Goal: Task Accomplishment & Management: Complete application form

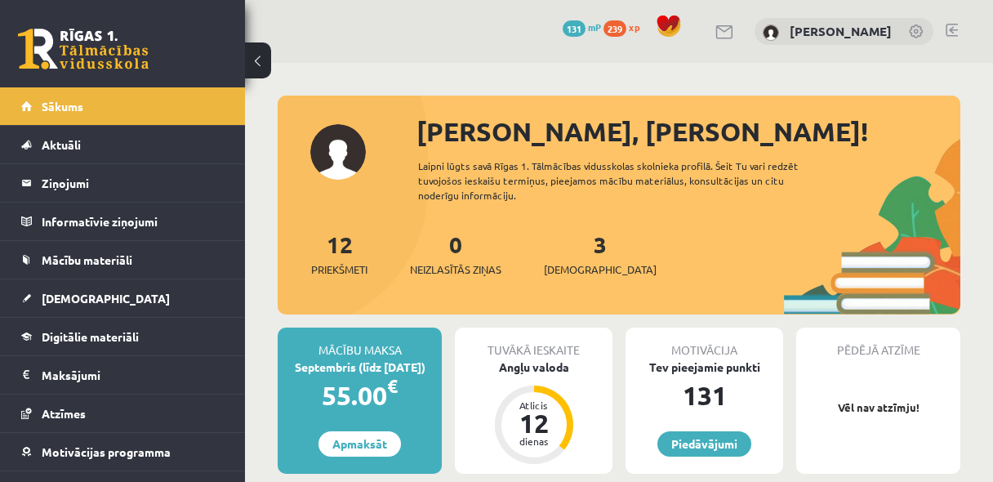
scroll to position [1089, 0]
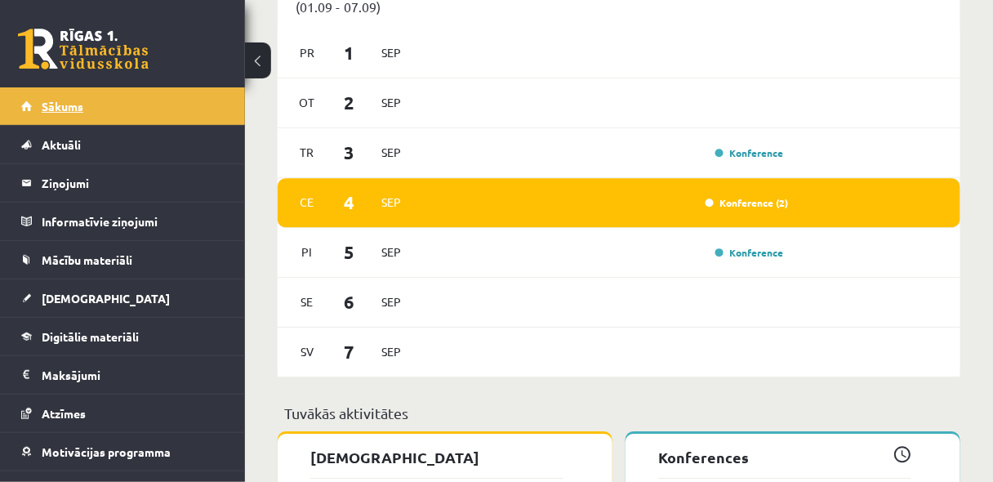
click at [111, 105] on link "Sākums" at bounding box center [122, 106] width 203 height 38
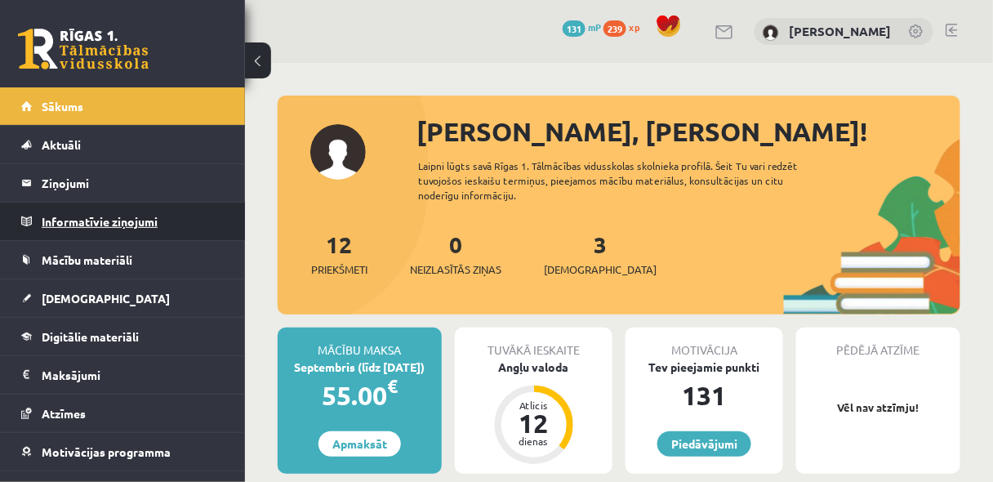
click at [87, 221] on legend "Informatīvie ziņojumi 0" at bounding box center [133, 222] width 183 height 38
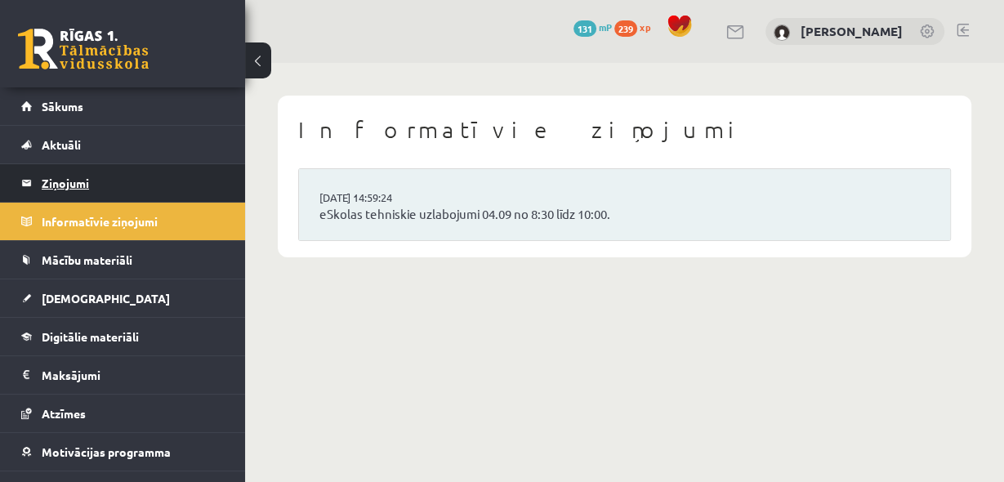
click at [52, 174] on legend "Ziņojumi 0" at bounding box center [133, 183] width 183 height 38
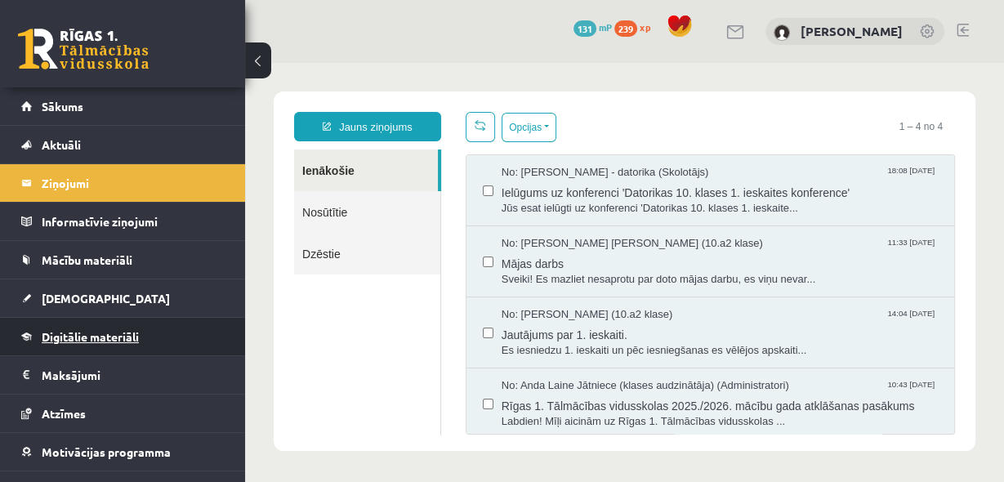
click at [157, 330] on link "Digitālie materiāli" at bounding box center [122, 337] width 203 height 38
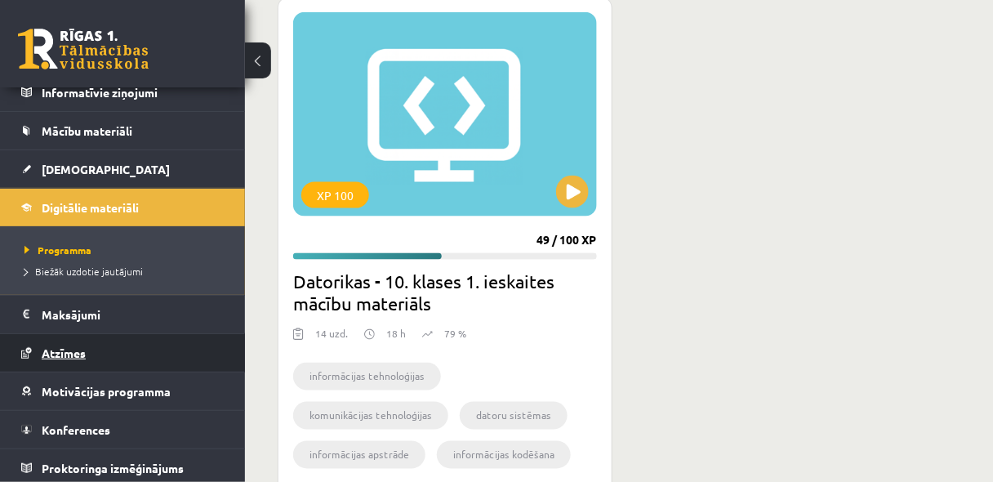
scroll to position [131, 0]
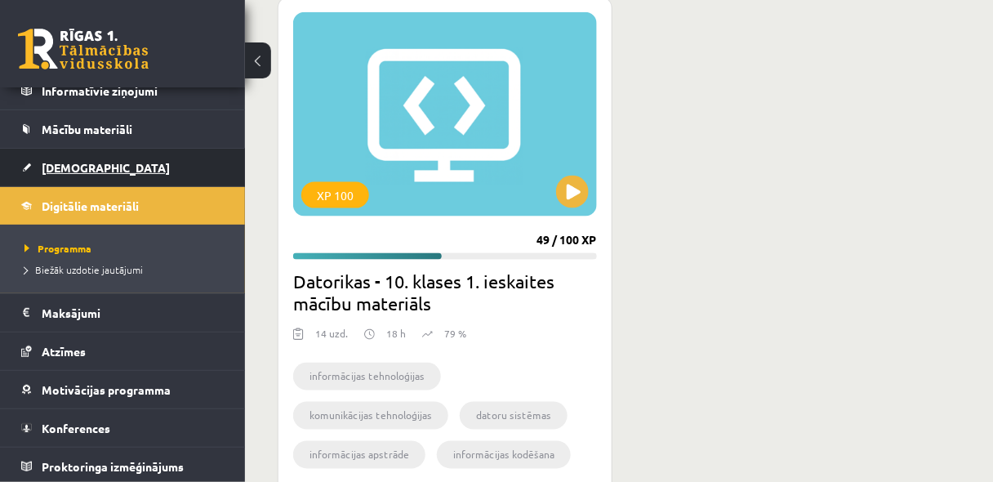
click at [82, 150] on link "[DEMOGRAPHIC_DATA]" at bounding box center [122, 168] width 203 height 38
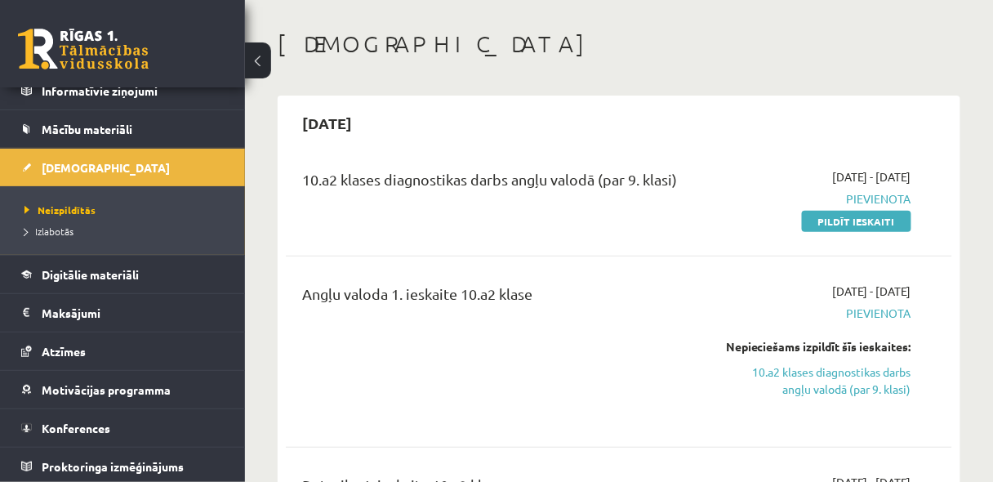
scroll to position [87, 0]
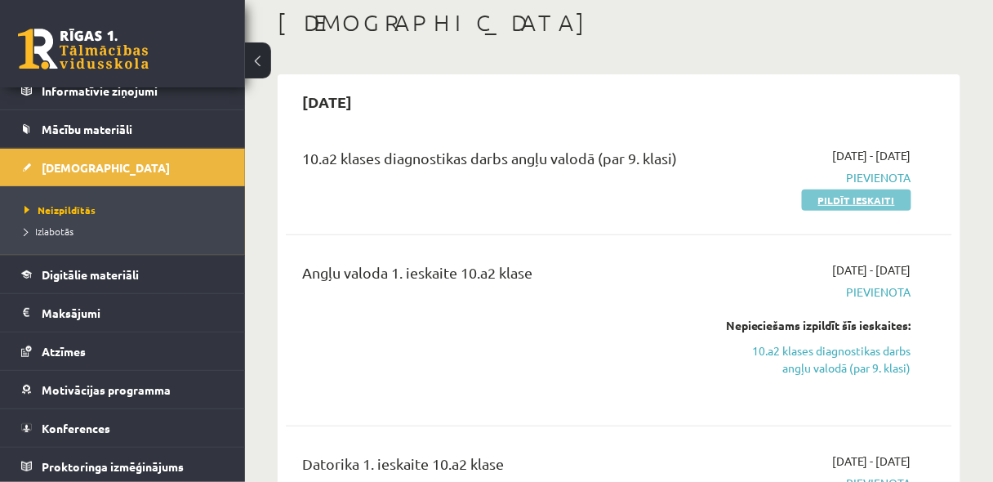
click at [871, 201] on link "Pildīt ieskaiti" at bounding box center [856, 199] width 109 height 21
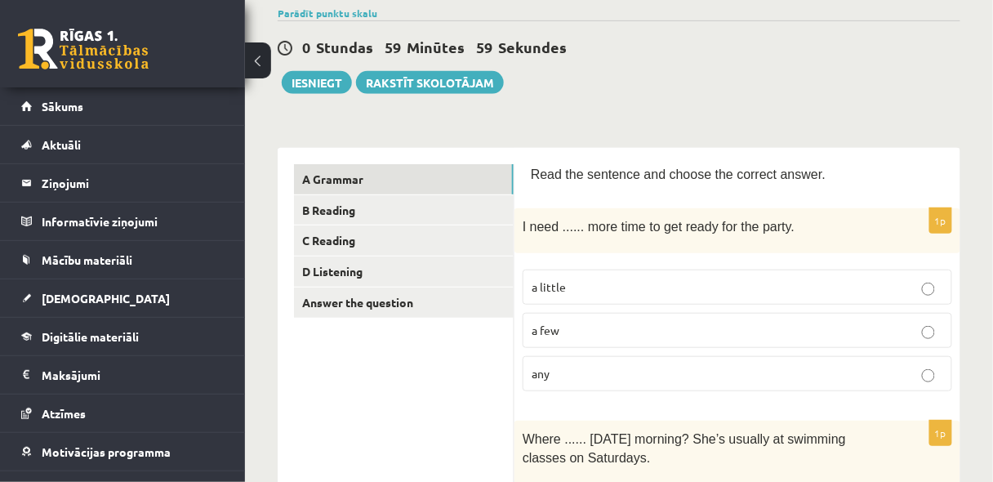
scroll to position [131, 0]
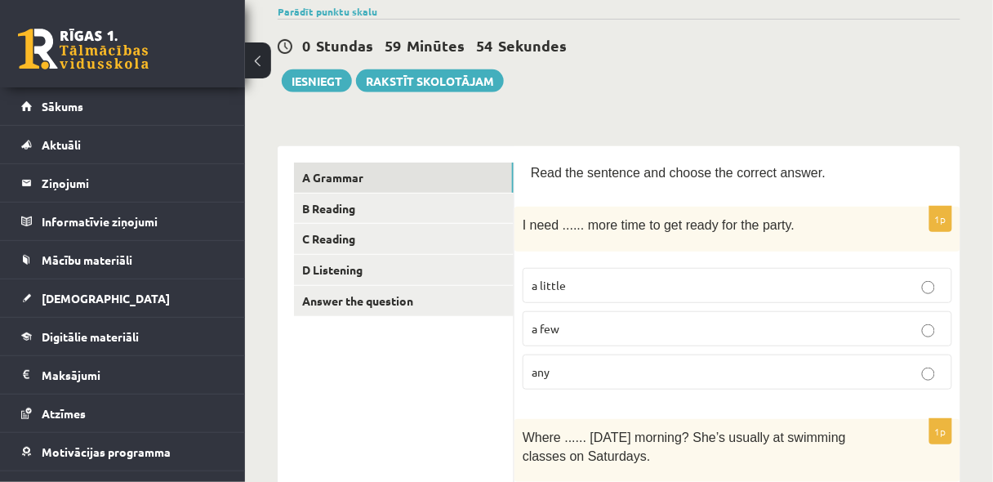
click at [630, 288] on p "a little" at bounding box center [738, 285] width 412 height 17
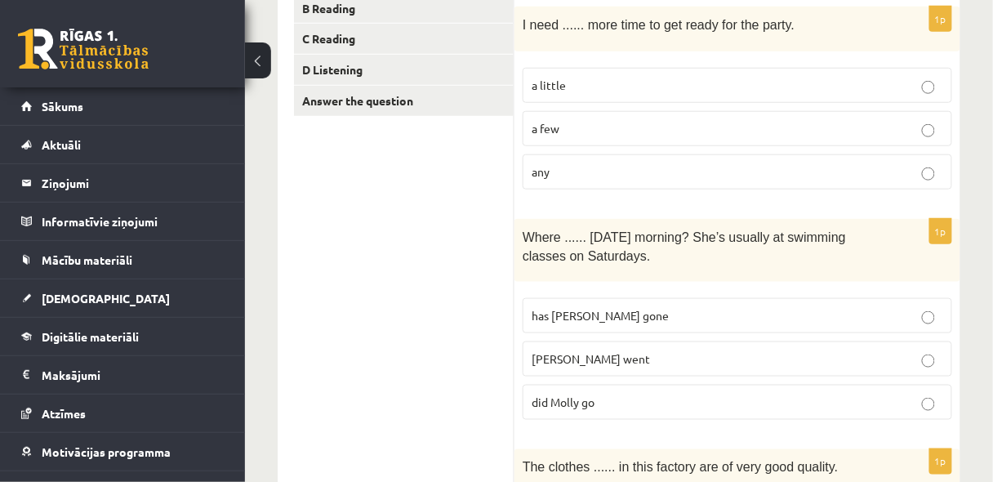
scroll to position [348, 0]
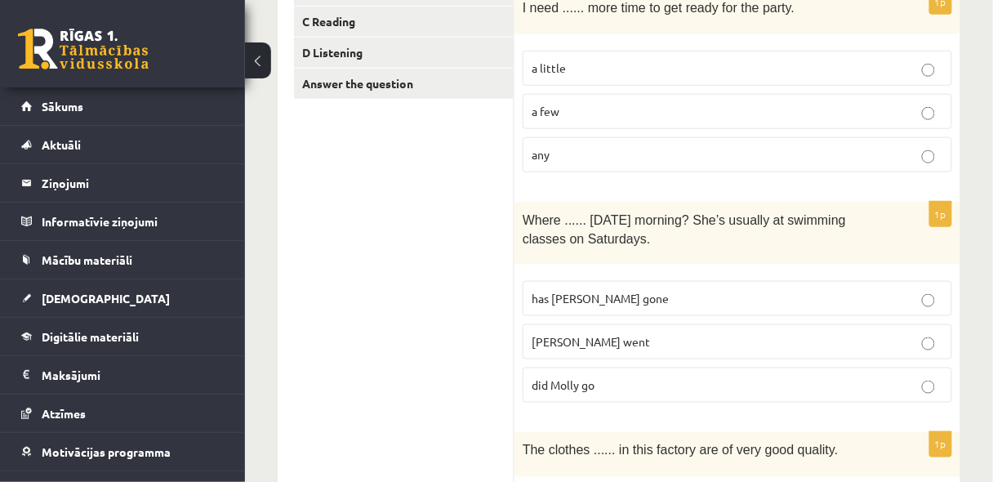
click at [619, 344] on p "[PERSON_NAME] went" at bounding box center [738, 341] width 412 height 17
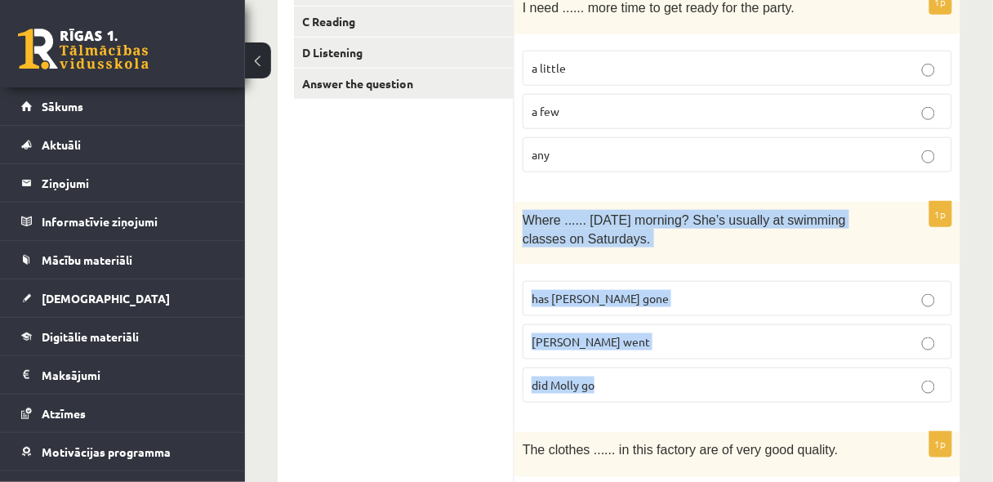
drag, startPoint x: 521, startPoint y: 218, endPoint x: 627, endPoint y: 370, distance: 185.3
click at [627, 370] on div "1p Where ...... yesterday morning? She’s usually at swimming classes on Saturda…" at bounding box center [738, 309] width 446 height 214
copy div "Where ...... yesterday morning? She’s usually at swimming classes on Saturdays.…"
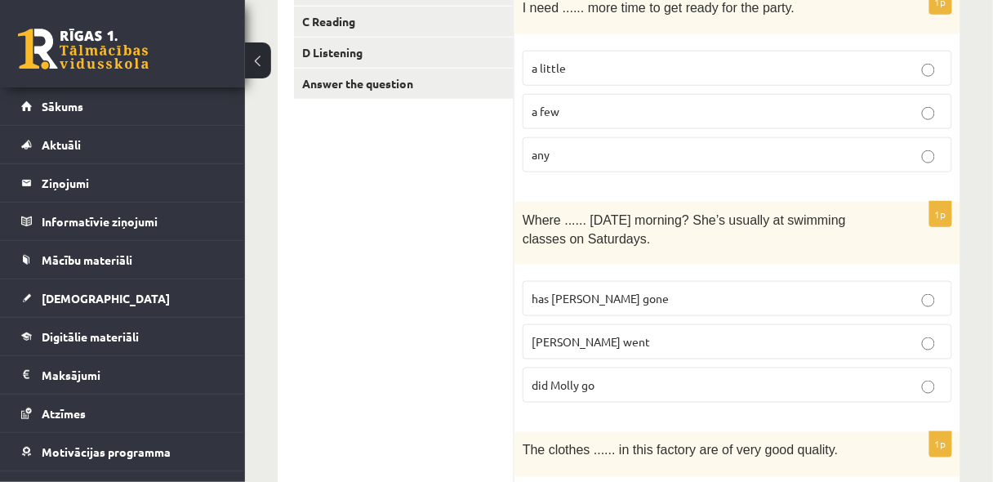
click at [586, 383] on span "did Molly go" at bounding box center [563, 384] width 63 height 15
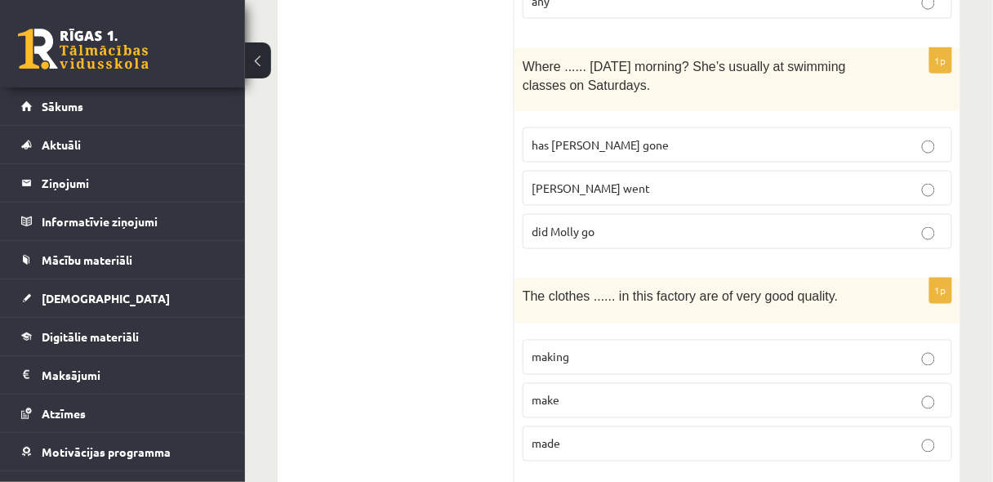
scroll to position [566, 0]
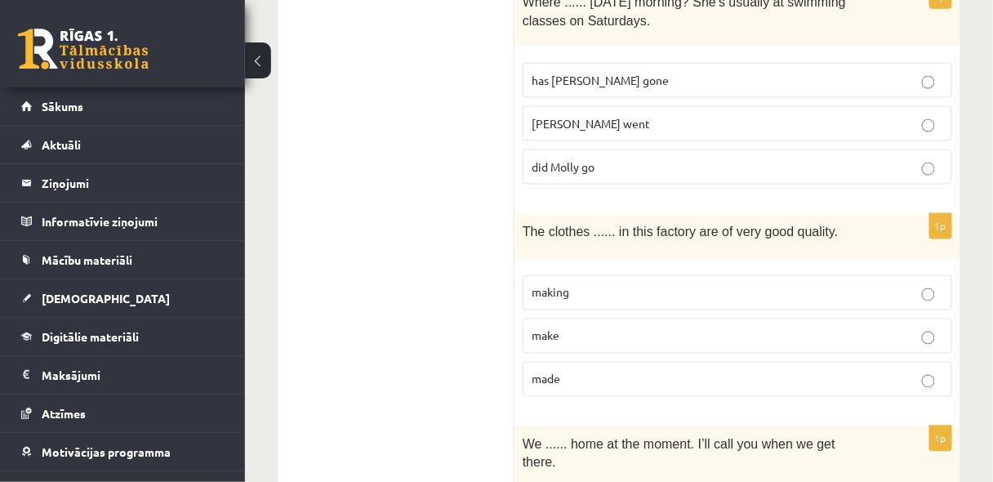
click at [661, 379] on p "made" at bounding box center [738, 379] width 412 height 17
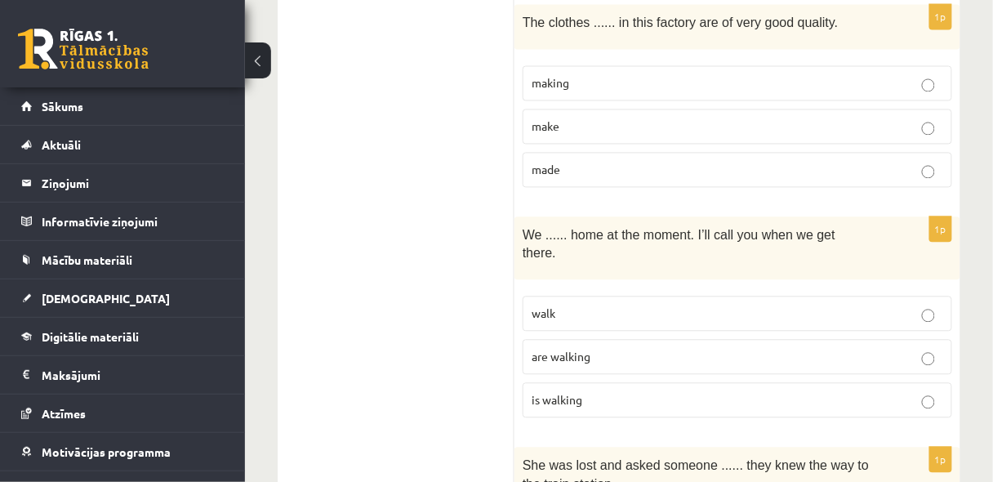
scroll to position [784, 0]
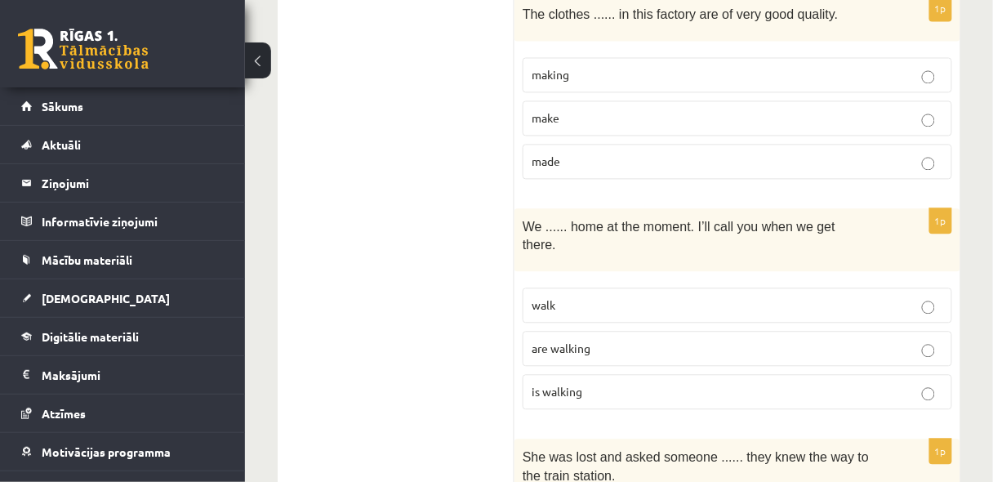
click at [586, 341] on span "are walking" at bounding box center [561, 348] width 59 height 15
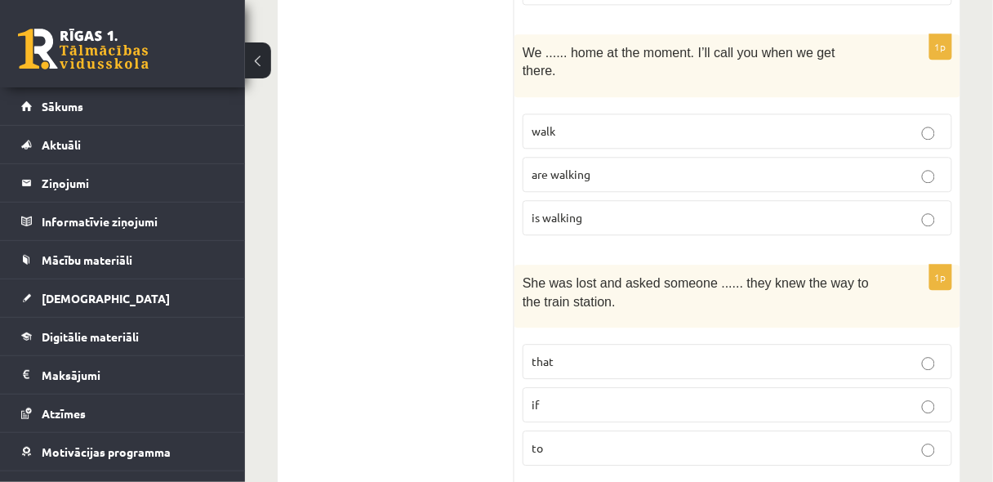
scroll to position [1001, 0]
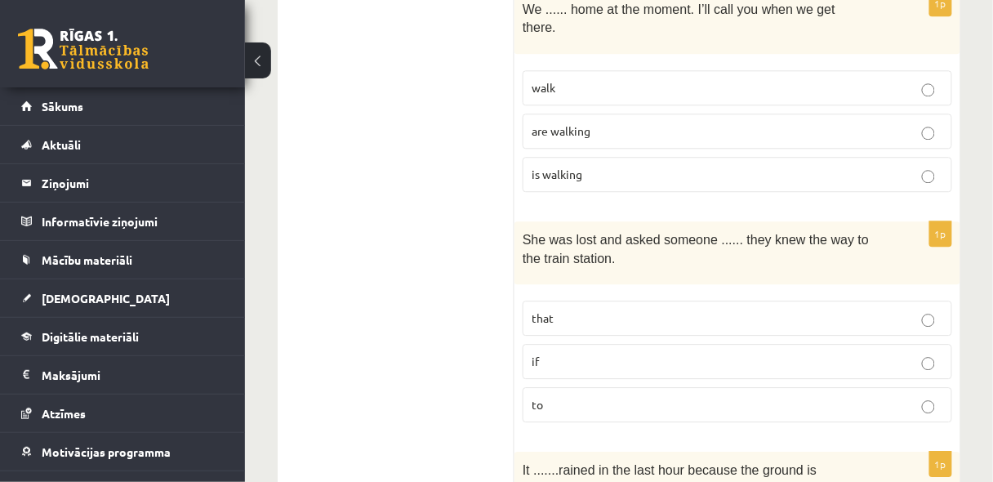
click at [631, 345] on label "if" at bounding box center [738, 361] width 430 height 35
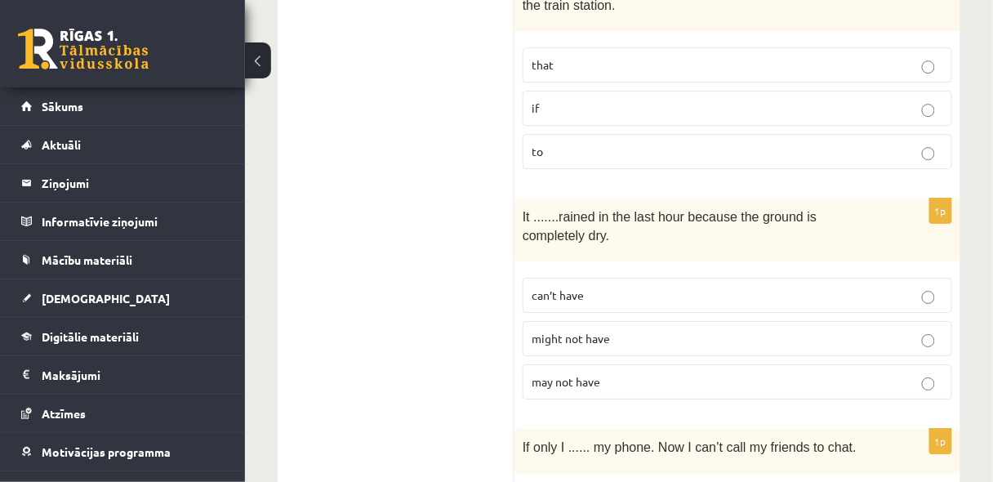
scroll to position [1307, 0]
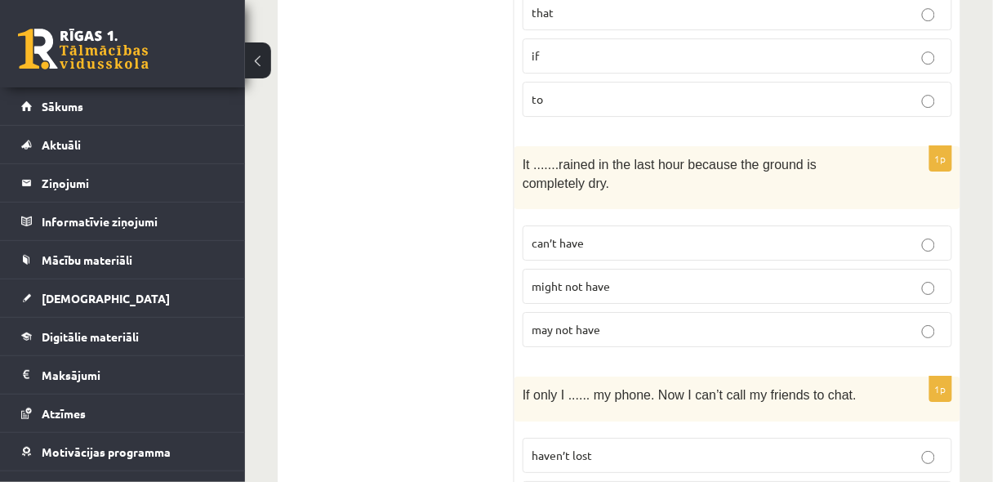
click at [593, 234] on p "can’t have" at bounding box center [738, 242] width 412 height 17
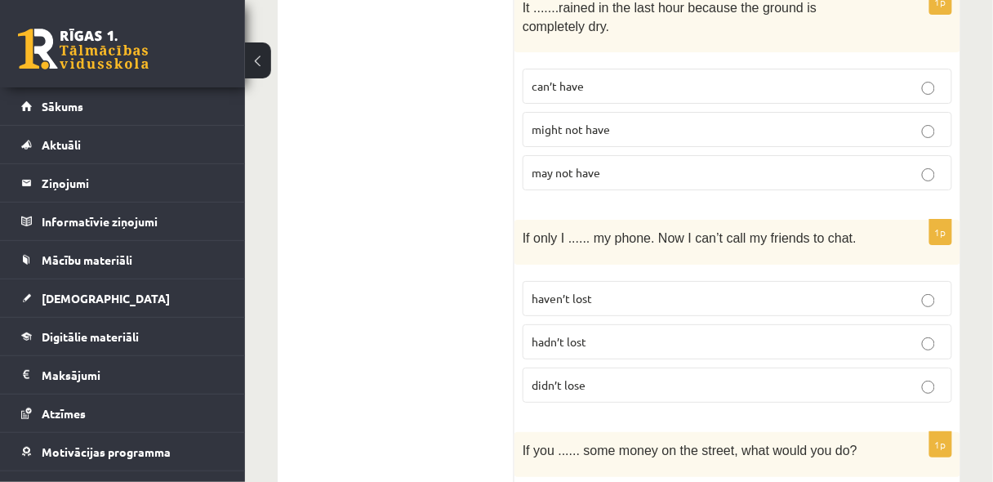
scroll to position [1481, 0]
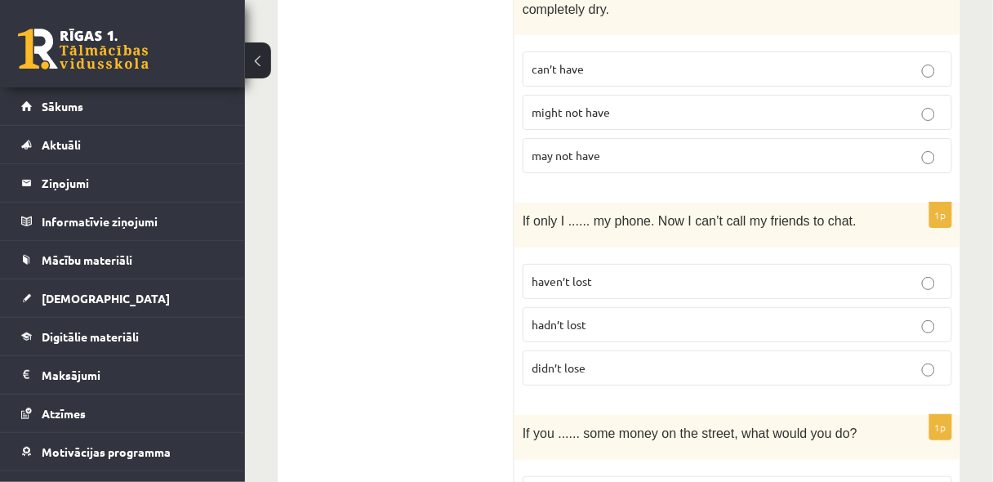
click at [567, 274] on span "haven’t lost" at bounding box center [562, 281] width 60 height 15
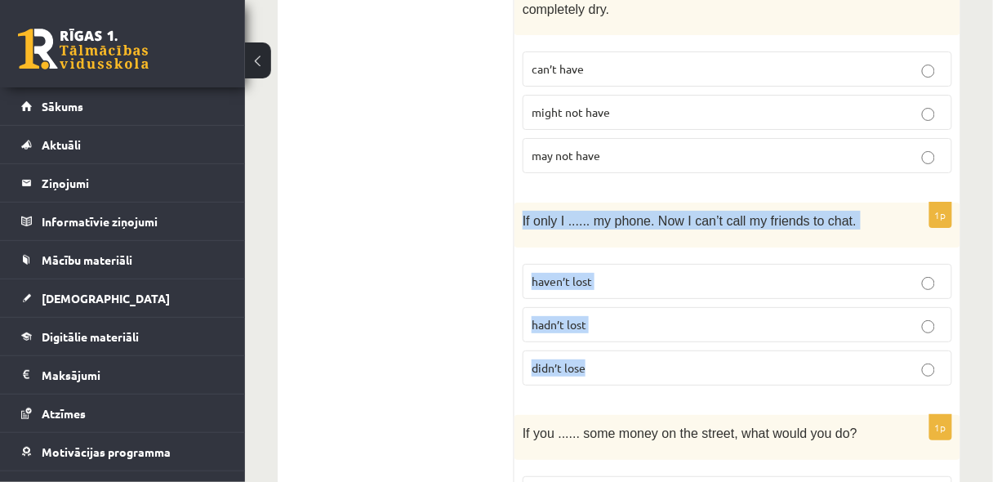
drag, startPoint x: 522, startPoint y: 180, endPoint x: 622, endPoint y: 345, distance: 193.1
click at [622, 345] on div "1p If only I ...... my phone. Now I can’t call my friends to chat. haven’t lost…" at bounding box center [738, 301] width 446 height 196
copy div "If only I ...... my phone. Now I can’t call my friends to chat. haven’t lost ha…"
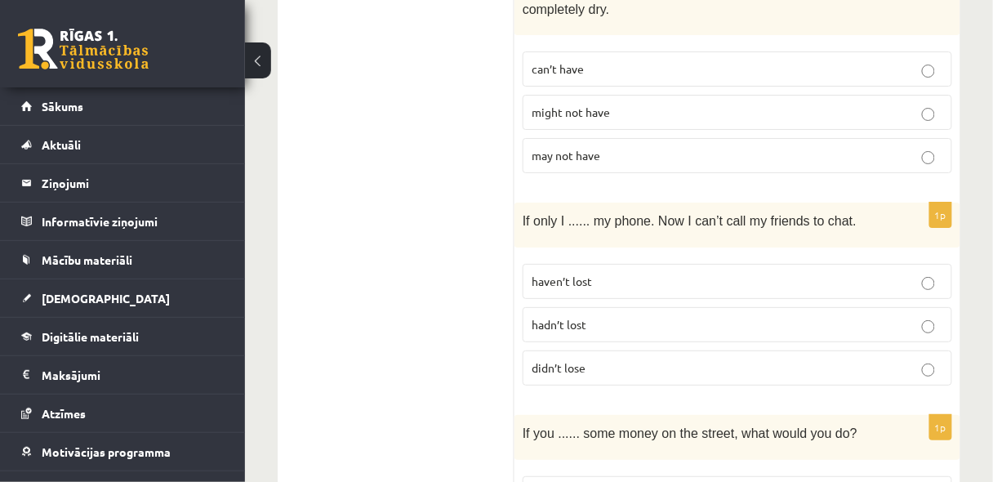
click at [612, 316] on p "hadn’t lost" at bounding box center [738, 324] width 412 height 17
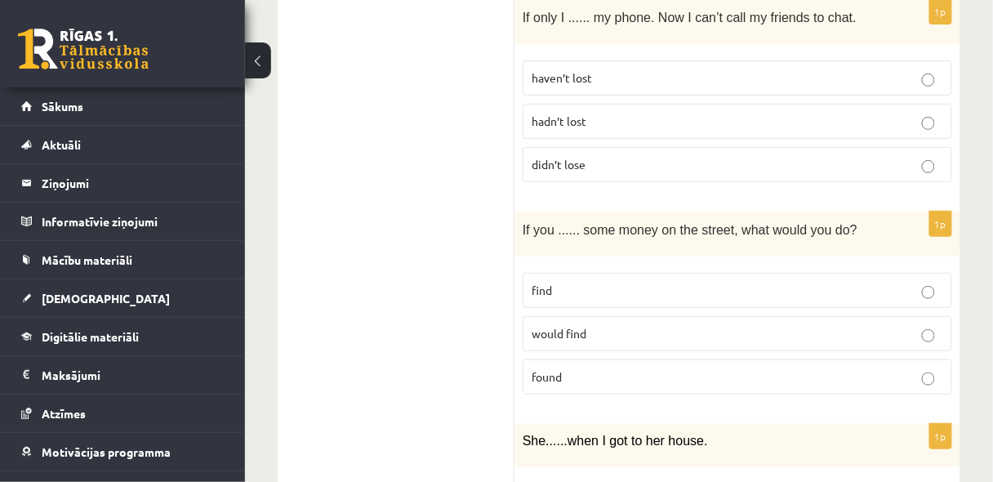
scroll to position [1699, 0]
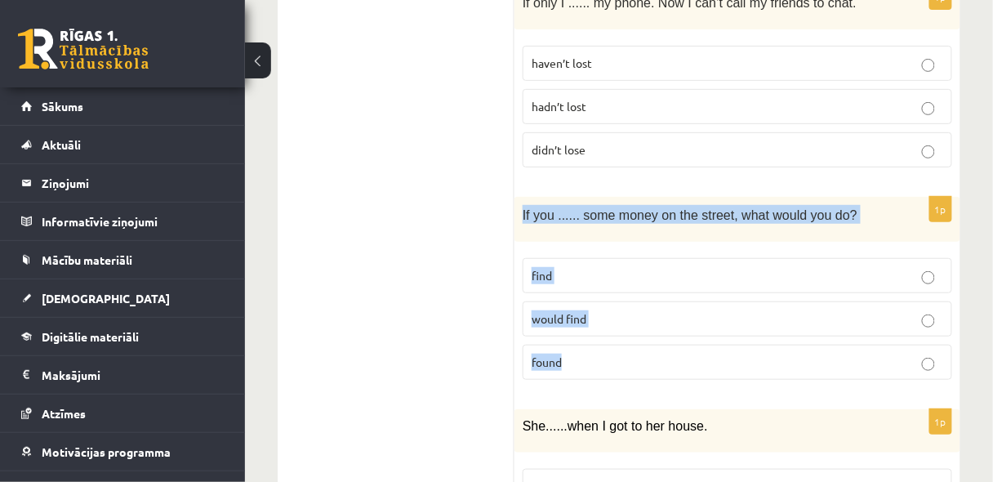
drag, startPoint x: 518, startPoint y: 180, endPoint x: 584, endPoint y: 320, distance: 155.3
click at [584, 320] on div "1p If you ...... some money on the street, what would you do? find would find f…" at bounding box center [738, 295] width 446 height 196
copy div "If you ...... some money on the street, what would you do? find would find found"
click at [610, 345] on label "found" at bounding box center [738, 362] width 430 height 35
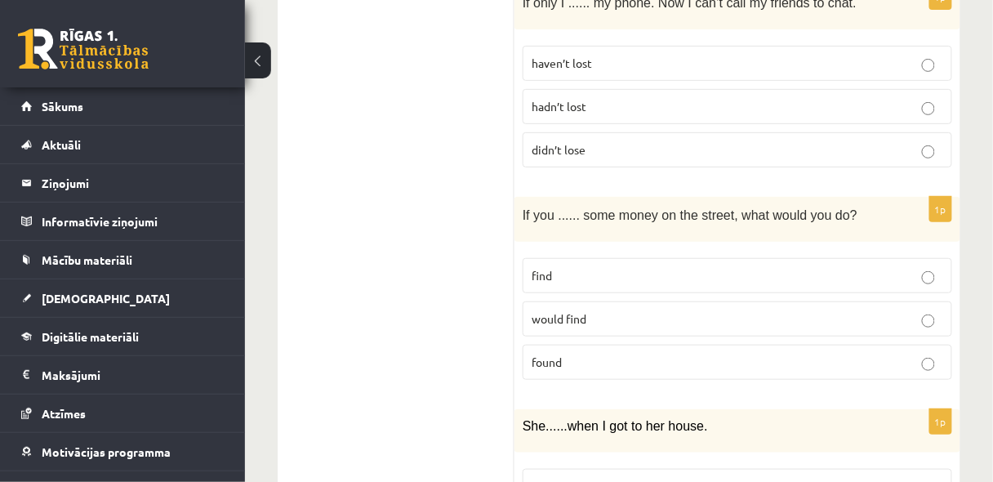
click at [622, 267] on p "find" at bounding box center [738, 275] width 412 height 17
click at [622, 354] on p "found" at bounding box center [738, 362] width 412 height 17
click at [644, 267] on p "find" at bounding box center [738, 275] width 412 height 17
click at [572, 354] on p "found" at bounding box center [738, 362] width 412 height 17
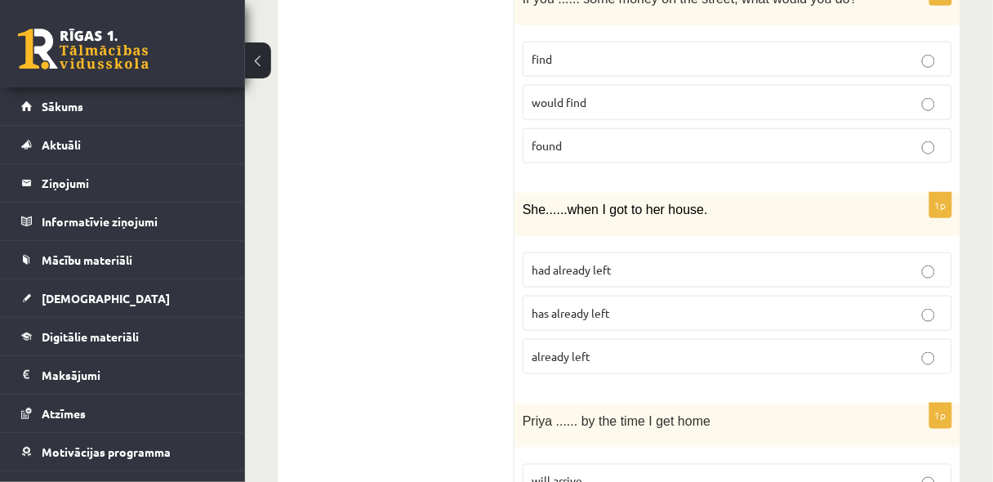
scroll to position [1960, 0]
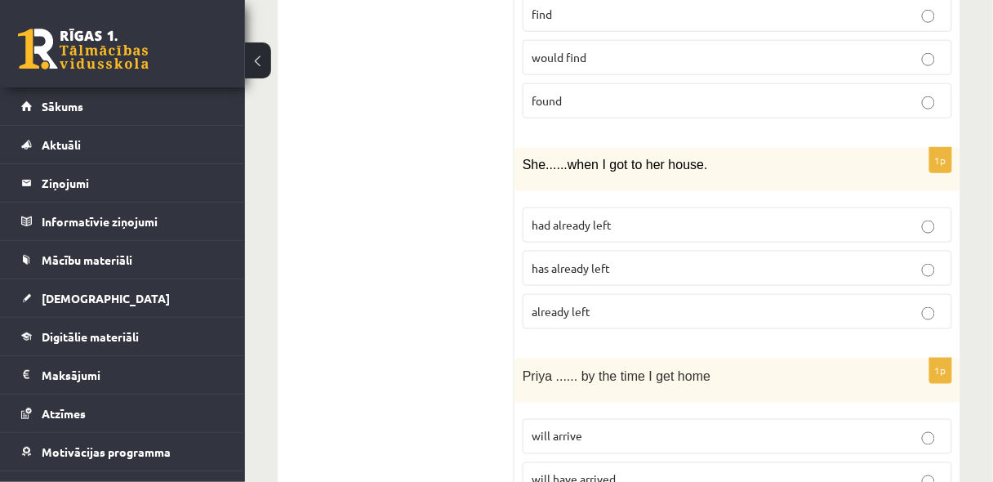
click at [568, 217] on span "had already left" at bounding box center [572, 224] width 80 height 15
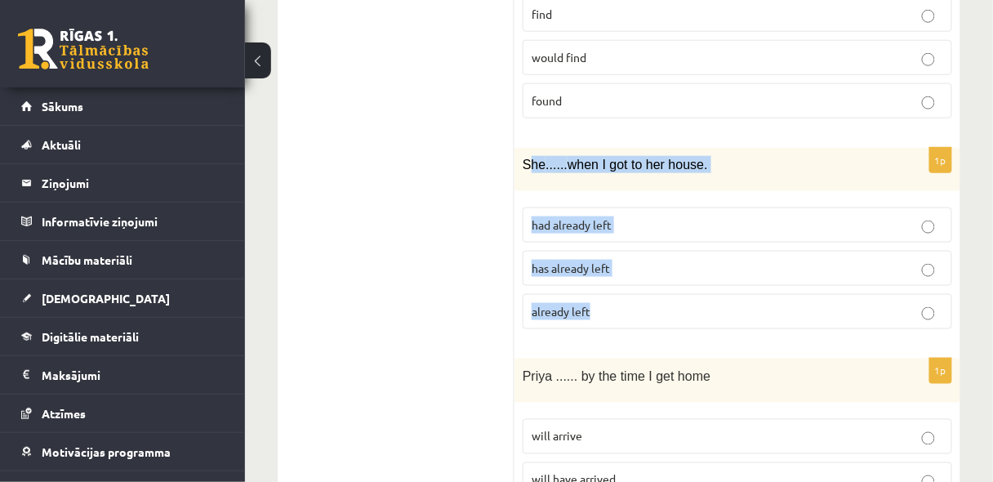
drag, startPoint x: 527, startPoint y: 127, endPoint x: 656, endPoint y: 256, distance: 181.9
click at [656, 256] on div "1p She ...... when I got to her house. had already left has already left alread…" at bounding box center [738, 245] width 446 height 194
drag, startPoint x: 521, startPoint y: 129, endPoint x: 621, endPoint y: 264, distance: 167.6
click at [621, 264] on div "1p She ...... when I got to her house. had already left has already left alread…" at bounding box center [738, 245] width 446 height 194
copy div "She ...... when I got to her house. had already left has already left already l…"
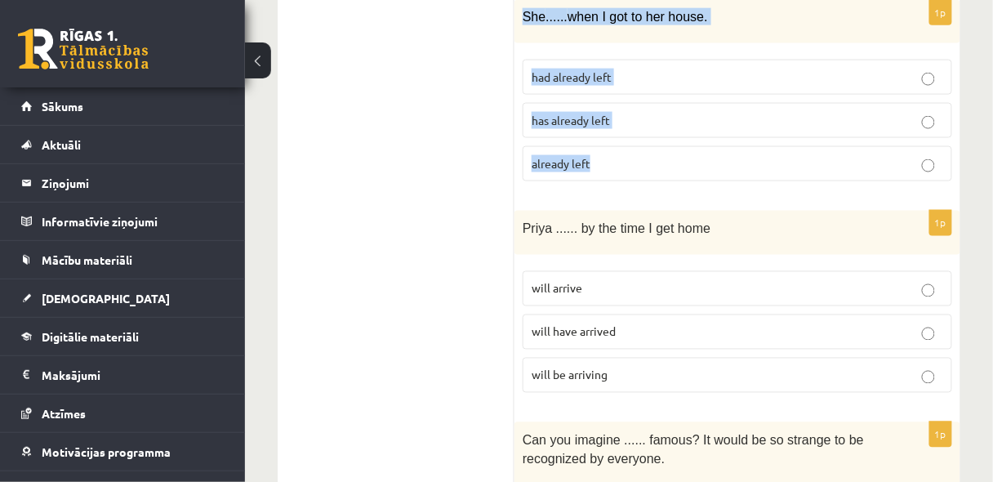
scroll to position [2134, 0]
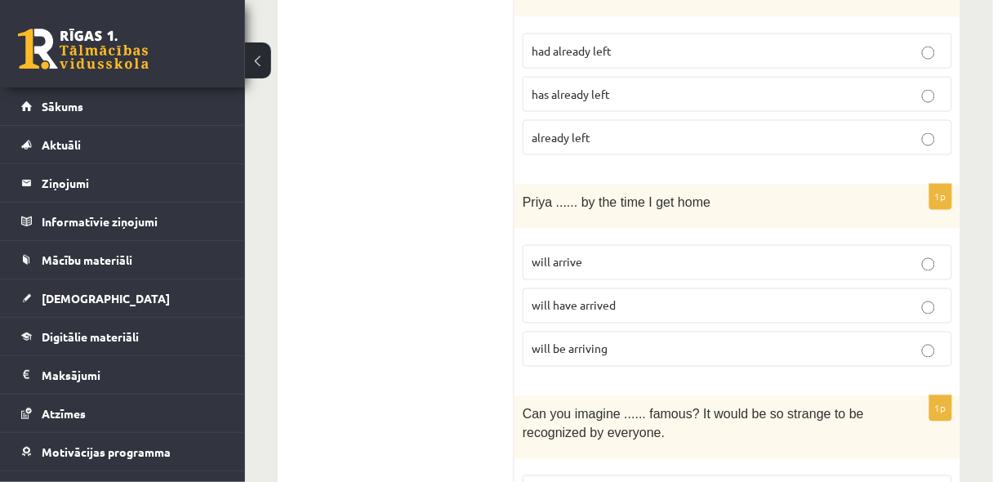
click at [457, 306] on ul "A Grammar B Reading C Reading D Listening Answer the question" at bounding box center [404, 380] width 221 height 4443
click at [613, 297] on p "will have arrived" at bounding box center [738, 305] width 412 height 17
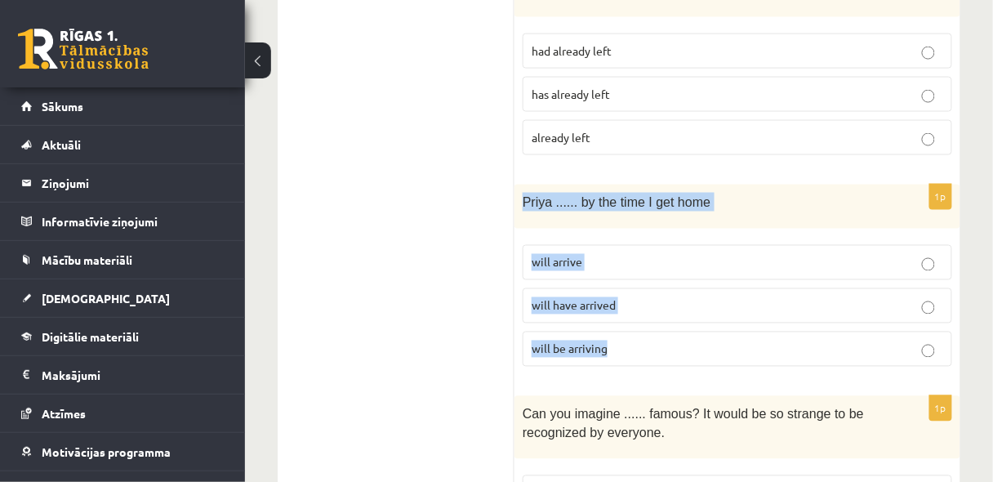
drag, startPoint x: 521, startPoint y: 163, endPoint x: 644, endPoint y: 315, distance: 195.8
click at [644, 315] on div "1p Priya ...... by the time I get home will arrive will have arrived will be ar…" at bounding box center [738, 283] width 446 height 196
copy div "Priya ...... by the time I get home will arrive will have arrived will be arriv…"
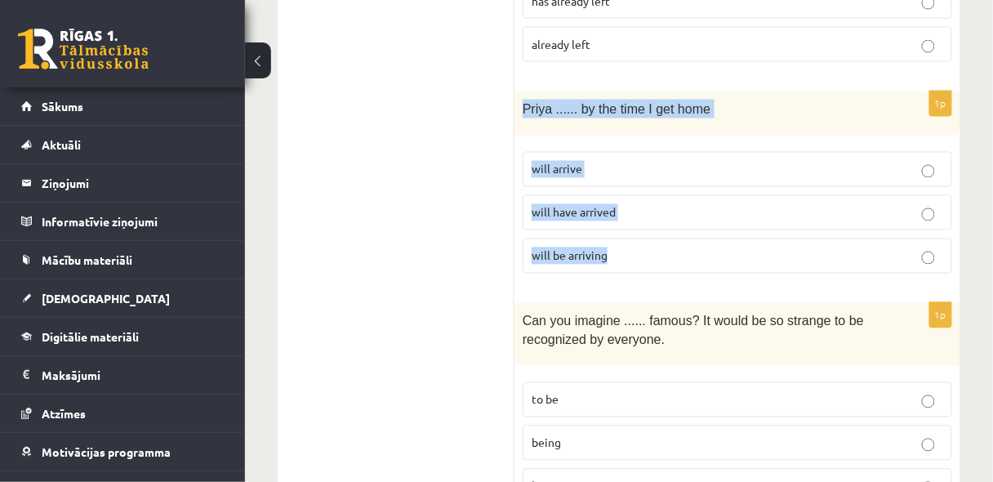
scroll to position [2308, 0]
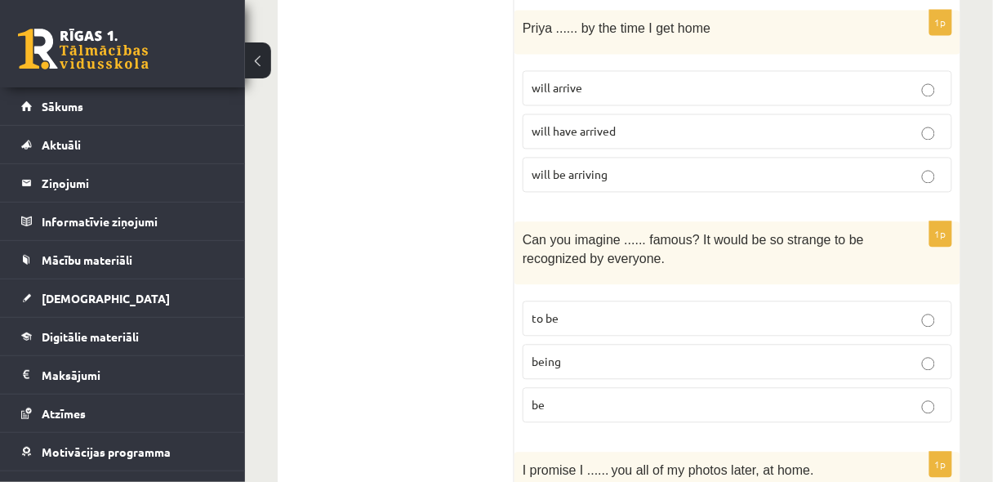
click at [480, 238] on ul "A Grammar B Reading C Reading D Listening Answer the question" at bounding box center [404, 206] width 221 height 4443
click at [606, 354] on p "being" at bounding box center [738, 362] width 412 height 17
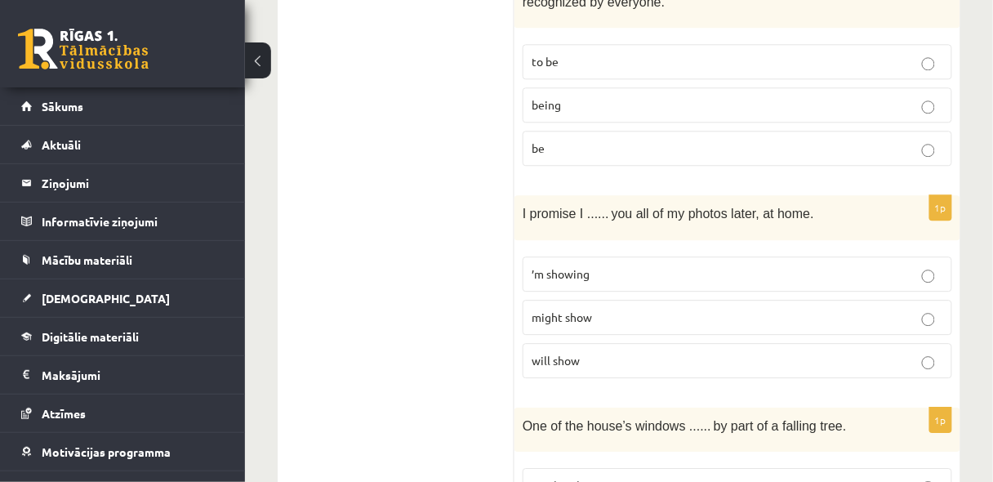
scroll to position [2569, 0]
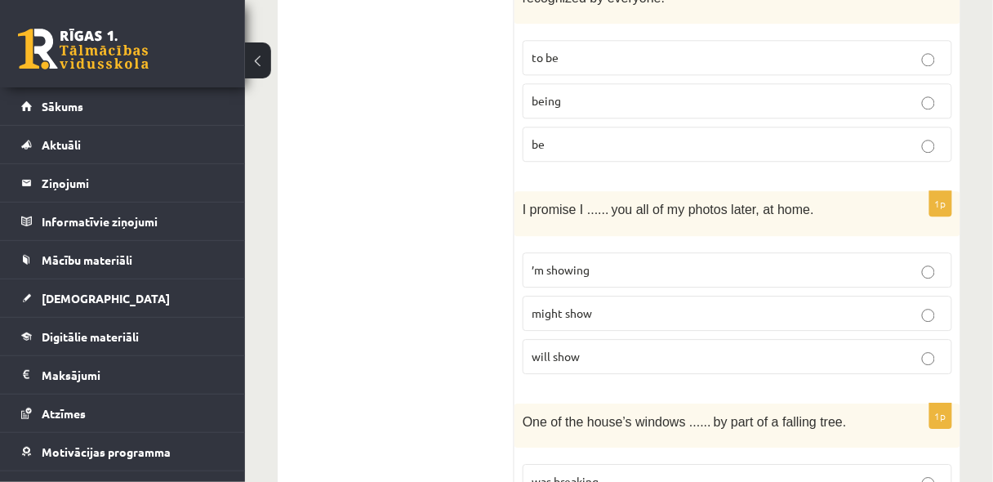
click at [622, 348] on p "will show" at bounding box center [738, 356] width 412 height 17
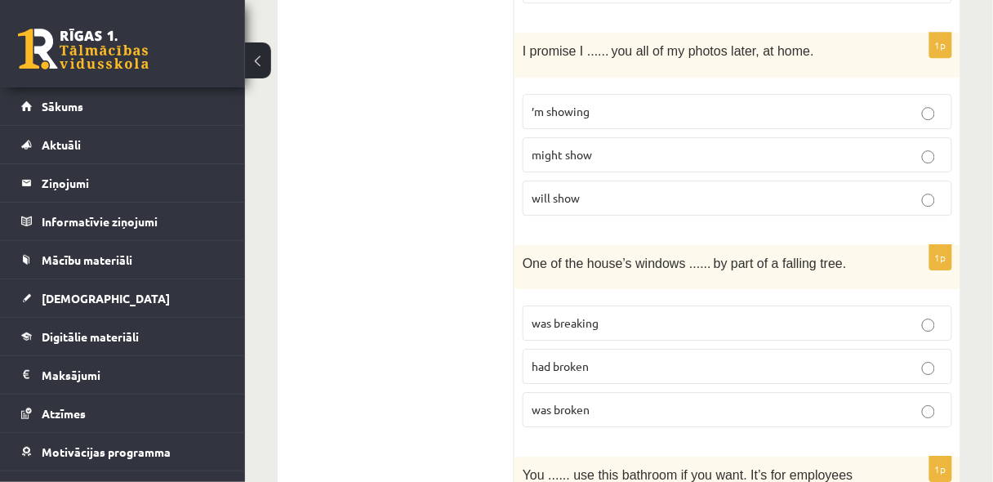
scroll to position [2744, 0]
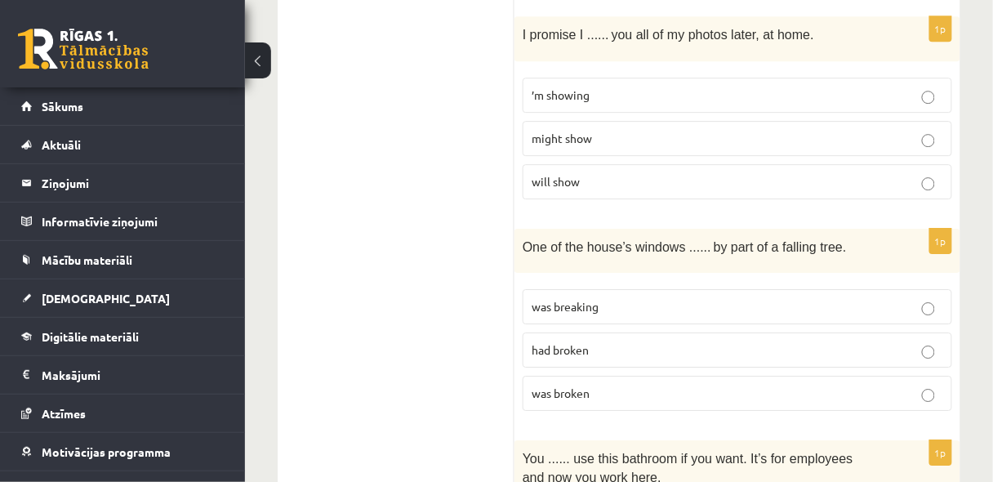
click at [573, 329] on fieldset "was breaking had broken was broken" at bounding box center [738, 348] width 430 height 135
click at [572, 376] on label "was broken" at bounding box center [738, 393] width 430 height 35
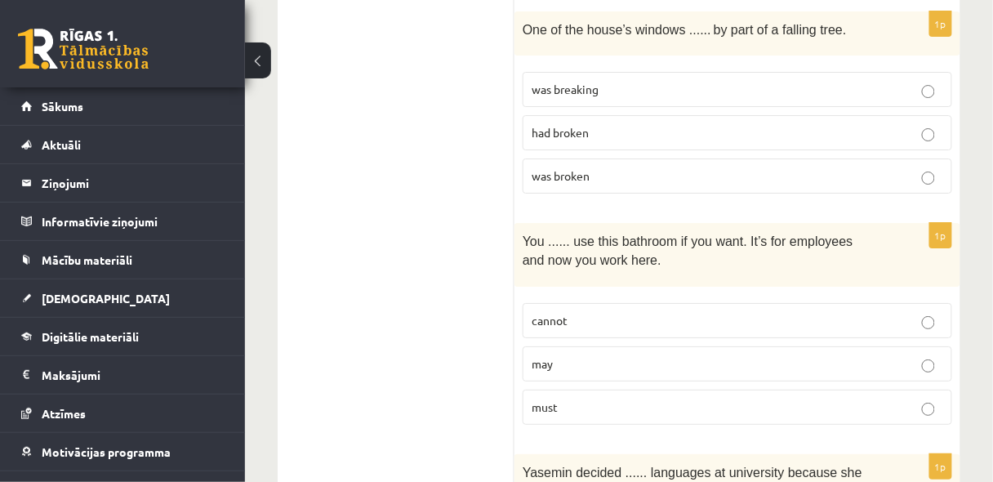
scroll to position [2961, 0]
click at [547, 313] on span "cannot" at bounding box center [550, 320] width 36 height 15
click at [622, 355] on p "may" at bounding box center [738, 363] width 412 height 17
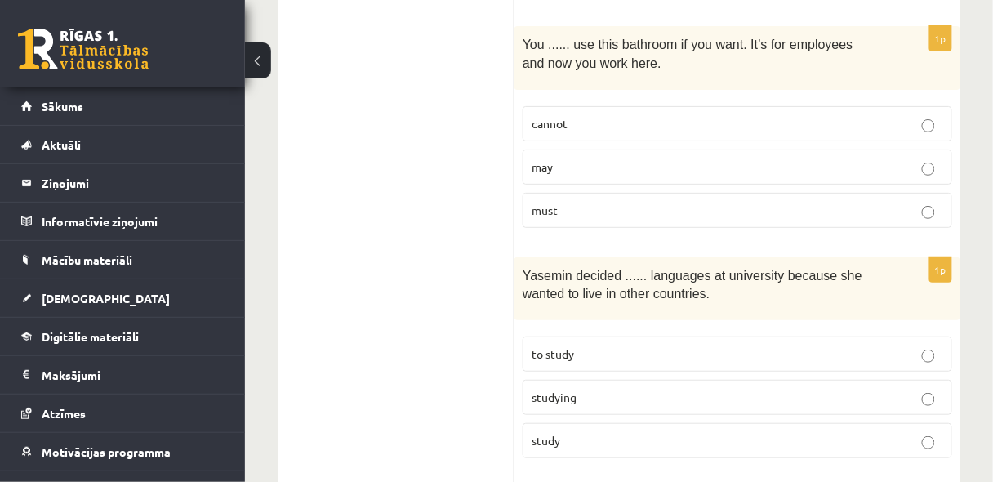
scroll to position [3179, 0]
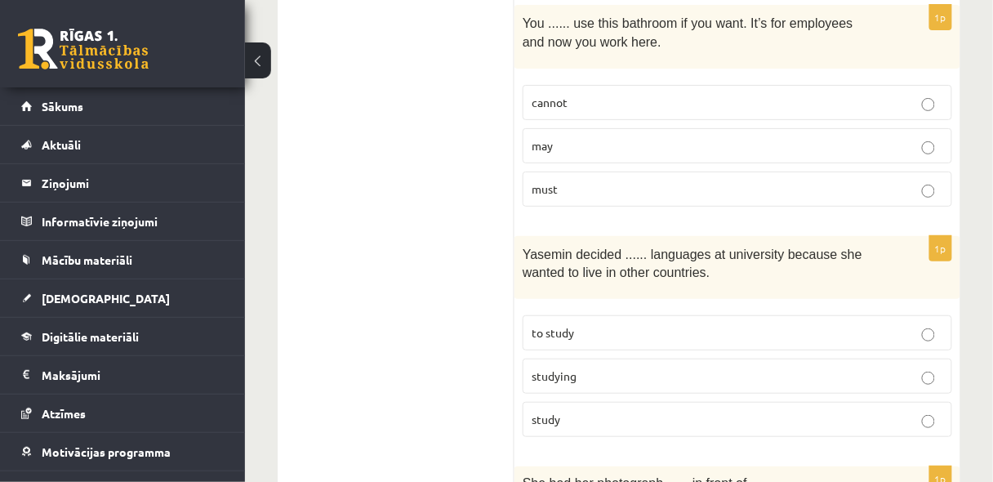
click at [566, 324] on p "to study" at bounding box center [738, 332] width 412 height 17
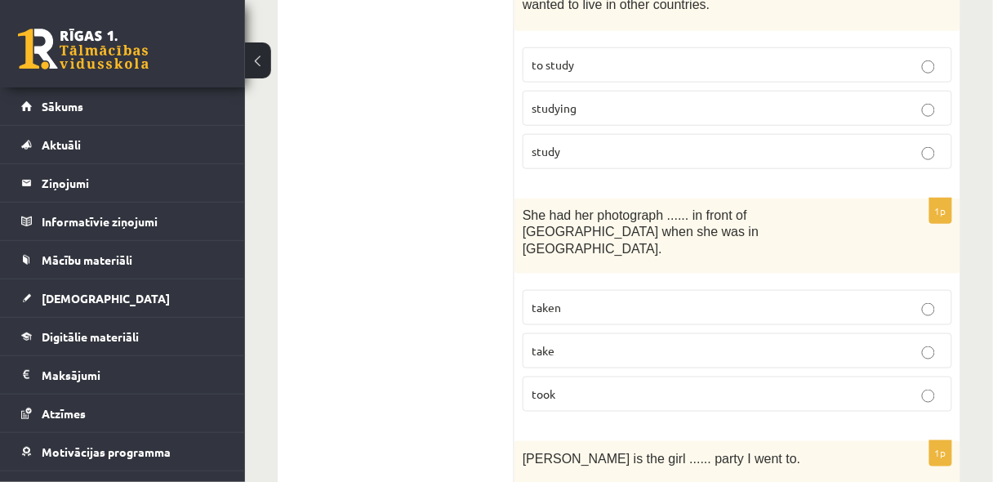
scroll to position [3484, 0]
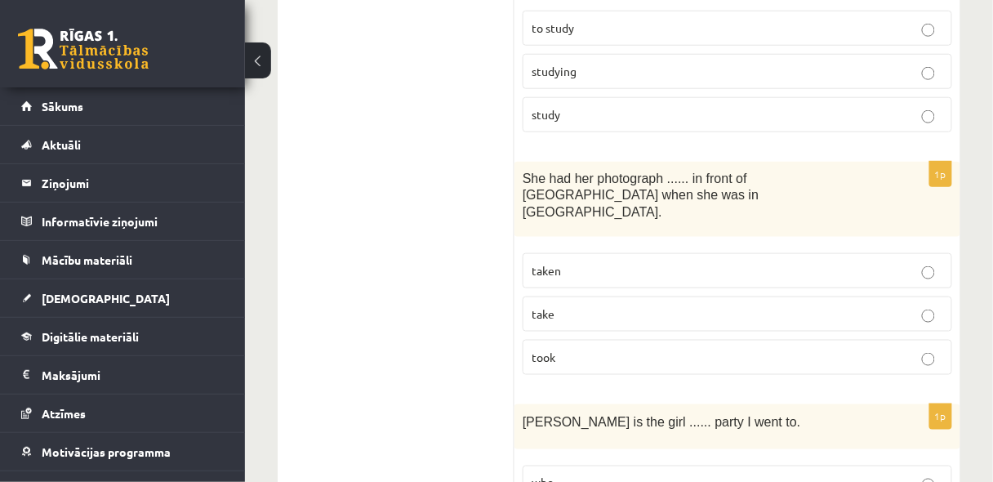
click at [640, 262] on p "taken" at bounding box center [738, 270] width 412 height 17
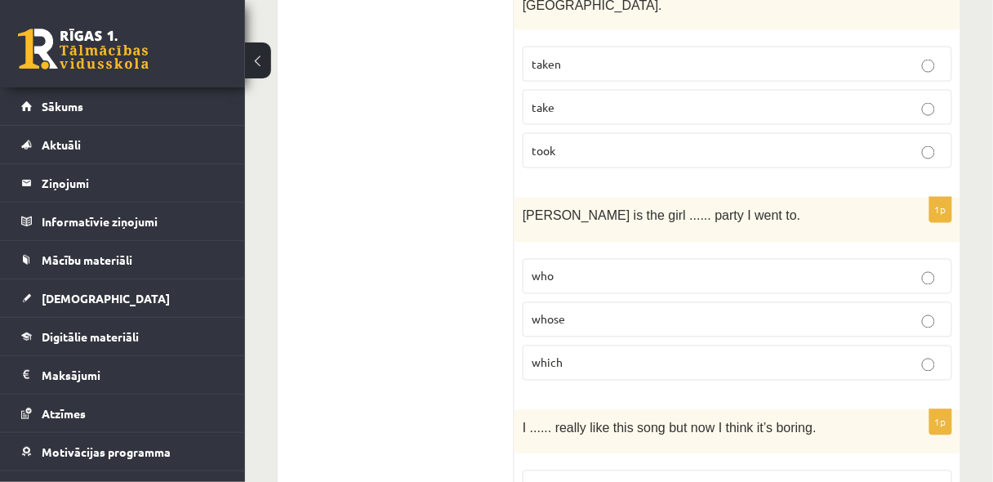
scroll to position [3702, 0]
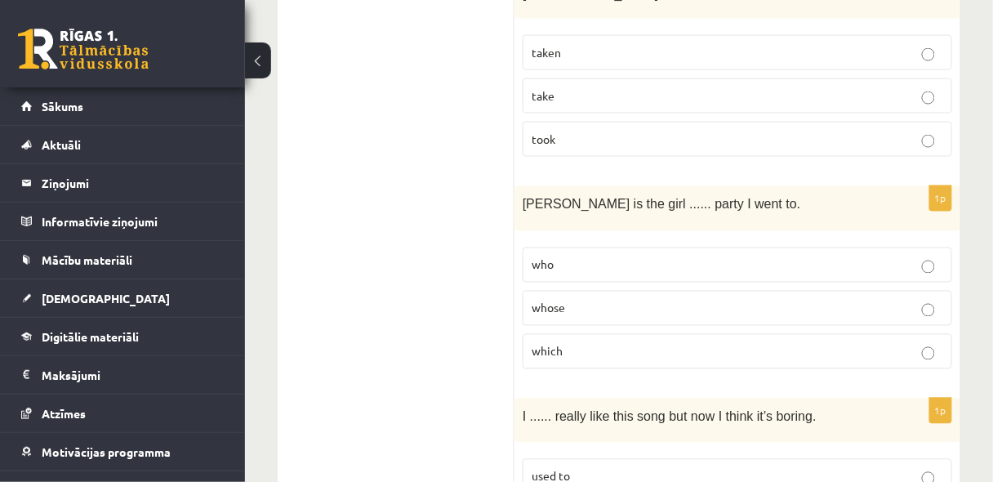
click at [613, 343] on p "which" at bounding box center [738, 351] width 412 height 17
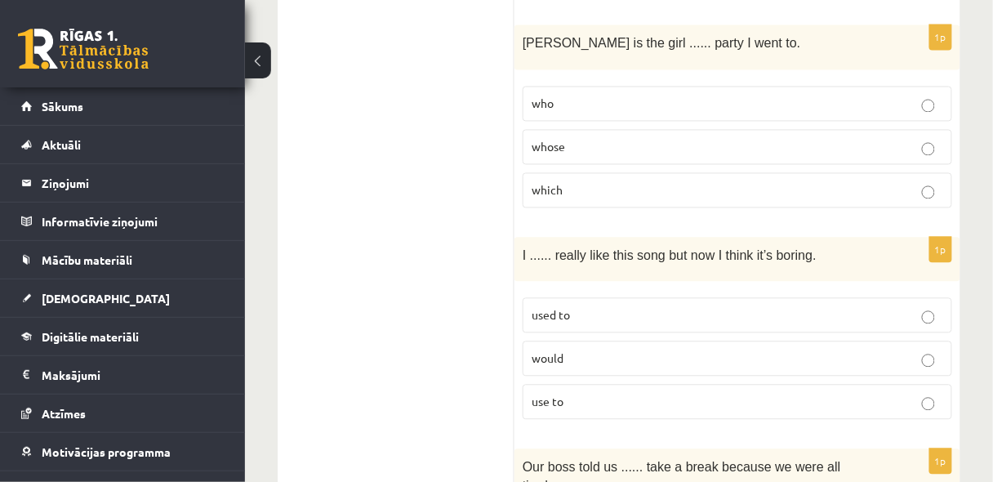
scroll to position [3876, 0]
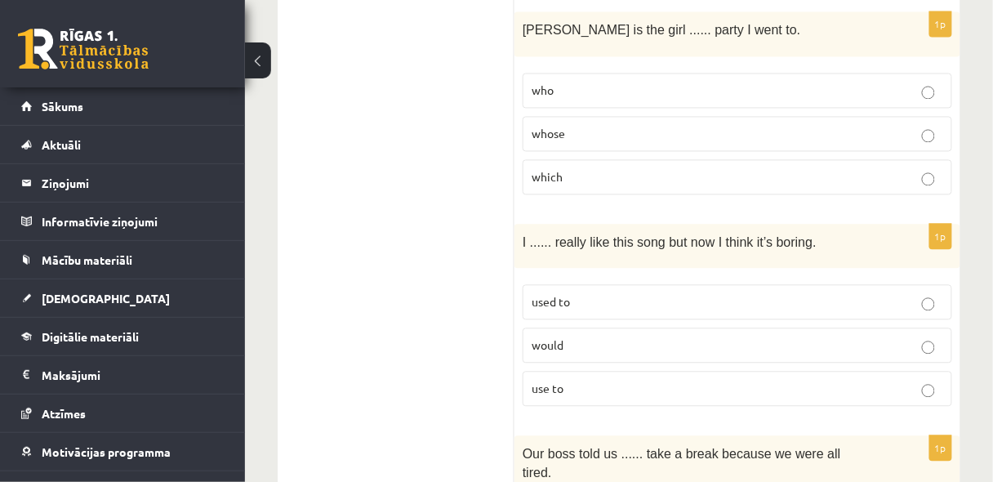
click at [683, 117] on label "whose" at bounding box center [738, 134] width 430 height 35
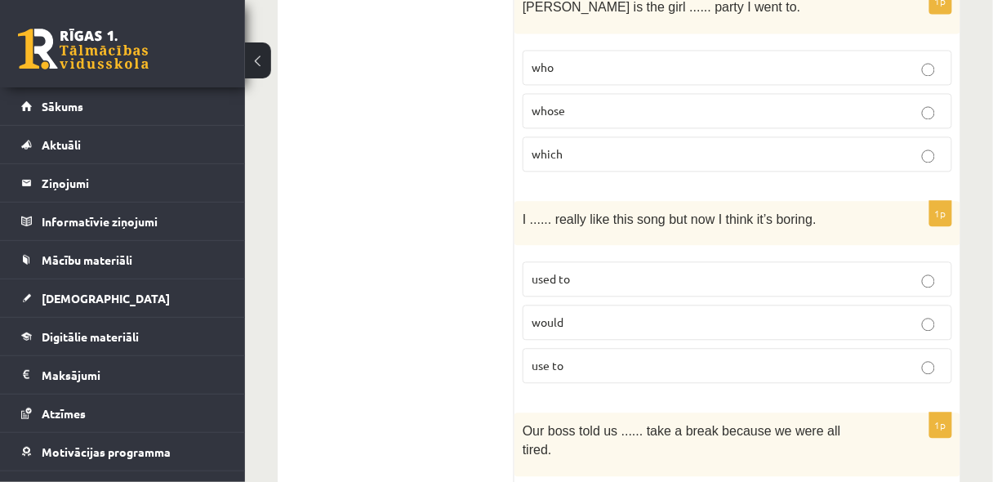
scroll to position [3920, 0]
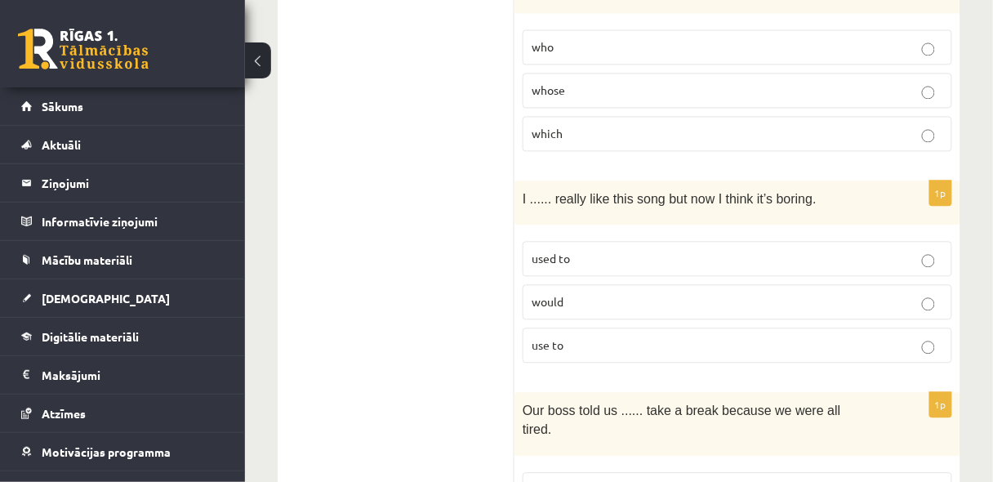
click at [590, 250] on p "used to" at bounding box center [738, 258] width 412 height 17
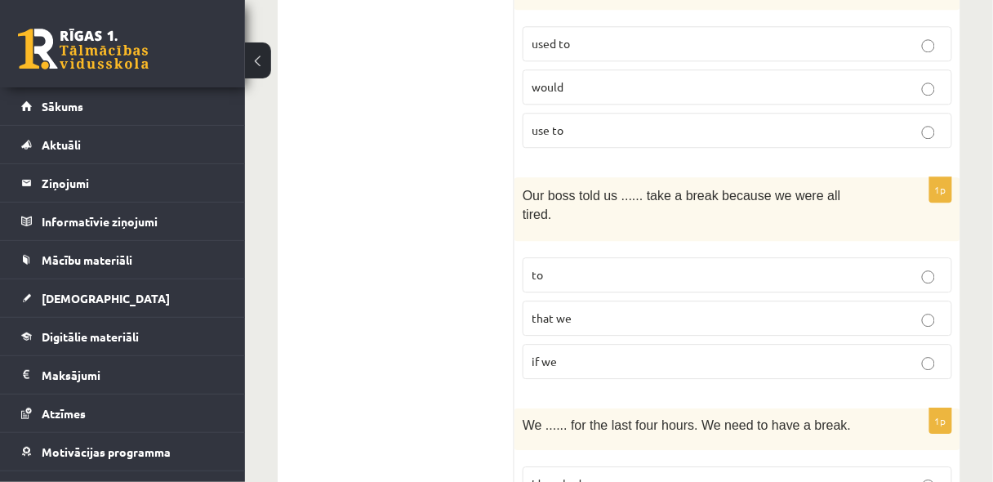
scroll to position [4137, 0]
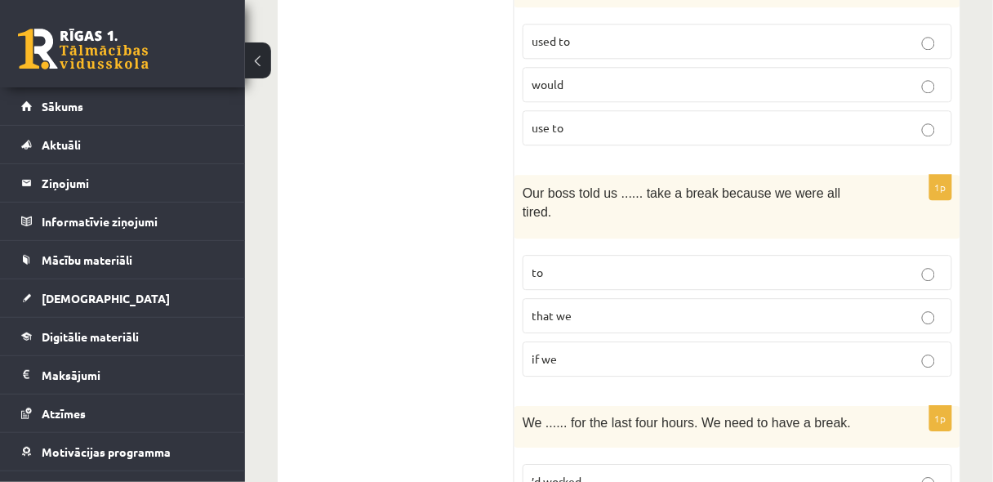
click at [599, 264] on p "to" at bounding box center [738, 272] width 412 height 17
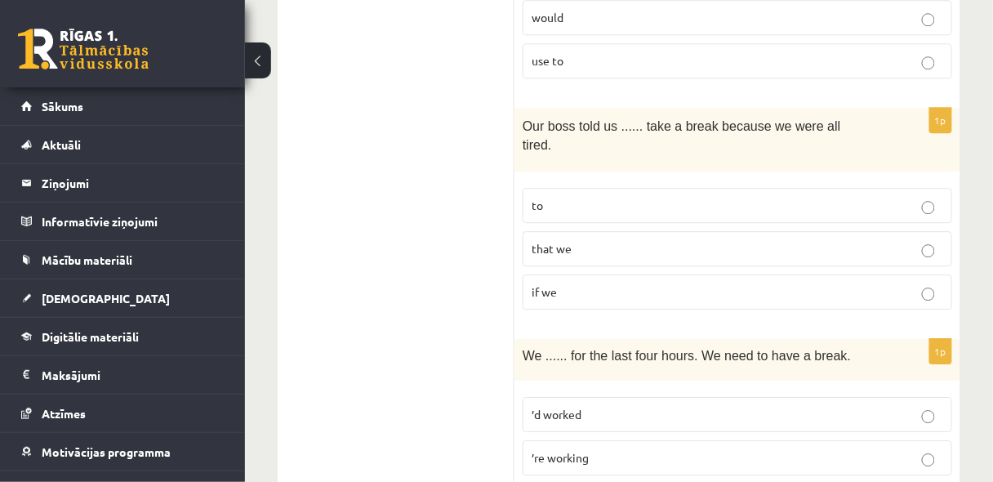
scroll to position [4209, 0]
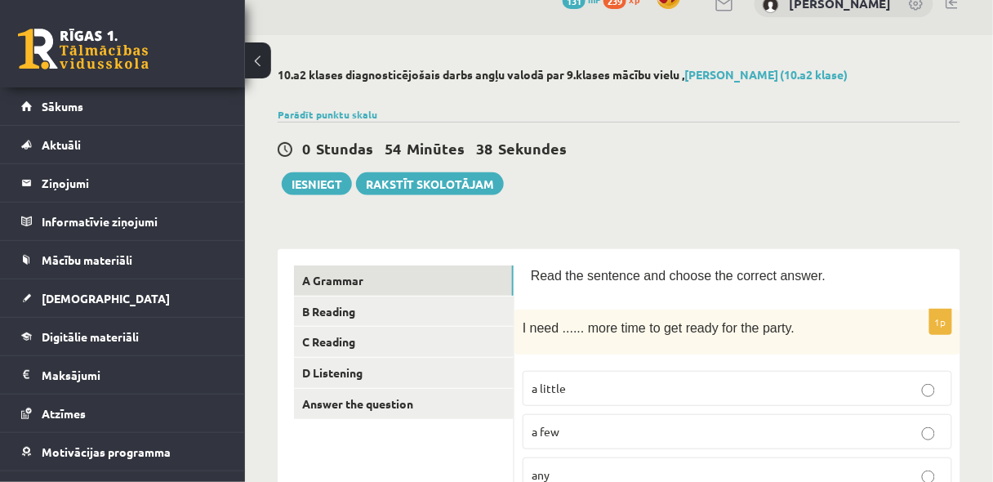
scroll to position [0, 0]
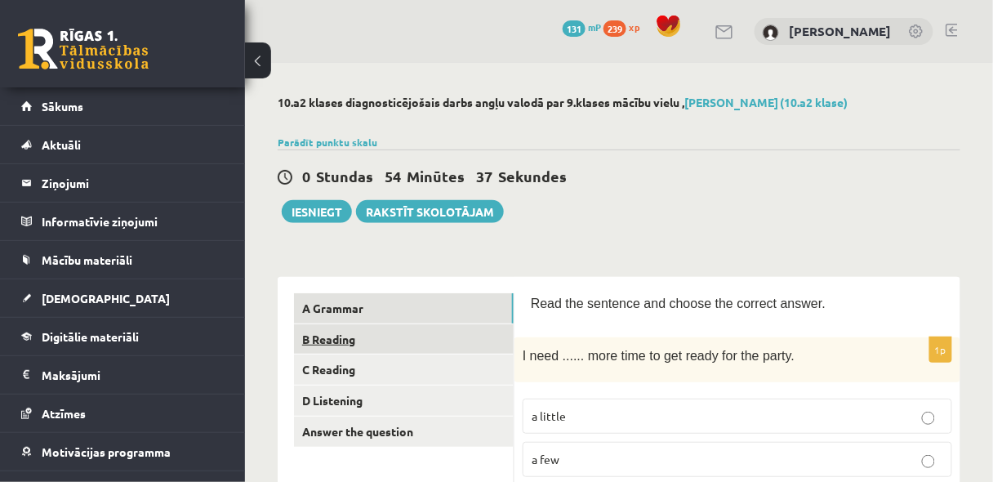
click at [341, 340] on link "B Reading" at bounding box center [404, 339] width 220 height 30
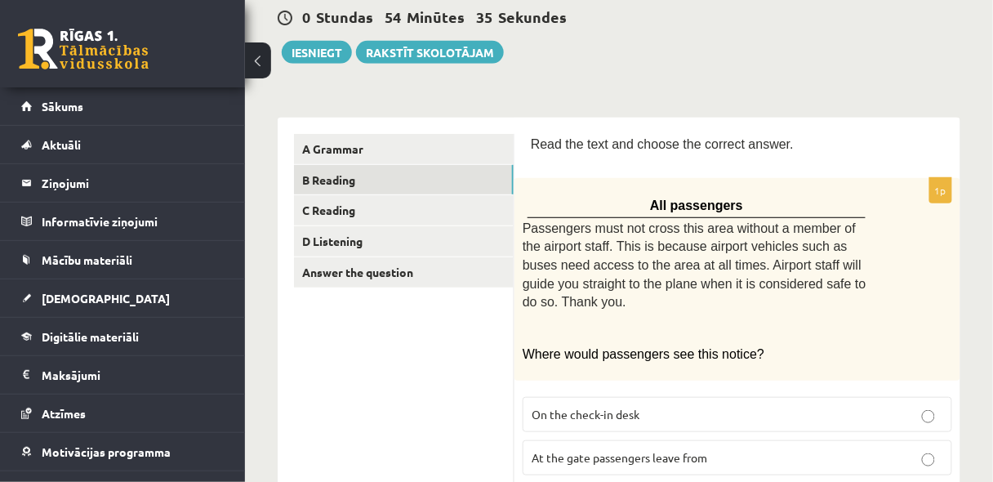
scroll to position [174, 0]
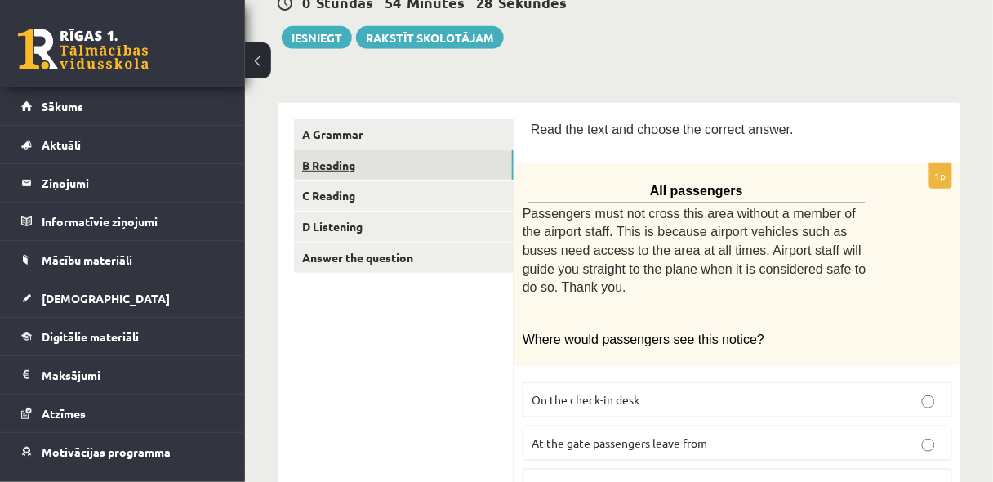
click at [342, 163] on link "B Reading" at bounding box center [404, 165] width 220 height 30
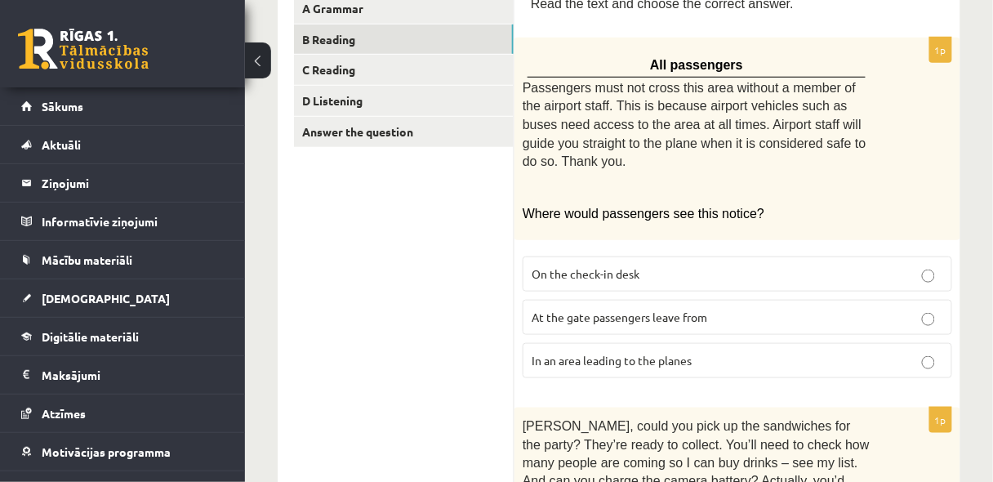
scroll to position [305, 0]
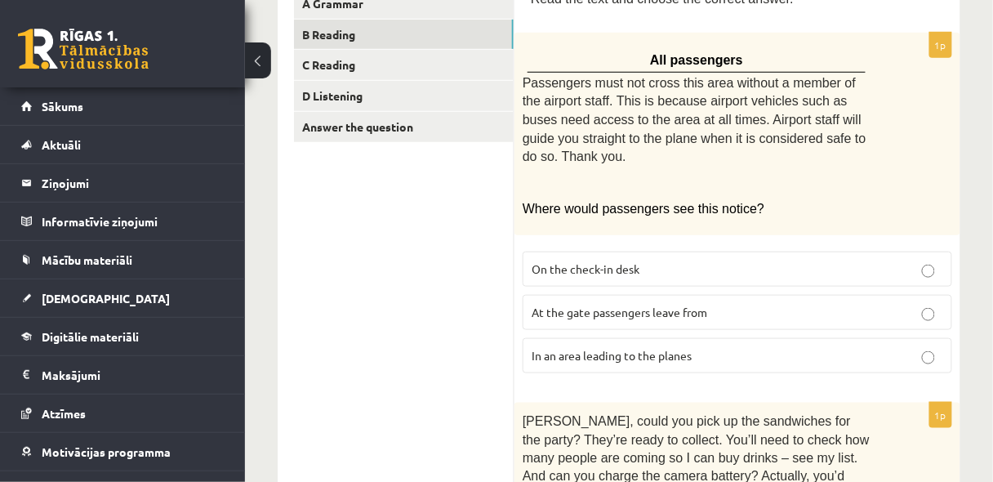
click at [650, 348] on span "In an area leading to the planes" at bounding box center [612, 355] width 160 height 15
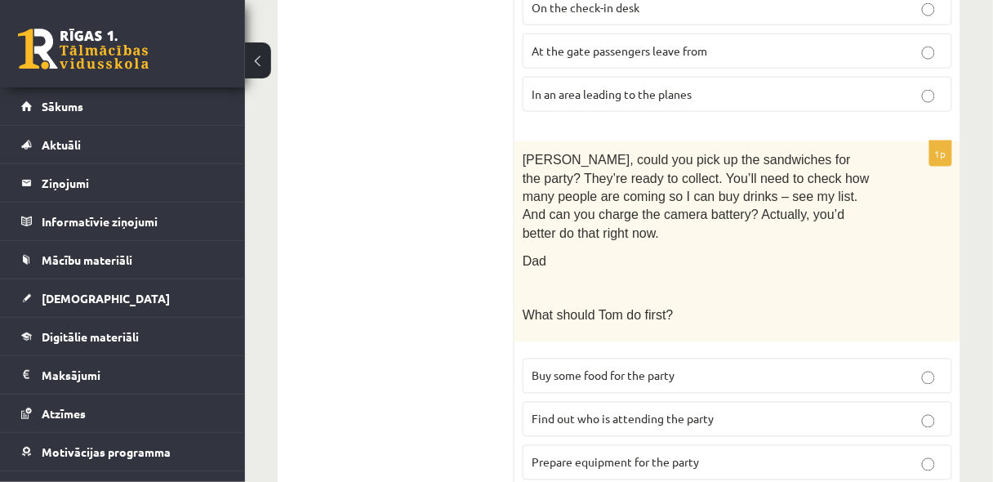
scroll to position [609, 0]
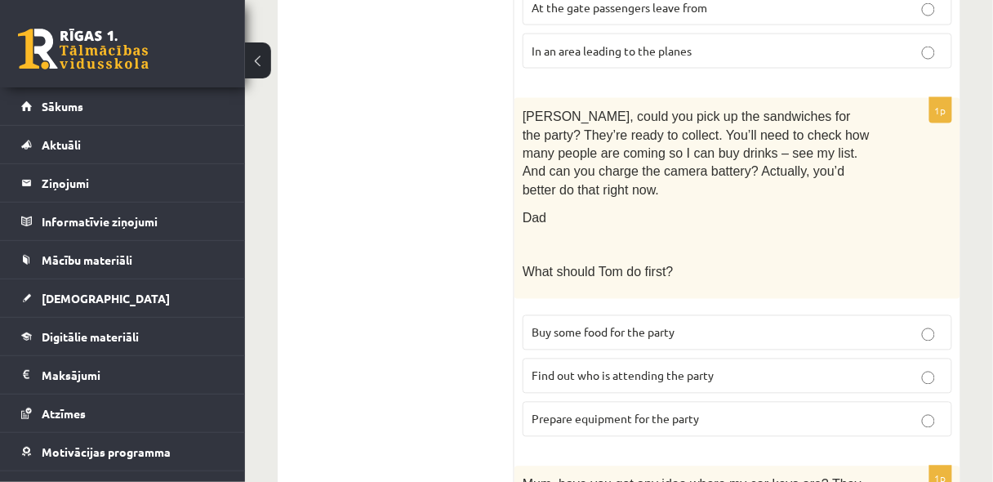
click at [646, 412] on span "Prepare equipment for the party" at bounding box center [615, 419] width 167 height 15
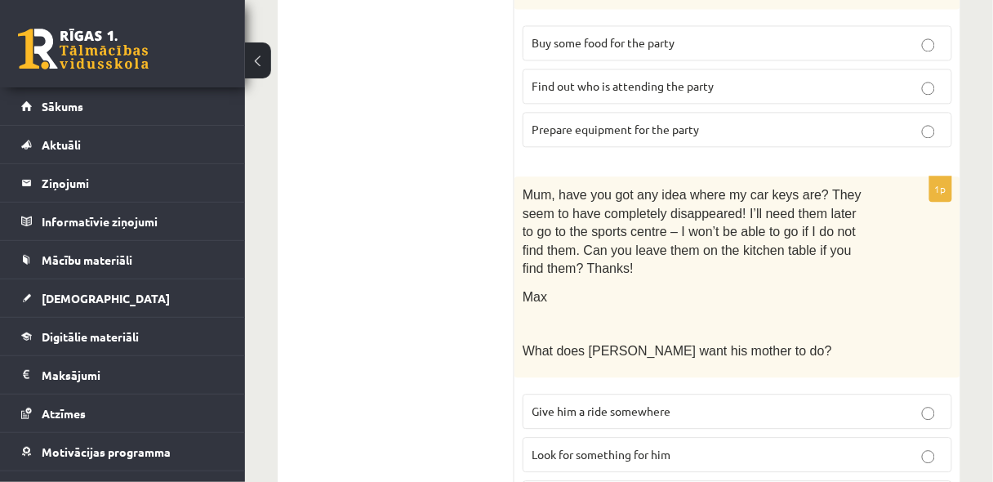
scroll to position [915, 0]
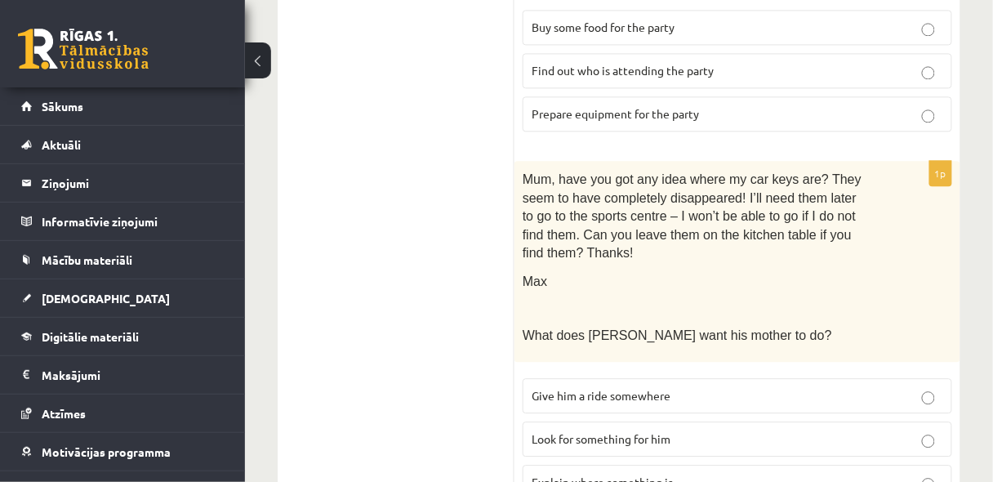
click at [685, 421] on label "Look for something for him" at bounding box center [738, 438] width 430 height 35
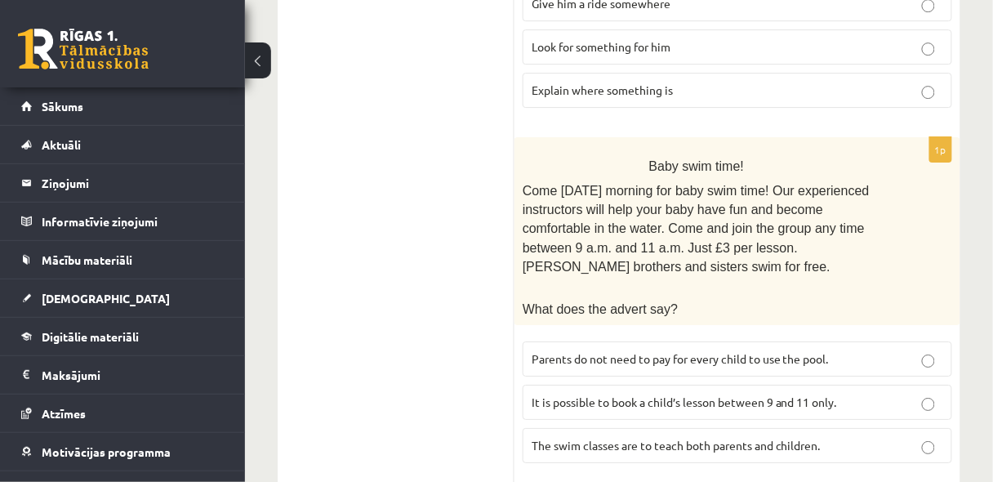
scroll to position [1350, 0]
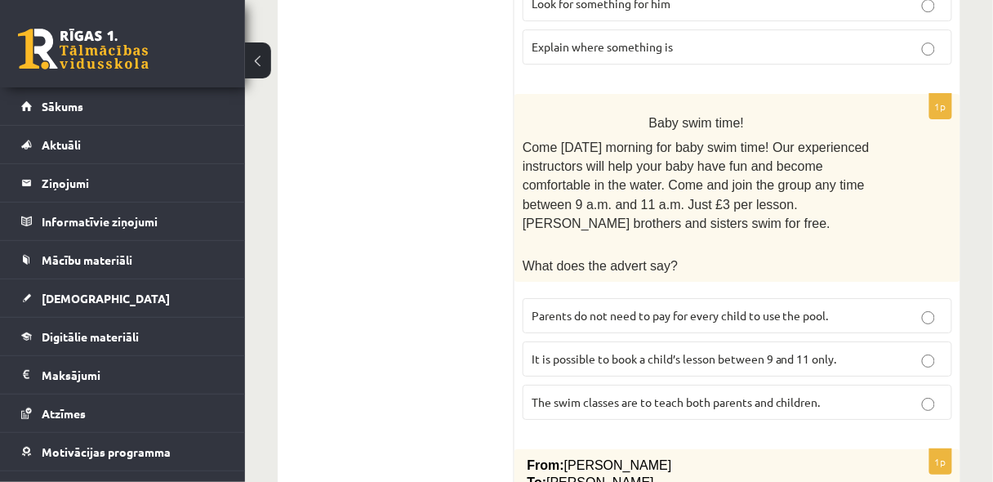
click at [613, 308] on span "Parents do not need to pay for every child to use the pool." at bounding box center [680, 315] width 297 height 15
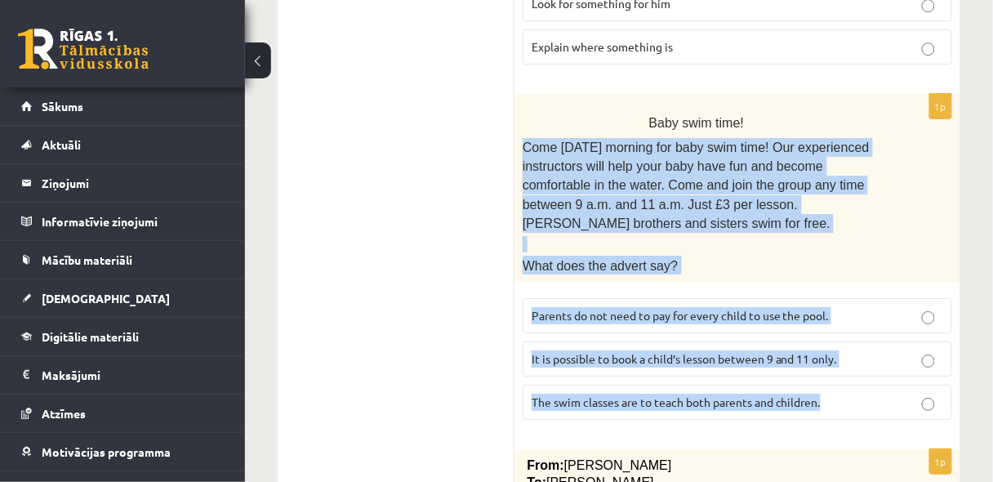
drag, startPoint x: 520, startPoint y: 77, endPoint x: 859, endPoint y: 319, distance: 416.8
click at [859, 319] on div "1p Baby swim time! Come on Sunday morning for baby swim time! Our experienced i…" at bounding box center [738, 264] width 446 height 340
copy div "Come on Sunday morning for baby swim time! Our experienced instructors will hel…"
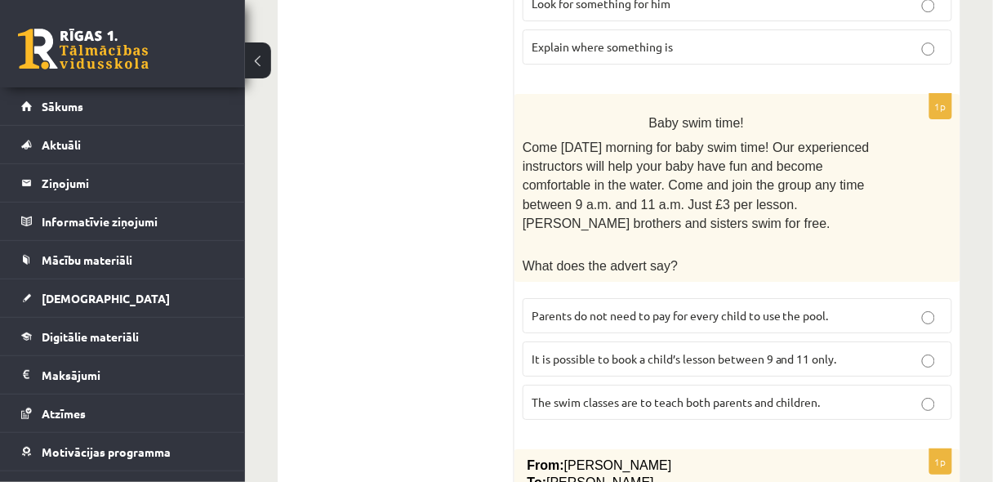
click at [733, 474] on p "To: Cathy" at bounding box center [697, 482] width 339 height 17
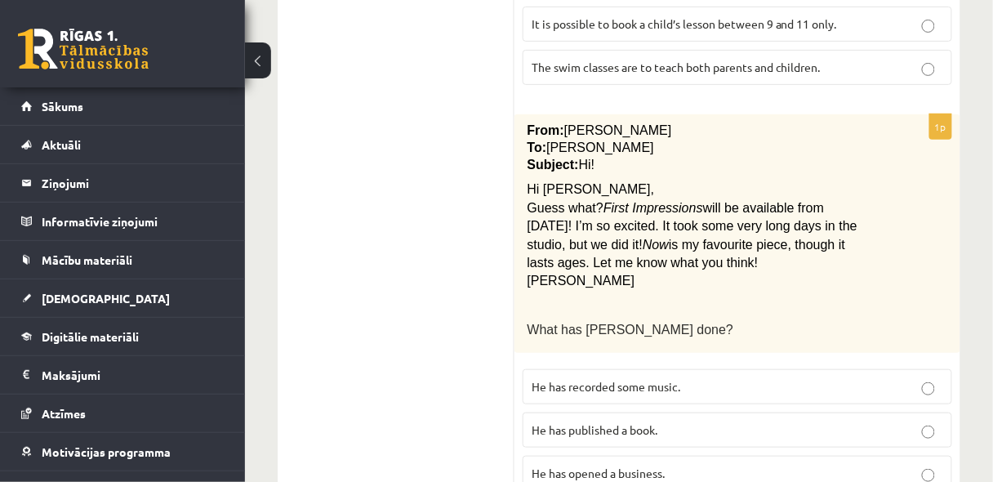
scroll to position [1699, 0]
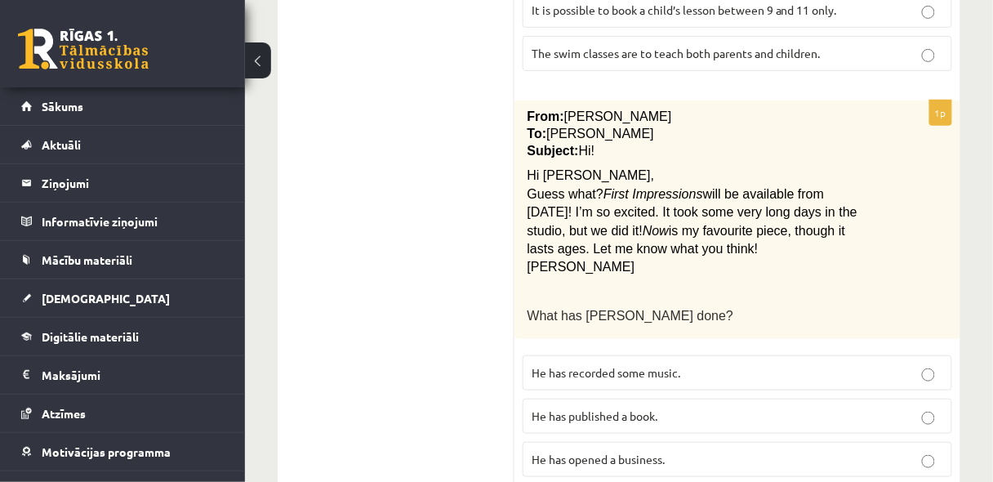
click at [758, 364] on p "He has recorded some music." at bounding box center [738, 372] width 412 height 17
drag, startPoint x: 853, startPoint y: 1, endPoint x: 436, endPoint y: 257, distance: 489.8
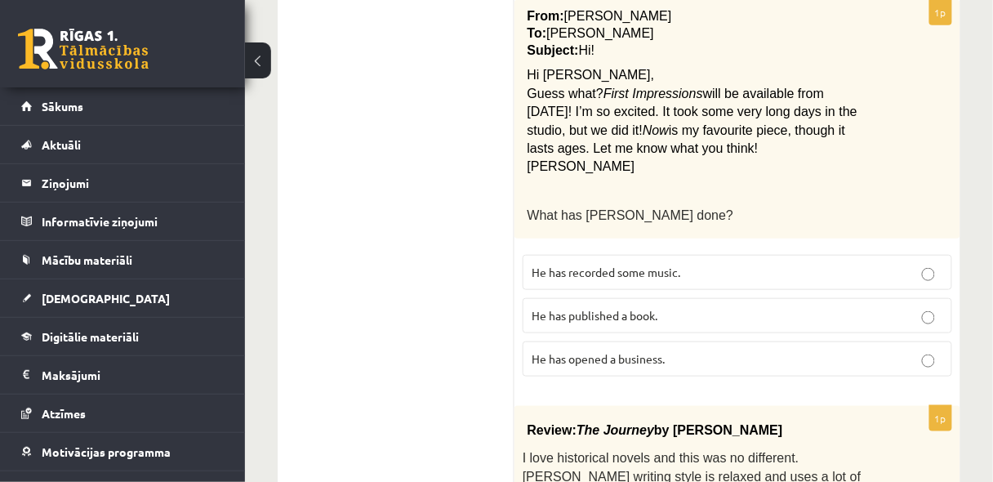
scroll to position [1785, 0]
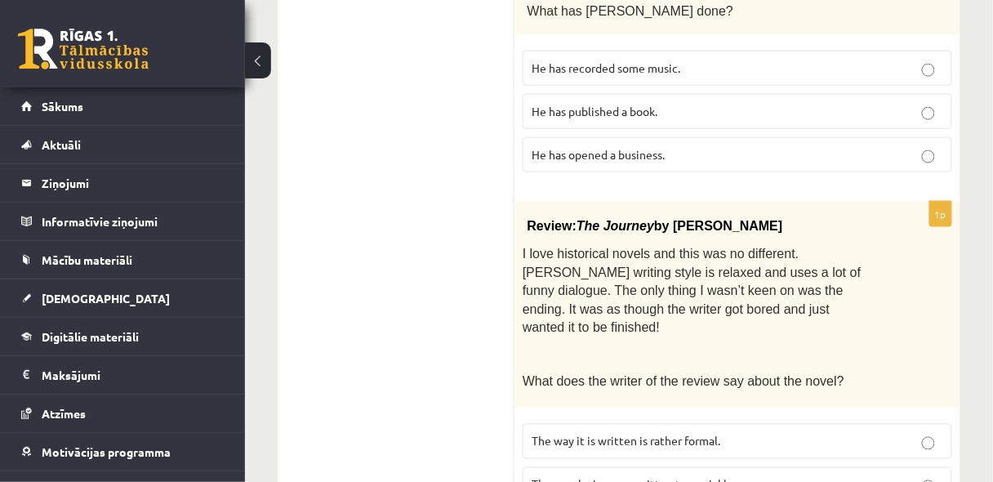
scroll to position [2032, 0]
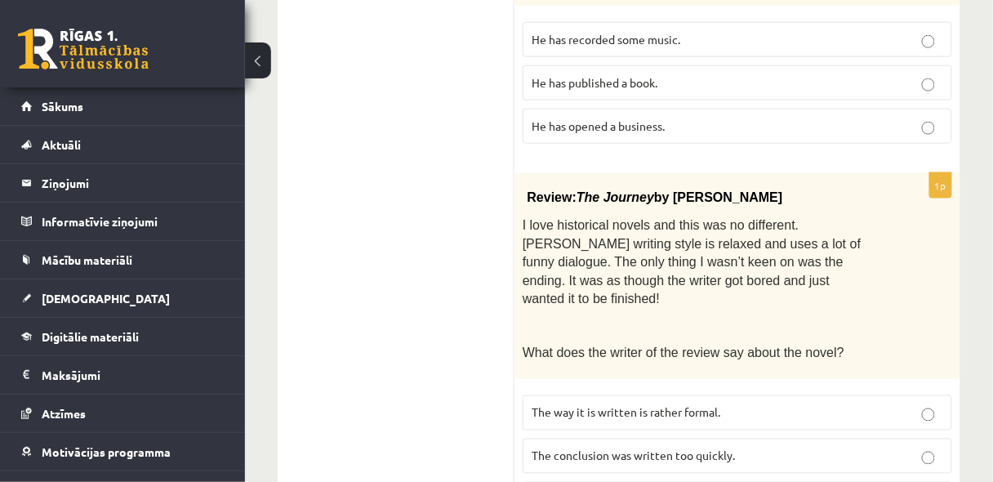
click at [679, 448] on span "The conclusion was written too quickly." at bounding box center [633, 455] width 203 height 15
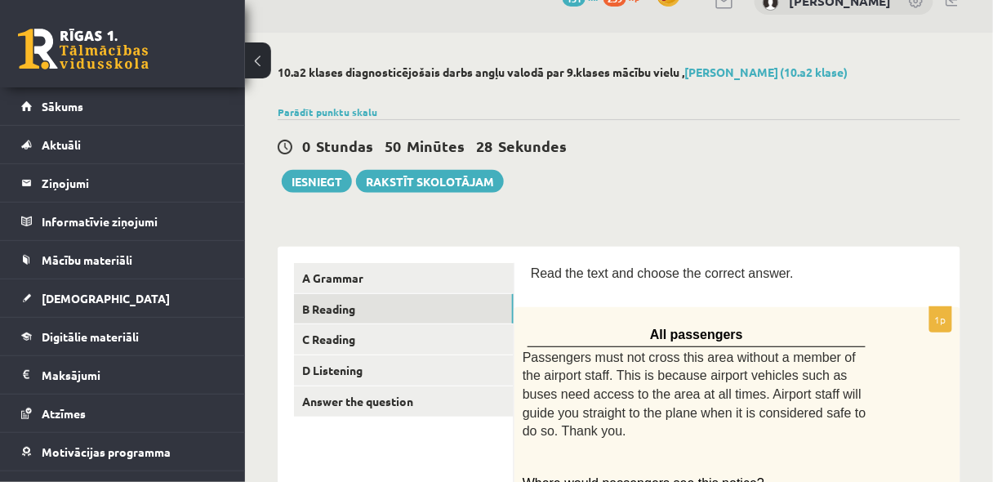
scroll to position [0, 0]
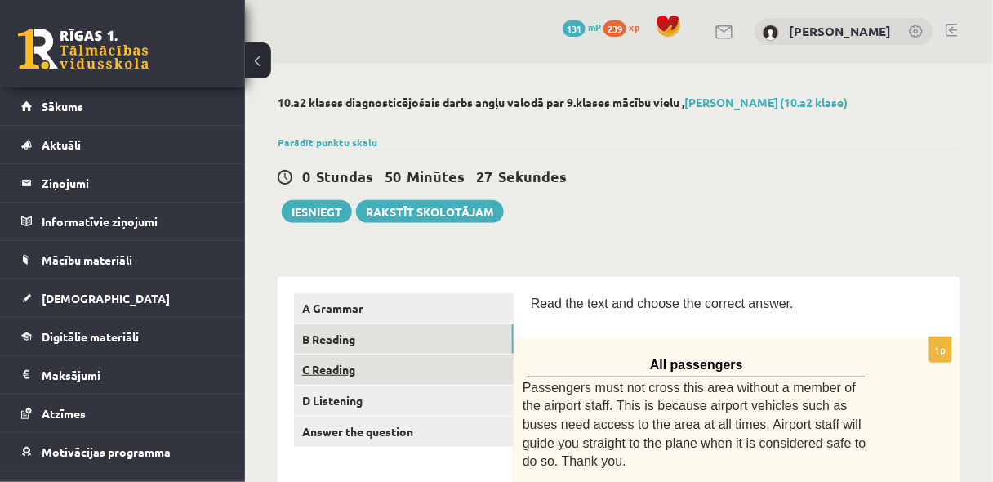
click at [342, 373] on link "C Reading" at bounding box center [404, 369] width 220 height 30
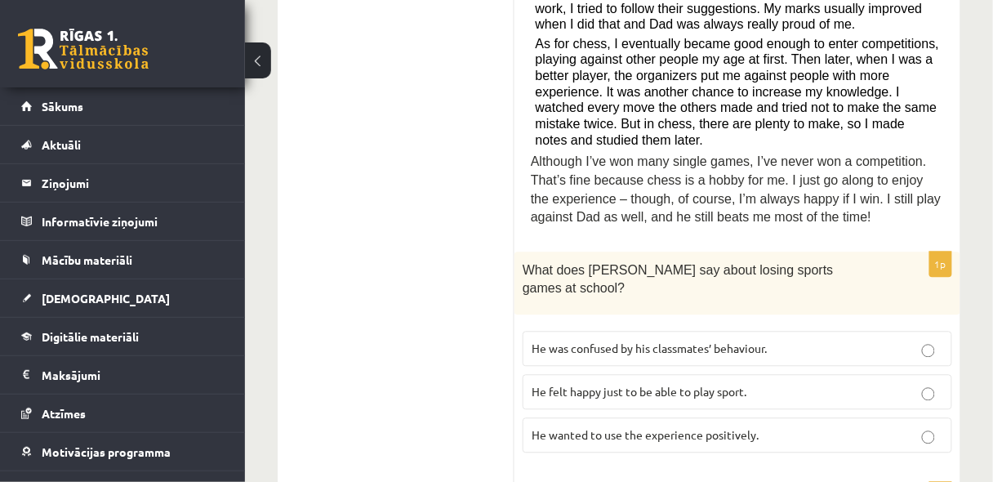
scroll to position [784, 0]
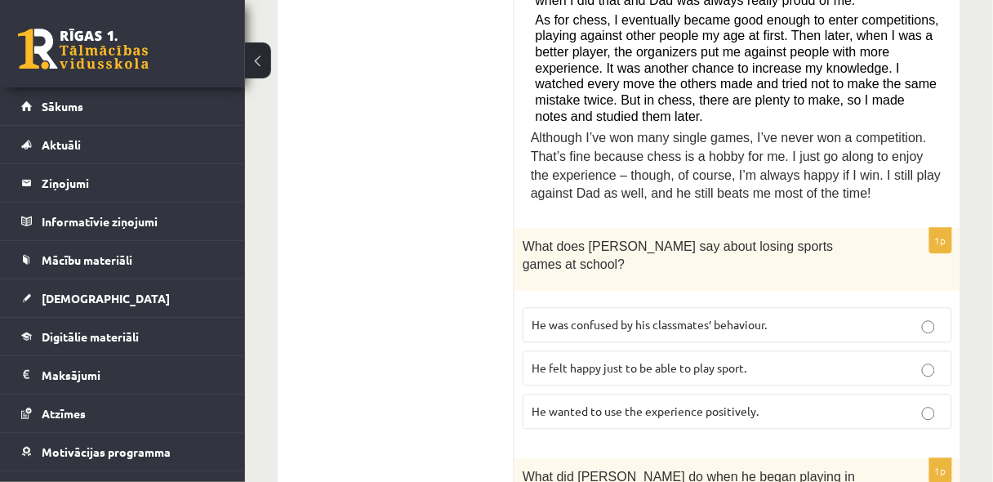
click at [598, 403] on span "He wanted to use the experience positively." at bounding box center [645, 410] width 227 height 15
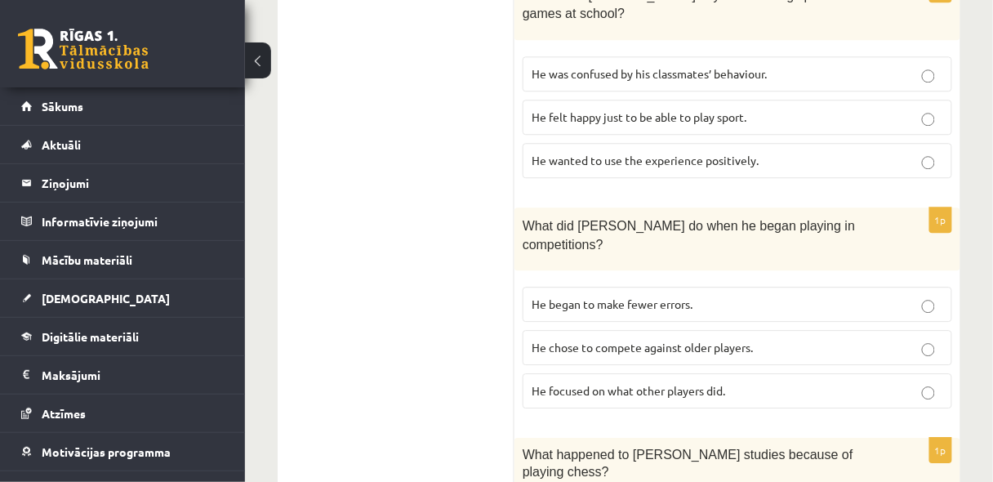
scroll to position [1045, 0]
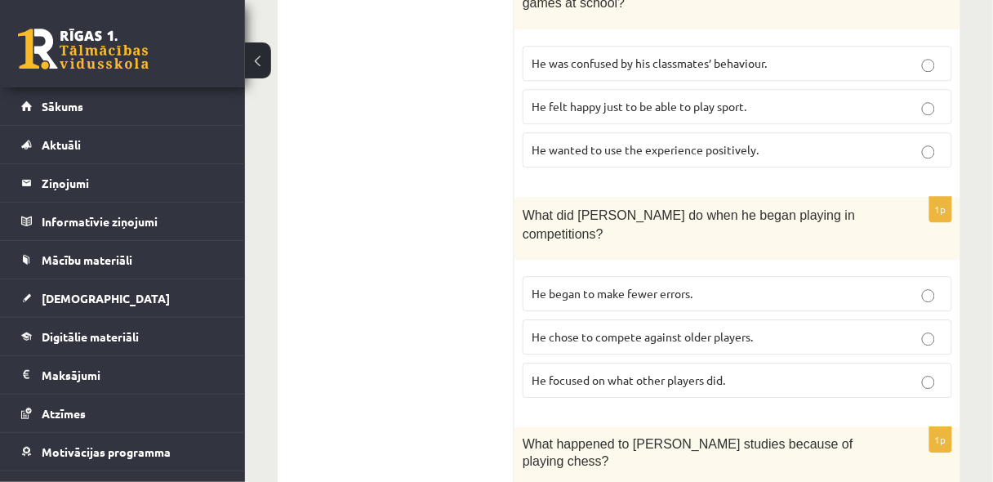
click at [570, 363] on label "He focused on what other players did." at bounding box center [738, 380] width 430 height 35
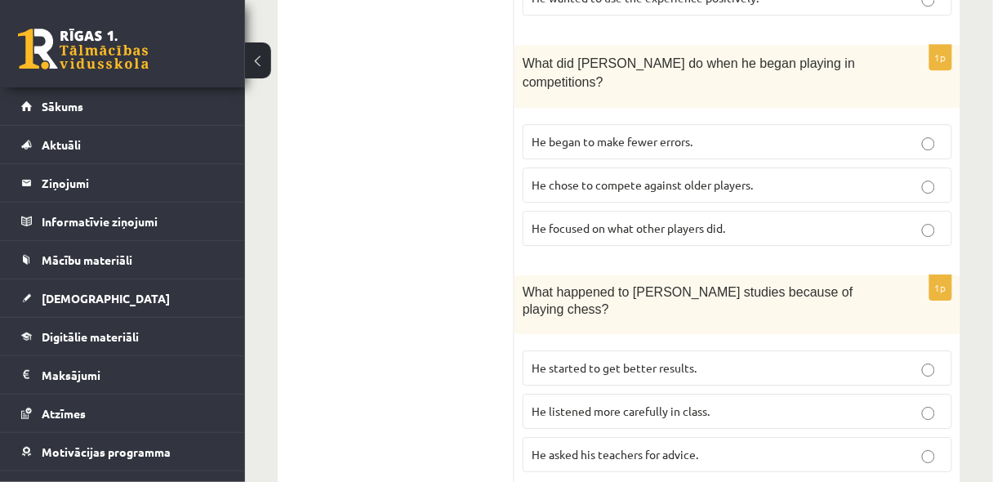
scroll to position [1219, 0]
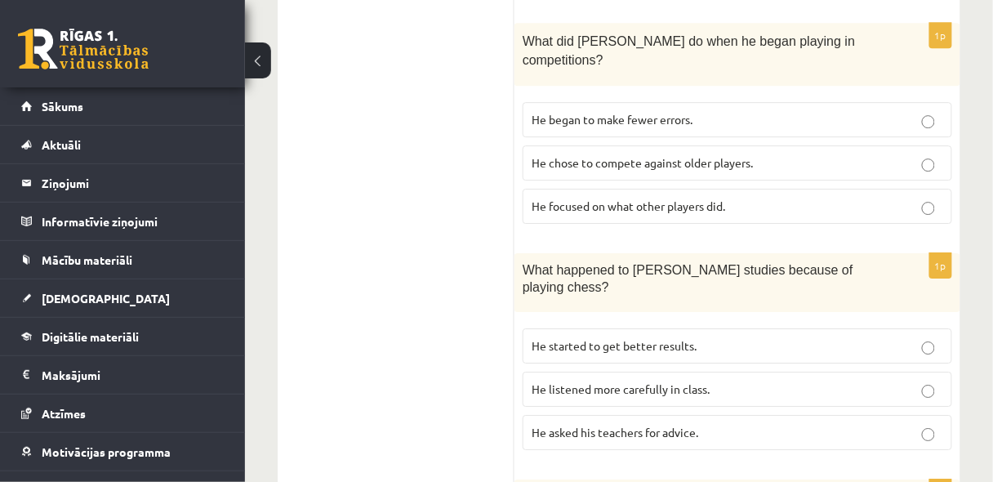
click at [551, 425] on span "He asked his teachers for advice." at bounding box center [615, 432] width 167 height 15
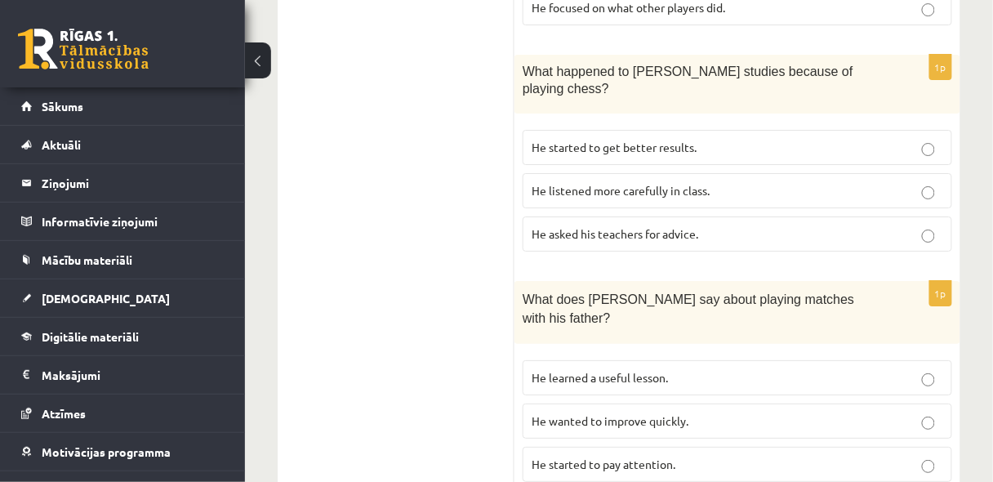
scroll to position [1437, 0]
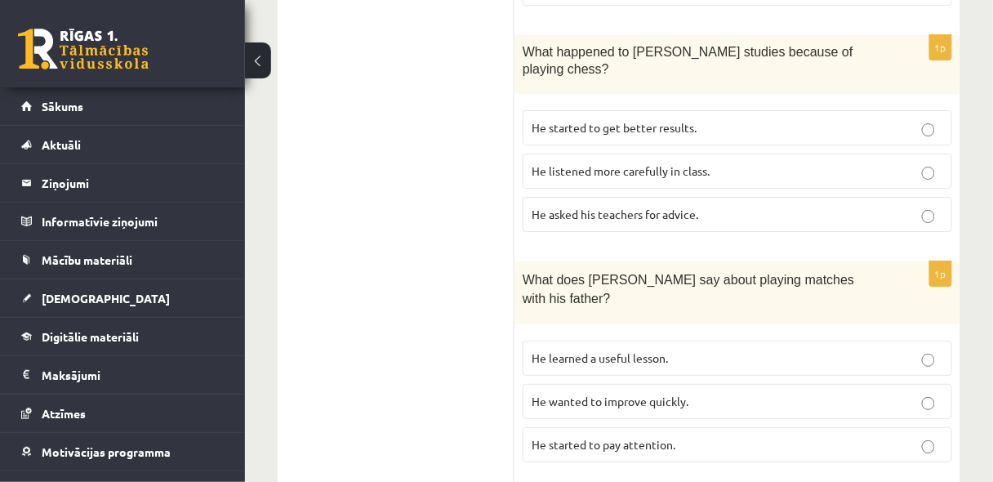
click at [542, 341] on label "He learned a useful lesson." at bounding box center [738, 358] width 430 height 35
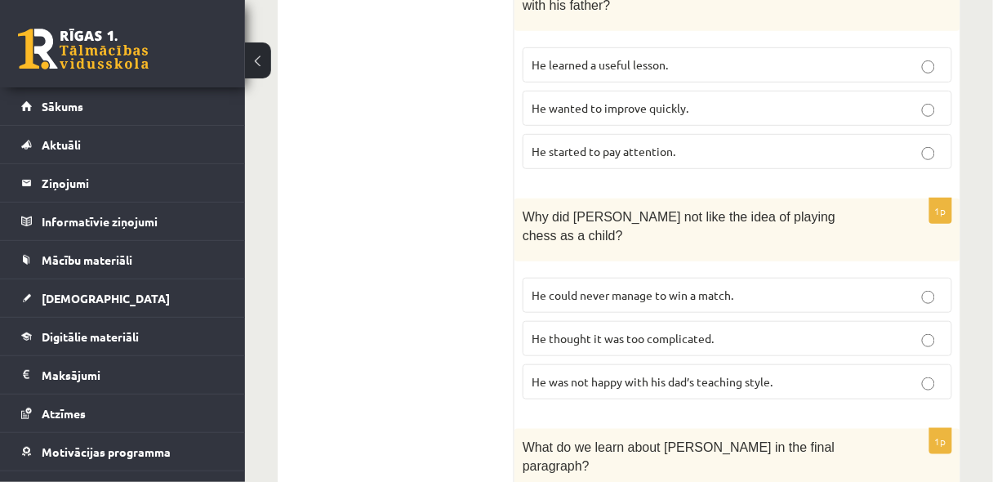
scroll to position [1742, 0]
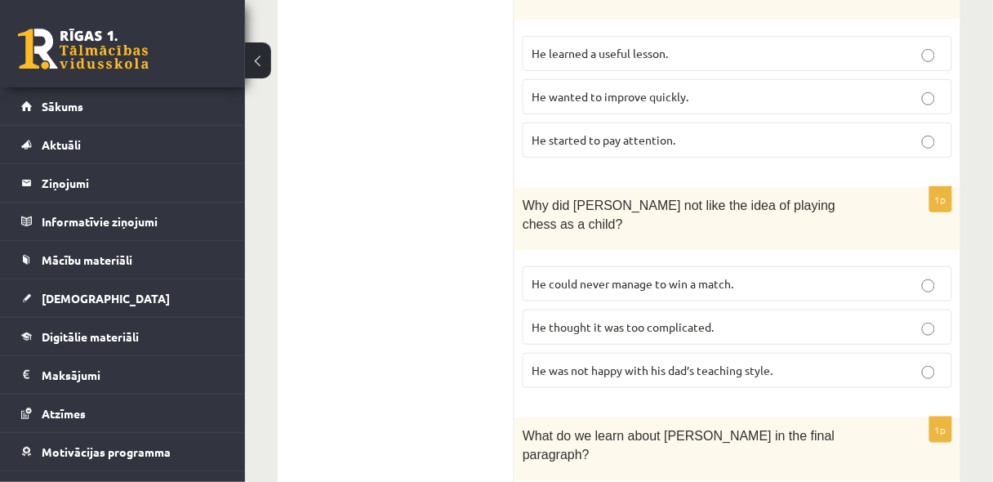
click at [591, 276] on span "He could never manage to win a match." at bounding box center [633, 283] width 202 height 15
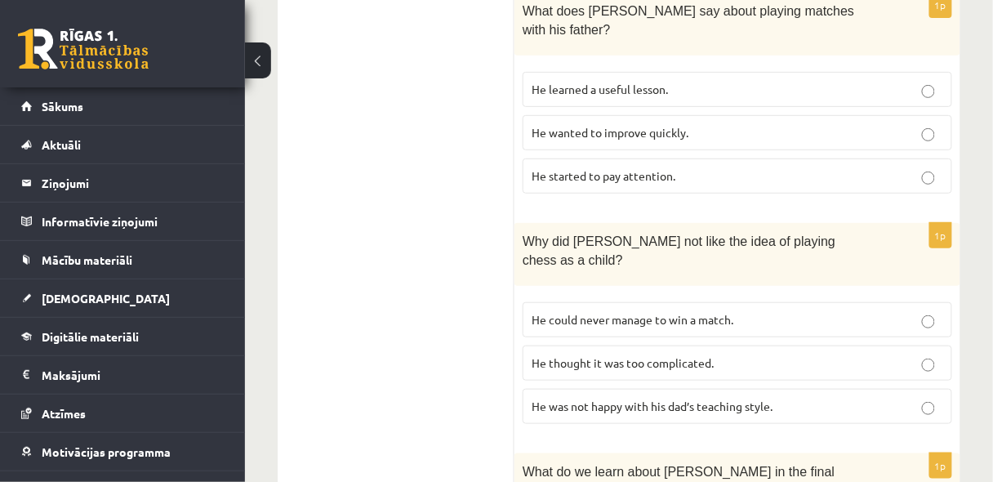
scroll to position [1769, 0]
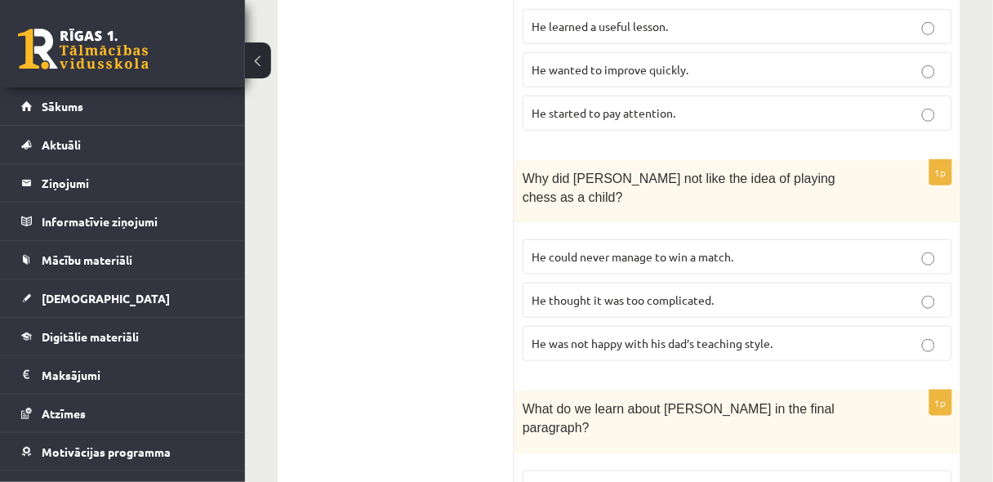
click at [622, 292] on span "He thought it was too complicated." at bounding box center [623, 299] width 182 height 15
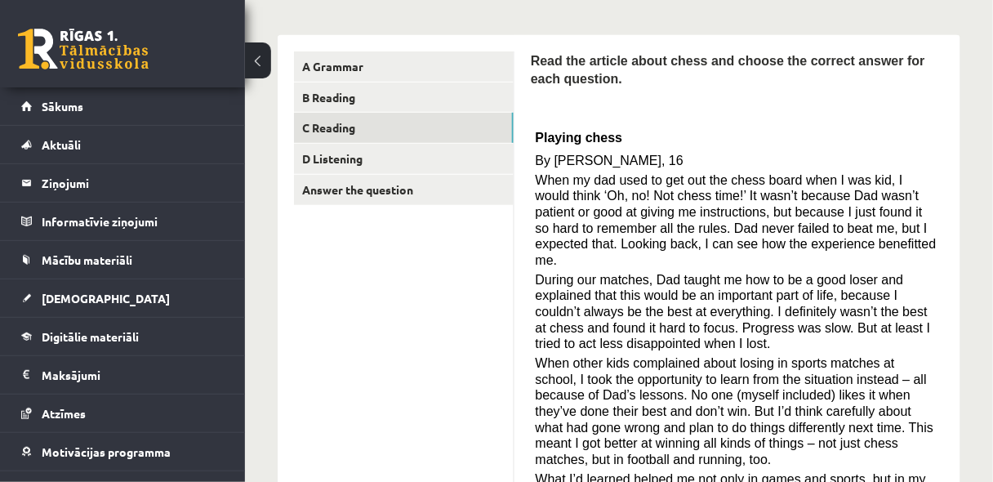
scroll to position [70, 0]
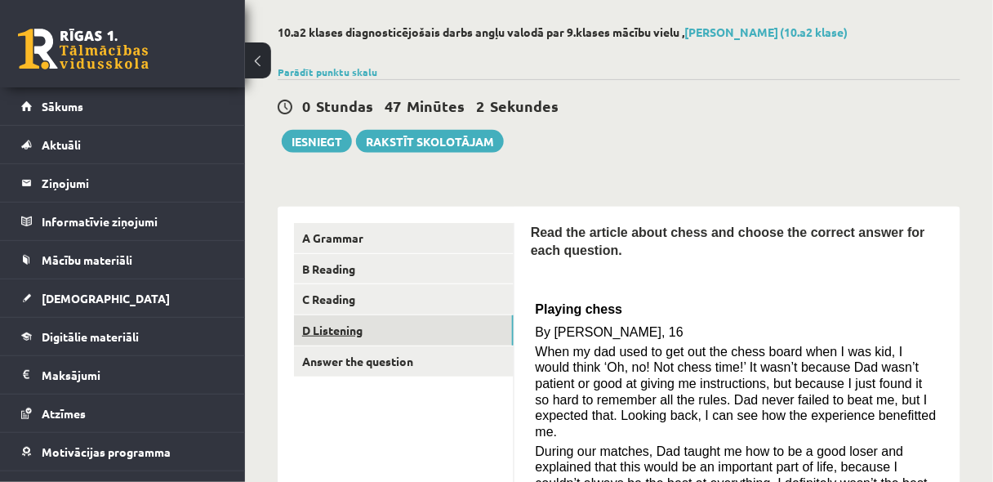
click at [333, 329] on link "D Listening" at bounding box center [404, 330] width 220 height 30
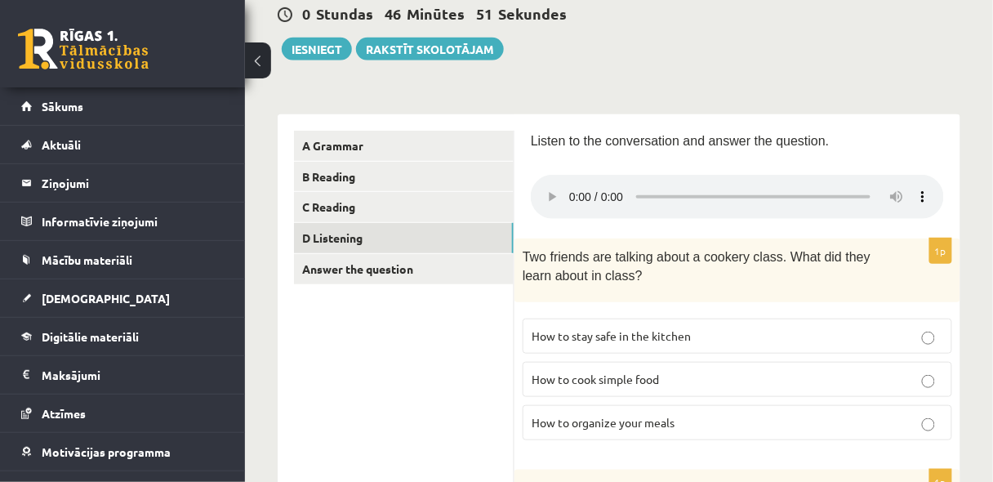
scroll to position [201, 0]
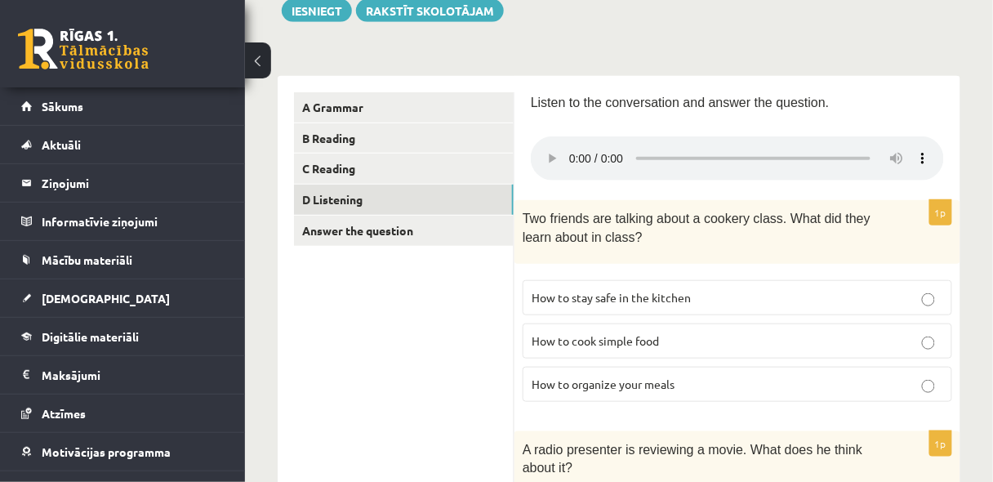
click at [650, 383] on span "How to organize your meals" at bounding box center [603, 383] width 143 height 15
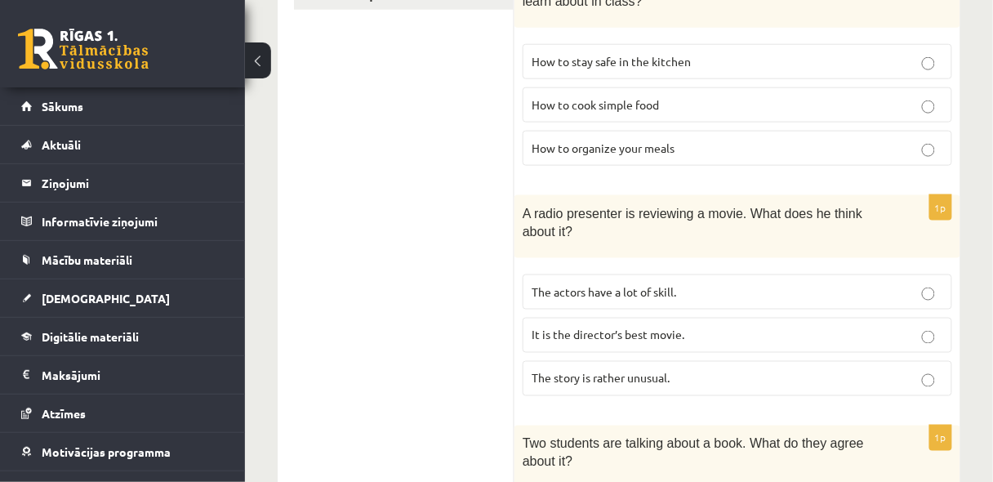
scroll to position [462, 0]
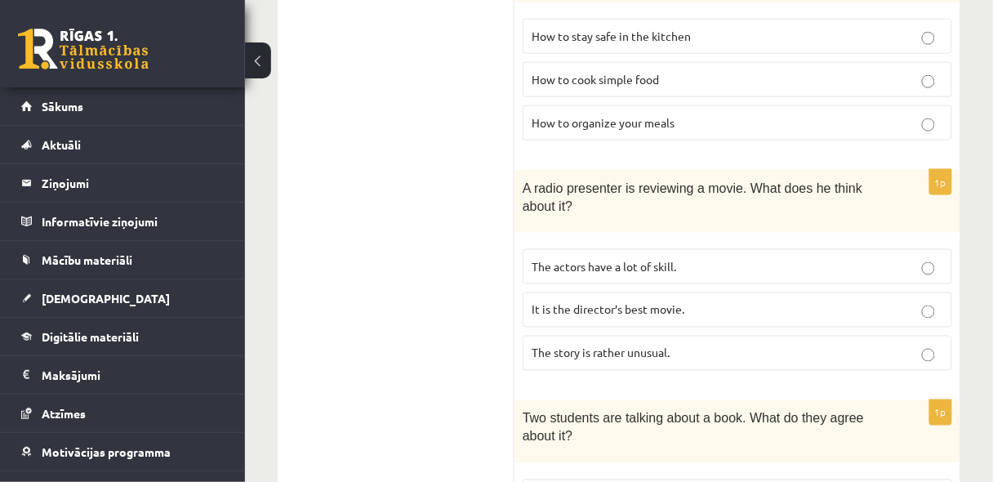
click at [664, 347] on span "The story is rather unusual." at bounding box center [601, 352] width 138 height 15
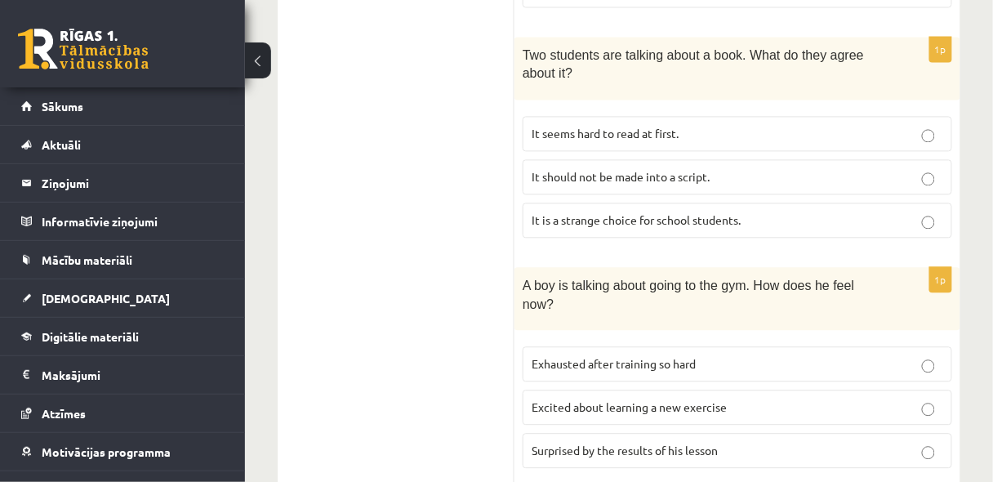
scroll to position [827, 0]
click at [675, 398] on span "Excited about learning a new exercise" at bounding box center [629, 405] width 195 height 15
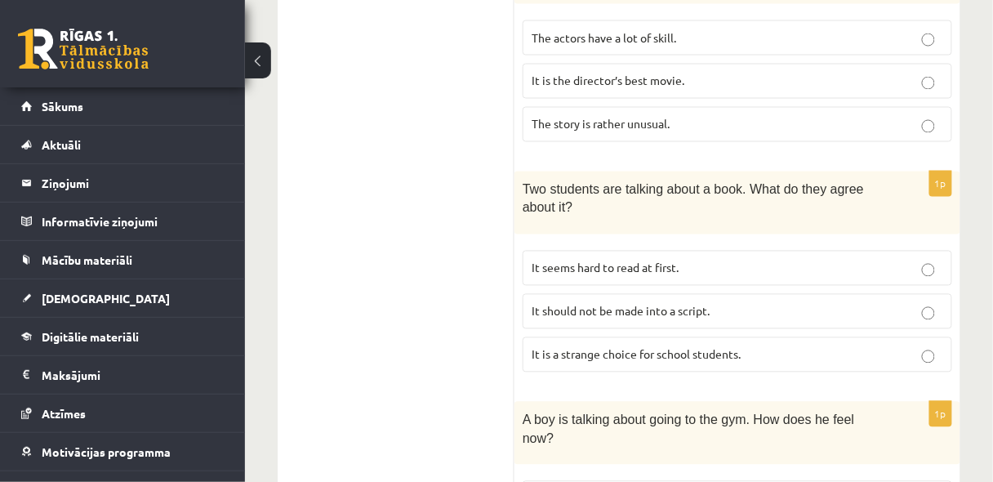
scroll to position [740, 0]
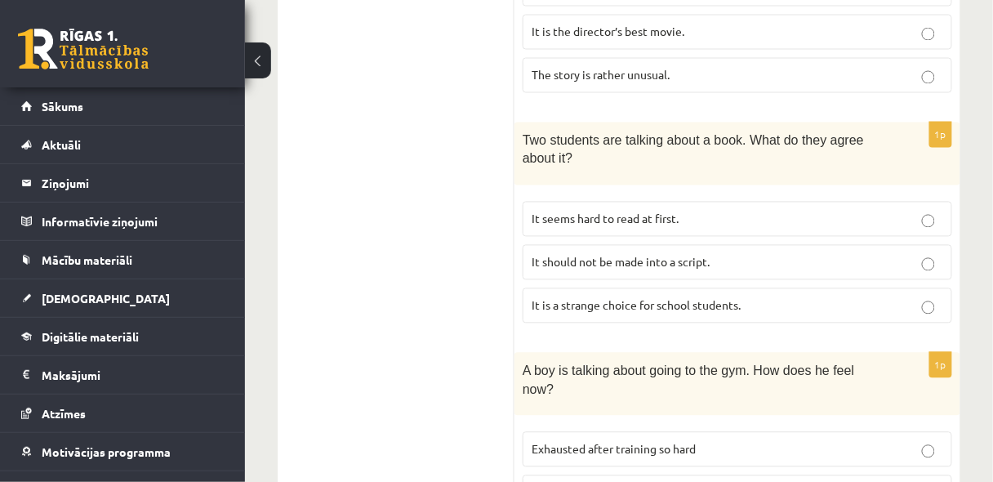
click at [603, 224] on label "It seems hard to read at first." at bounding box center [738, 219] width 430 height 35
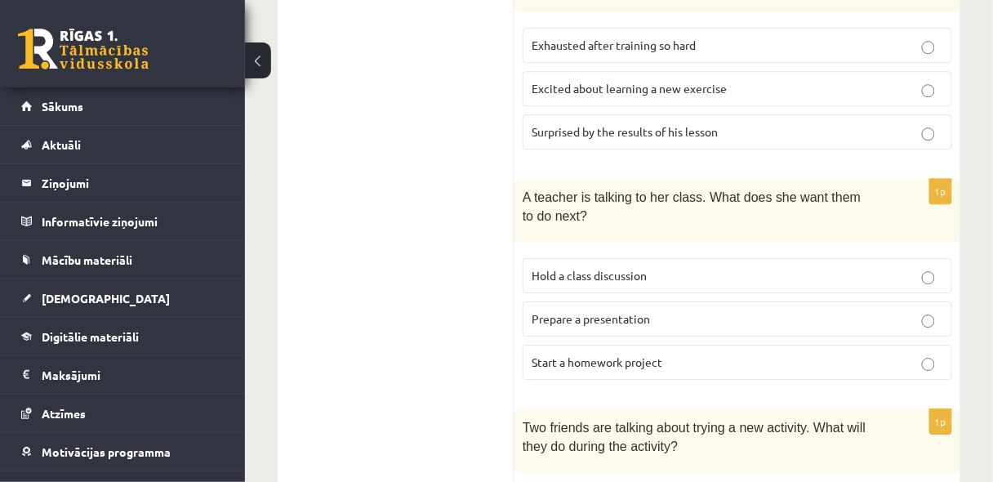
scroll to position [1174, 0]
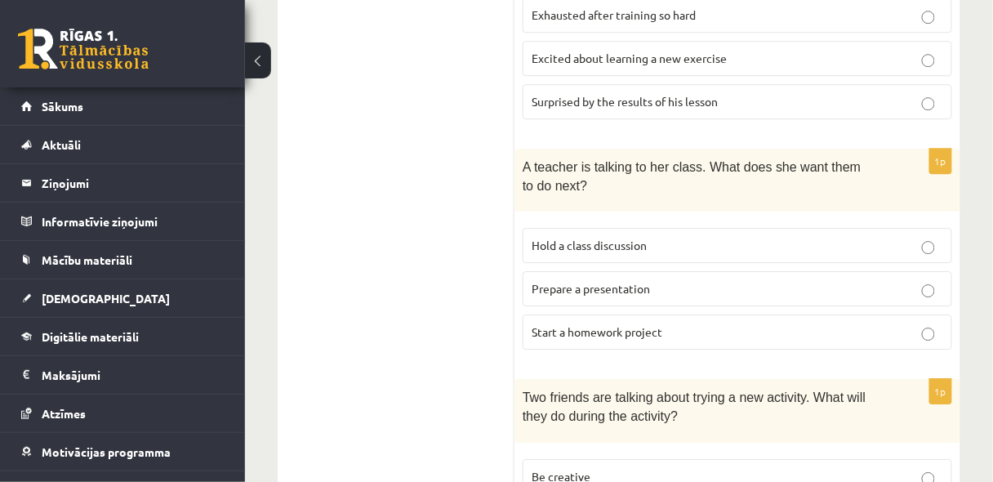
click at [593, 228] on label "Hold a class discussion" at bounding box center [738, 245] width 430 height 35
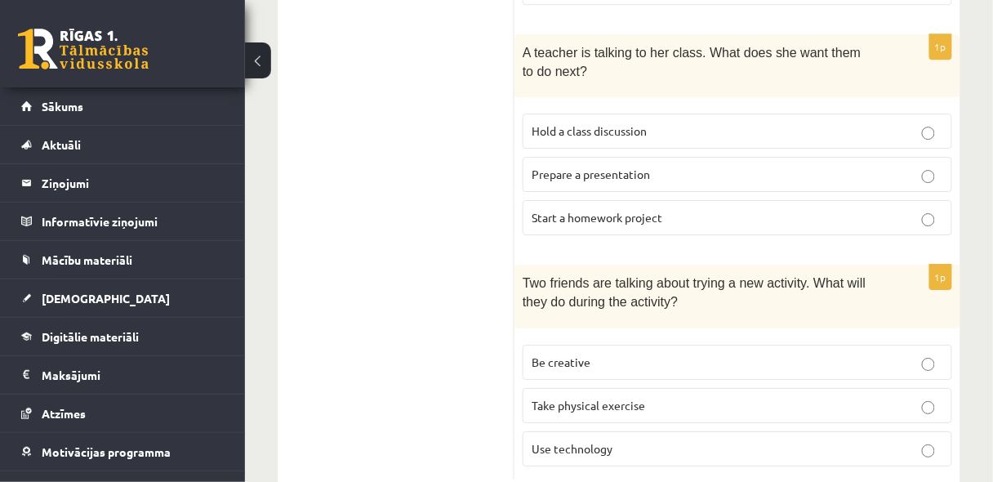
scroll to position [1305, 0]
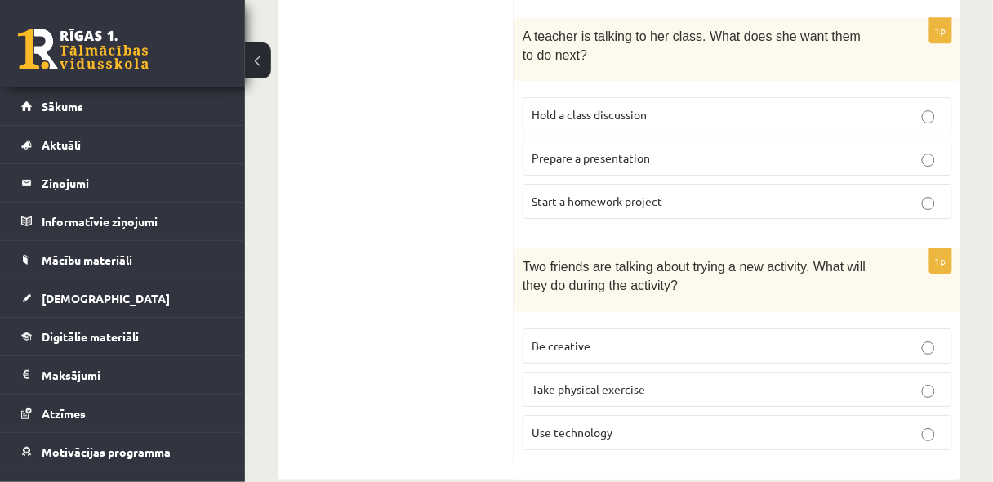
click at [634, 337] on p "Be creative" at bounding box center [738, 345] width 412 height 17
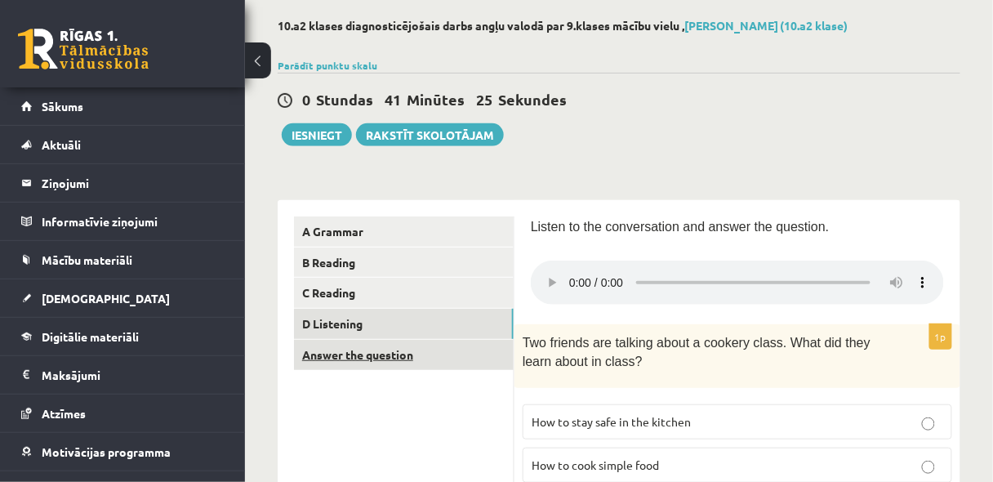
scroll to position [87, 0]
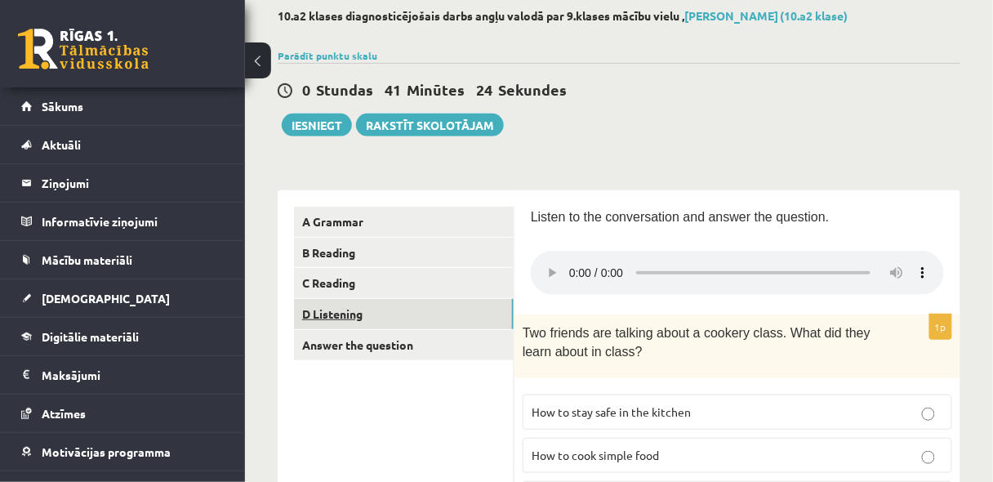
click at [346, 318] on link "D Listening" at bounding box center [404, 314] width 220 height 30
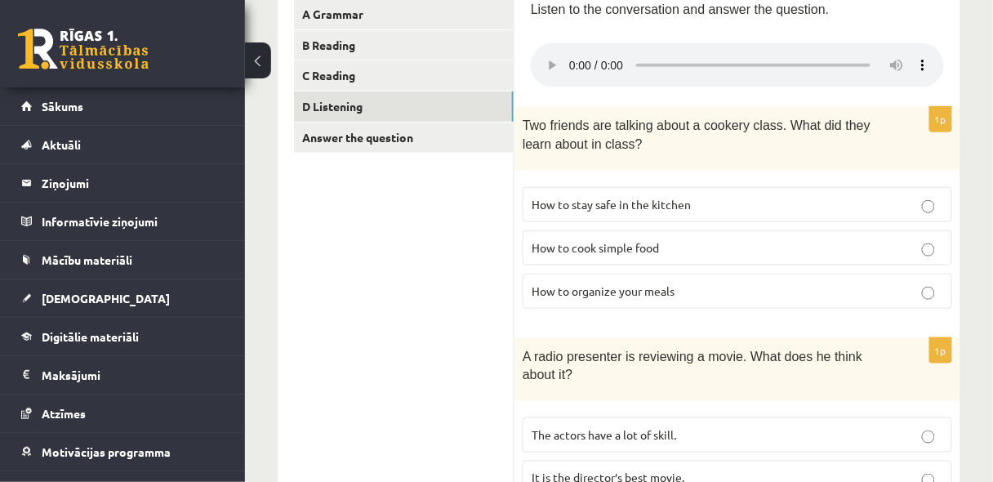
scroll to position [305, 0]
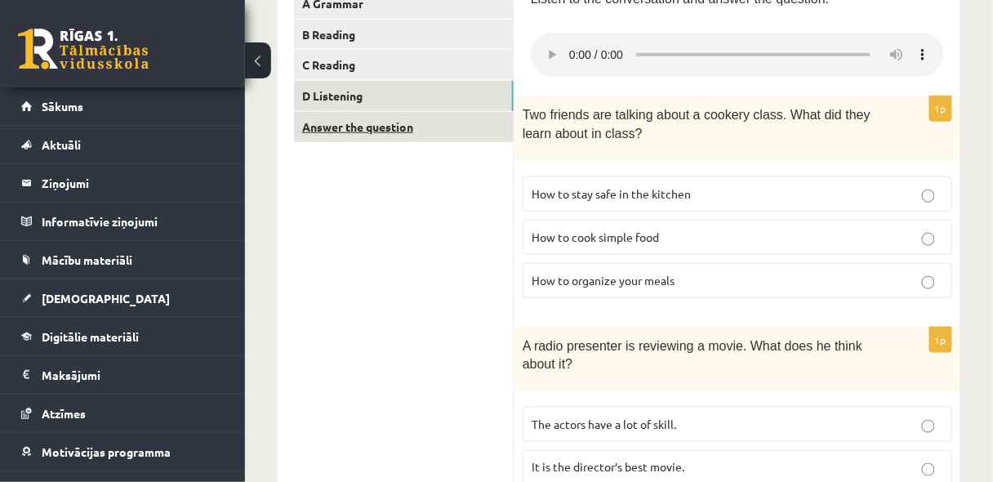
click at [340, 124] on link "Answer the question" at bounding box center [404, 127] width 220 height 30
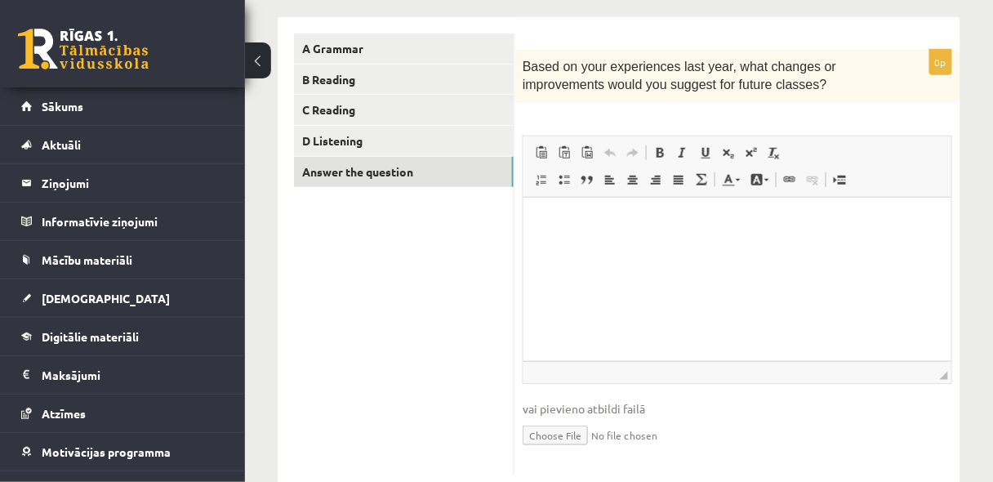
scroll to position [302, 0]
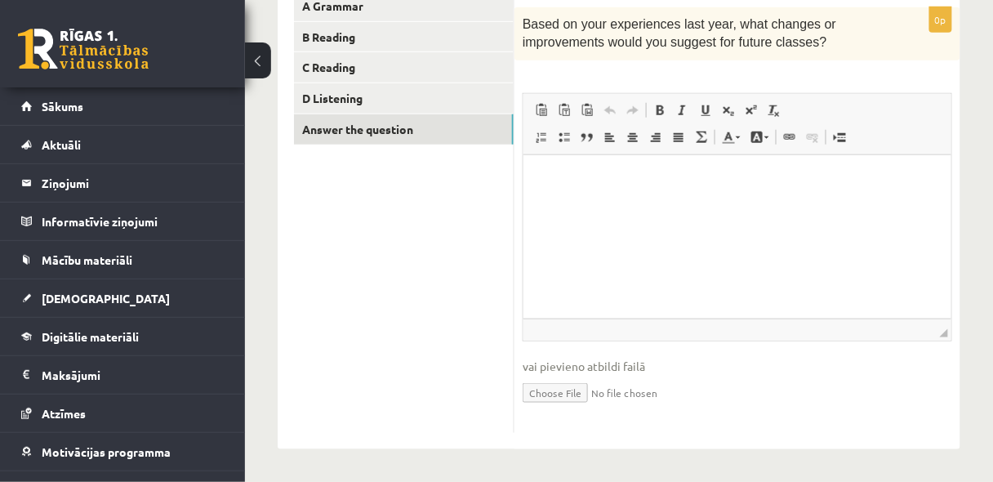
click at [598, 194] on html at bounding box center [737, 179] width 428 height 50
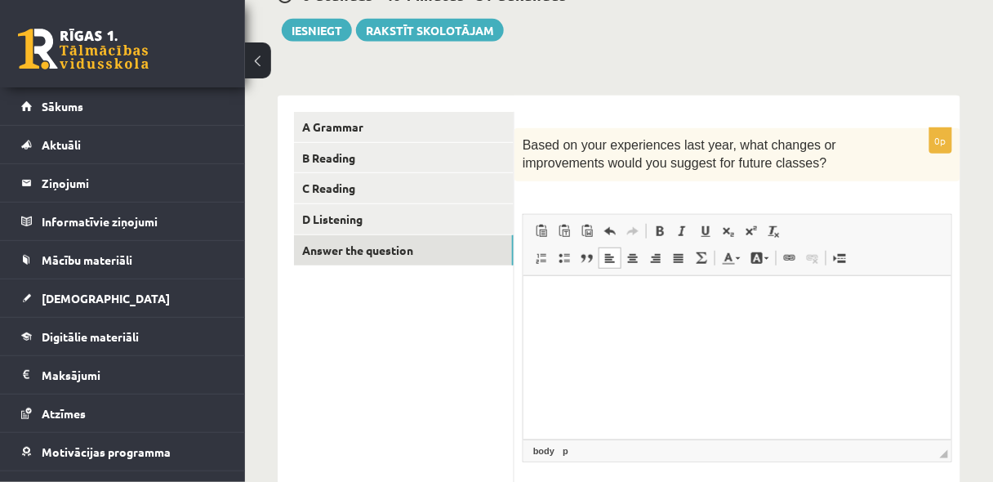
scroll to position [128, 0]
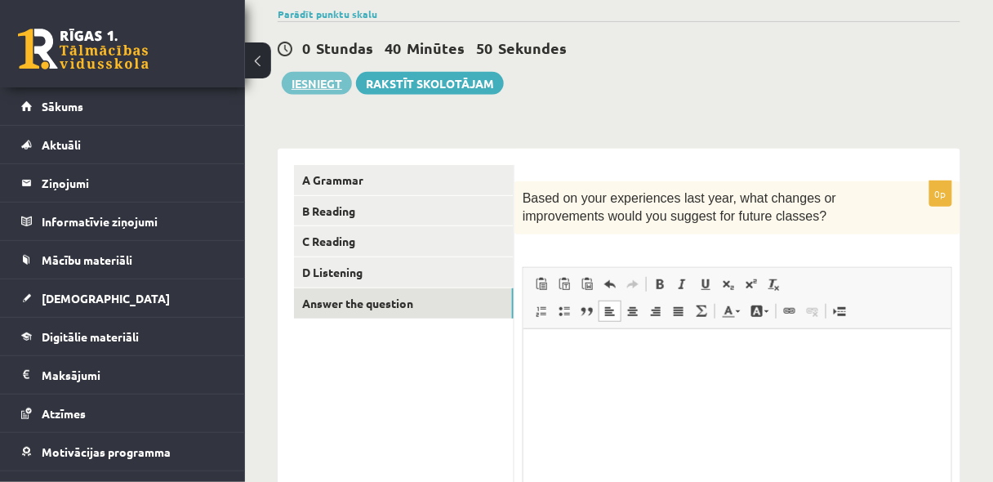
click at [318, 82] on button "Iesniegt" at bounding box center [317, 83] width 70 height 23
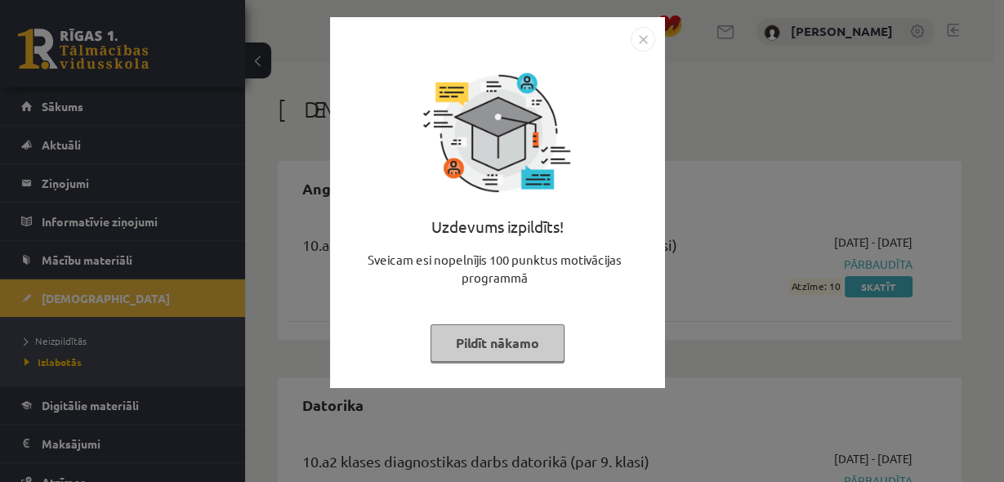
click at [518, 345] on button "Pildīt nākamo" at bounding box center [497, 343] width 134 height 38
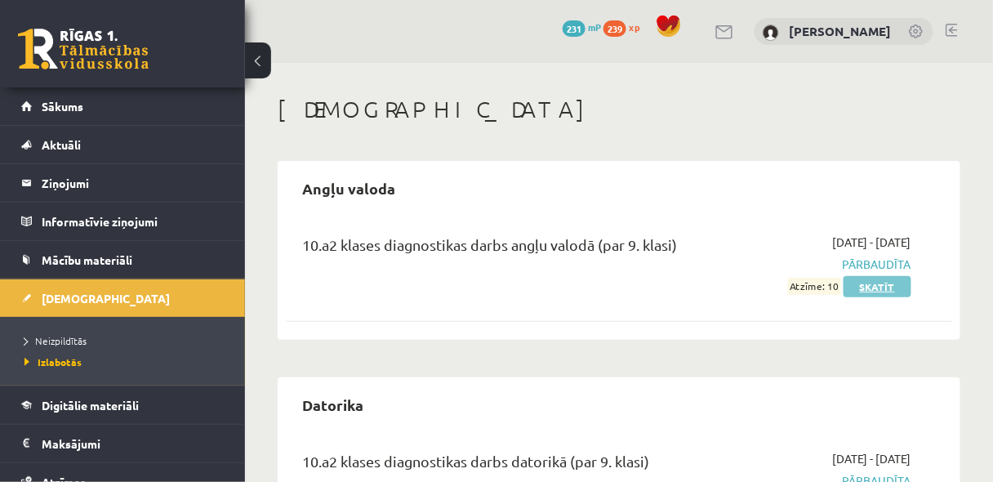
click at [886, 284] on link "Skatīt" at bounding box center [878, 286] width 68 height 21
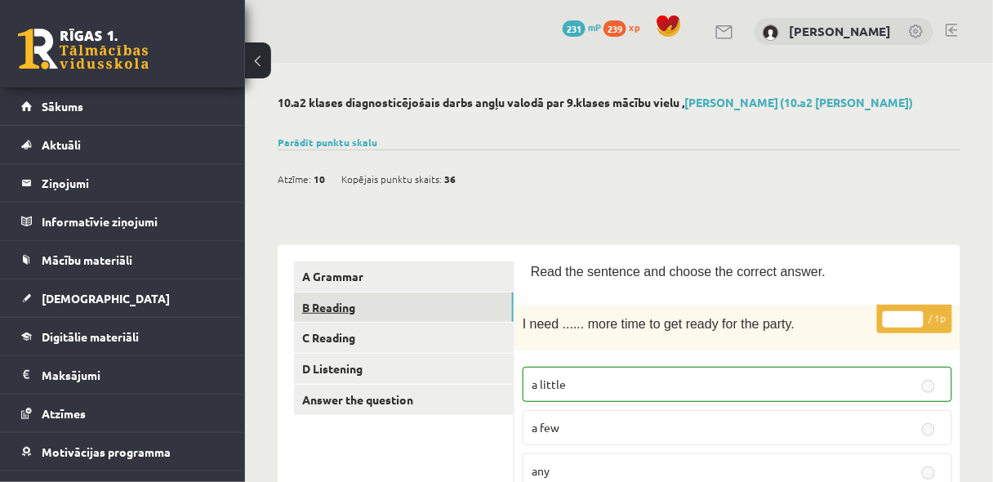
click at [403, 305] on link "B Reading" at bounding box center [404, 307] width 220 height 30
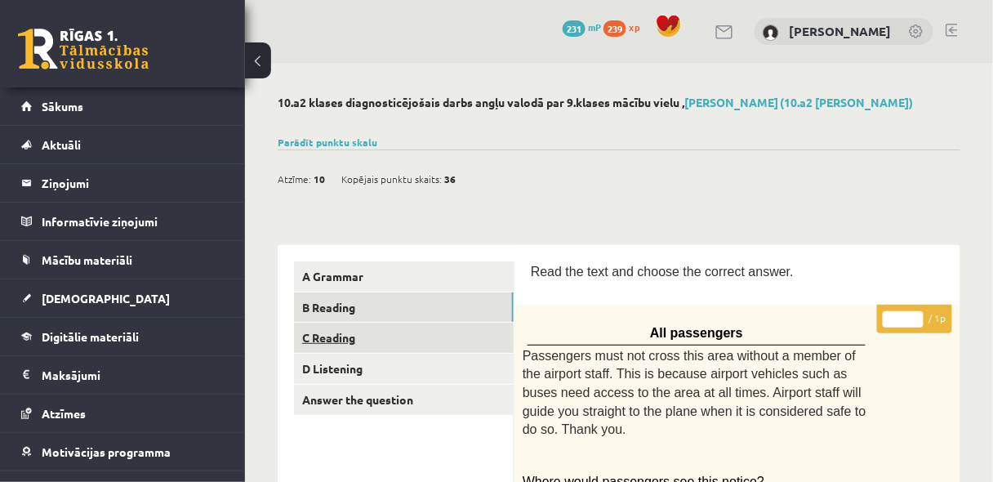
click at [377, 345] on link "C Reading" at bounding box center [404, 338] width 220 height 30
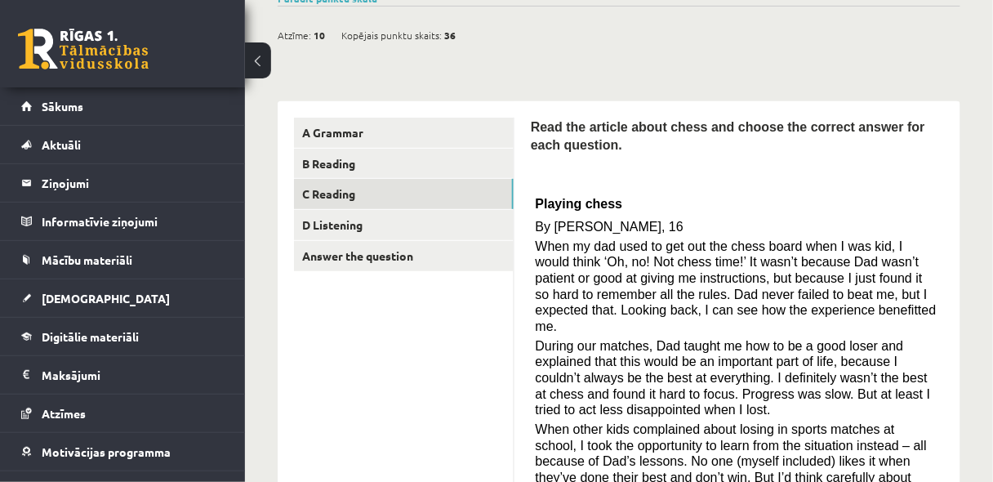
scroll to position [132, 0]
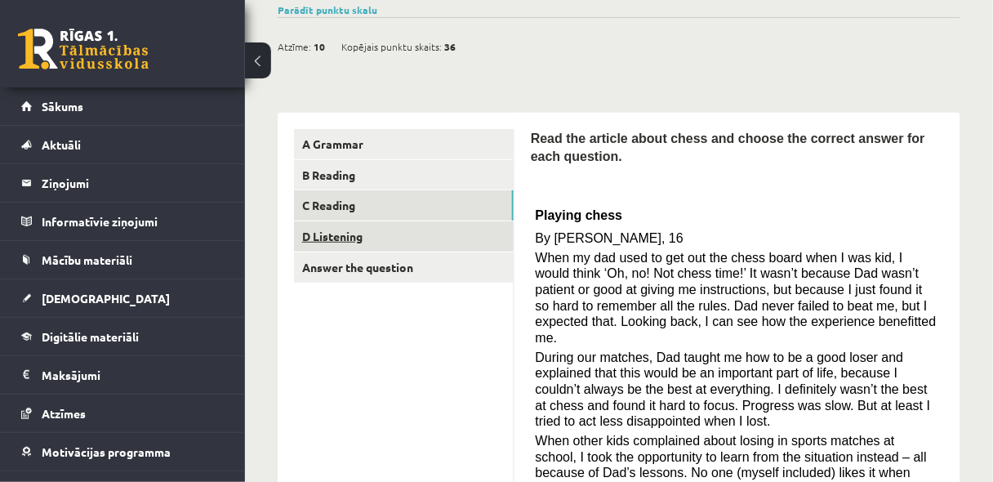
click at [336, 232] on link "D Listening" at bounding box center [404, 236] width 220 height 30
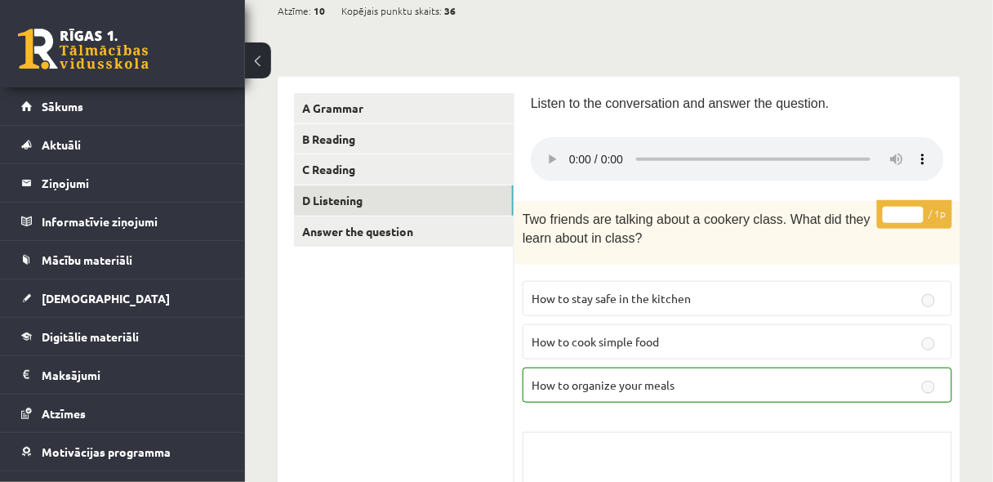
scroll to position [49, 0]
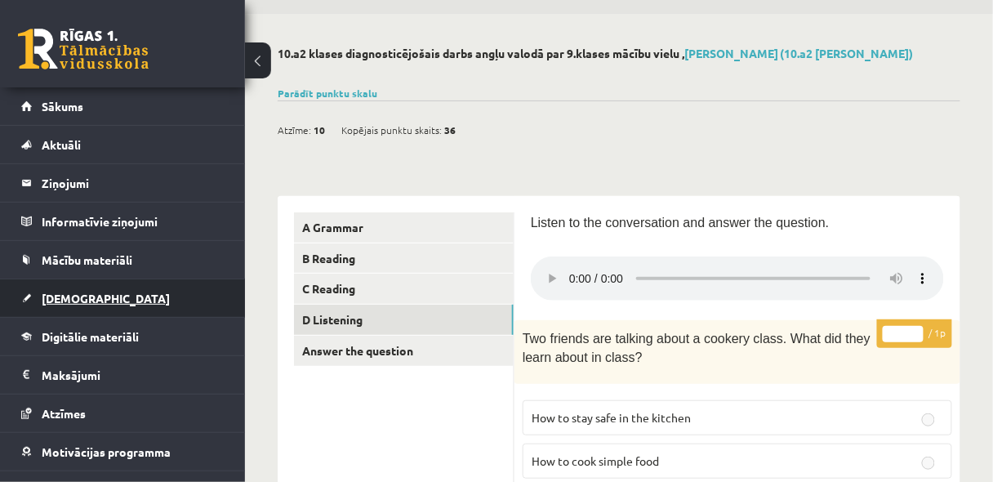
click at [77, 297] on span "[DEMOGRAPHIC_DATA]" at bounding box center [106, 298] width 128 height 15
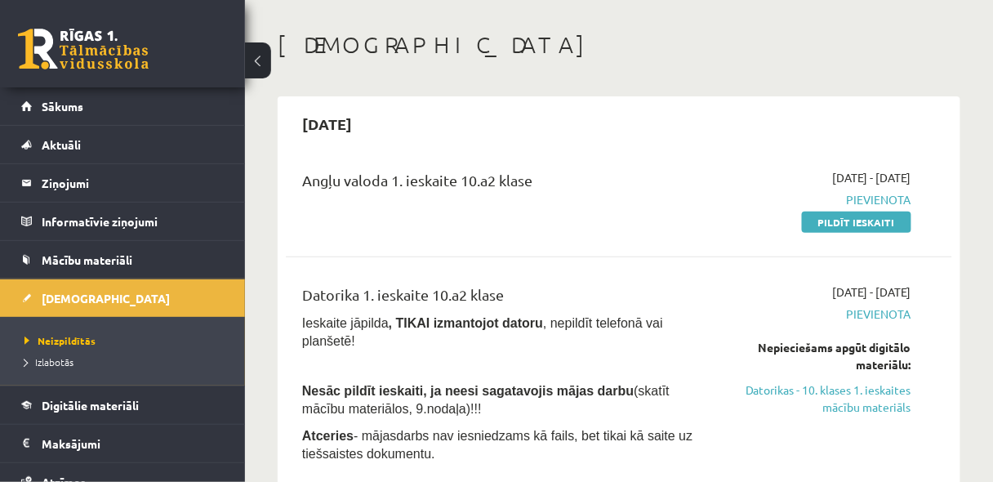
scroll to position [43, 0]
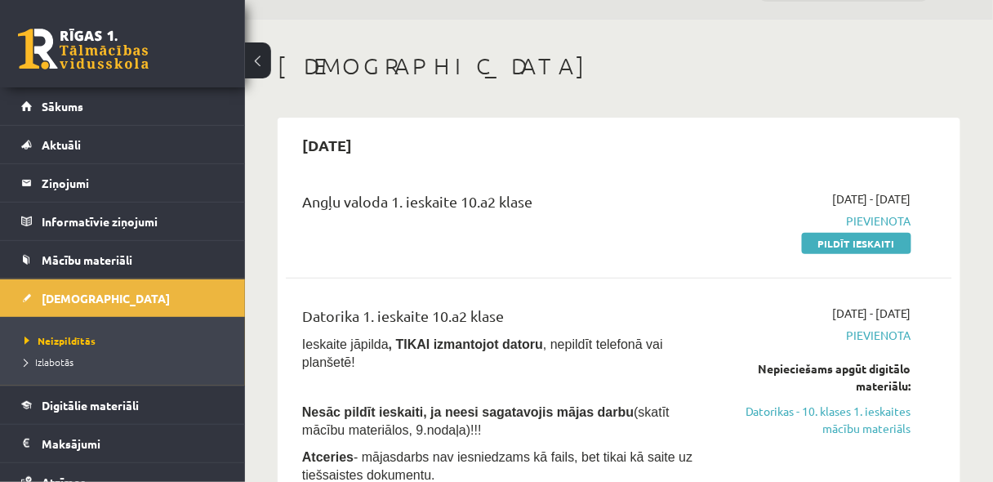
click at [62, 351] on li "Izlabotās" at bounding box center [127, 361] width 204 height 21
click at [60, 355] on span "Izlabotās" at bounding box center [53, 361] width 57 height 13
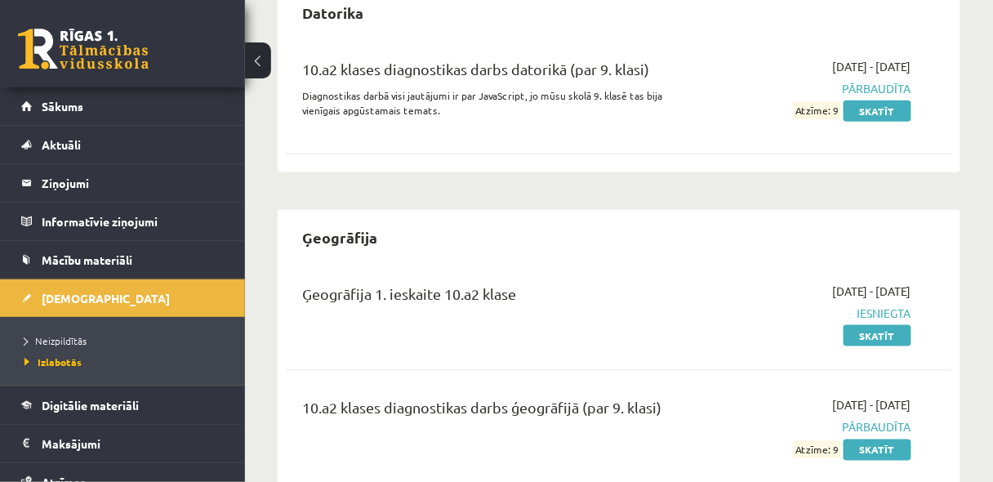
scroll to position [444, 0]
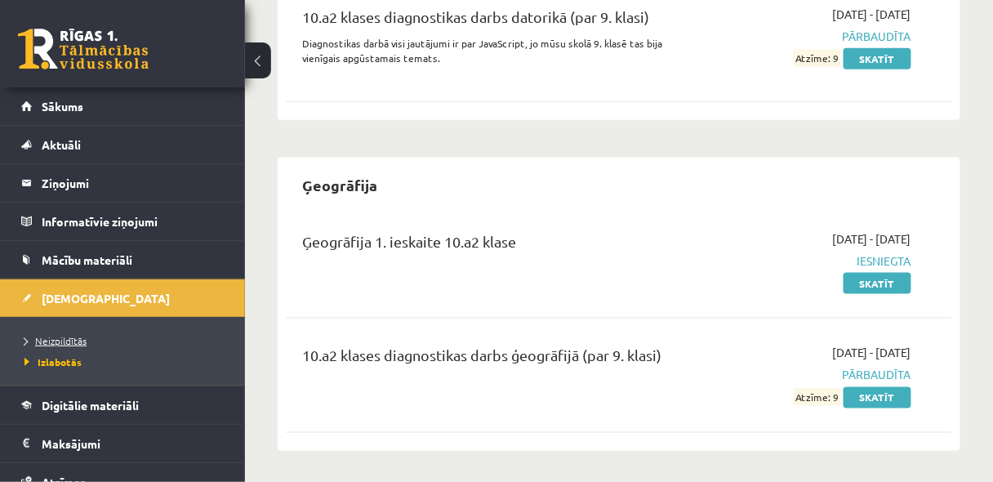
click at [74, 335] on span "Neizpildītās" at bounding box center [56, 340] width 62 height 13
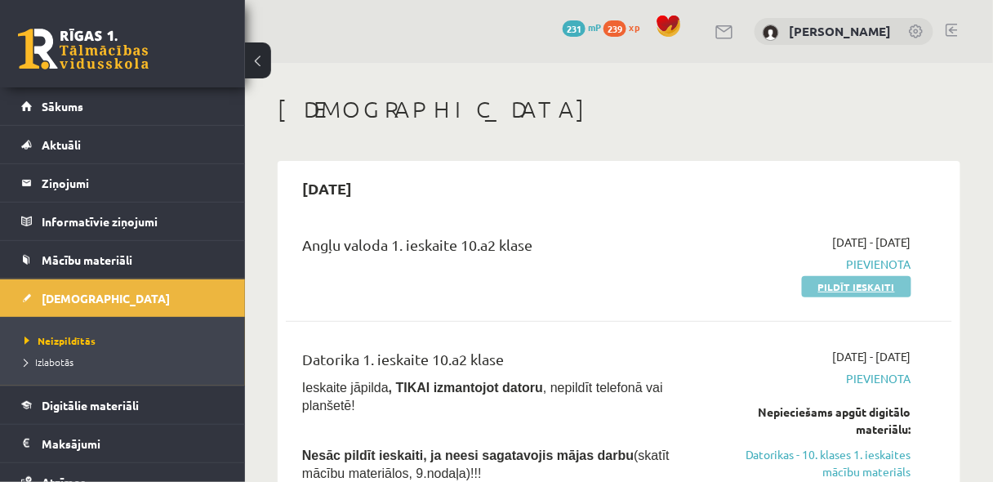
click at [844, 287] on link "Pildīt ieskaiti" at bounding box center [856, 286] width 109 height 21
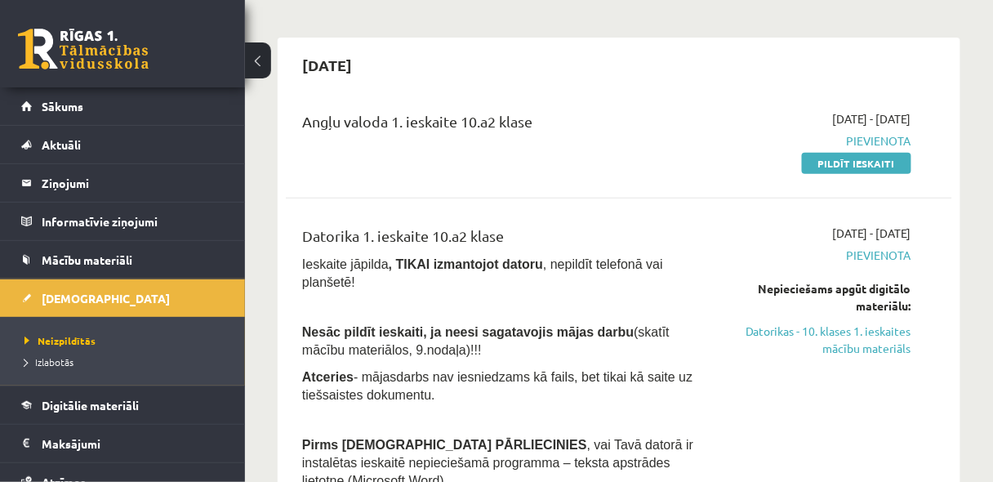
scroll to position [131, 0]
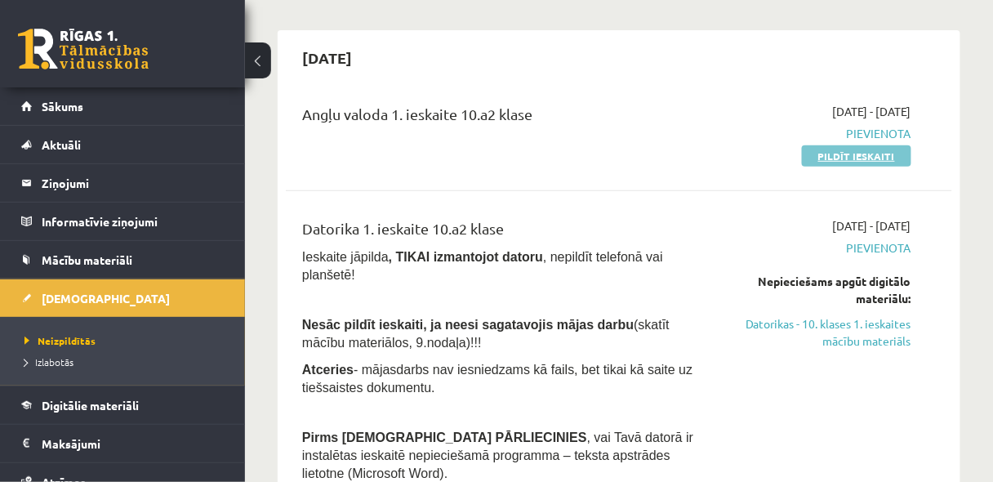
click at [845, 157] on link "Pildīt ieskaiti" at bounding box center [856, 155] width 109 height 21
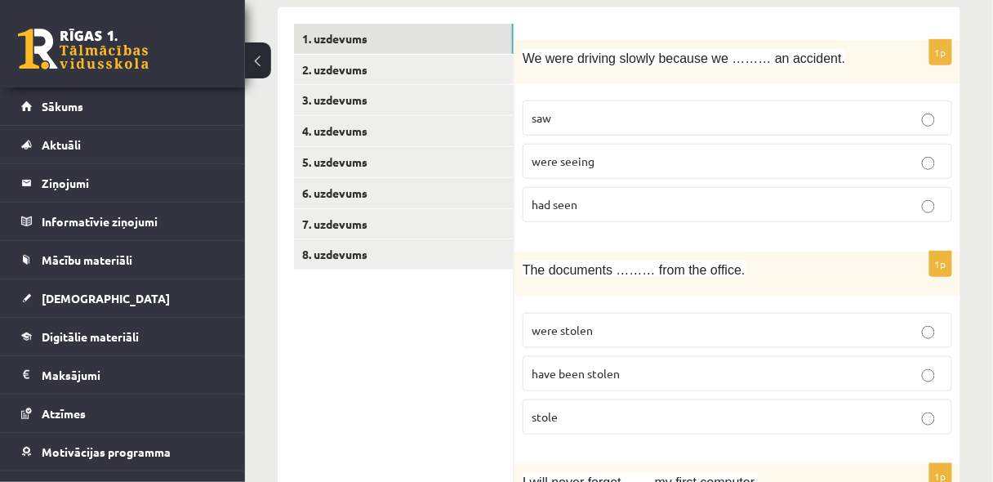
scroll to position [217, 0]
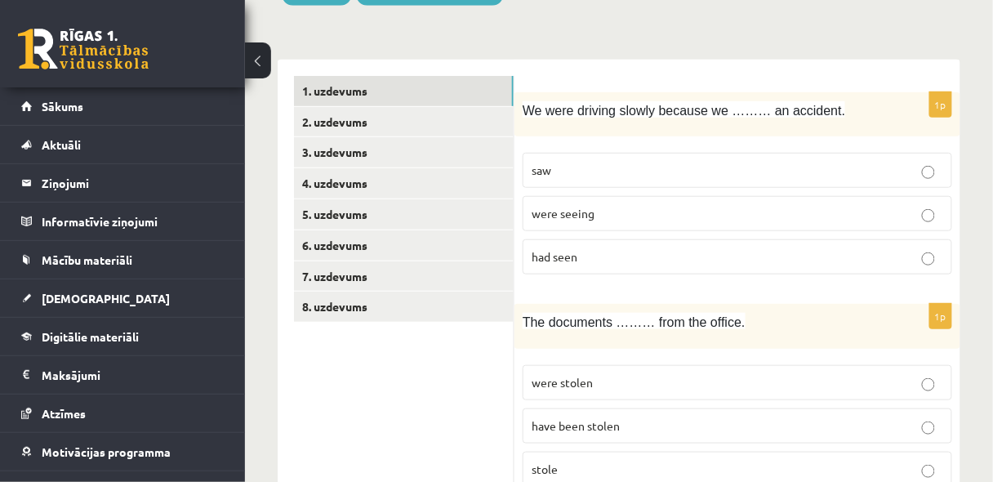
click at [634, 163] on p "saw" at bounding box center [738, 170] width 412 height 17
click at [570, 140] on div "1p We were driving slowly because we ……… an accident. saw were seeing had seen" at bounding box center [738, 190] width 446 height 196
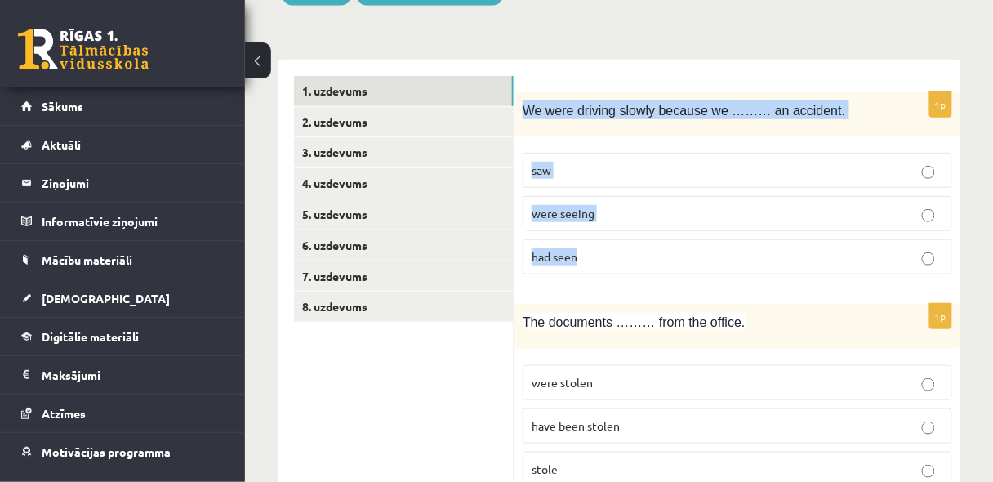
drag, startPoint x: 523, startPoint y: 105, endPoint x: 628, endPoint y: 247, distance: 176.2
click at [628, 247] on div "1p We were driving slowly because we ……… an accident. saw were seeing had seen" at bounding box center [738, 190] width 446 height 196
copy div "We were driving slowly because we ……… an accident. saw were seeing had seen"
click at [656, 253] on p "had seen" at bounding box center [738, 256] width 412 height 17
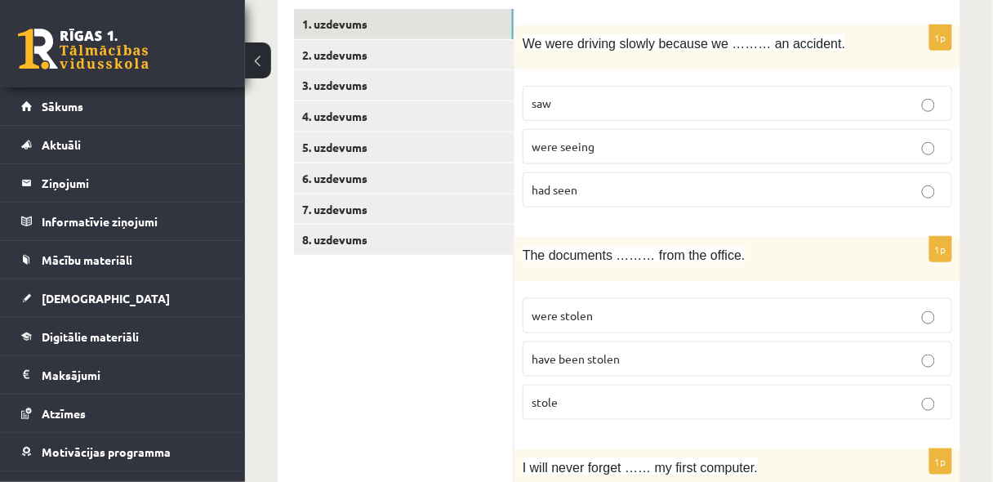
scroll to position [348, 0]
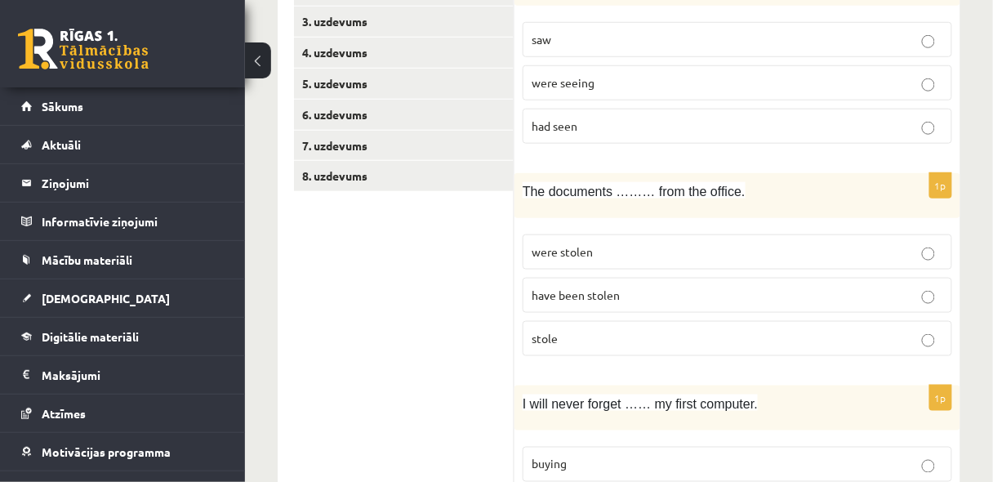
click at [611, 243] on p "were stolen" at bounding box center [738, 251] width 412 height 17
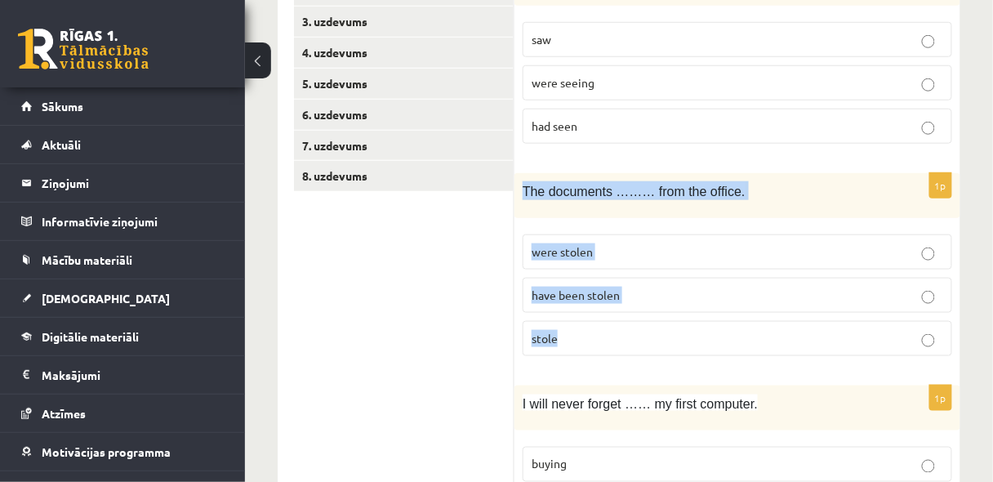
drag, startPoint x: 523, startPoint y: 187, endPoint x: 601, endPoint y: 318, distance: 152.0
click at [601, 318] on div "1p The documents ……… from the office. were stolen have been stolen stole" at bounding box center [738, 271] width 446 height 196
copy div "The documents ……… from the office. were stolen have been stolen stole"
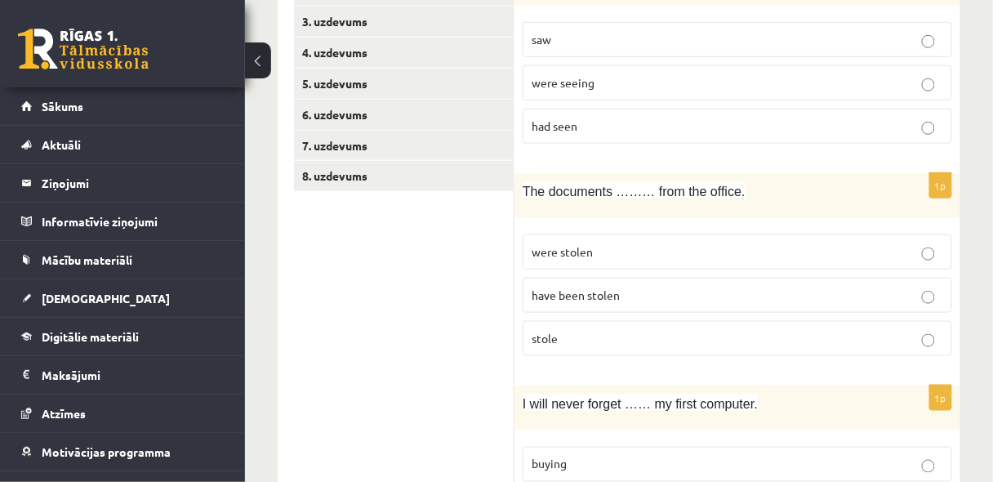
click at [620, 289] on p "have been stolen" at bounding box center [738, 295] width 412 height 17
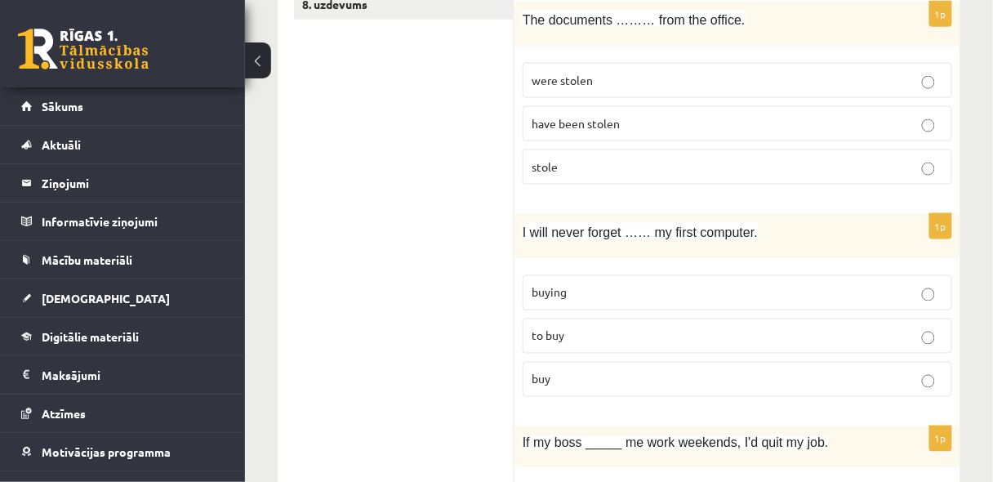
scroll to position [523, 0]
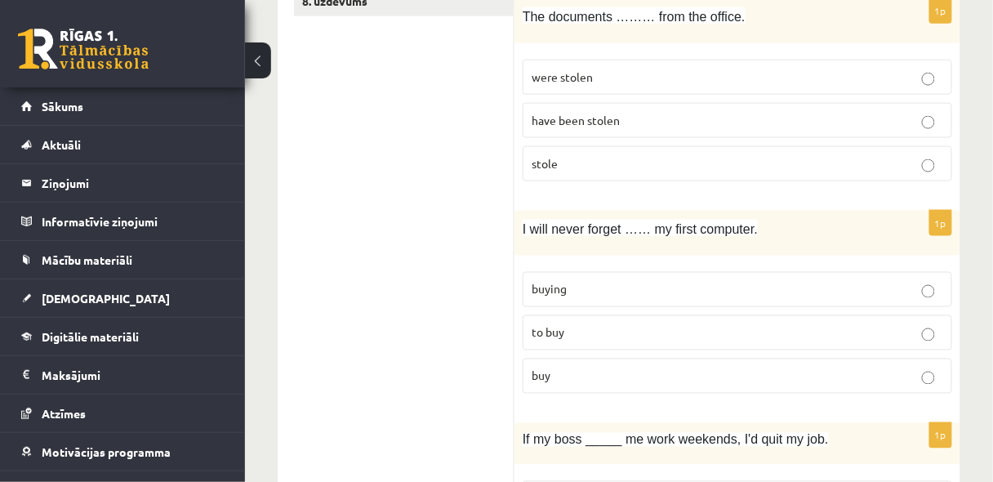
click at [572, 281] on p "buying" at bounding box center [738, 289] width 412 height 17
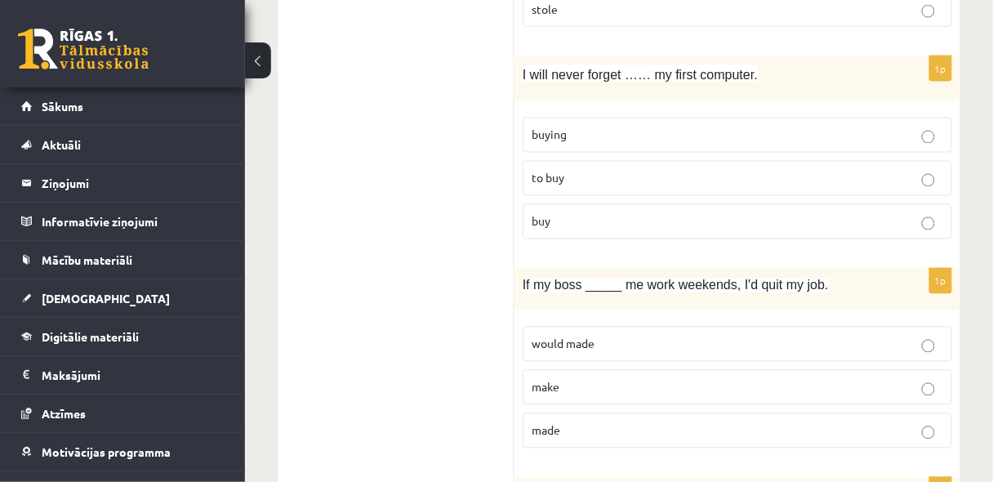
scroll to position [697, 0]
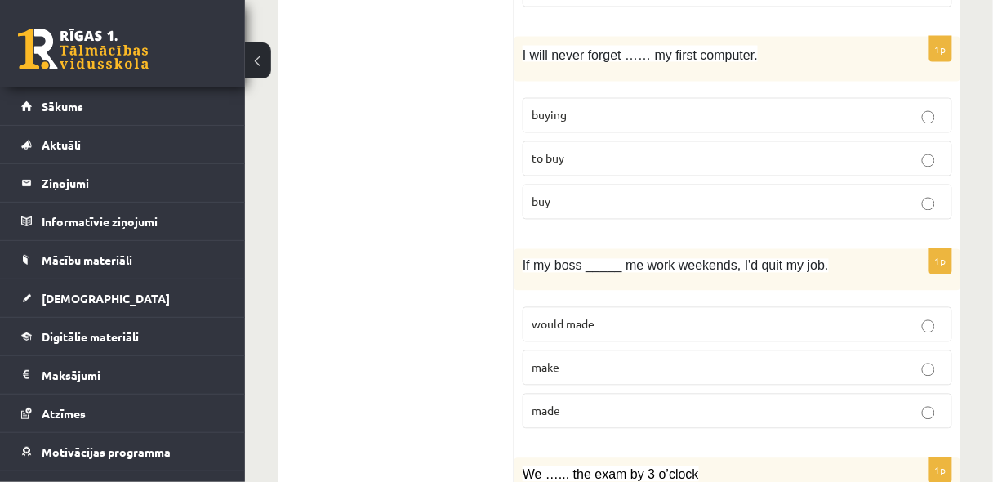
click at [542, 403] on span "made" at bounding box center [546, 410] width 29 height 15
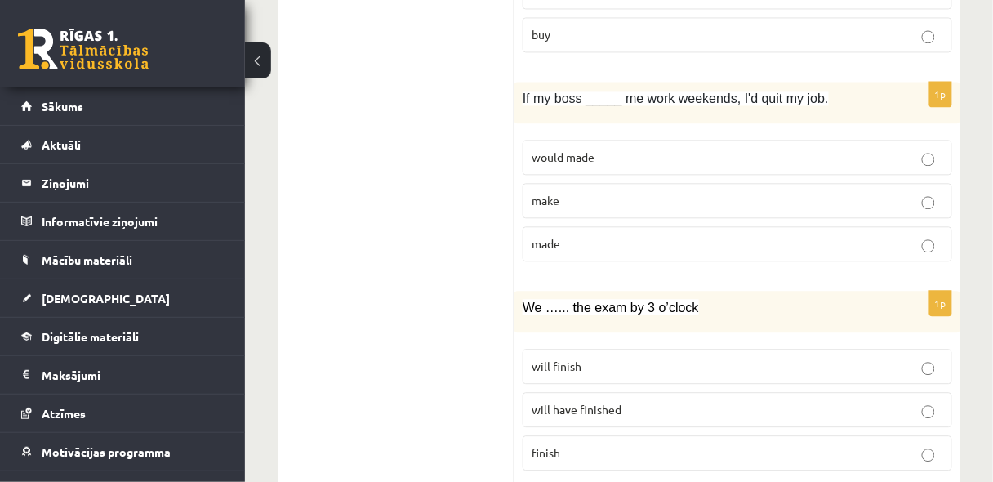
scroll to position [871, 0]
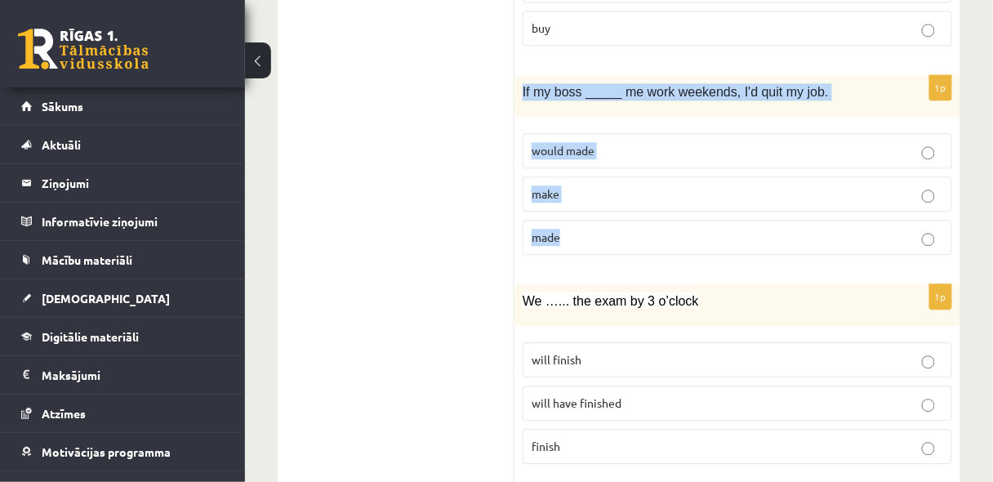
drag, startPoint x: 522, startPoint y: 82, endPoint x: 613, endPoint y: 226, distance: 170.6
click at [613, 226] on div "1p If my boss _____ me work weekends, I'd quit my job. would made make made" at bounding box center [738, 171] width 446 height 193
copy div "If my boss _____ me work weekends, I'd quit my job. would made make made"
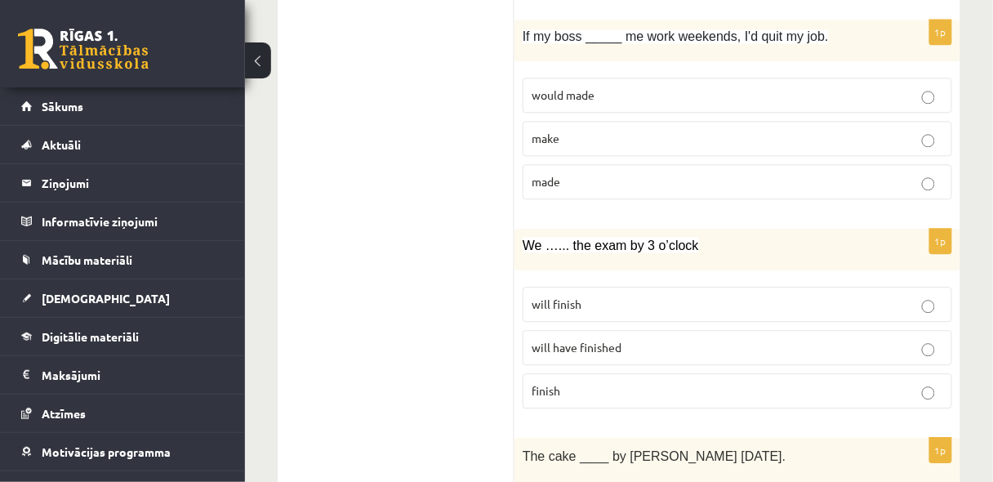
scroll to position [1045, 0]
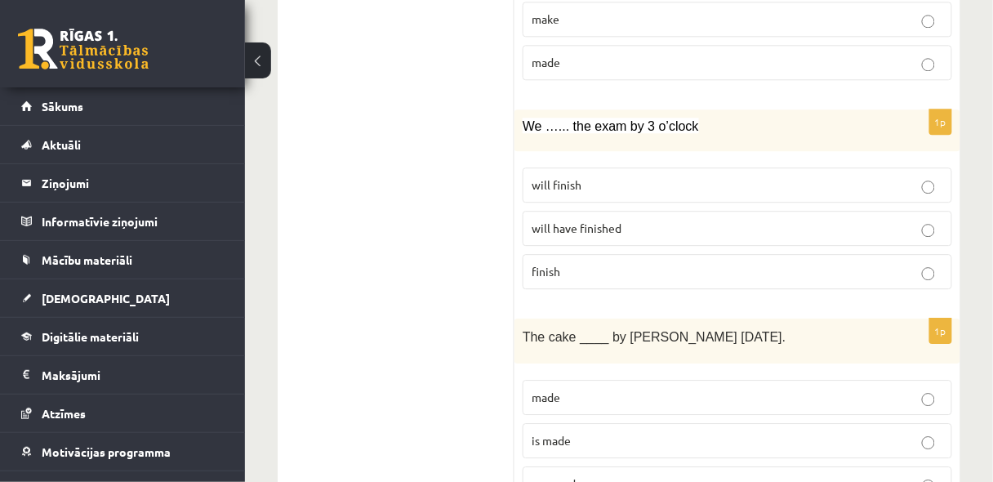
click at [661, 228] on p "will have finished" at bounding box center [738, 228] width 412 height 17
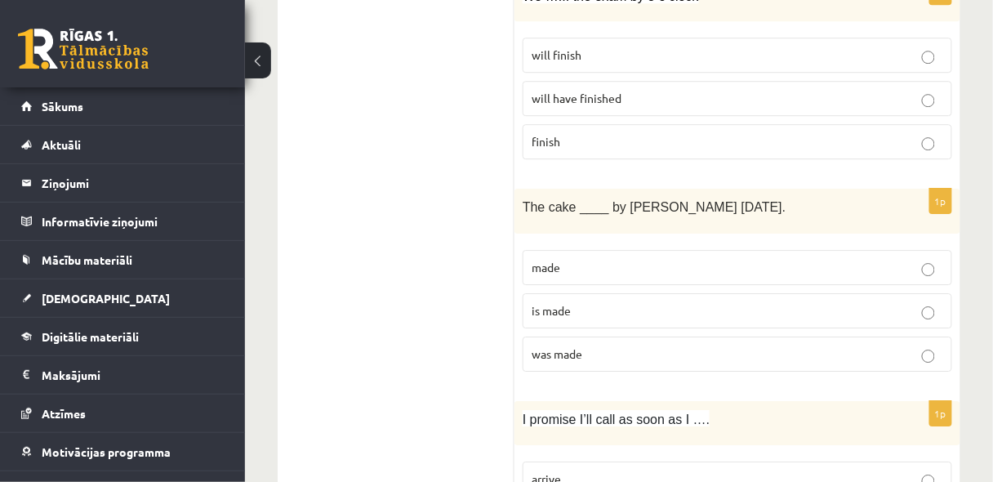
scroll to position [1219, 0]
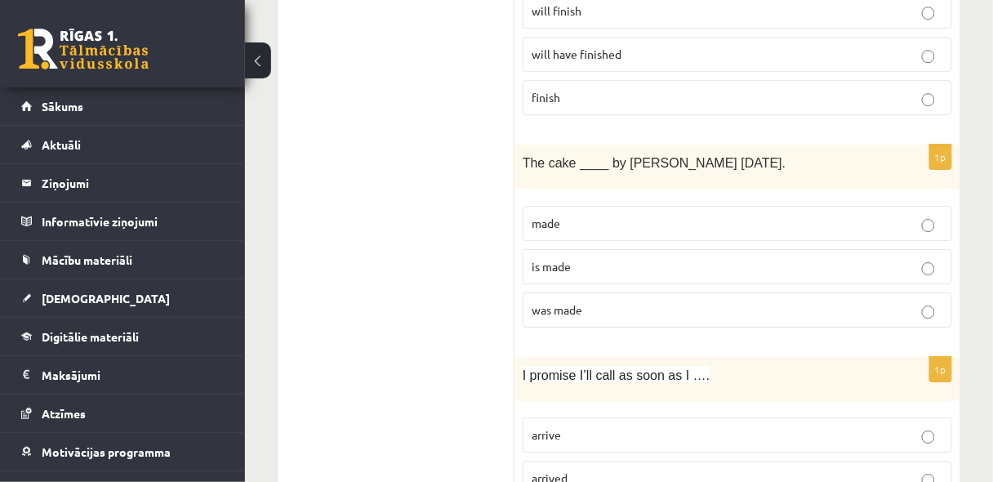
click at [590, 301] on p "was made" at bounding box center [738, 309] width 412 height 17
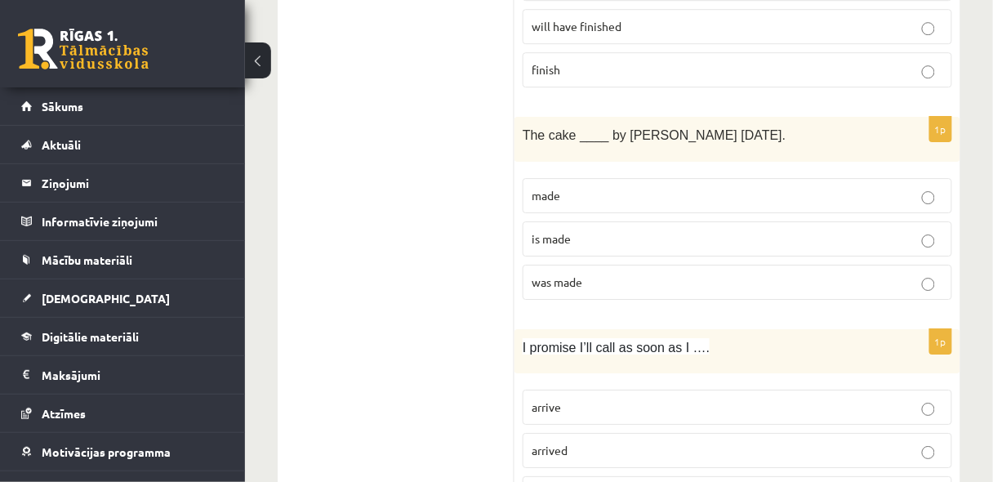
scroll to position [1393, 0]
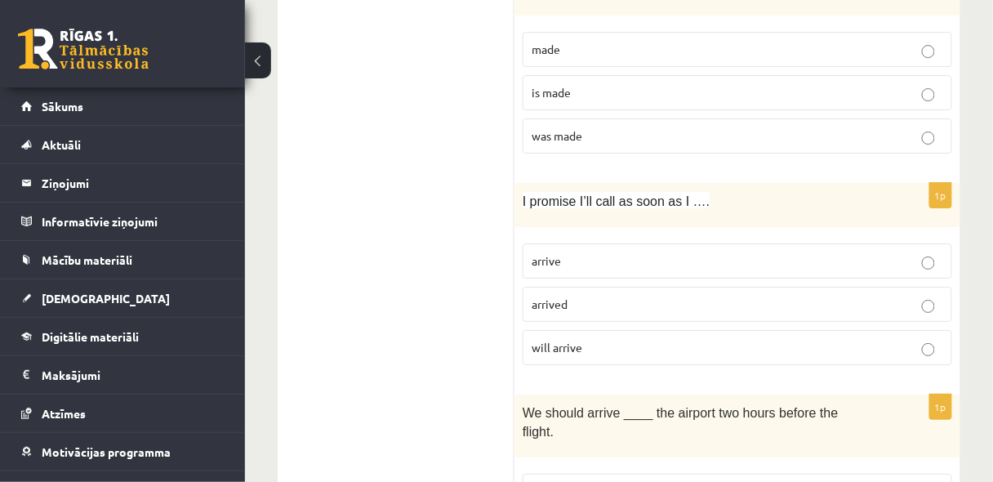
click at [607, 259] on label "arrive" at bounding box center [738, 260] width 430 height 35
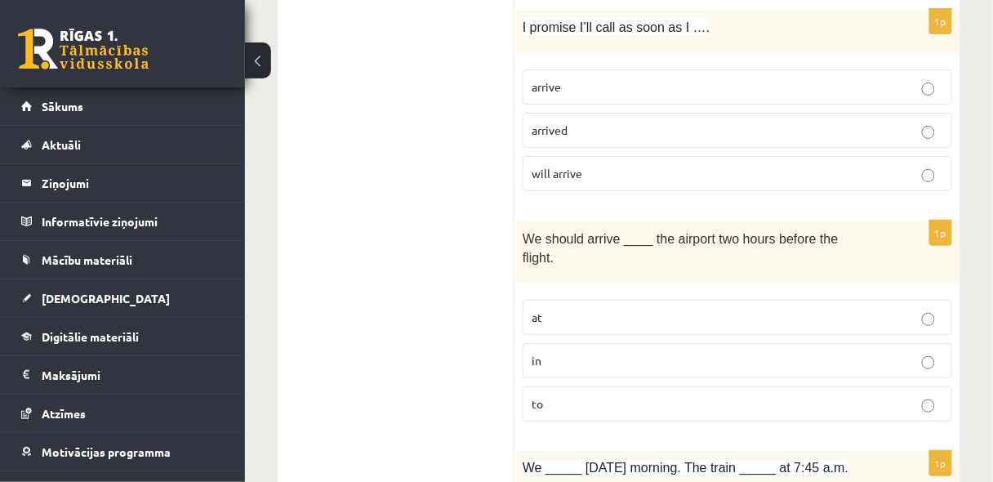
scroll to position [1568, 0]
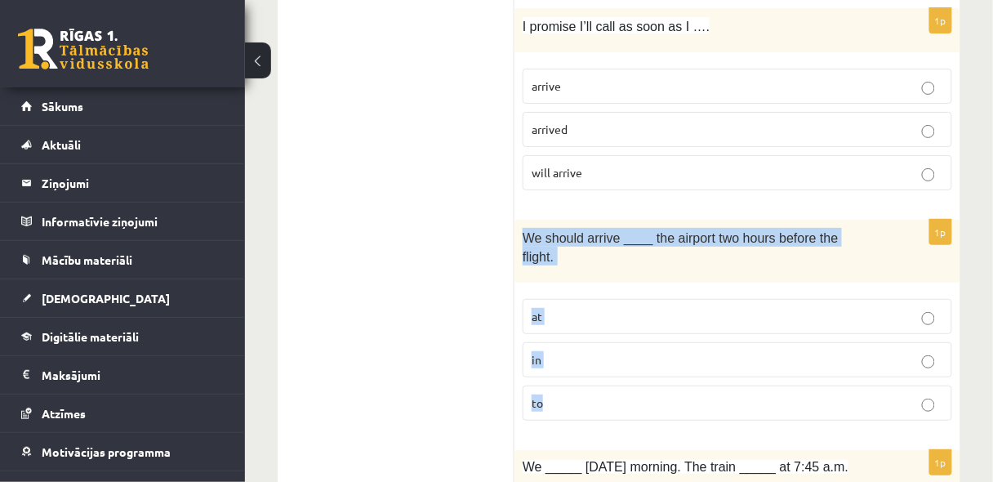
drag, startPoint x: 524, startPoint y: 221, endPoint x: 637, endPoint y: 389, distance: 201.8
click at [637, 389] on div "1p We should arrive ____ the airport two hours before the flight. at in to" at bounding box center [738, 327] width 446 height 214
copy div "We should arrive ____ the airport two hours before the flight. at in to"
click at [599, 308] on p "at" at bounding box center [738, 316] width 412 height 17
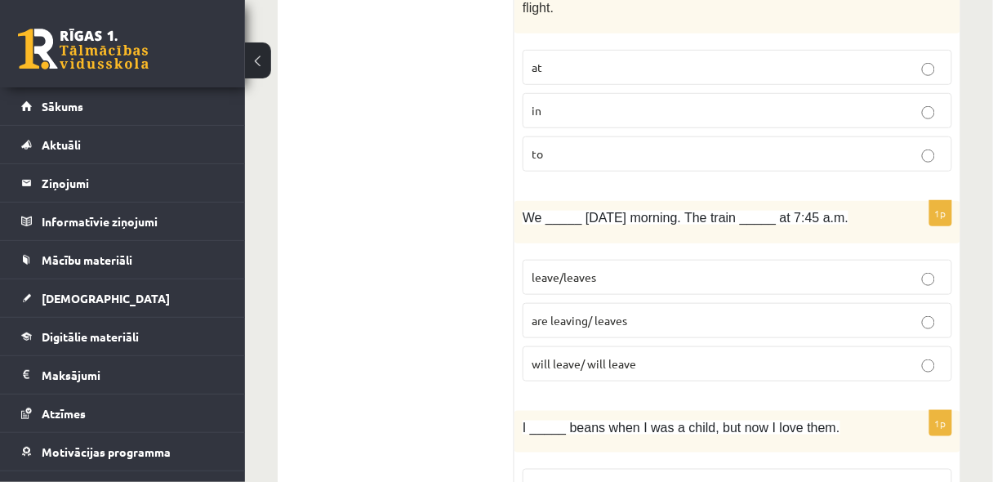
scroll to position [1829, 0]
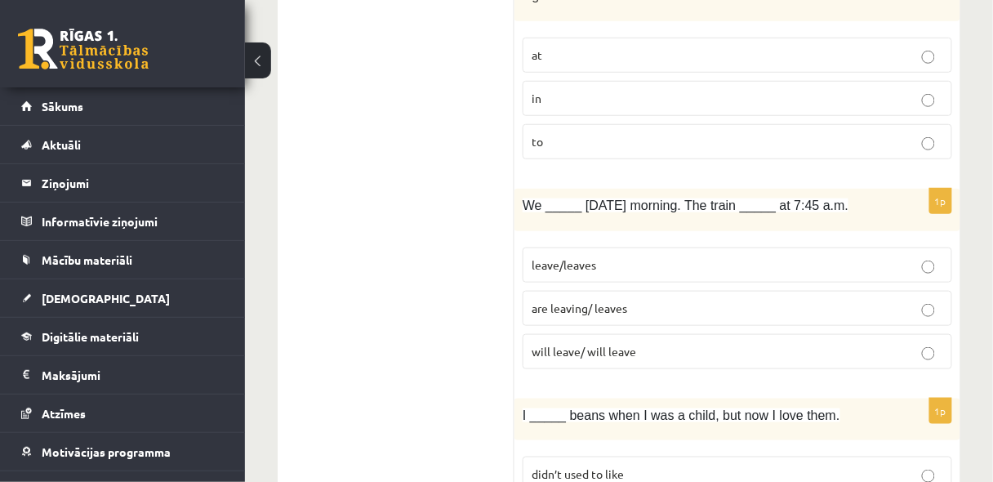
click at [634, 300] on p "are leaving/ leaves" at bounding box center [738, 308] width 412 height 17
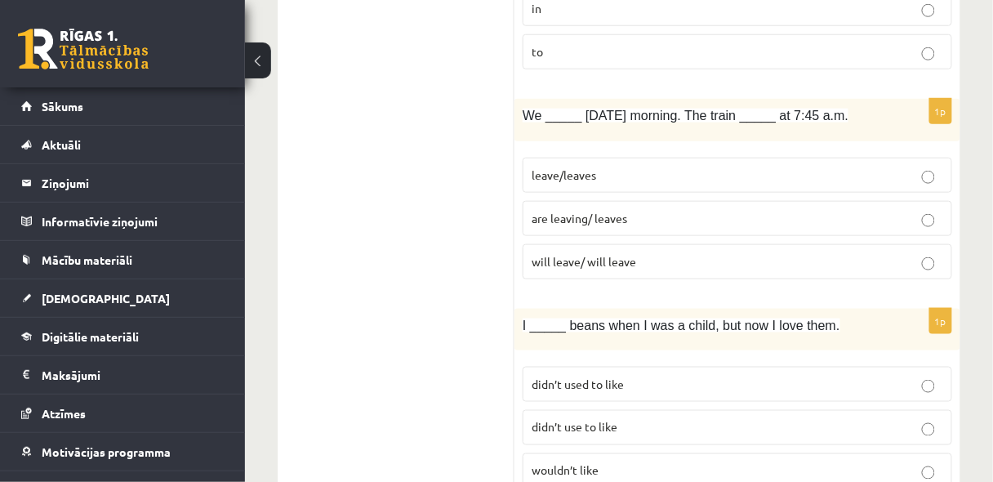
scroll to position [1873, 0]
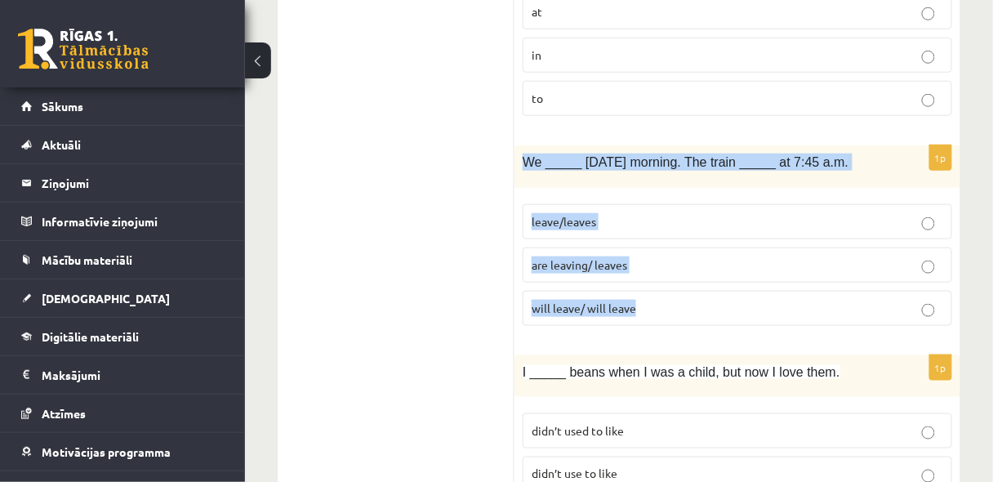
drag, startPoint x: 521, startPoint y: 125, endPoint x: 658, endPoint y: 256, distance: 190.0
click at [658, 256] on div "1p We _____ tomorrow morning. The train _____ at 7:45 a.m. leave/leaves are lea…" at bounding box center [738, 241] width 446 height 193
copy div "We _____ tomorrow morning. The train _____ at 7:45 a.m. leave/leaves are leavin…"
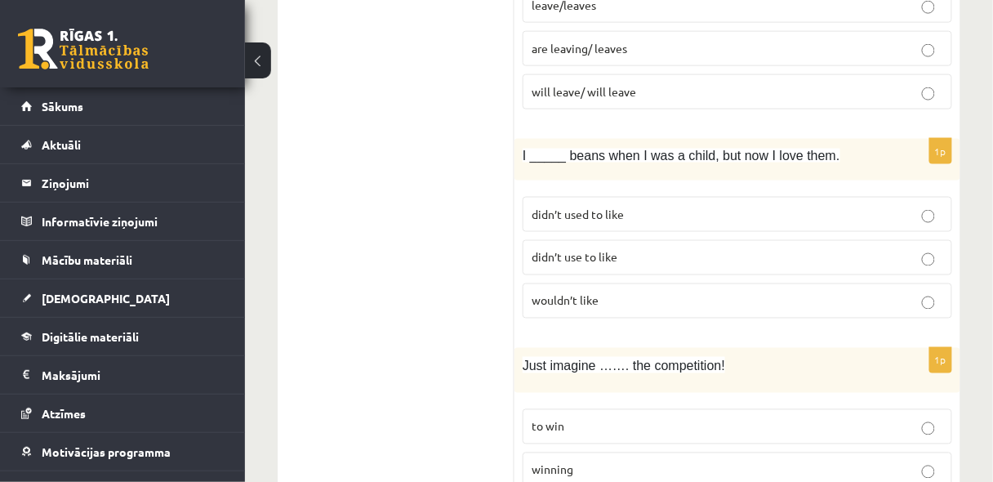
scroll to position [2091, 0]
click at [559, 248] on span "didn’t use to like" at bounding box center [575, 255] width 86 height 15
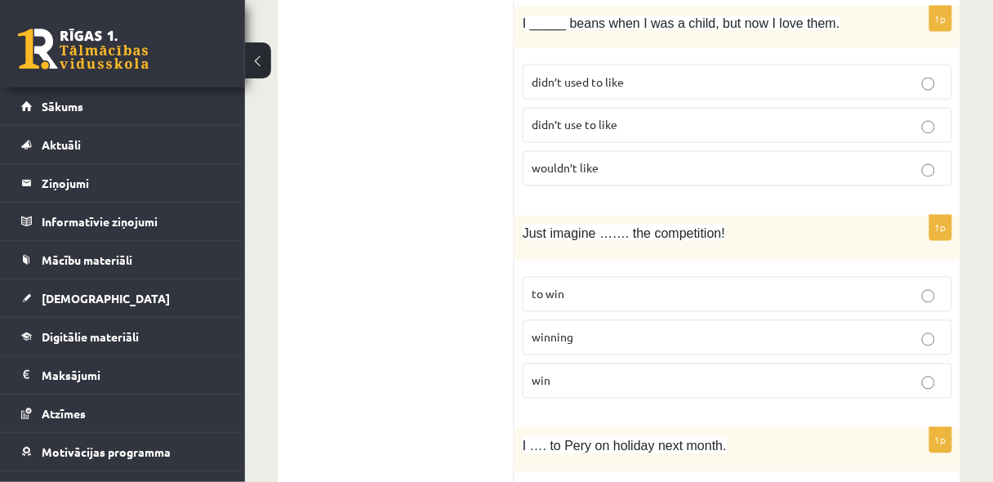
scroll to position [2265, 0]
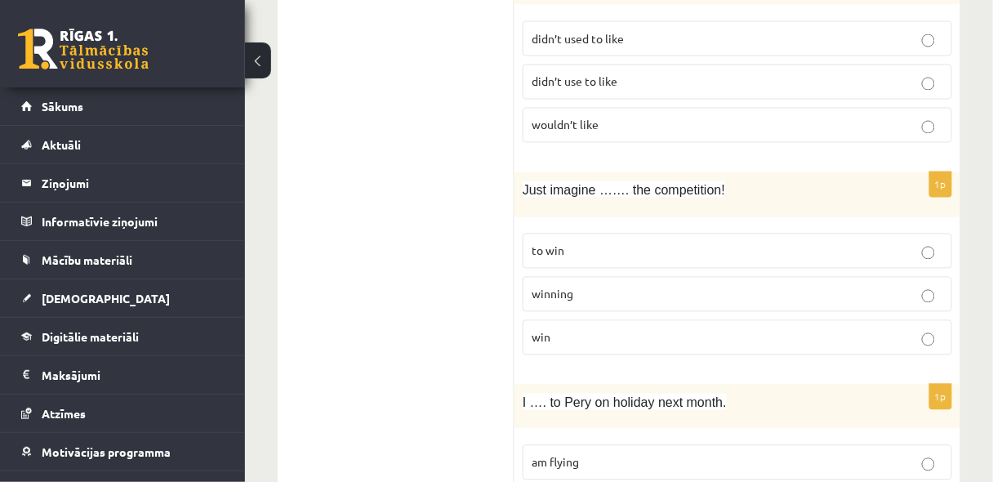
click at [640, 286] on p "winning" at bounding box center [738, 294] width 412 height 17
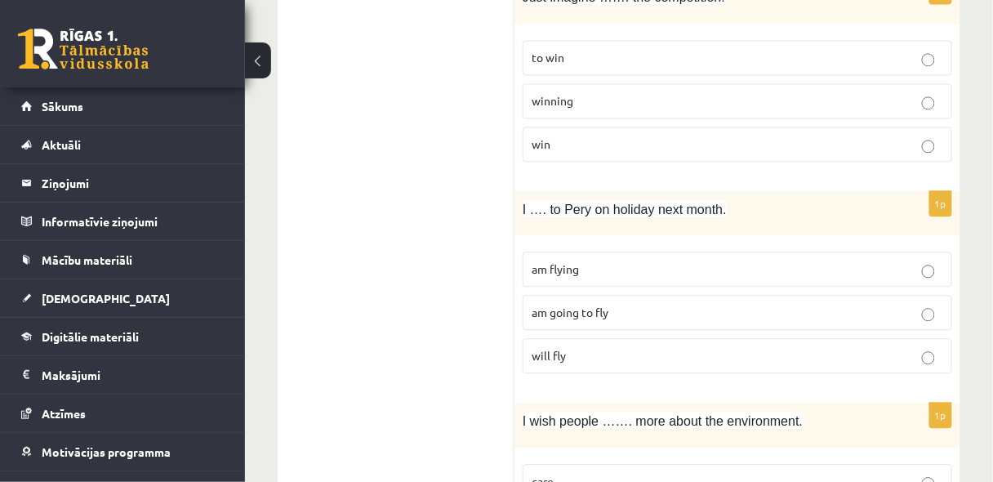
scroll to position [2483, 0]
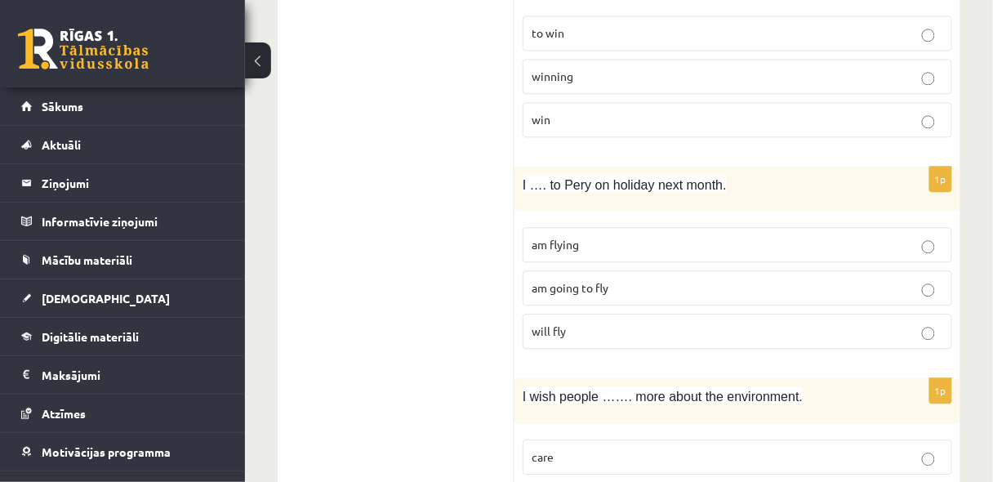
click at [662, 279] on p "am going to fly" at bounding box center [738, 287] width 412 height 17
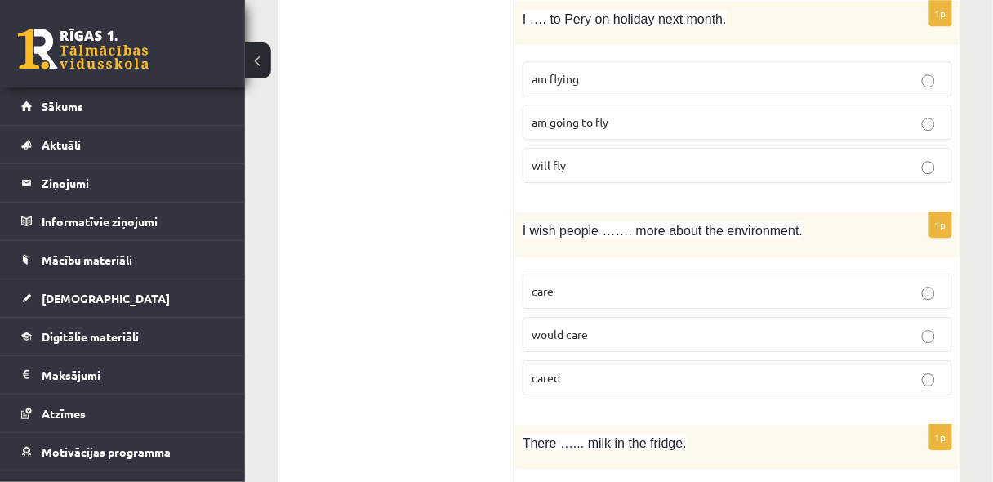
scroll to position [2657, 0]
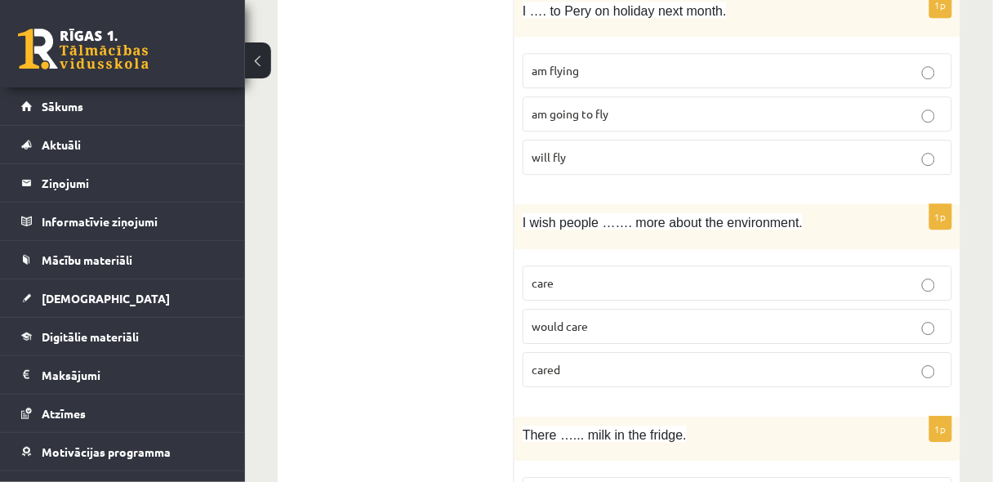
click at [568, 319] on span "would care" at bounding box center [560, 326] width 56 height 15
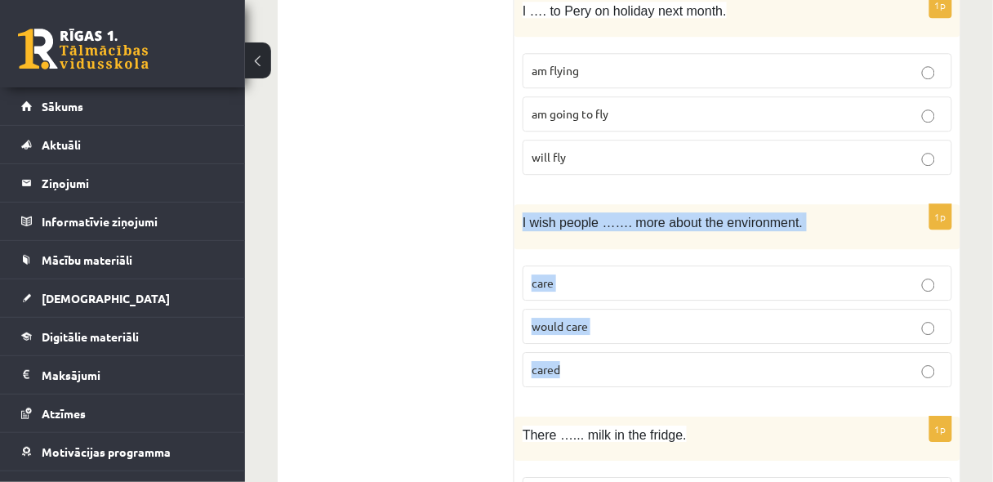
drag, startPoint x: 536, startPoint y: 185, endPoint x: 640, endPoint y: 323, distance: 173.1
click at [640, 325] on div "1p I wish people ……. more about the environment. care would care cared" at bounding box center [738, 302] width 446 height 196
copy div "I wish people ……. more about the environment. care would care cared"
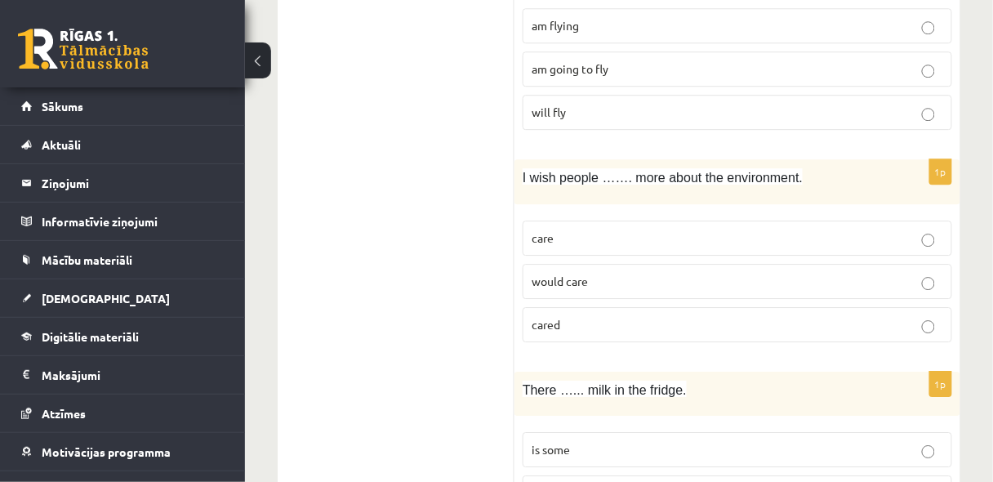
scroll to position [2787, 0]
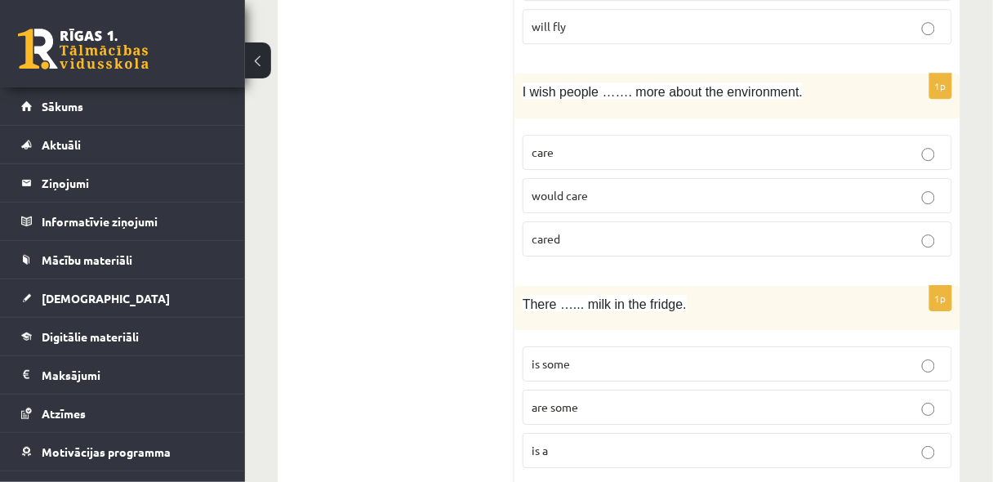
click at [564, 346] on label "is some" at bounding box center [738, 363] width 430 height 35
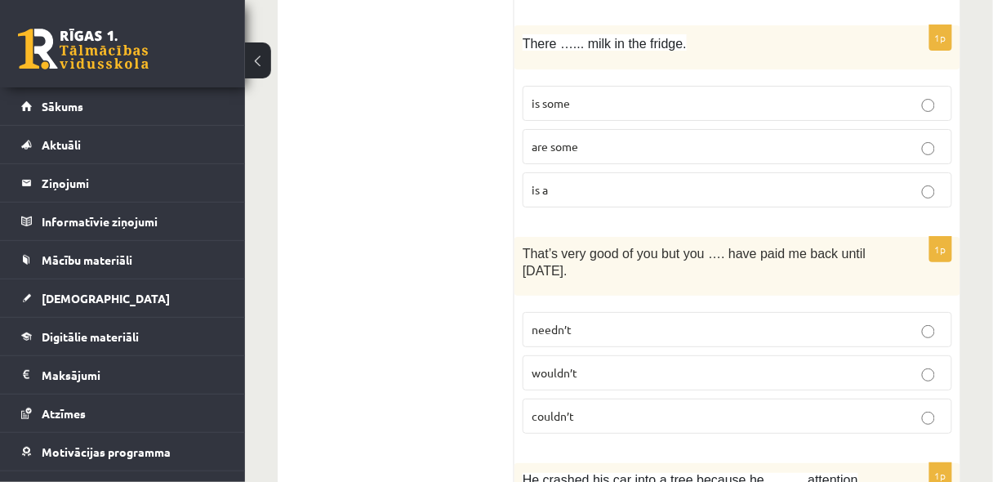
scroll to position [3049, 0]
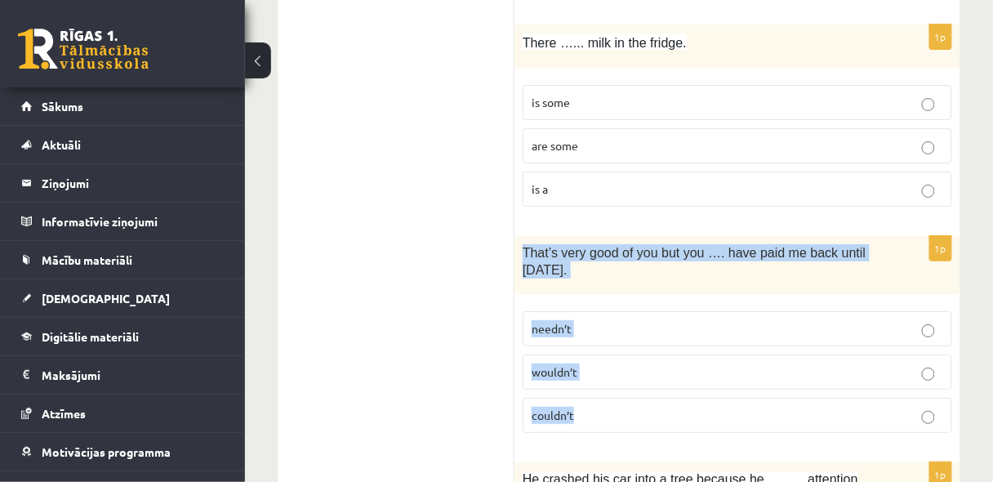
drag, startPoint x: 524, startPoint y: 207, endPoint x: 615, endPoint y: 368, distance: 185.4
click at [615, 368] on div "1p That’s very good of you but you …. have paid me back until tomorrow. needn’t…" at bounding box center [738, 341] width 446 height 210
copy div "That’s very good of you but you …. have paid me back until tomorrow. needn’t wo…"
click at [599, 320] on p "needn’t" at bounding box center [738, 328] width 412 height 17
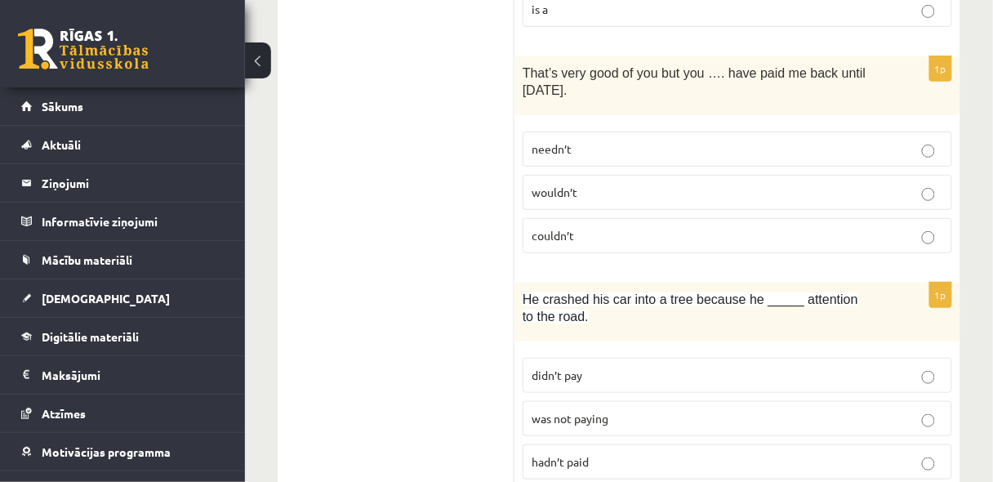
scroll to position [3267, 0]
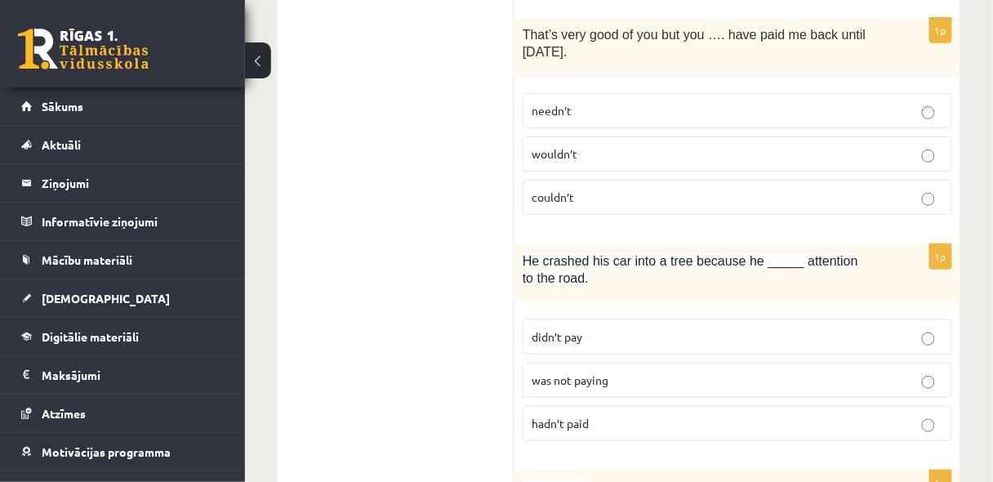
click at [577, 416] on span "hadn’t paid" at bounding box center [560, 423] width 57 height 15
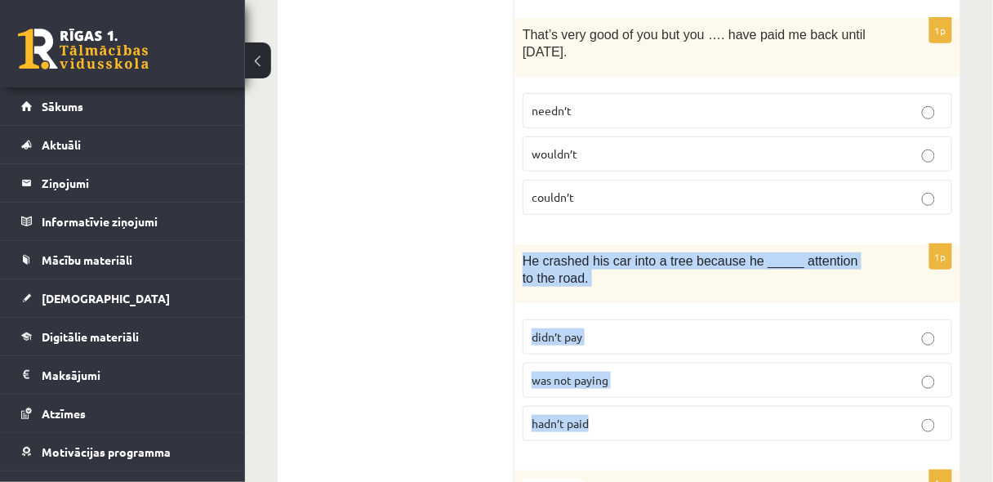
drag, startPoint x: 523, startPoint y: 214, endPoint x: 655, endPoint y: 374, distance: 207.2
click at [655, 374] on div "1p He crashed his car into a tree because he _____ attention to the road. didn’…" at bounding box center [738, 349] width 446 height 210
copy div "He crashed his car into a tree because he _____ attention to the road. didn’t p…"
click at [640, 372] on p "was not paying" at bounding box center [738, 380] width 412 height 17
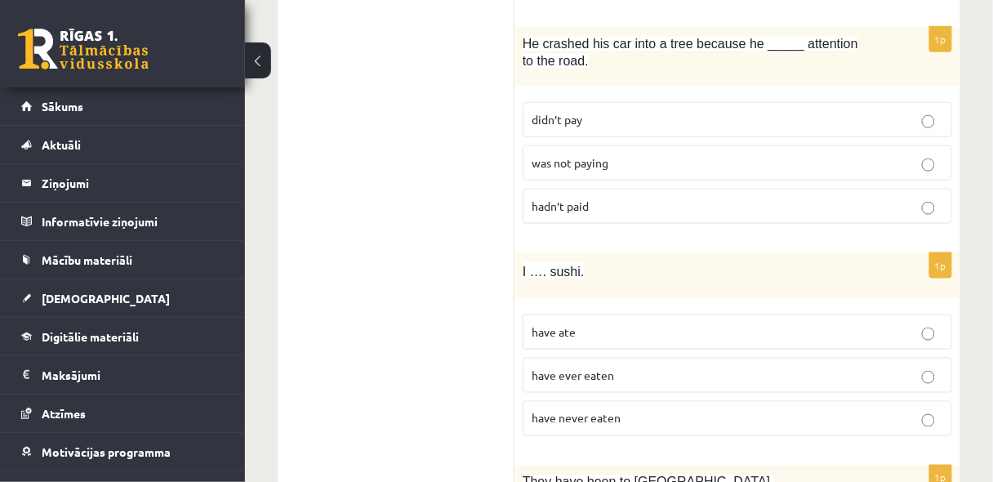
scroll to position [3484, 0]
click at [656, 410] on p "have never eaten" at bounding box center [738, 418] width 412 height 17
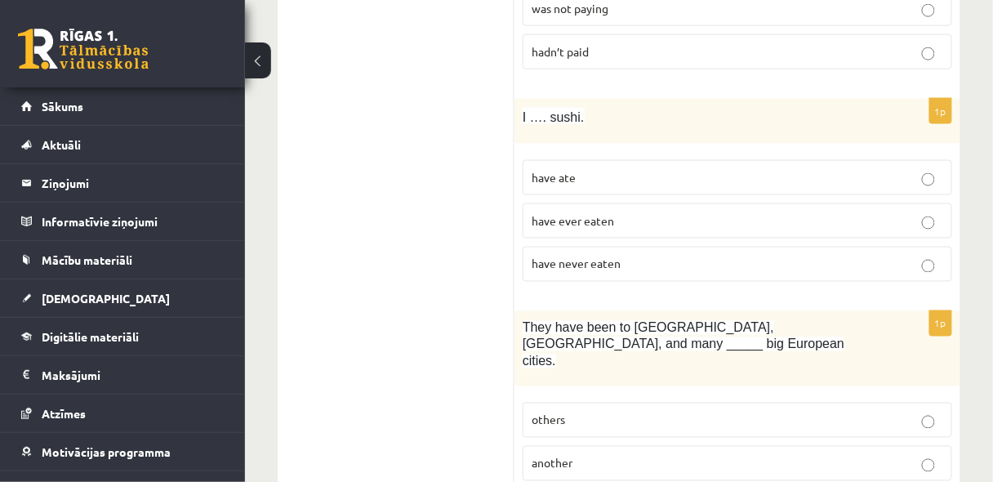
scroll to position [3659, 0]
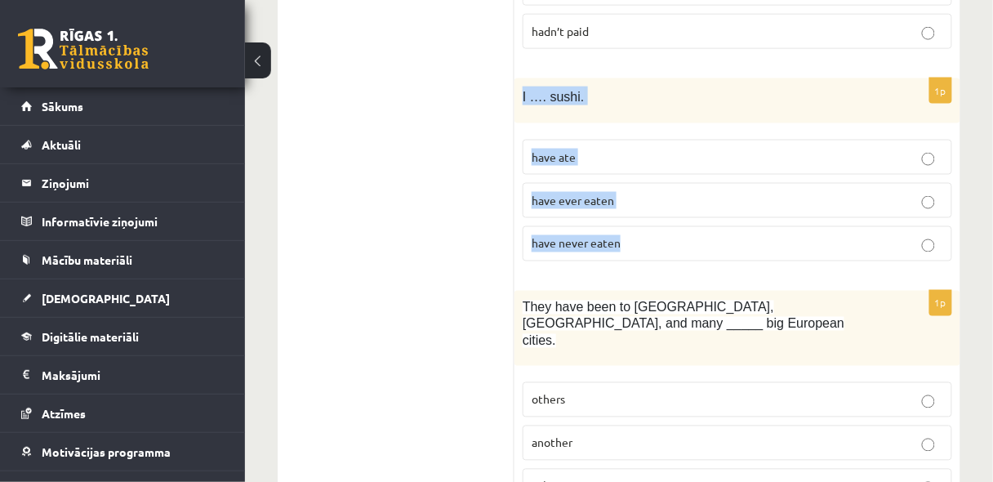
drag, startPoint x: 518, startPoint y: 42, endPoint x: 648, endPoint y: 185, distance: 193.1
click at [648, 185] on div "1p I …. sushi. have ate have ever eaten have never eaten" at bounding box center [738, 176] width 446 height 196
copy div "I …. sushi. have ate have ever eaten have never eaten"
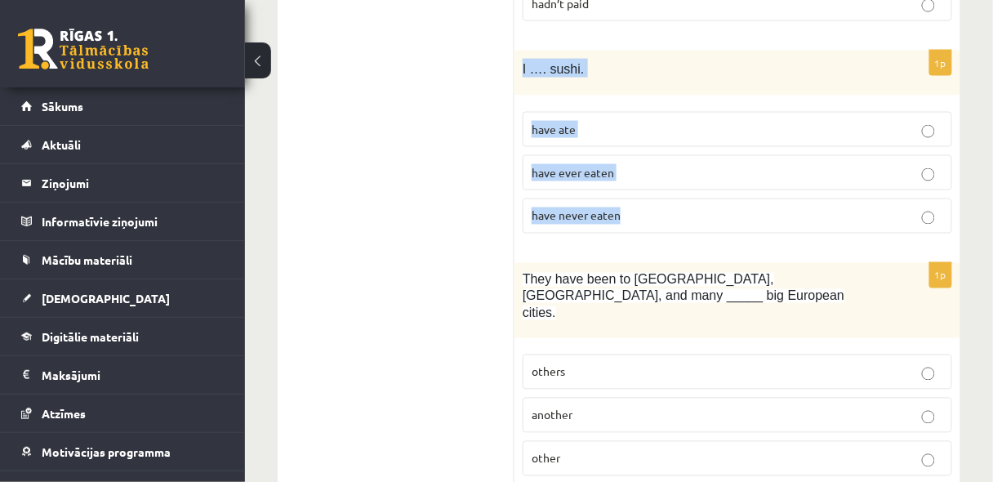
scroll to position [3702, 0]
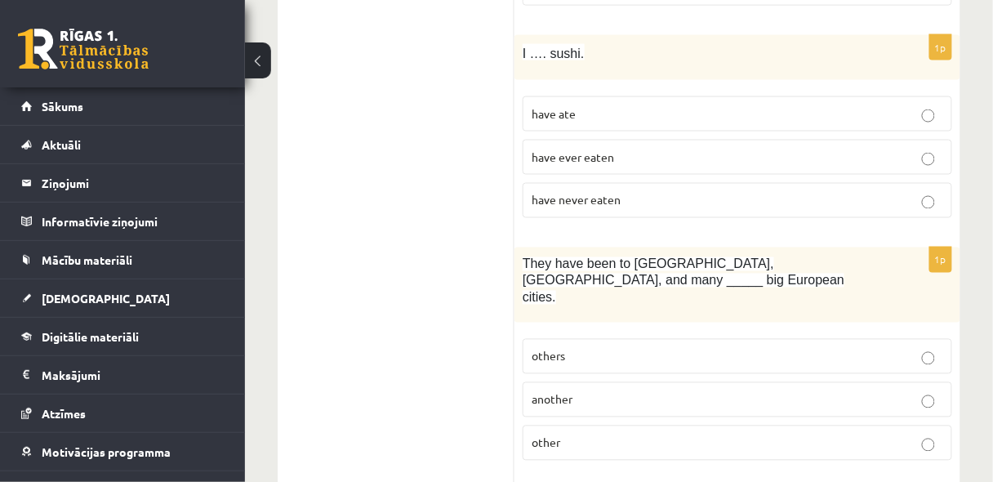
click at [605, 434] on p "other" at bounding box center [738, 442] width 412 height 17
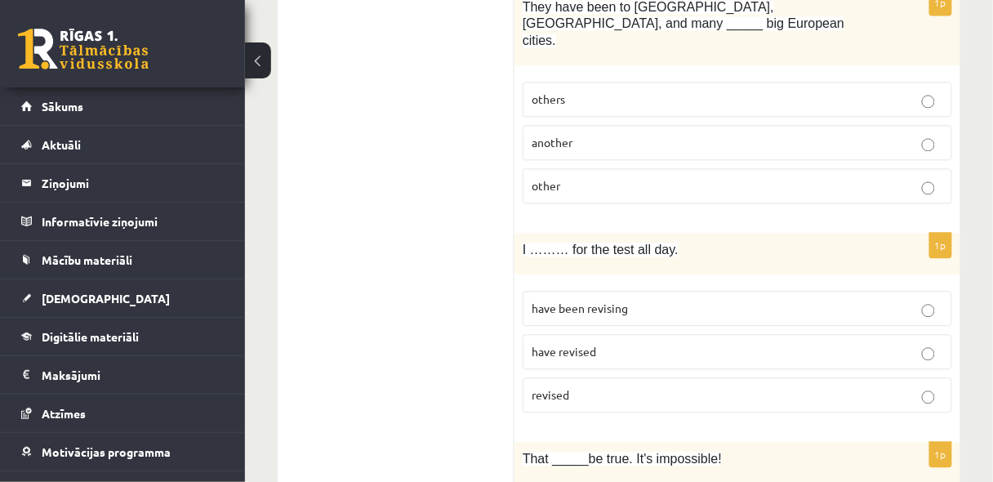
scroll to position [3963, 0]
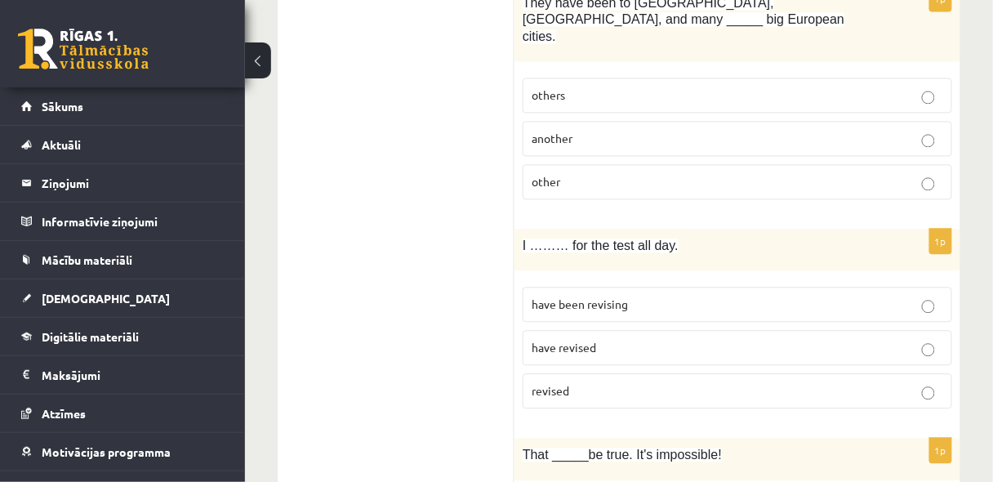
click at [567, 296] on span "have been revising" at bounding box center [580, 303] width 96 height 15
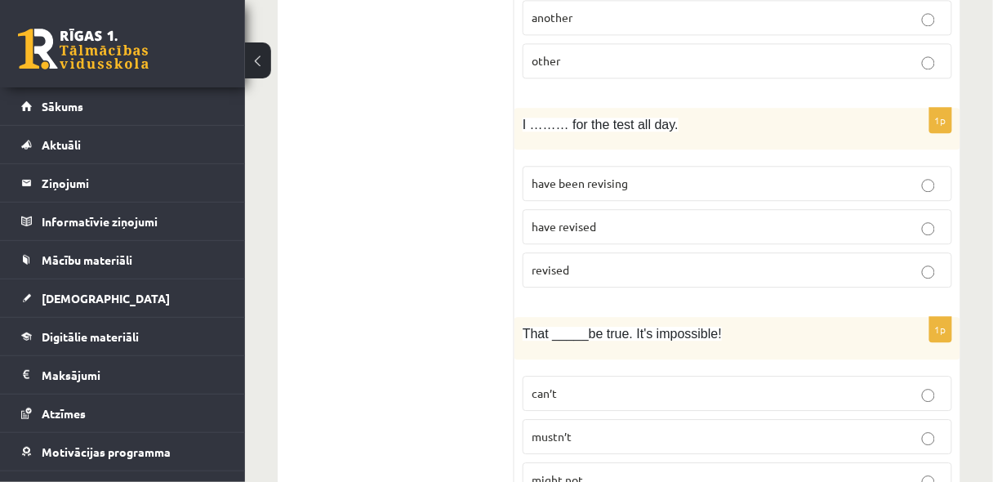
scroll to position [4088, 0]
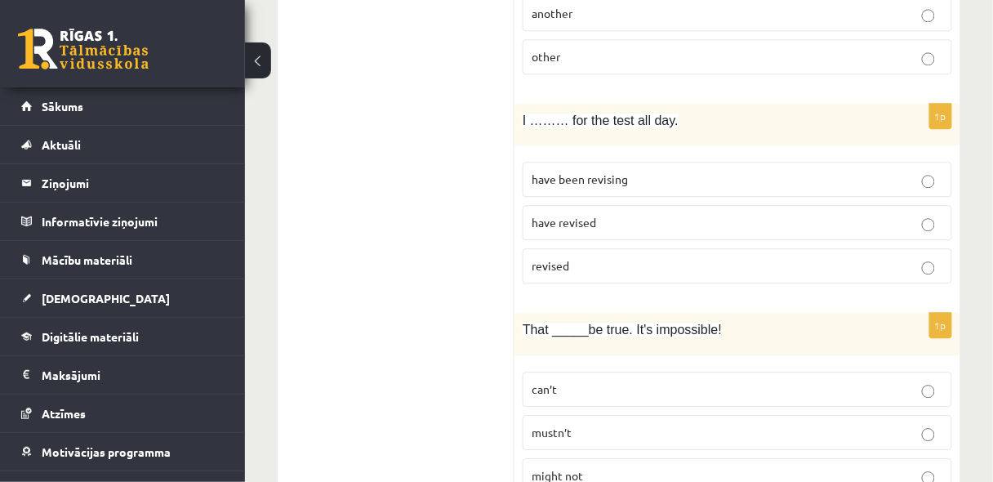
click at [621, 381] on p "can’t" at bounding box center [738, 389] width 412 height 17
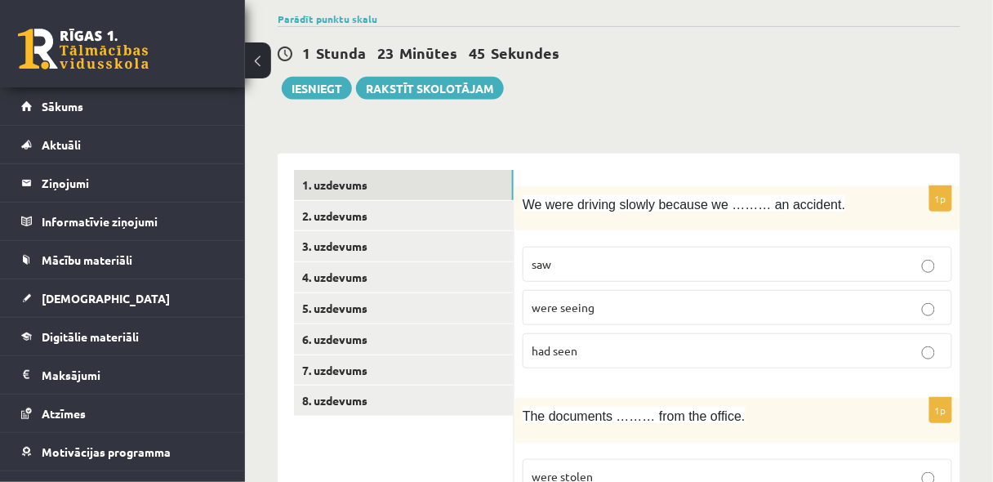
scroll to position [40, 0]
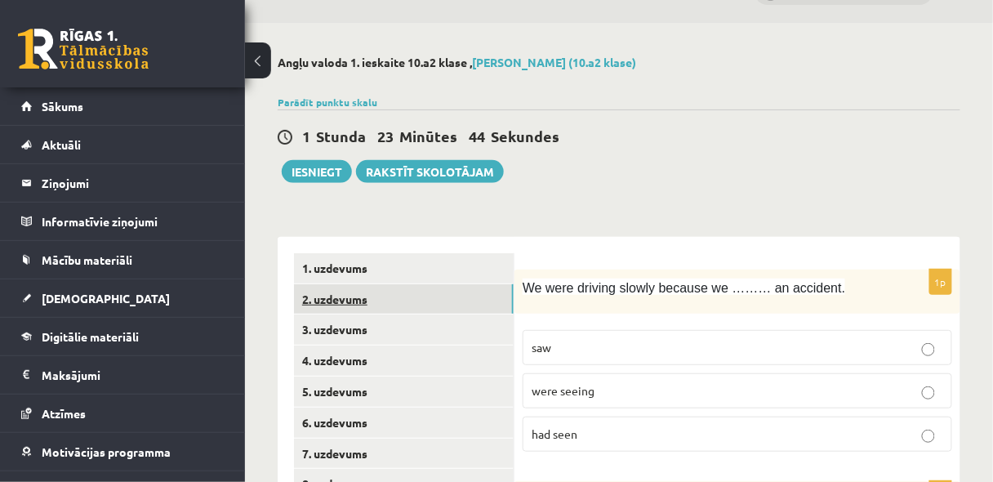
click at [351, 301] on link "2. uzdevums" at bounding box center [404, 299] width 220 height 30
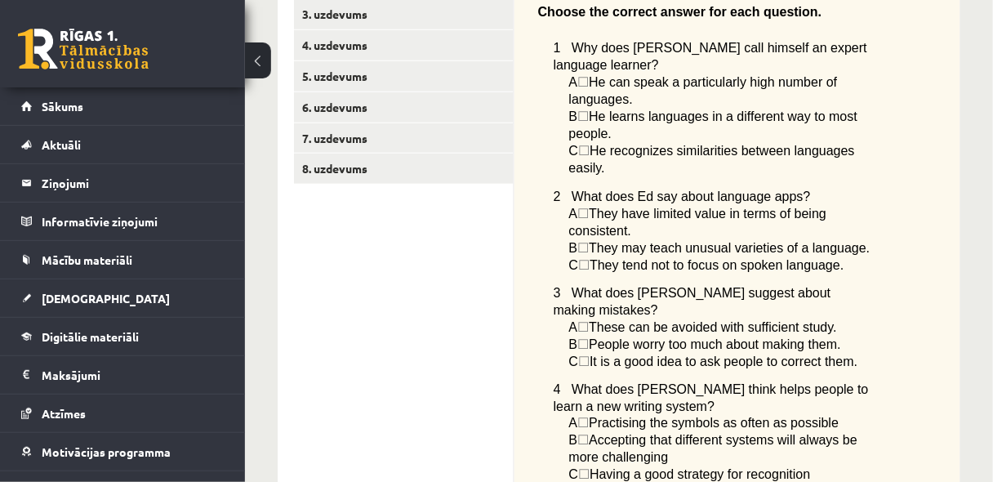
scroll to position [300, 0]
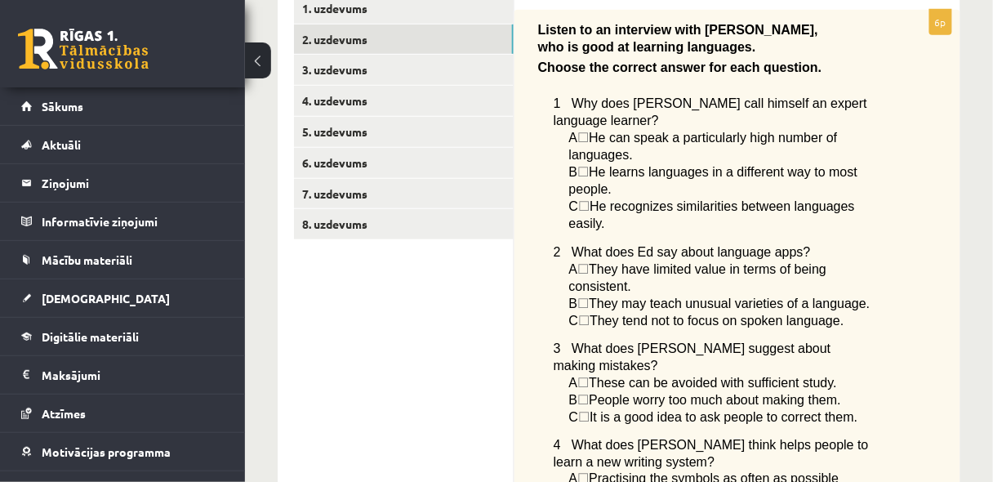
click at [589, 131] on span "☐" at bounding box center [582, 138] width 11 height 14
drag, startPoint x: 589, startPoint y: 118, endPoint x: 601, endPoint y: 126, distance: 14.3
click at [601, 131] on span "A ☐  He can speak a particularly high number of languages." at bounding box center [703, 146] width 269 height 30
click at [589, 131] on span "☐" at bounding box center [582, 138] width 11 height 14
click at [588, 131] on span "☐" at bounding box center [582, 138] width 11 height 14
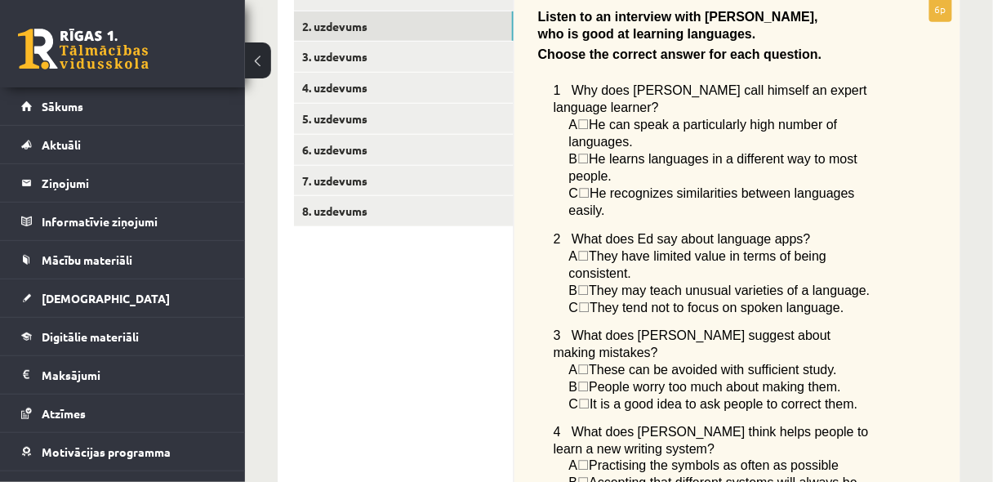
scroll to position [297, 0]
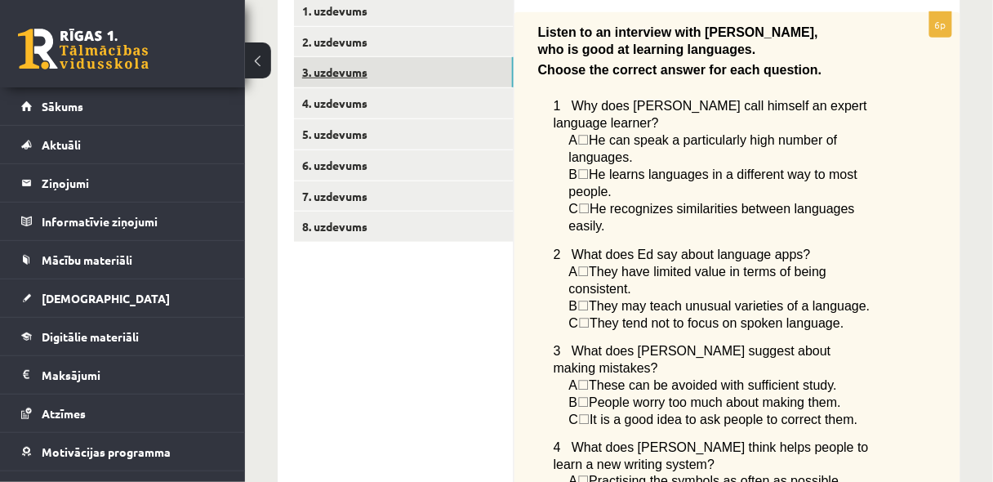
click at [363, 78] on link "3. uzdevums" at bounding box center [404, 72] width 220 height 30
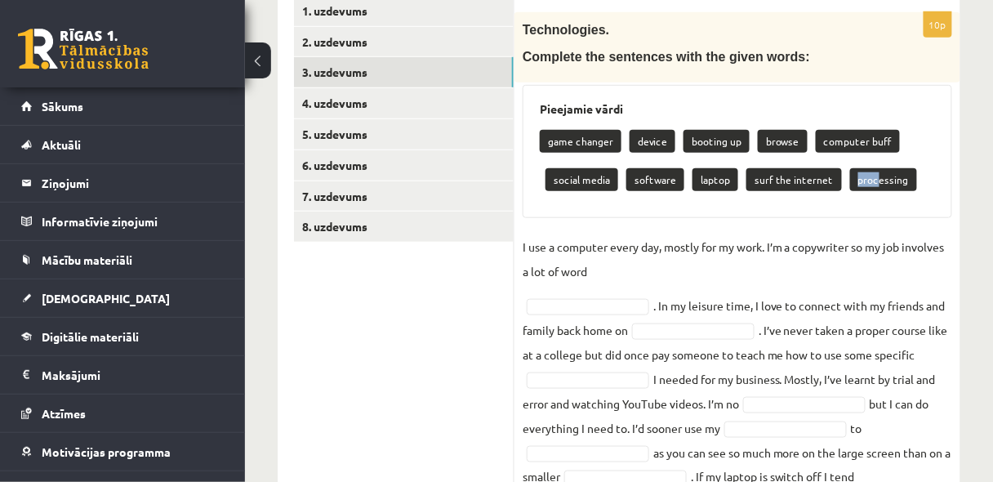
drag, startPoint x: 868, startPoint y: 185, endPoint x: 847, endPoint y: 183, distance: 21.4
click at [850, 183] on p "processing" at bounding box center [883, 179] width 67 height 23
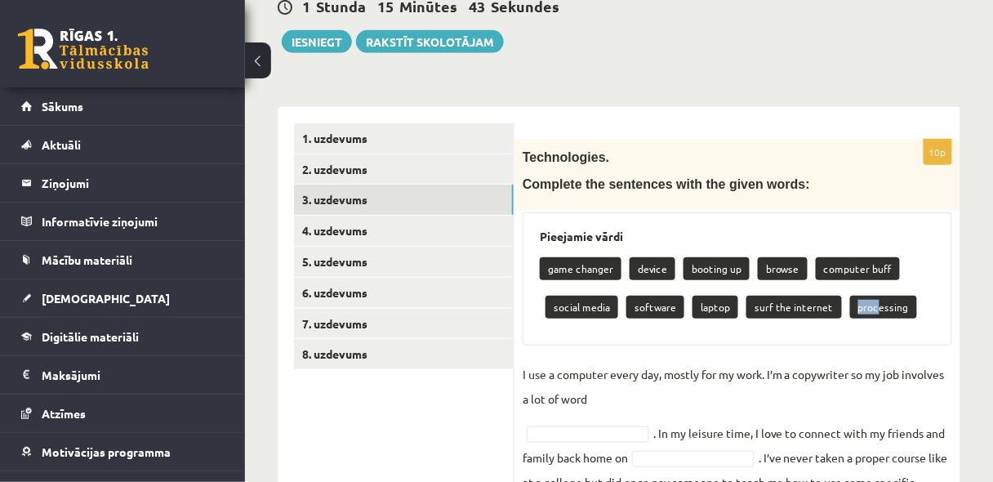
scroll to position [169, 0]
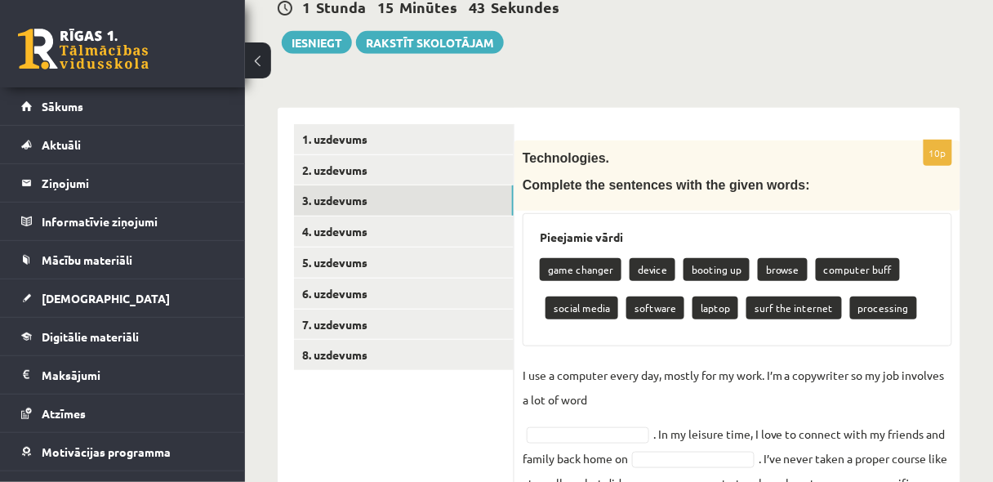
click at [875, 310] on p "processing" at bounding box center [883, 307] width 67 height 23
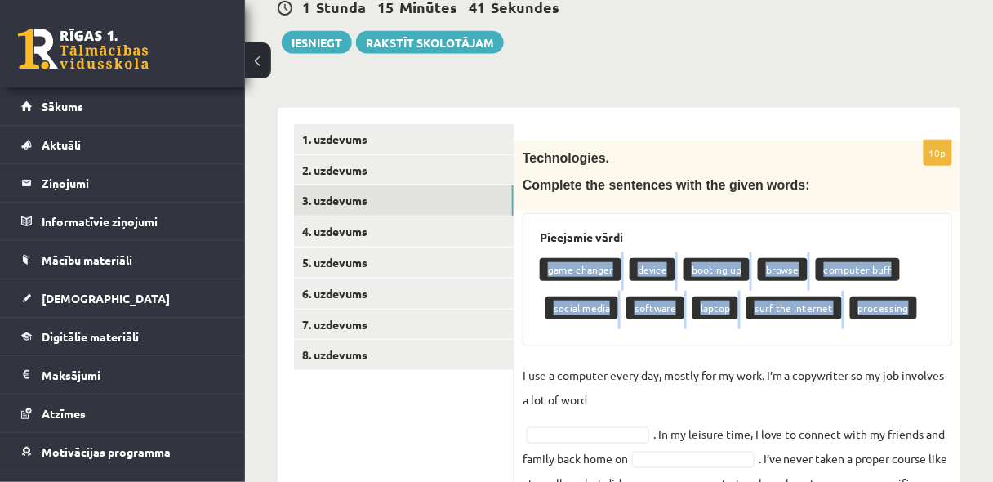
click at [875, 310] on p "processing" at bounding box center [883, 307] width 67 height 23
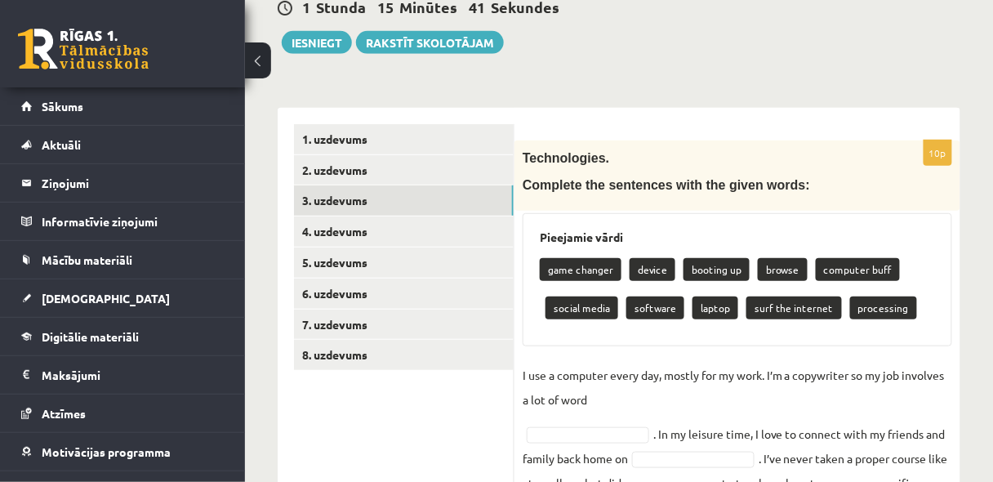
click at [871, 306] on p "processing" at bounding box center [883, 307] width 67 height 23
click at [912, 281] on div "game changer device booting up browse computer buff social media software lapto…" at bounding box center [737, 290] width 395 height 77
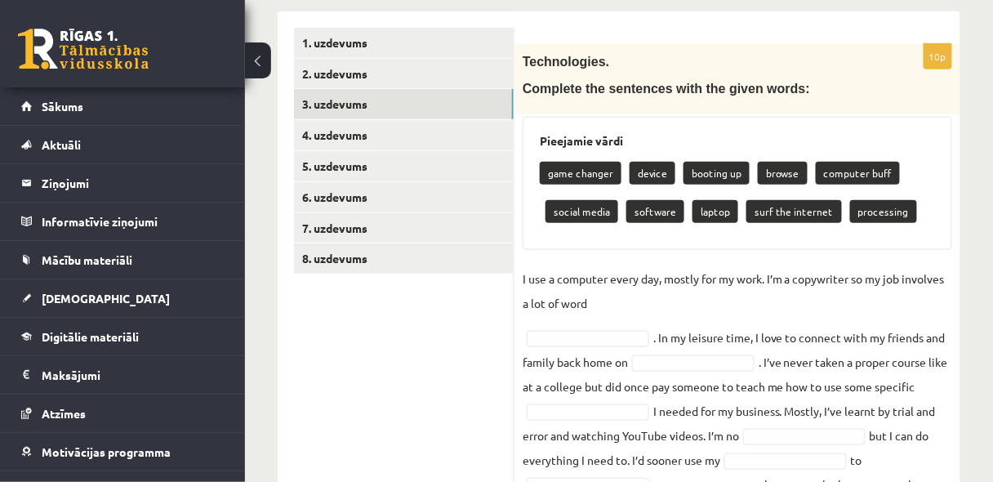
scroll to position [300, 0]
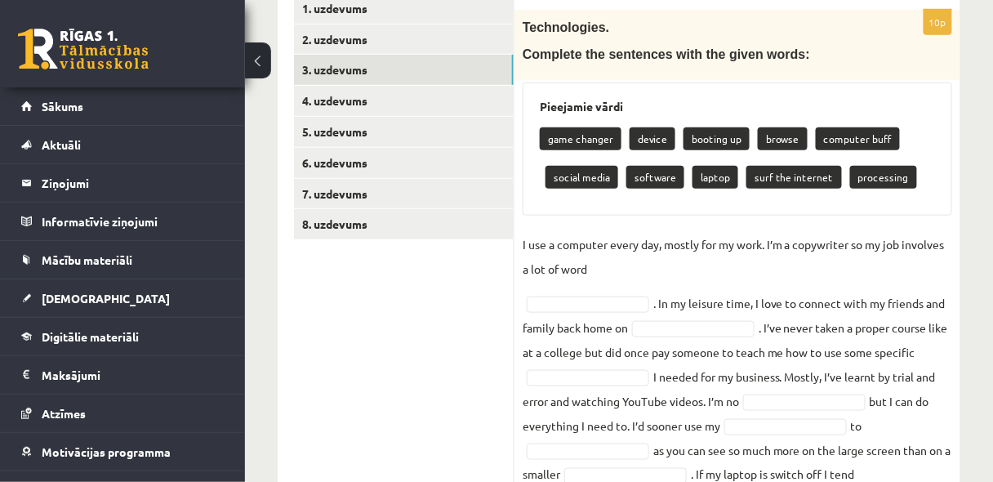
click at [608, 180] on p "social media" at bounding box center [582, 177] width 73 height 23
click at [600, 179] on p "social media" at bounding box center [582, 177] width 73 height 23
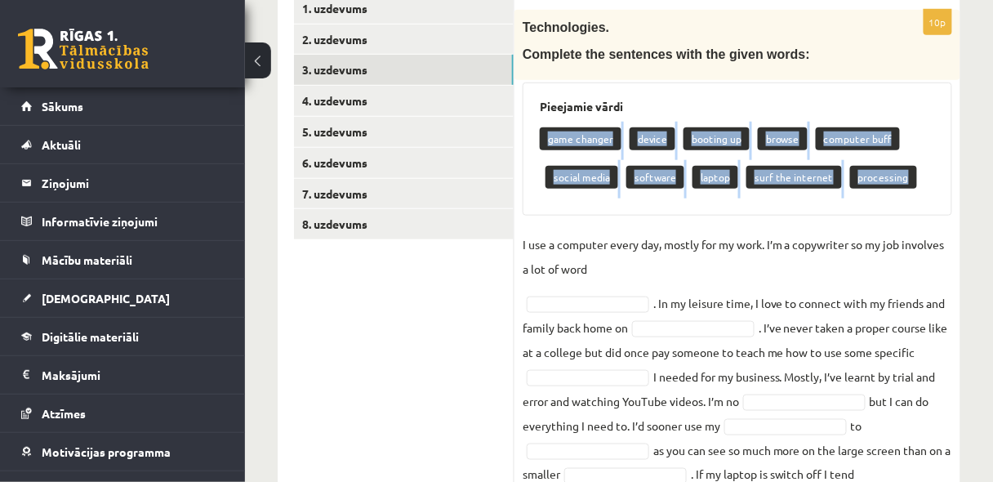
click at [600, 179] on p "social media" at bounding box center [582, 177] width 73 height 23
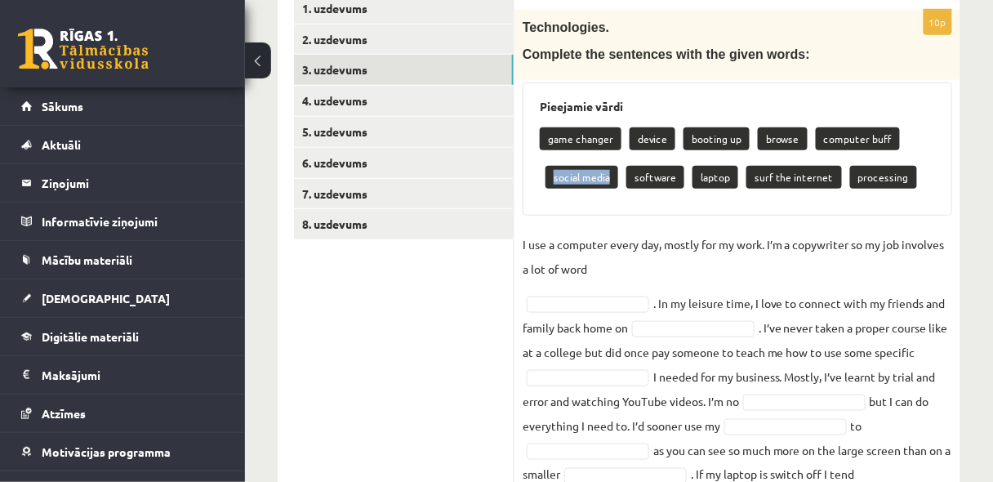
drag, startPoint x: 549, startPoint y: 176, endPoint x: 608, endPoint y: 181, distance: 59.8
click at [608, 181] on p "social media" at bounding box center [582, 177] width 73 height 23
copy p "social media"
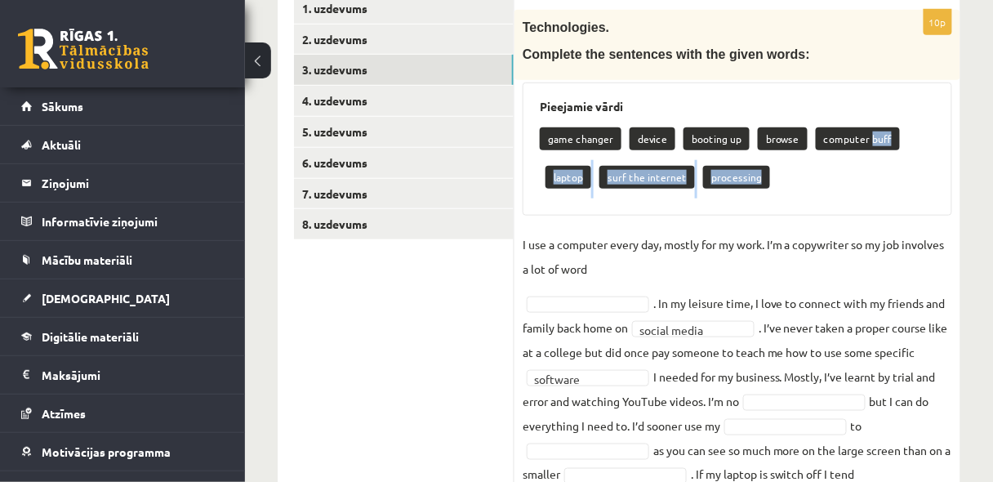
drag, startPoint x: 866, startPoint y: 140, endPoint x: 865, endPoint y: 190, distance: 49.8
click at [865, 197] on div "game changer device booting up browse computer buff laptop surf the internet pr…" at bounding box center [737, 160] width 395 height 77
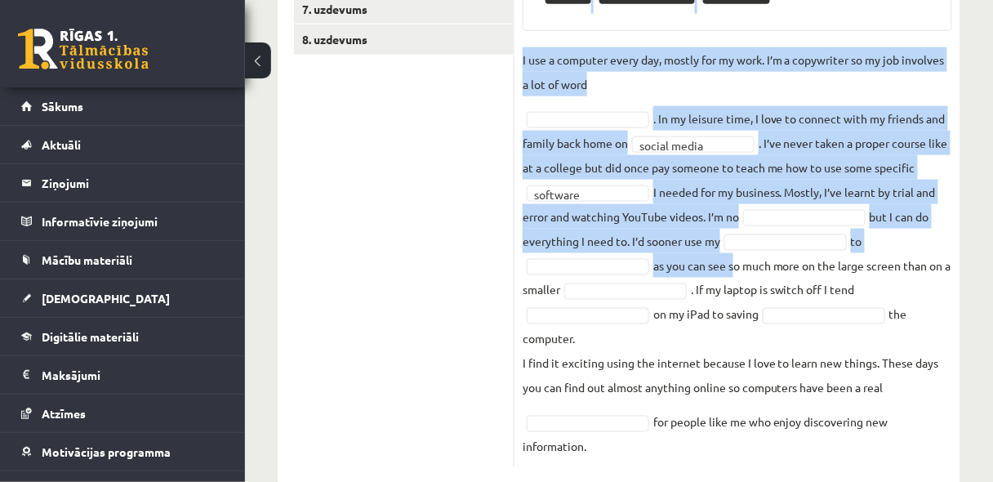
scroll to position [518, 0]
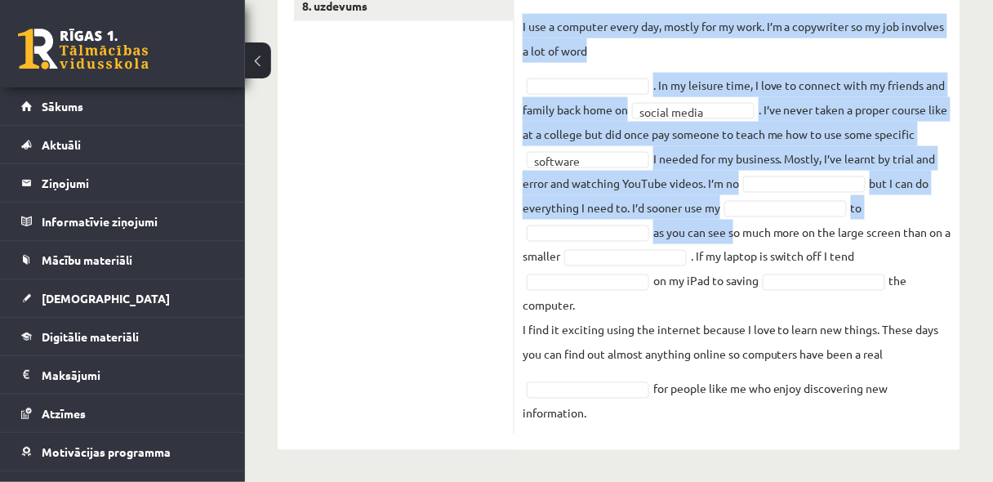
drag, startPoint x: 525, startPoint y: 50, endPoint x: 764, endPoint y: 417, distance: 437.9
click at [764, 417] on div "**********" at bounding box center [738, 113] width 446 height 642
click at [765, 417] on fieldset "**********" at bounding box center [738, 220] width 430 height 412
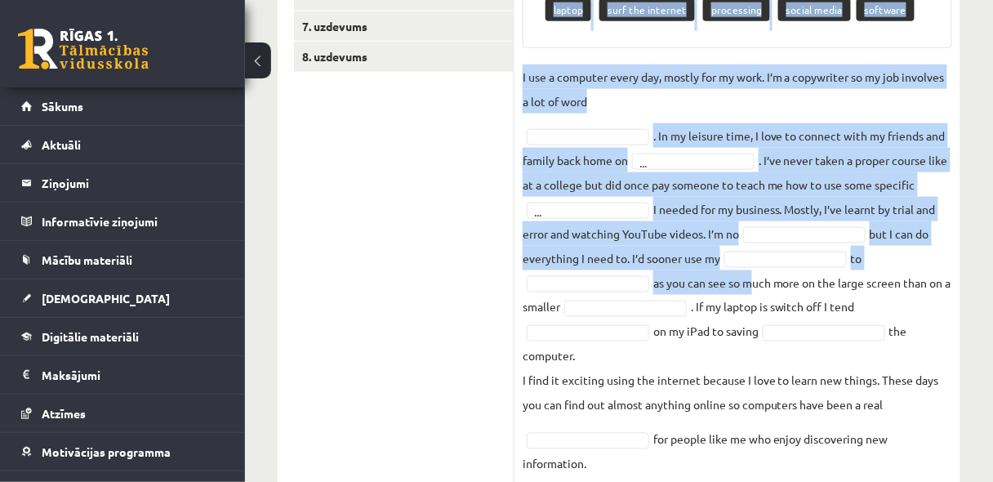
scroll to position [474, 0]
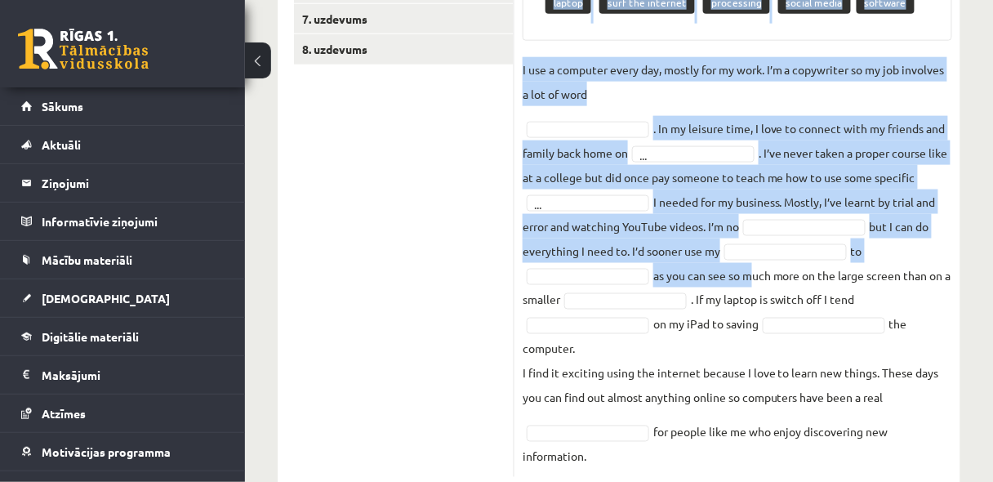
drag, startPoint x: 523, startPoint y: 96, endPoint x: 736, endPoint y: 461, distance: 423.4
click at [736, 461] on div "10p Technologies. Complete the sentences with the given words: Pieejamie vārdi …" at bounding box center [738, 156] width 446 height 642
click at [617, 112] on fieldset "I use a computer every day, mostly for my work. I’m a copywriter so my job invo…" at bounding box center [738, 263] width 430 height 412
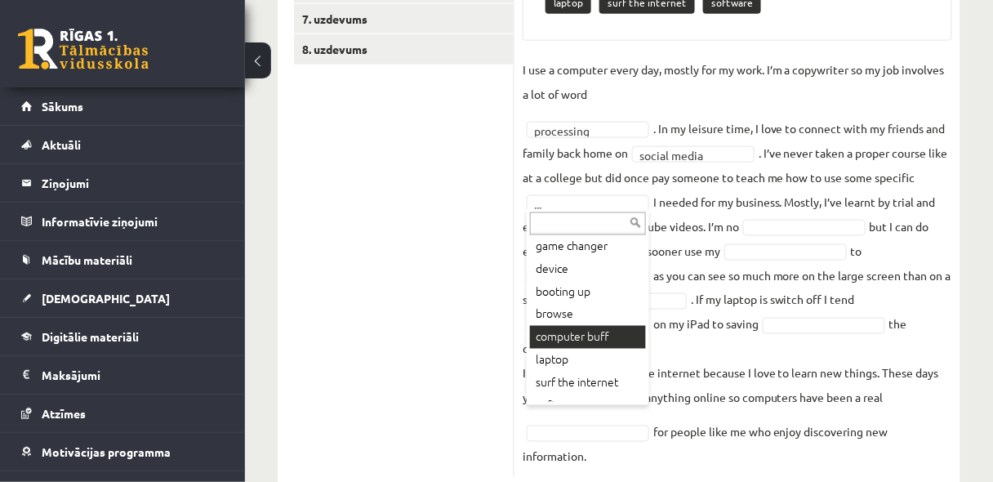
scroll to position [42, 0]
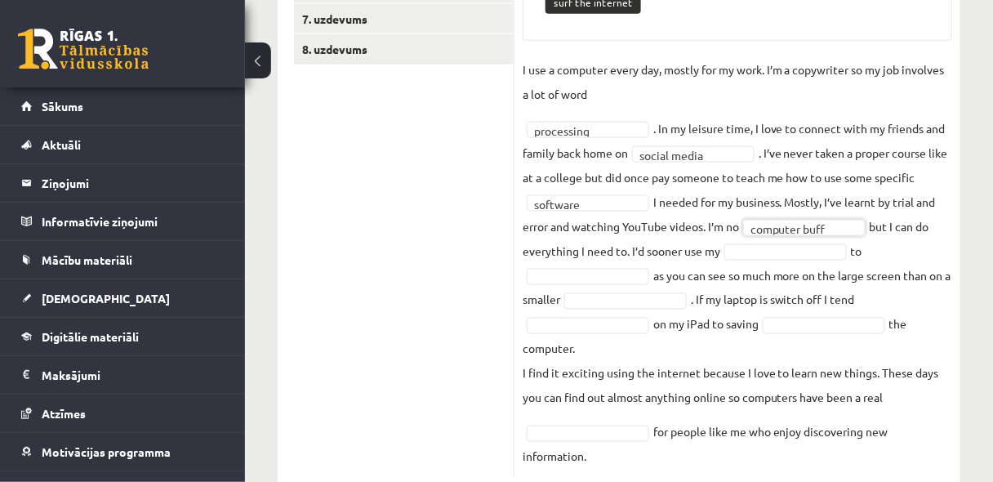
click at [742, 263] on fieldset "**********" at bounding box center [738, 263] width 430 height 412
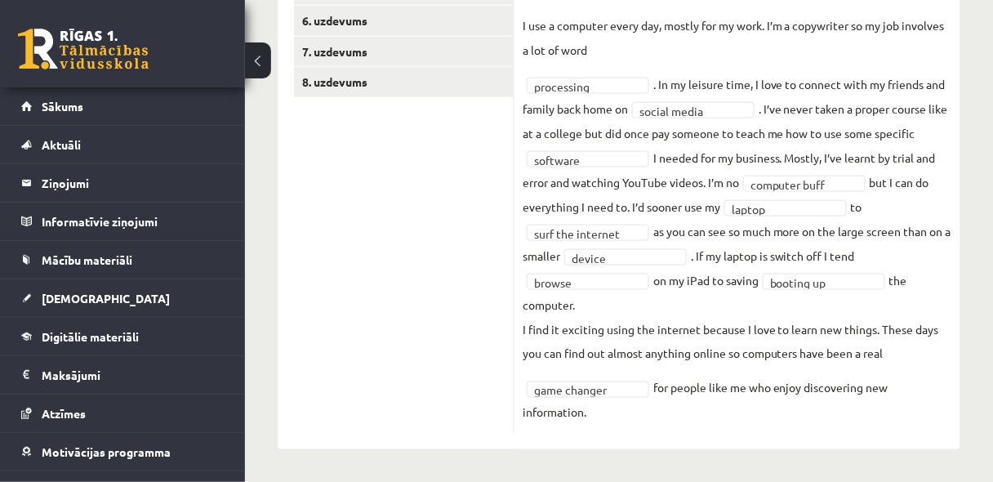
scroll to position [441, 0]
drag, startPoint x: 534, startPoint y: 280, endPoint x: 567, endPoint y: 284, distance: 32.9
drag, startPoint x: 655, startPoint y: 283, endPoint x: 709, endPoint y: 286, distance: 54.0
drag, startPoint x: 715, startPoint y: 284, endPoint x: 652, endPoint y: 280, distance: 63.8
click at [652, 280] on fieldset "**********" at bounding box center [738, 220] width 430 height 412
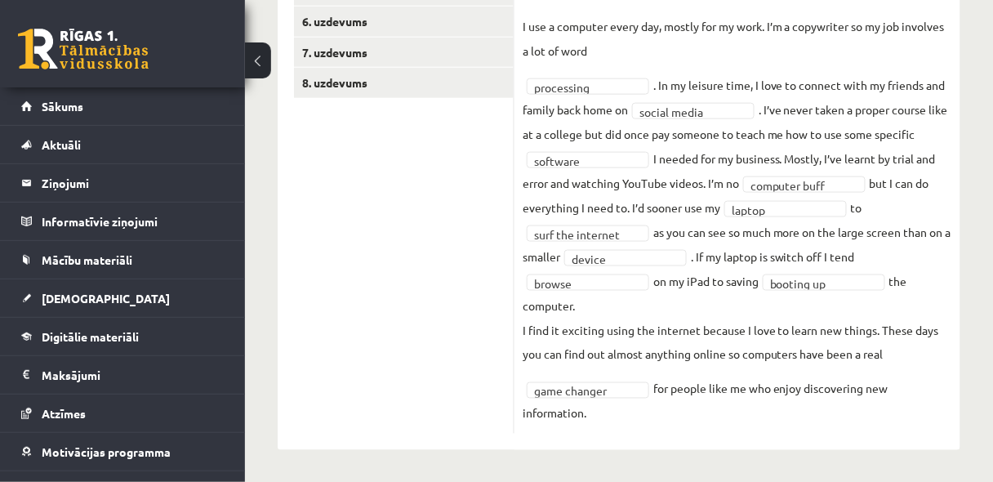
click at [774, 299] on fieldset "**********" at bounding box center [738, 220] width 430 height 412
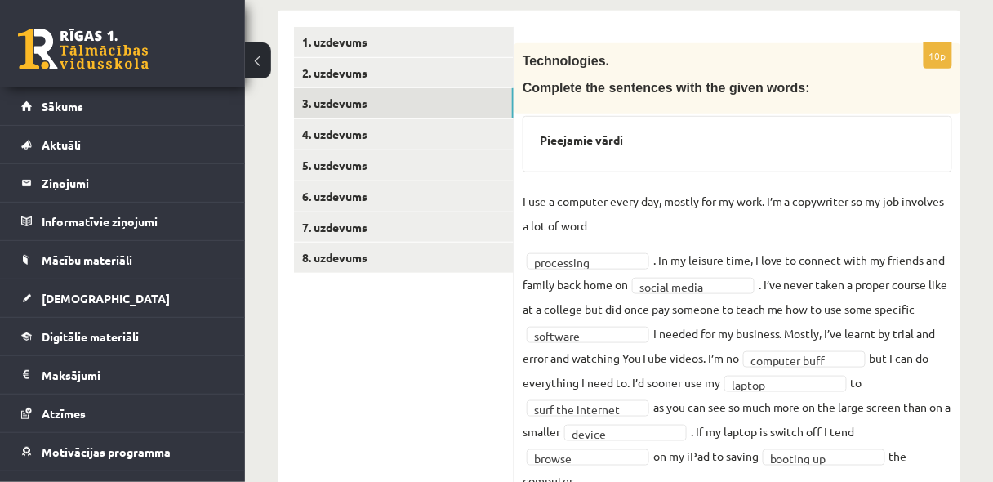
scroll to position [223, 0]
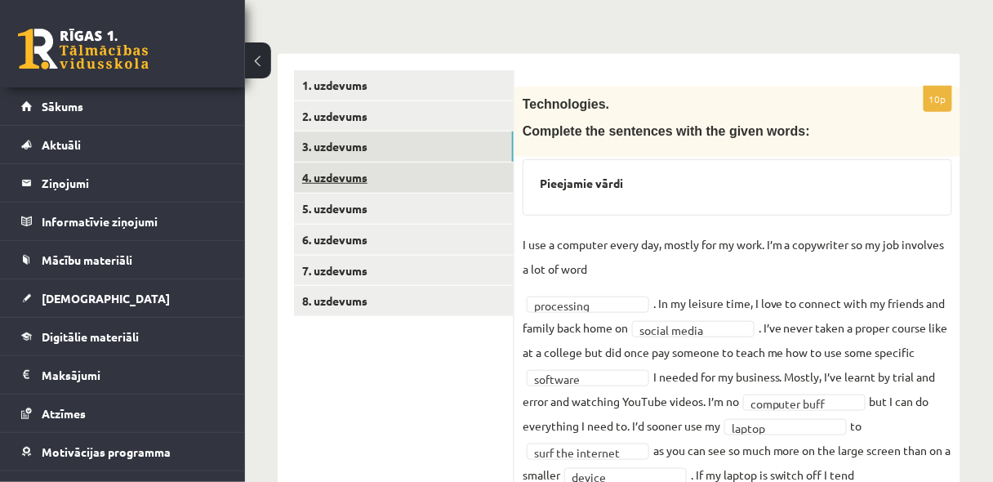
click at [340, 173] on link "4. uzdevums" at bounding box center [404, 178] width 220 height 30
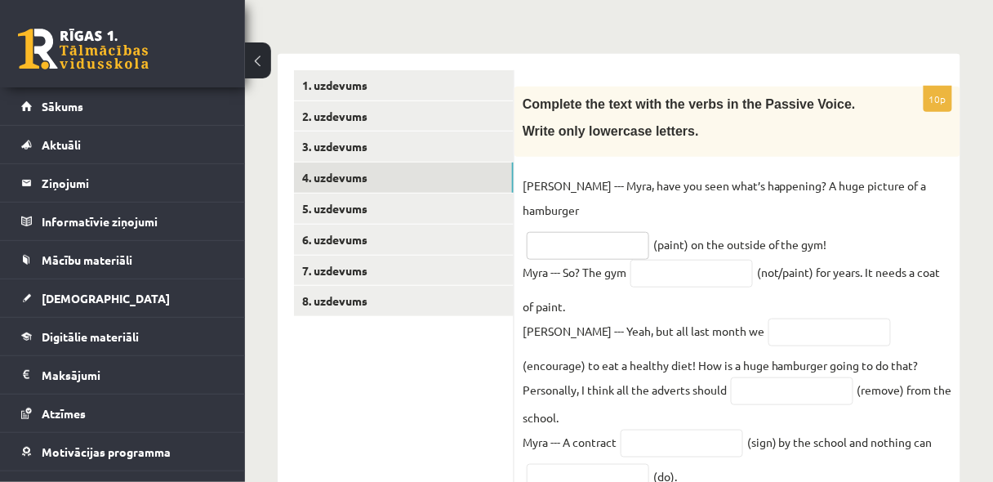
click at [590, 232] on input "text" at bounding box center [588, 246] width 123 height 28
click at [577, 232] on input "text" at bounding box center [588, 246] width 123 height 28
click at [674, 222] on fieldset "Kyle --- Myra, have you seen what’s happening? A huge picture of a hamburger **…" at bounding box center [738, 434] width 430 height 523
click at [672, 222] on fieldset "Kyle --- Myra, have you seen what’s happening? A huge picture of a hamburger **…" at bounding box center [738, 434] width 430 height 523
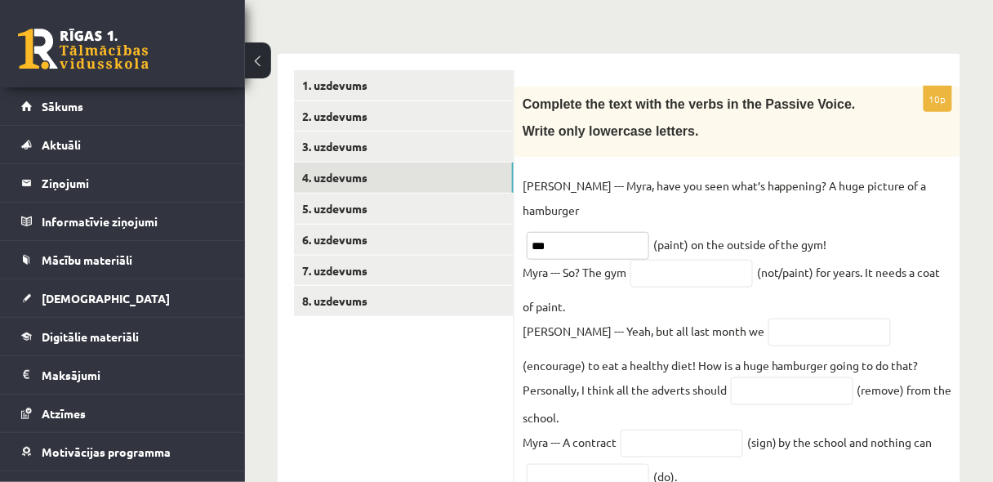
click at [594, 232] on input "***" at bounding box center [588, 246] width 123 height 28
paste input "******"
type input "**********"
click at [662, 260] on input "text" at bounding box center [691, 274] width 123 height 28
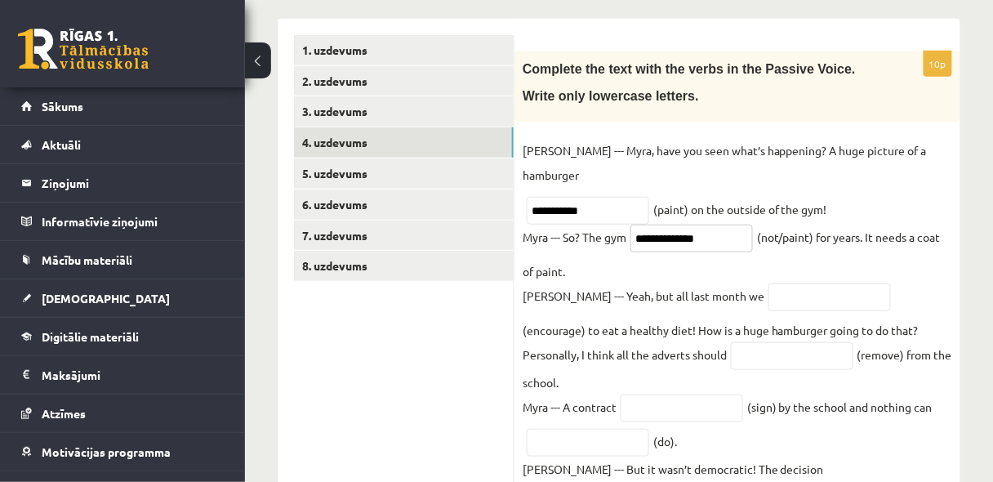
scroll to position [310, 0]
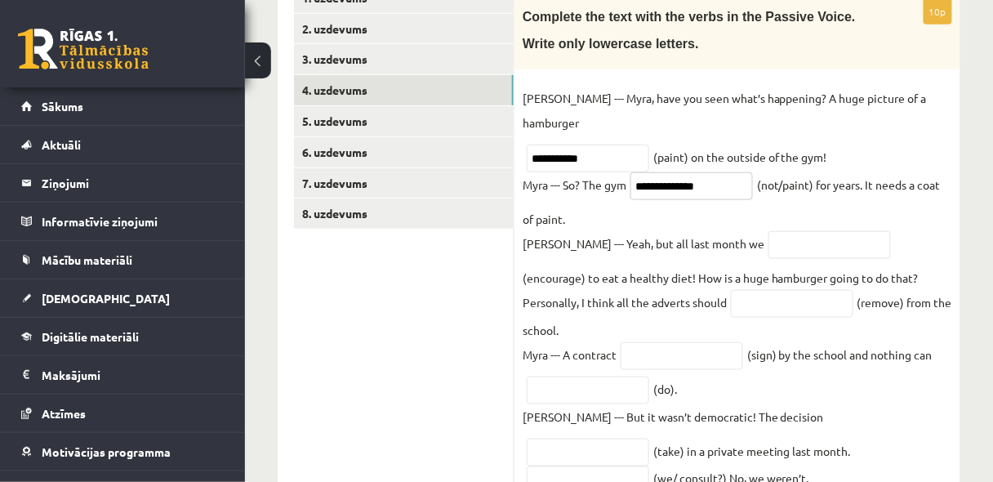
type input "**********"
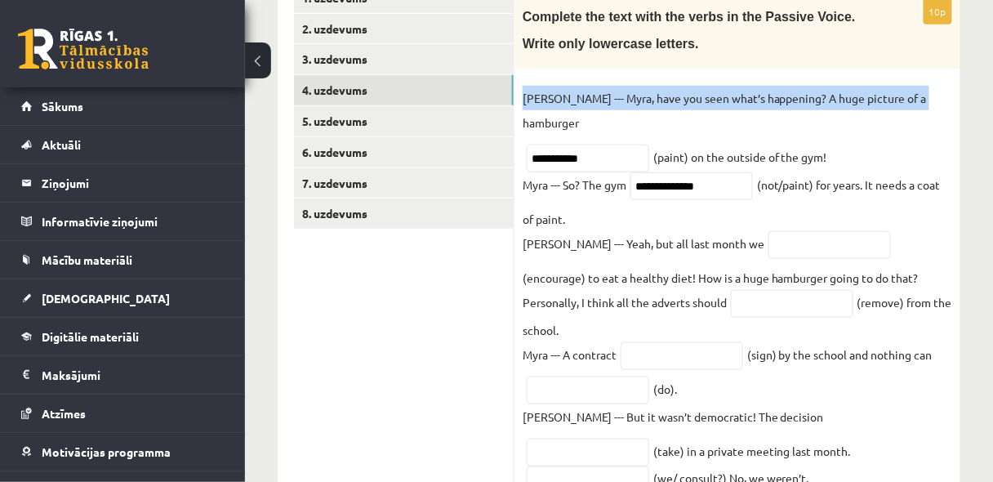
drag, startPoint x: 527, startPoint y: 93, endPoint x: 634, endPoint y: 134, distance: 114.5
click at [634, 134] on fieldset "**********" at bounding box center [738, 347] width 430 height 523
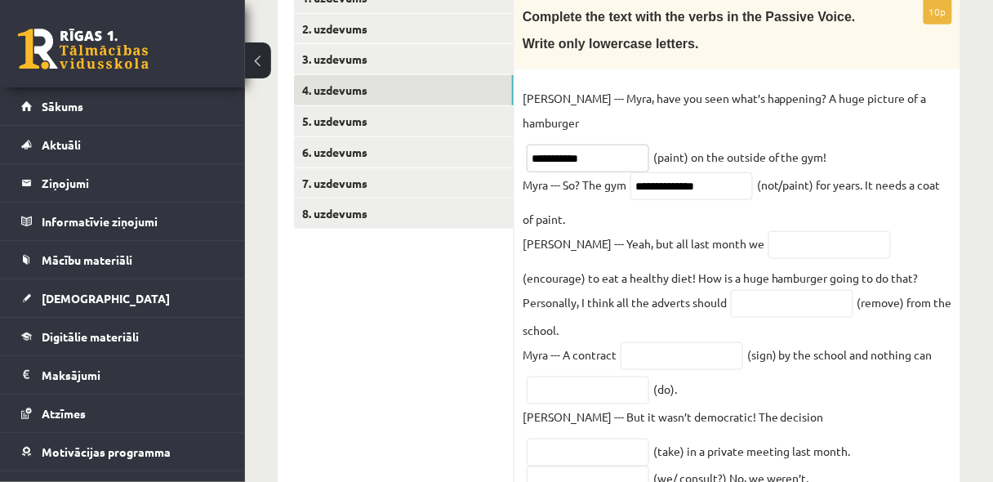
click at [631, 145] on input "**********" at bounding box center [588, 159] width 123 height 28
click at [769, 231] on input "text" at bounding box center [830, 245] width 123 height 28
click at [860, 224] on fieldset "**********" at bounding box center [738, 347] width 430 height 523
click at [769, 231] on input "****" at bounding box center [830, 245] width 123 height 28
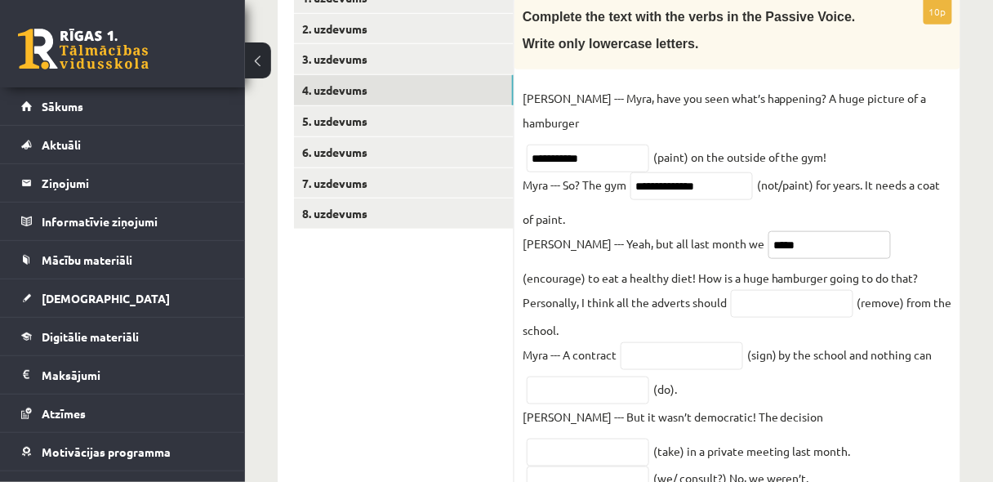
paste input "**********"
type input "**********"
click at [731, 290] on input "text" at bounding box center [792, 304] width 123 height 28
click at [751, 282] on fieldset "**********" at bounding box center [738, 347] width 430 height 523
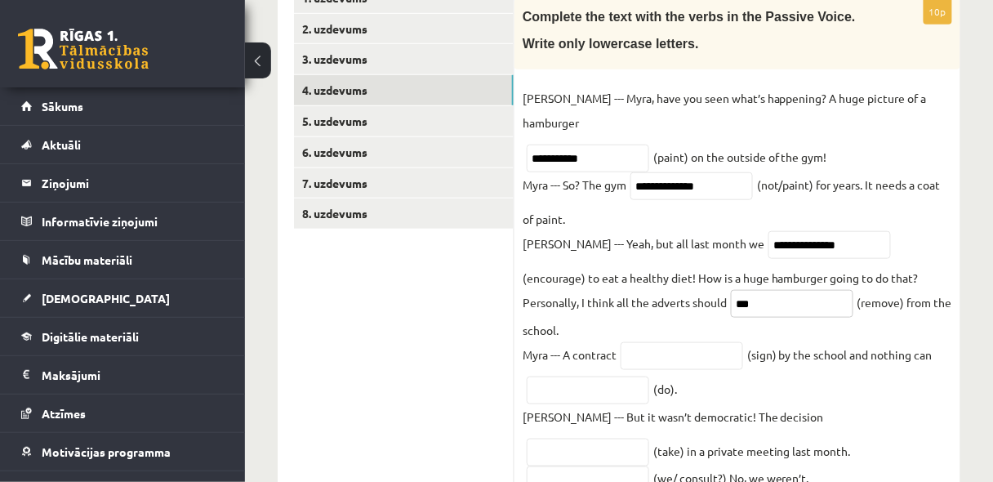
click at [731, 290] on input "**" at bounding box center [792, 304] width 123 height 28
paste input "*******"
type input "**********"
click at [716, 342] on input "text" at bounding box center [682, 356] width 123 height 28
click at [760, 310] on fieldset "**********" at bounding box center [738, 347] width 430 height 523
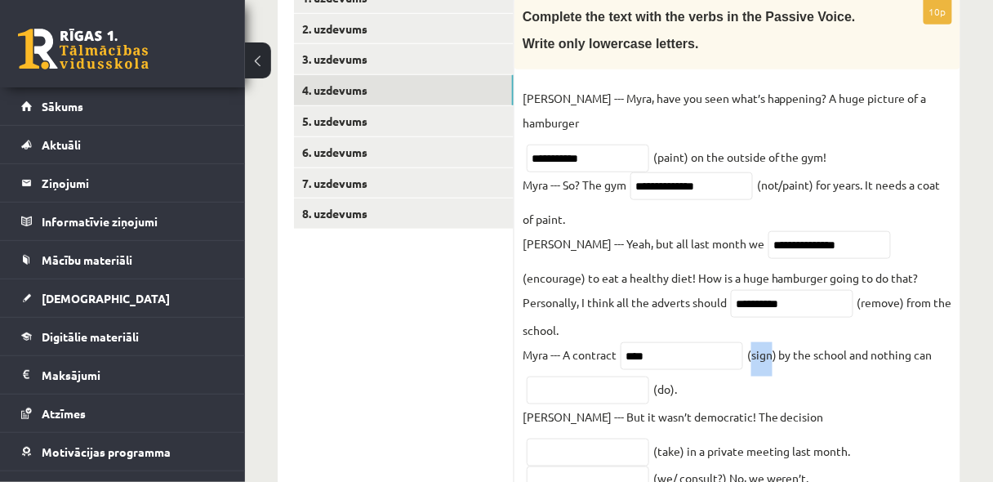
click at [760, 310] on fieldset "**********" at bounding box center [738, 347] width 430 height 523
click at [695, 342] on input "***" at bounding box center [682, 356] width 123 height 28
paste input "*****"
type input "**********"
click at [620, 376] on input "text" at bounding box center [588, 390] width 123 height 28
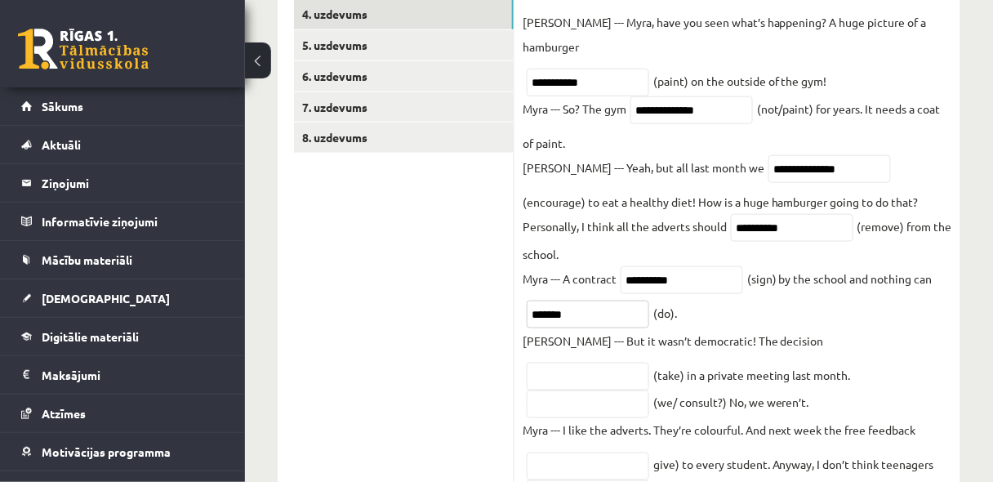
scroll to position [443, 0]
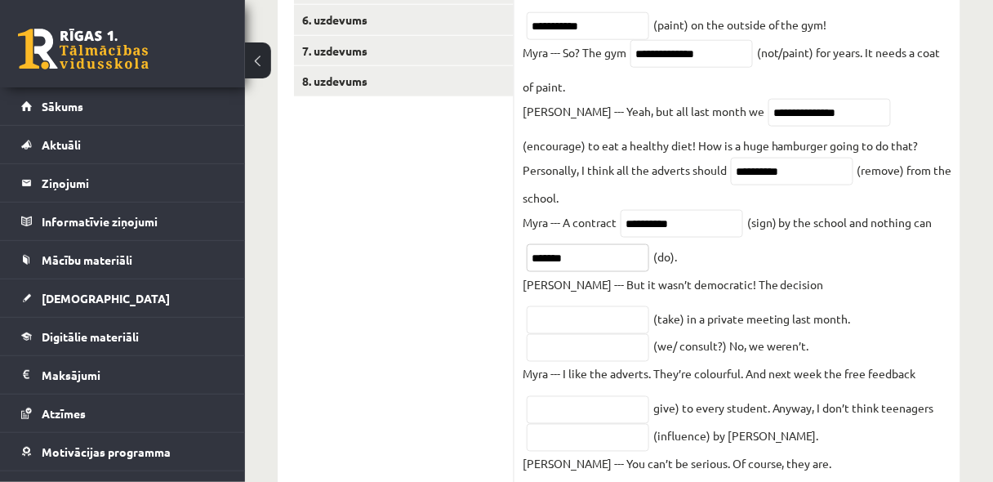
type input "*******"
click at [649, 306] on input "text" at bounding box center [588, 320] width 123 height 28
type input "*********"
click at [649, 334] on input "text" at bounding box center [588, 348] width 123 height 28
type input "*"
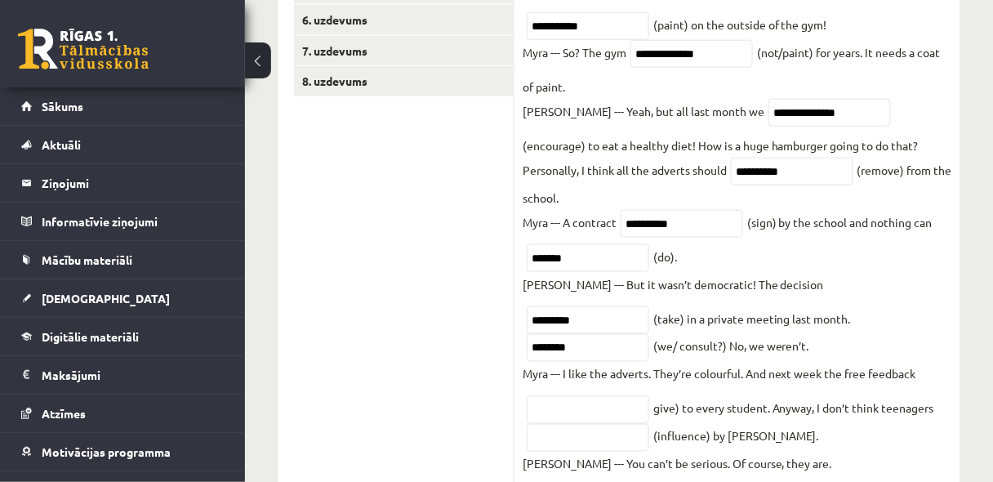
click at [844, 274] on fieldset "**********" at bounding box center [738, 214] width 430 height 523
click at [649, 334] on input "*******" at bounding box center [588, 348] width 123 height 28
paste input "********"
type input "**********"
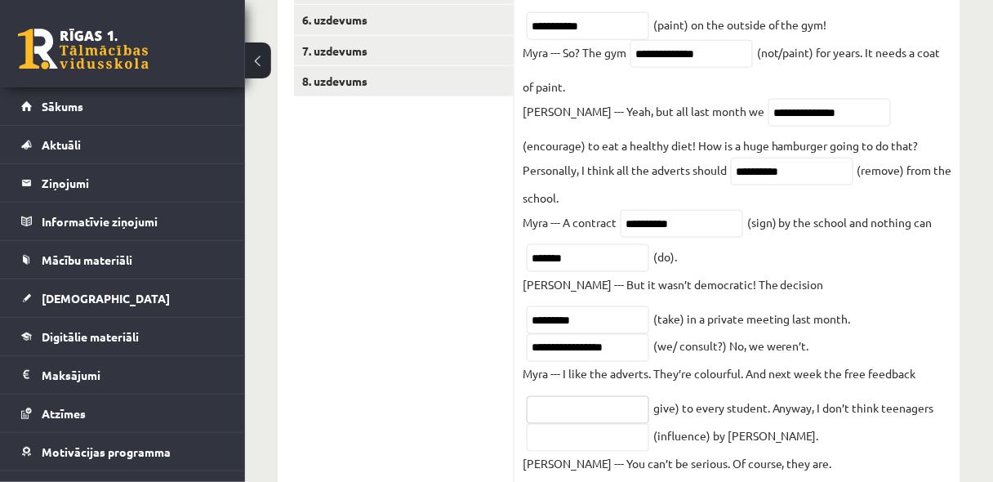
click at [599, 396] on input "text" at bounding box center [588, 410] width 123 height 28
type input "**********"
click at [594, 424] on input "text" at bounding box center [588, 438] width 123 height 28
type input "*"
click at [675, 386] on fieldset "**********" at bounding box center [738, 214] width 430 height 523
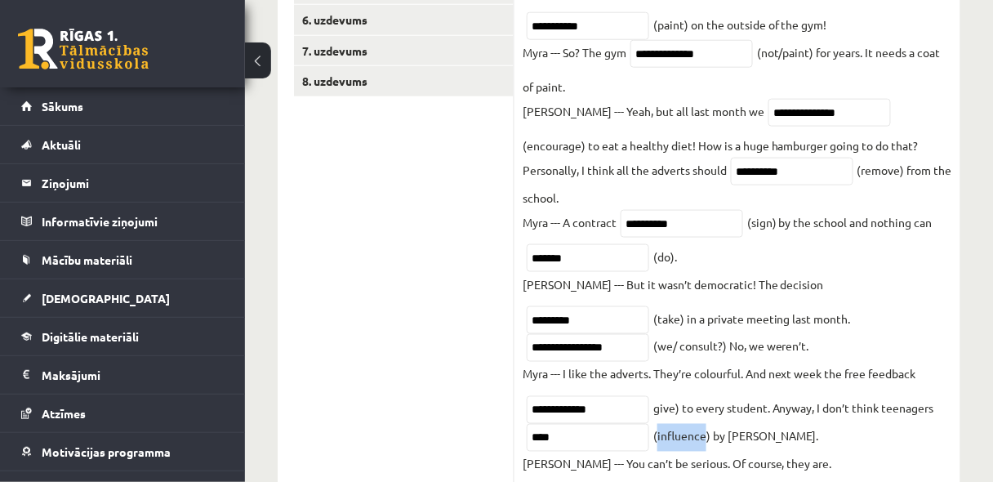
click at [675, 386] on fieldset "**********" at bounding box center [738, 214] width 430 height 523
click at [568, 424] on input "***" at bounding box center [588, 438] width 123 height 28
paste input "**********"
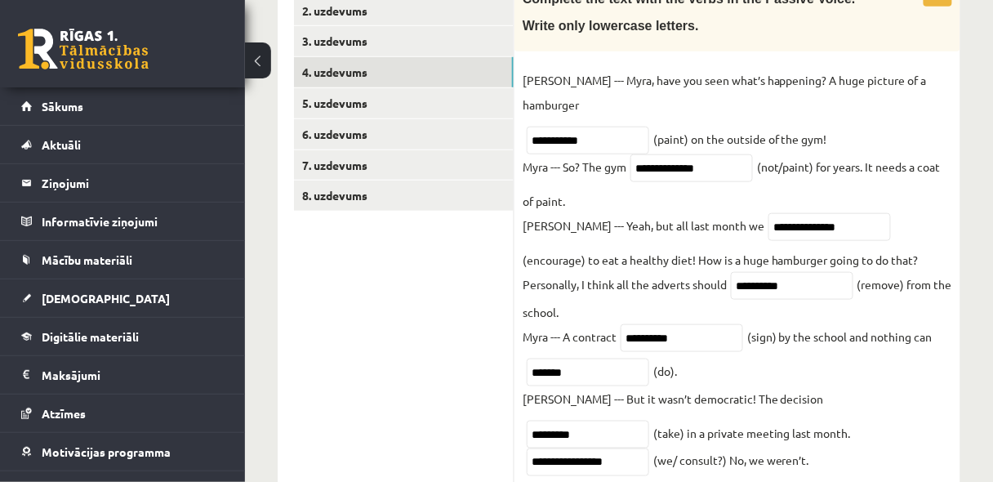
scroll to position [269, 0]
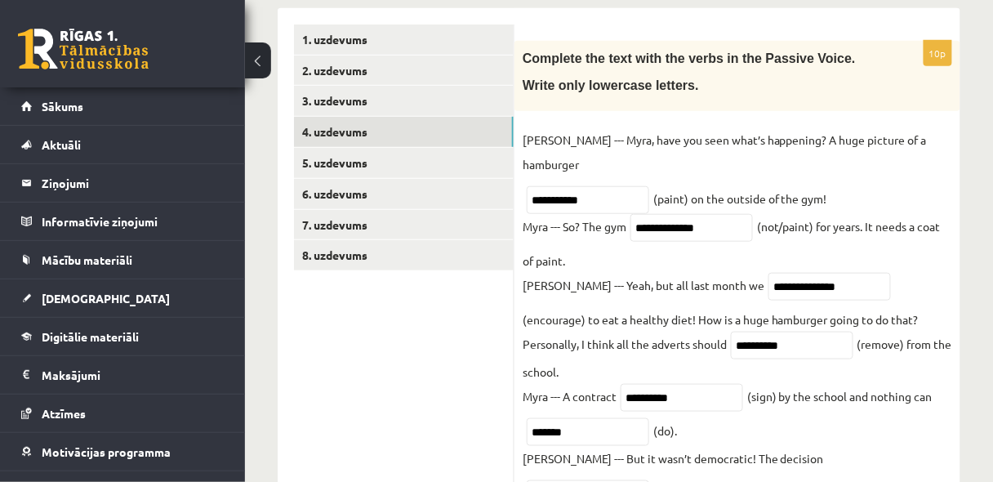
type input "**********"
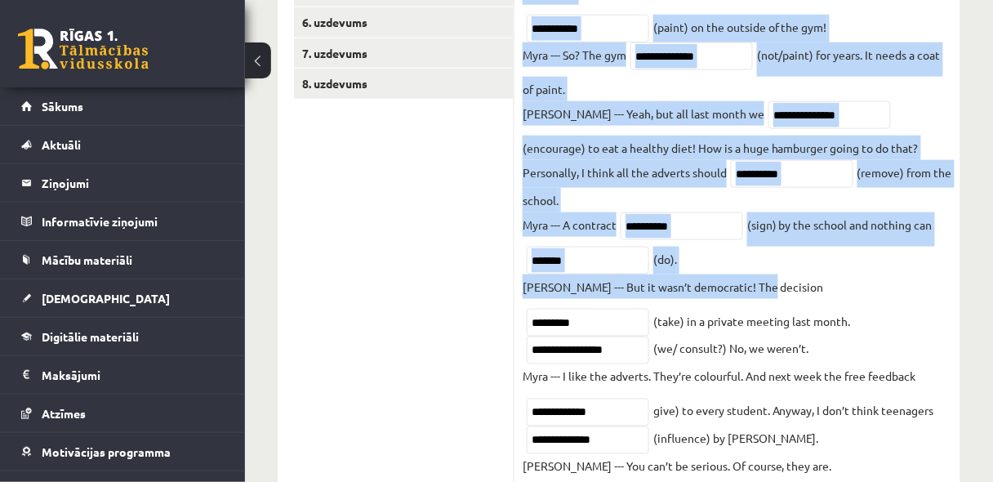
scroll to position [443, 0]
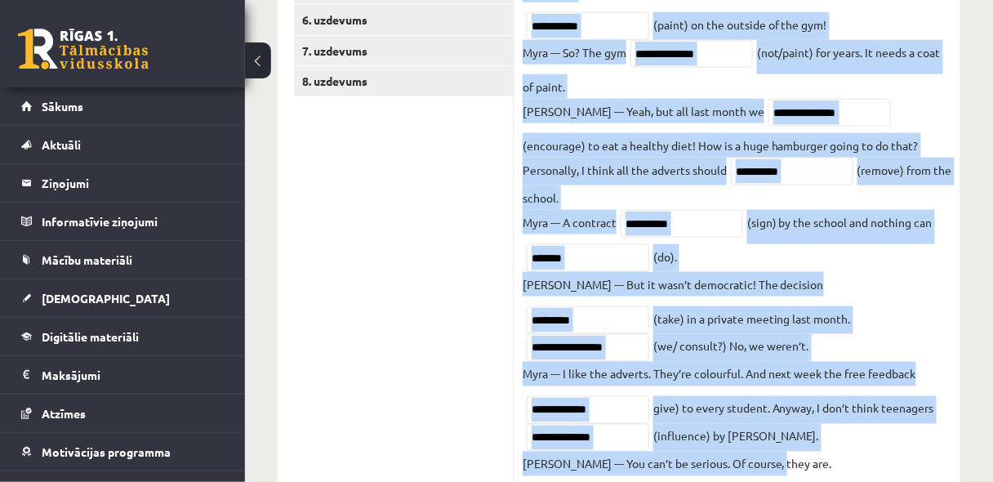
drag, startPoint x: 523, startPoint y: 59, endPoint x: 792, endPoint y: 436, distance: 463.2
click at [792, 436] on div "**********" at bounding box center [738, 167] width 446 height 666
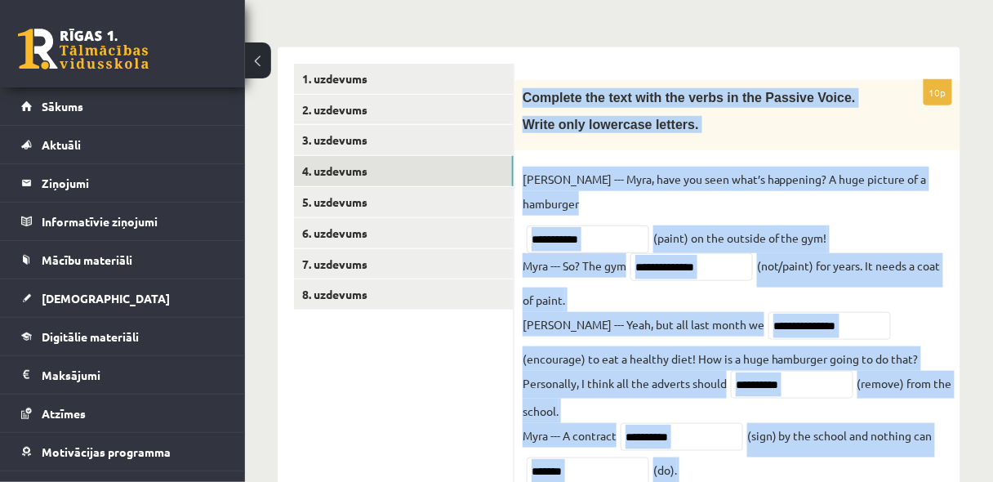
scroll to position [225, 0]
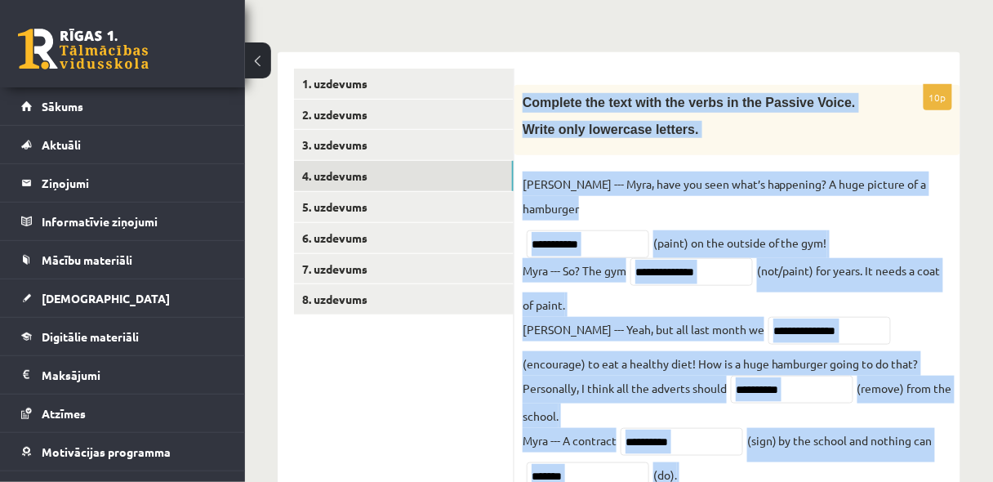
click at [705, 279] on fieldset "**********" at bounding box center [738, 433] width 430 height 523
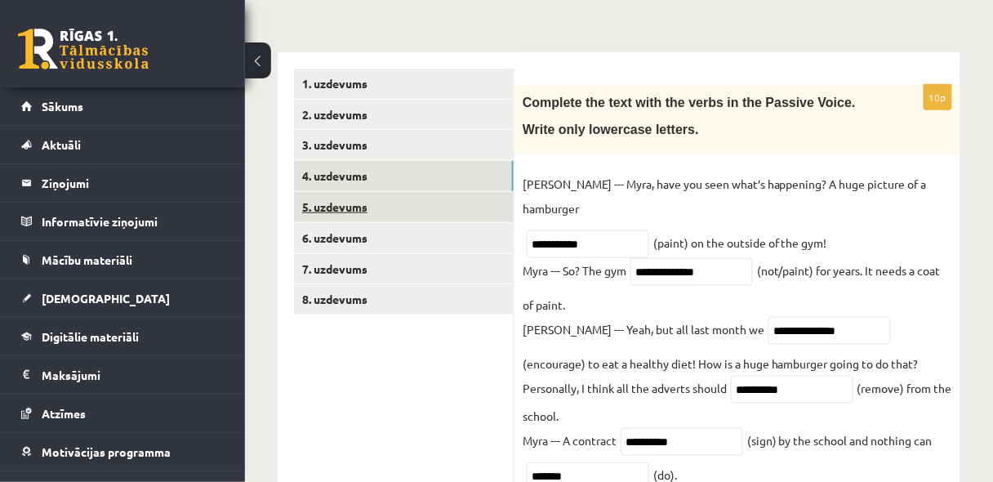
click at [339, 202] on link "5. uzdevums" at bounding box center [404, 207] width 220 height 30
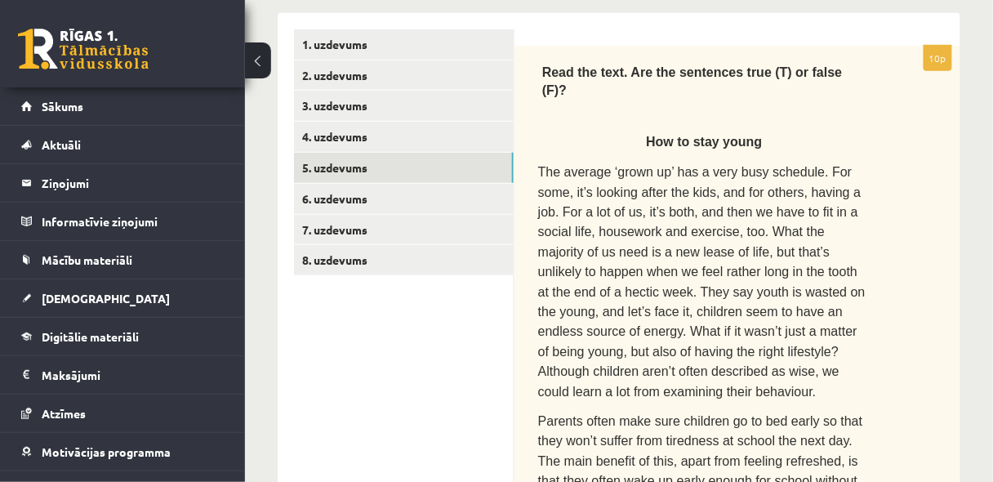
scroll to position [269, 0]
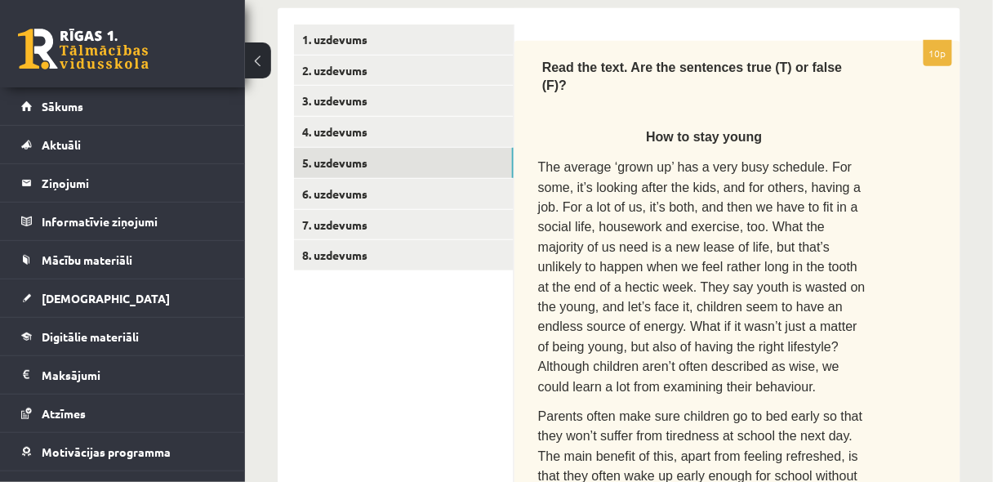
click at [701, 265] on p "The average ‘grown up’ has a very busy schedule. For some, it’s looking after t…" at bounding box center [704, 276] width 332 height 239
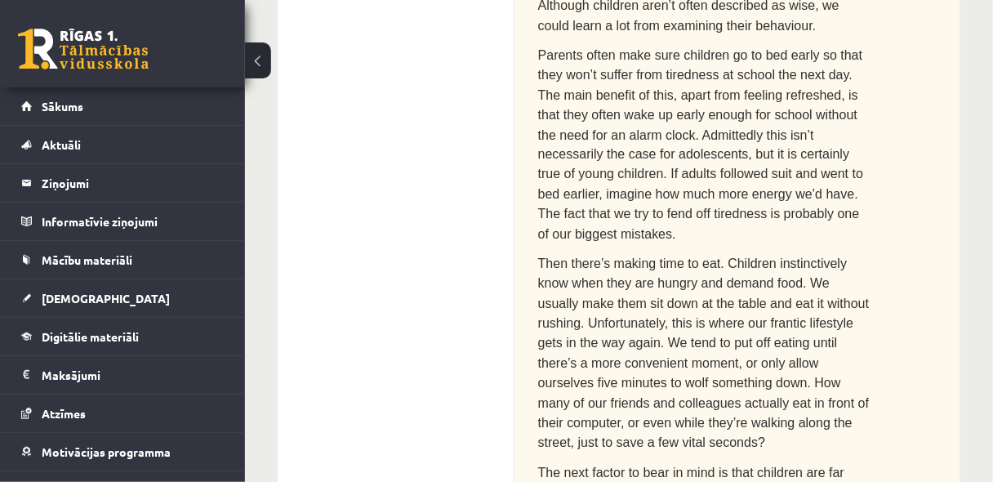
scroll to position [617, 0]
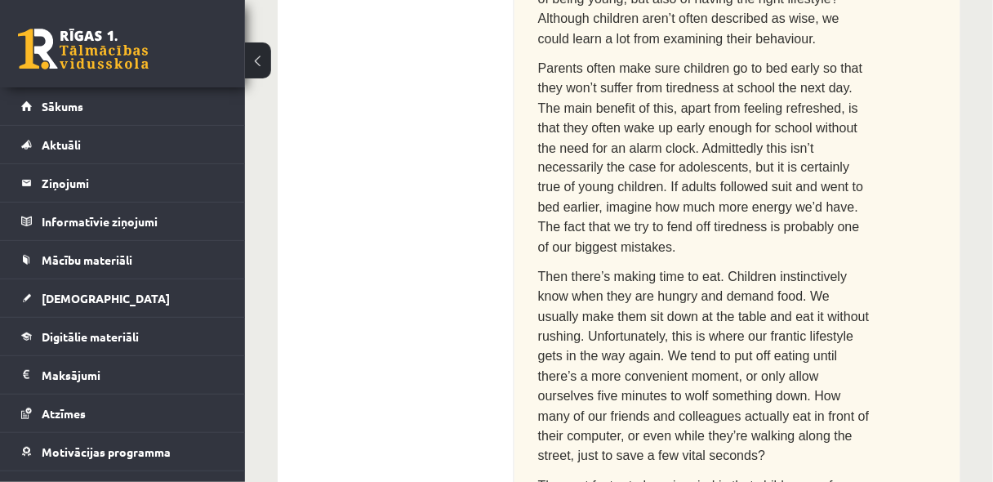
click at [576, 95] on span "Parents often make sure children go to bed early so that they won’t suffer from…" at bounding box center [700, 158] width 325 height 194
click at [632, 270] on span "Then there’s making time to eat. Children instinctively know when they are hung…" at bounding box center [704, 367] width 332 height 194
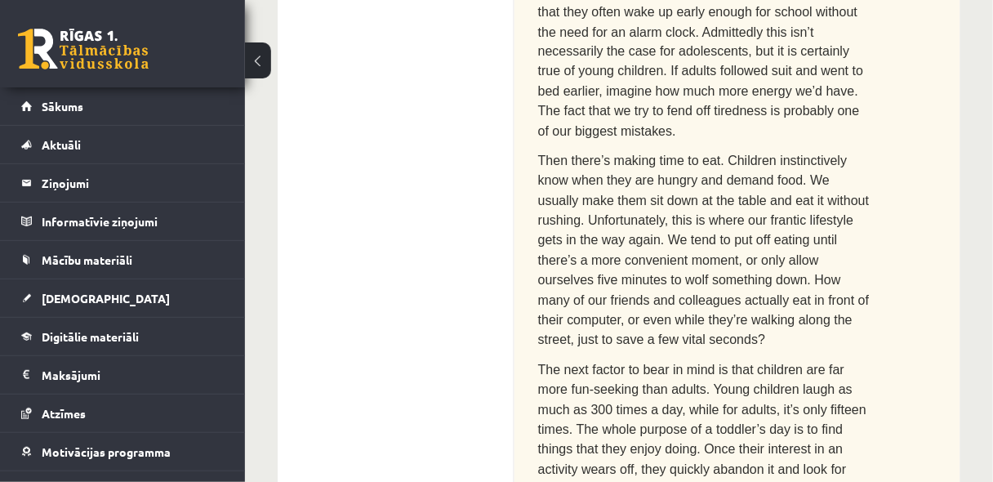
scroll to position [747, 0]
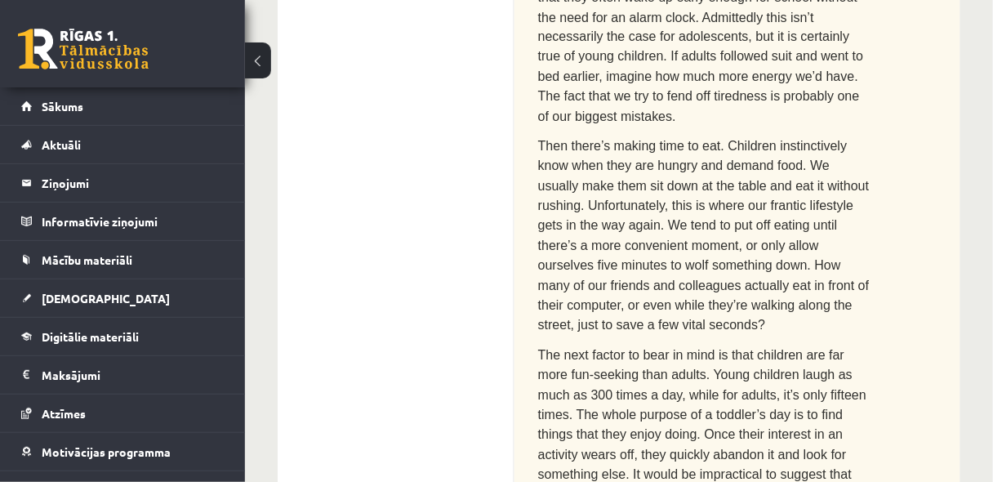
click at [698, 140] on span "Then there’s making time to eat. Children instinctively know when they are hung…" at bounding box center [704, 237] width 332 height 194
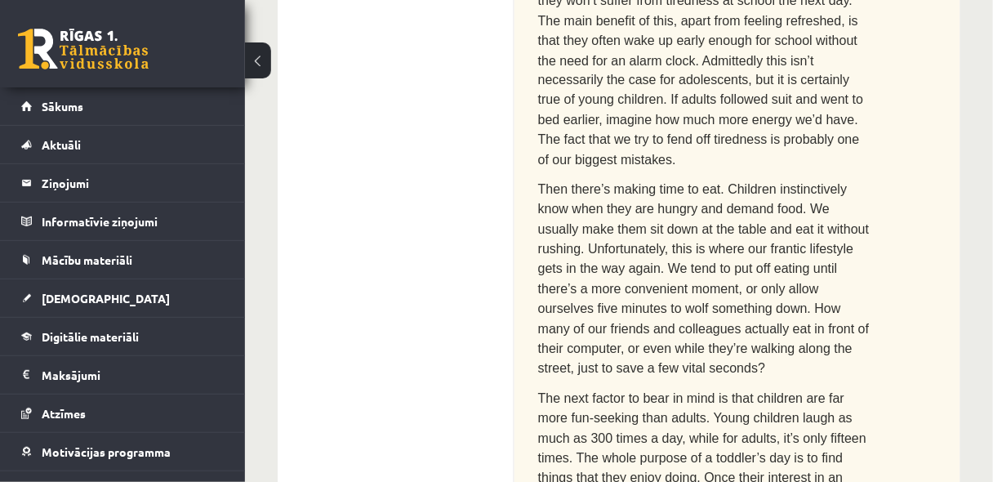
scroll to position [443, 0]
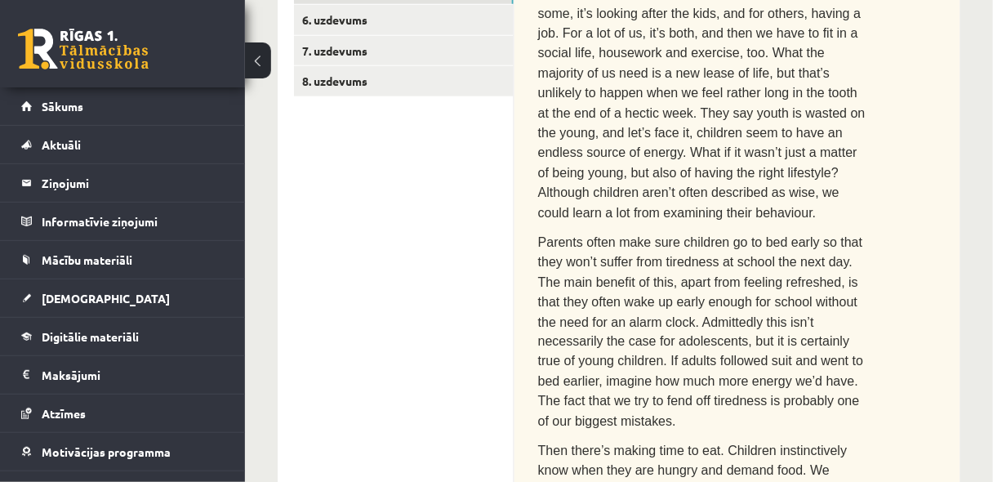
drag, startPoint x: 976, startPoint y: 0, endPoint x: 764, endPoint y: 319, distance: 382.8
click at [764, 319] on span "Parents often make sure children go to bed early so that they won’t suffer from…" at bounding box center [700, 332] width 325 height 194
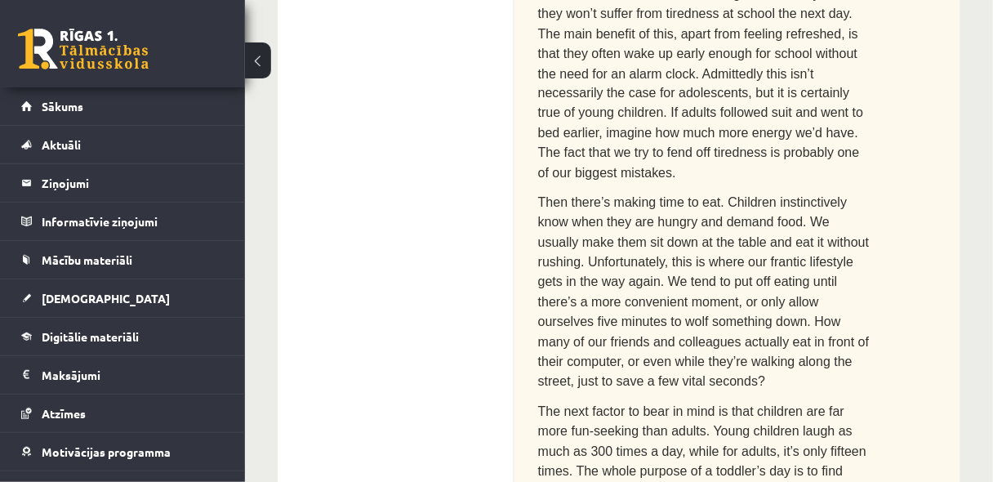
scroll to position [430, 0]
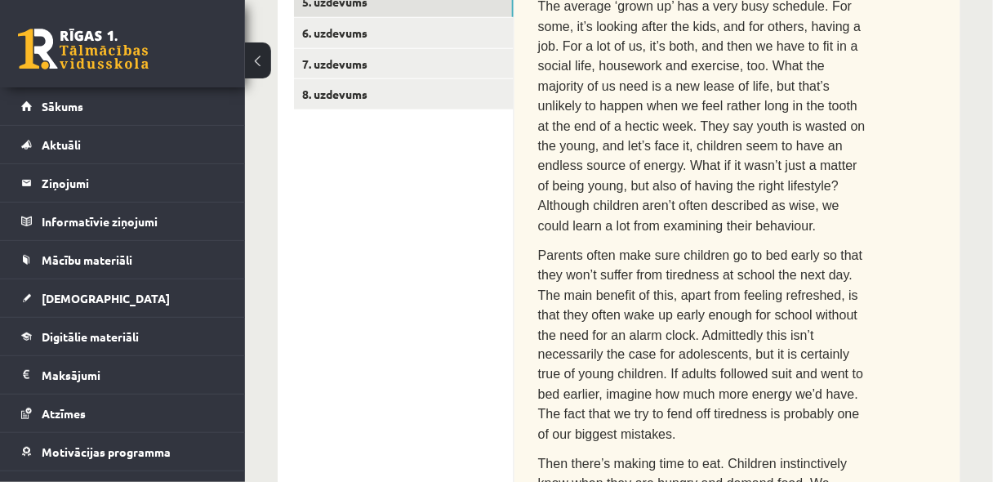
click at [861, 131] on p "The average ‘grown up’ has a very busy schedule. For some, it’s looking after t…" at bounding box center [704, 115] width 332 height 239
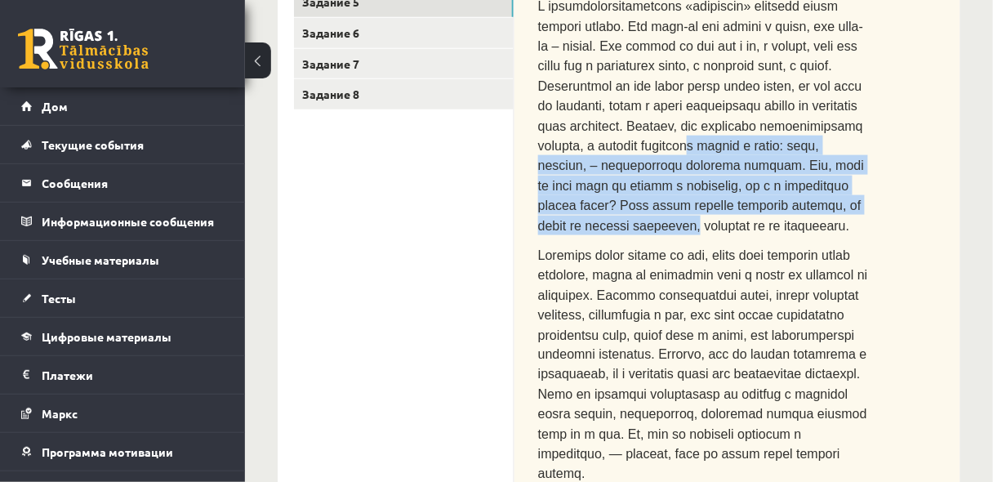
drag, startPoint x: 783, startPoint y: 163, endPoint x: 783, endPoint y: 198, distance: 35.1
click at [783, 198] on p at bounding box center [704, 115] width 332 height 239
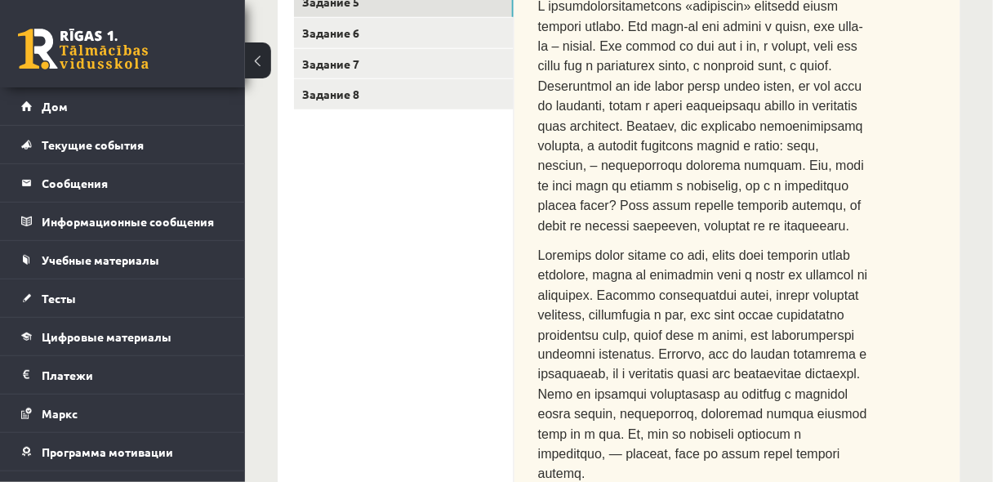
click at [789, 213] on p at bounding box center [704, 115] width 332 height 239
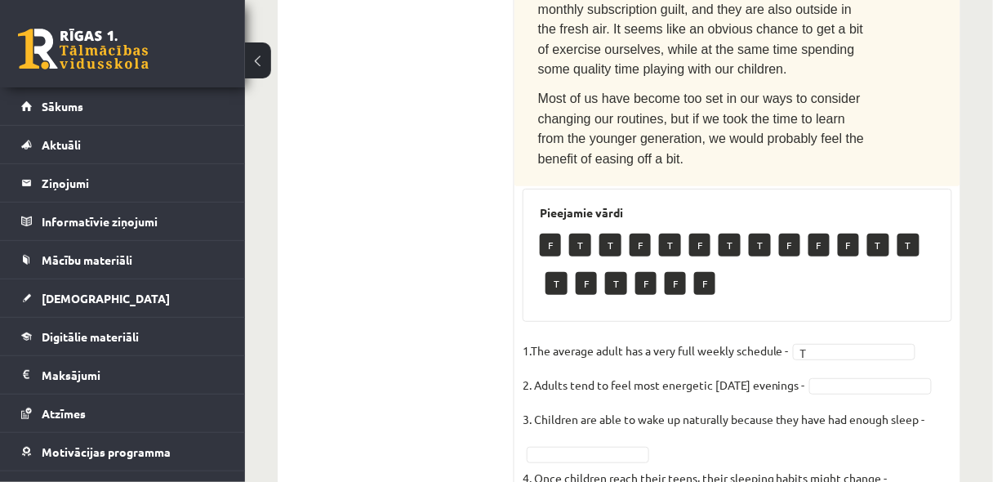
scroll to position [1562, 0]
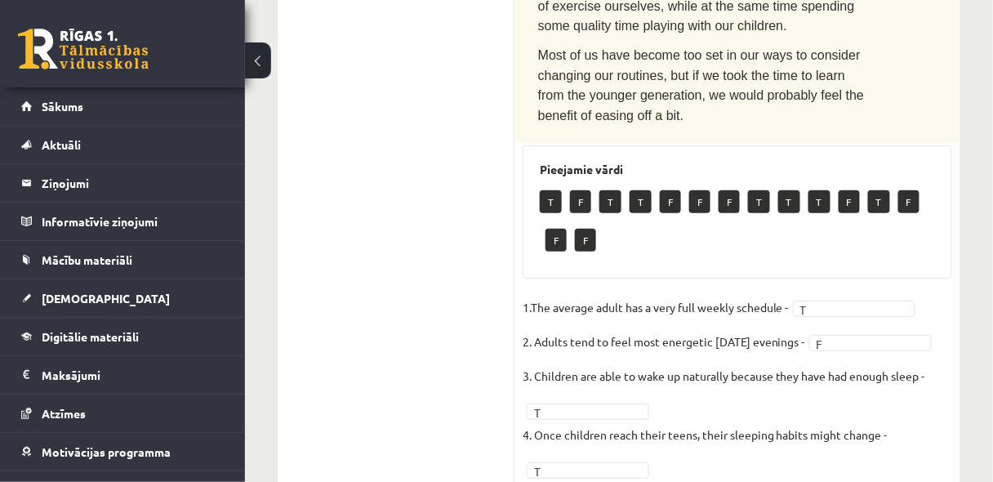
scroll to position [1692, 0]
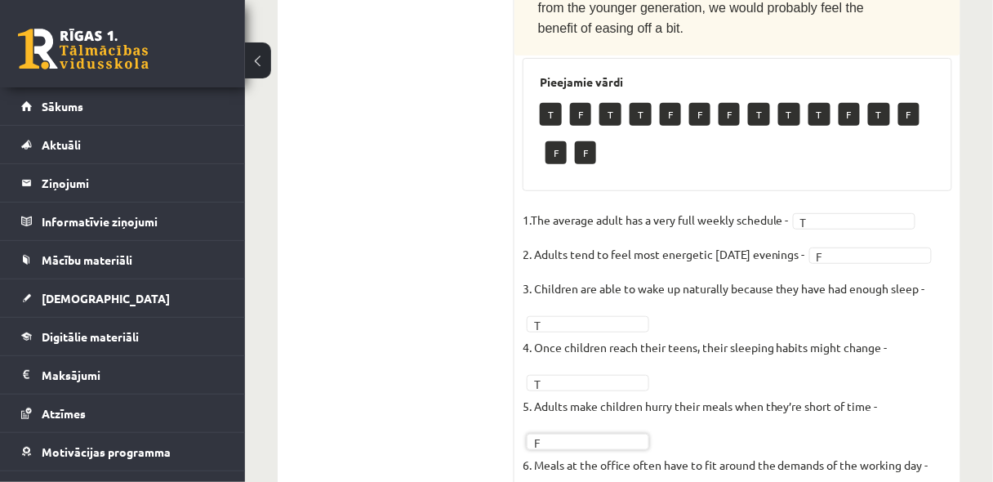
click at [588, 452] on p "6. Meals at the office often have to fit around the demands of the working day -" at bounding box center [726, 464] width 406 height 25
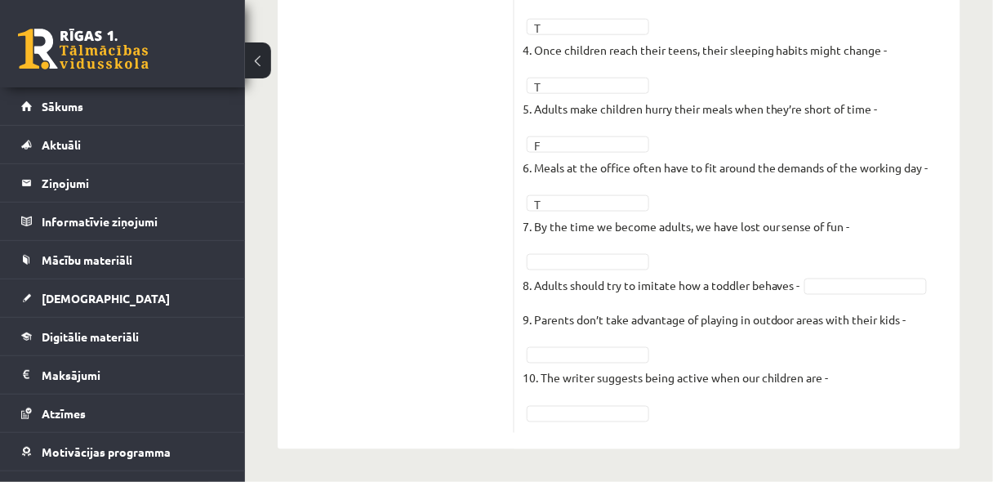
scroll to position [1793, 0]
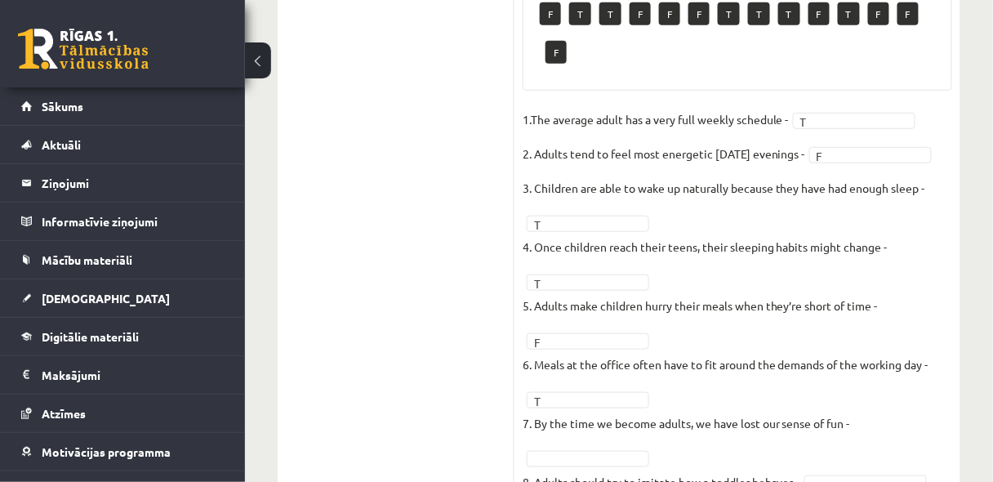
click at [676, 262] on fieldset "1.The average adult has a very full weekly schedule - T * 2. Adults tend to fee…" at bounding box center [738, 364] width 430 height 515
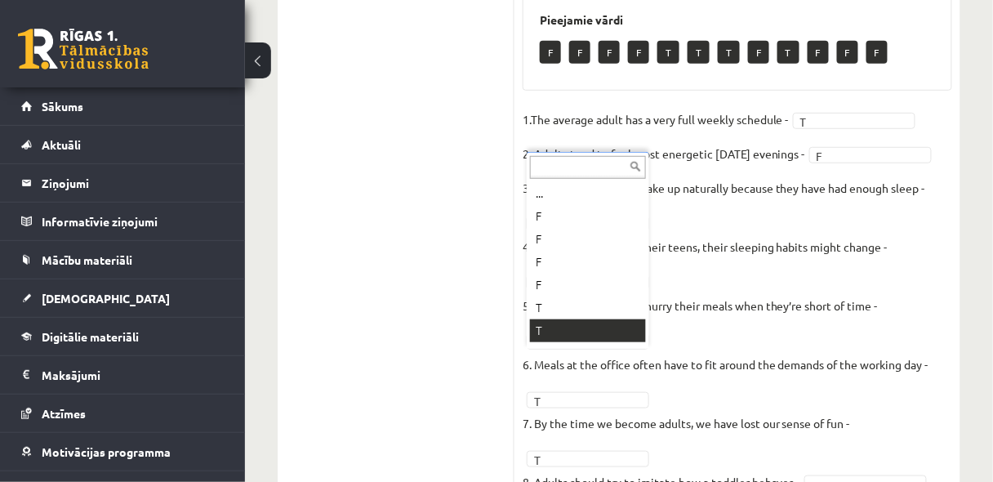
scroll to position [19, 0]
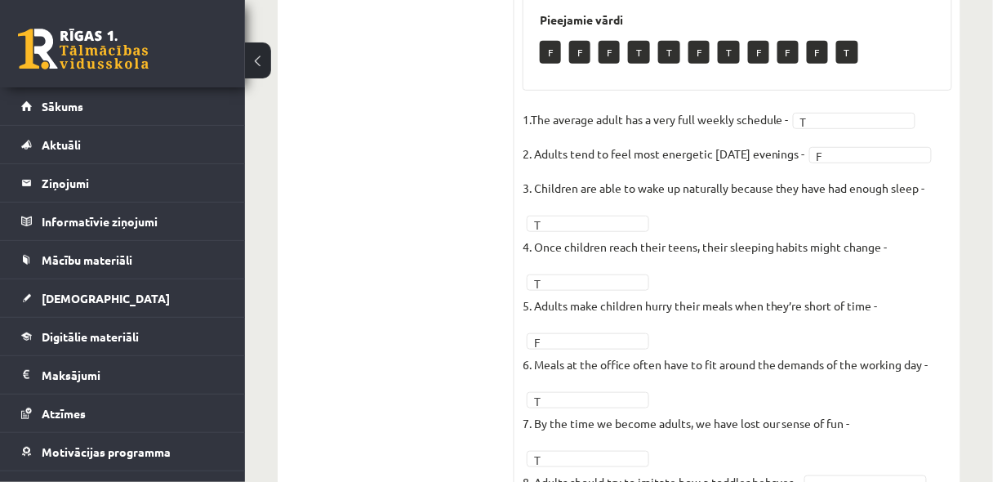
drag, startPoint x: 808, startPoint y: 87, endPoint x: 807, endPoint y: 52, distance: 35.1
click at [807, 107] on fieldset "1.The average adult has a very full weekly schedule - T * 2. Adults tend to fee…" at bounding box center [738, 364] width 430 height 515
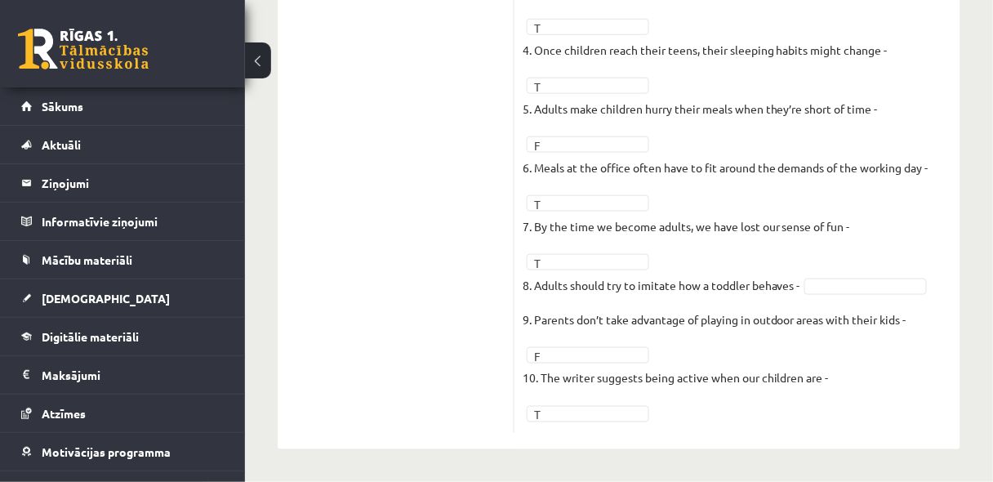
scroll to position [1754, 0]
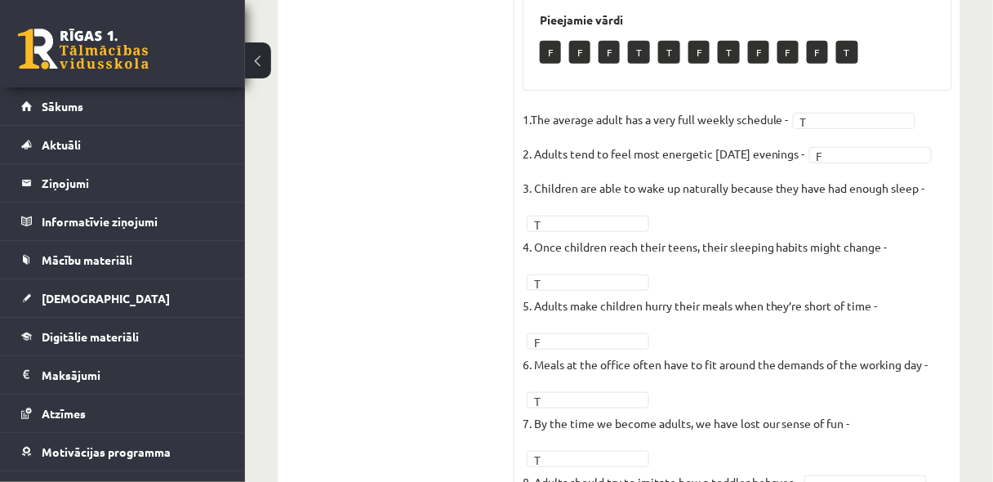
click at [639, 363] on fieldset "1.The average adult has a very full weekly schedule - T * 2. Adults tend to fee…" at bounding box center [738, 364] width 430 height 515
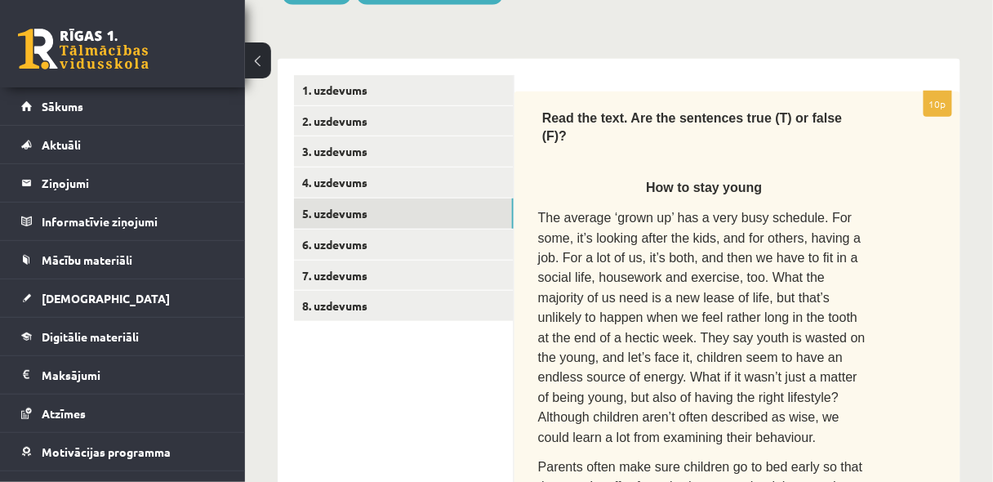
scroll to position [99, 0]
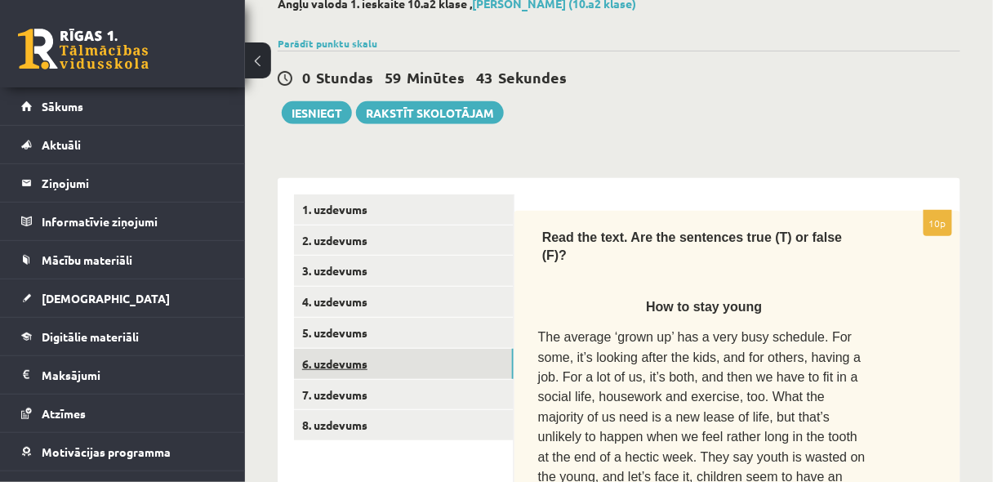
click at [339, 353] on link "6. uzdevums" at bounding box center [404, 364] width 220 height 30
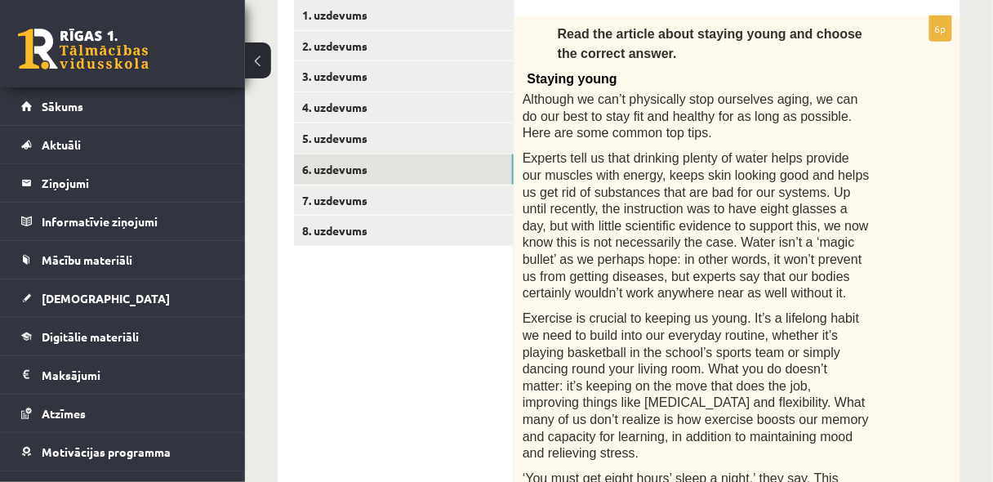
scroll to position [317, 0]
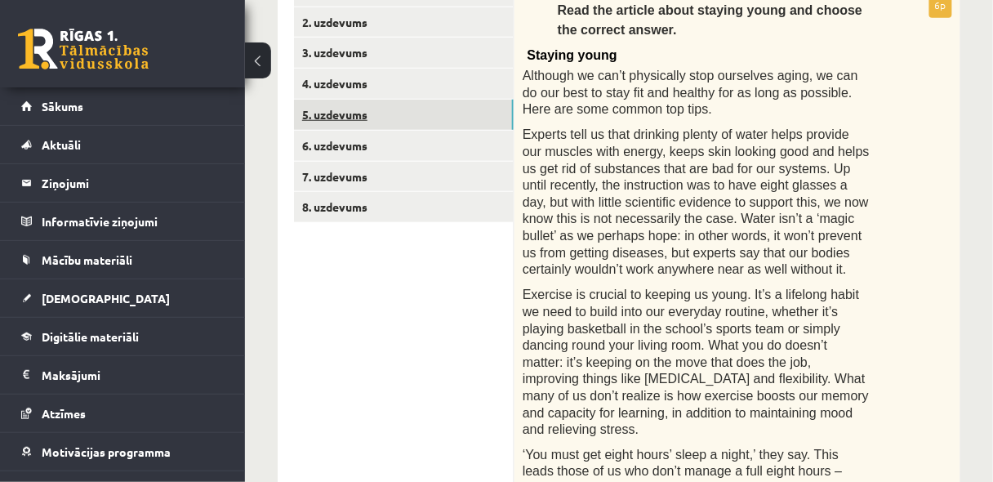
click at [355, 118] on link "5. uzdevums" at bounding box center [404, 115] width 220 height 30
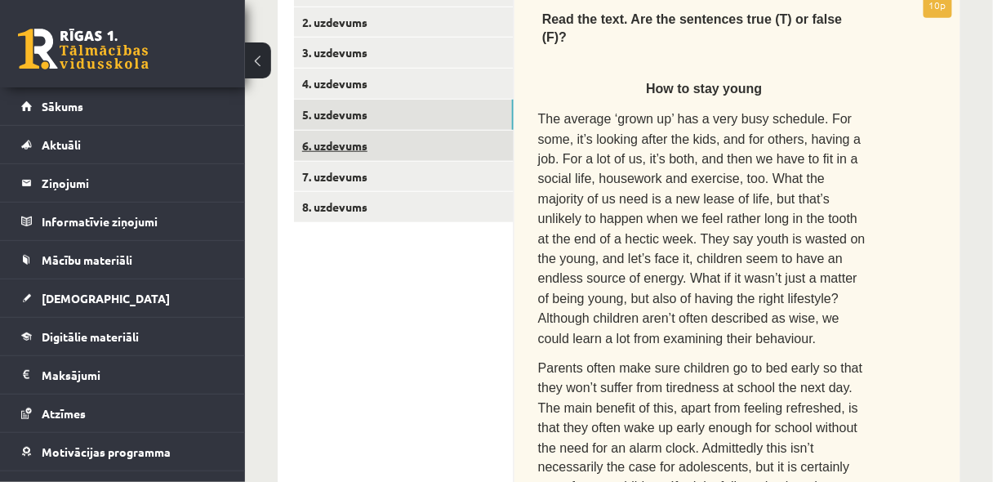
click at [355, 136] on link "6. uzdevums" at bounding box center [404, 146] width 220 height 30
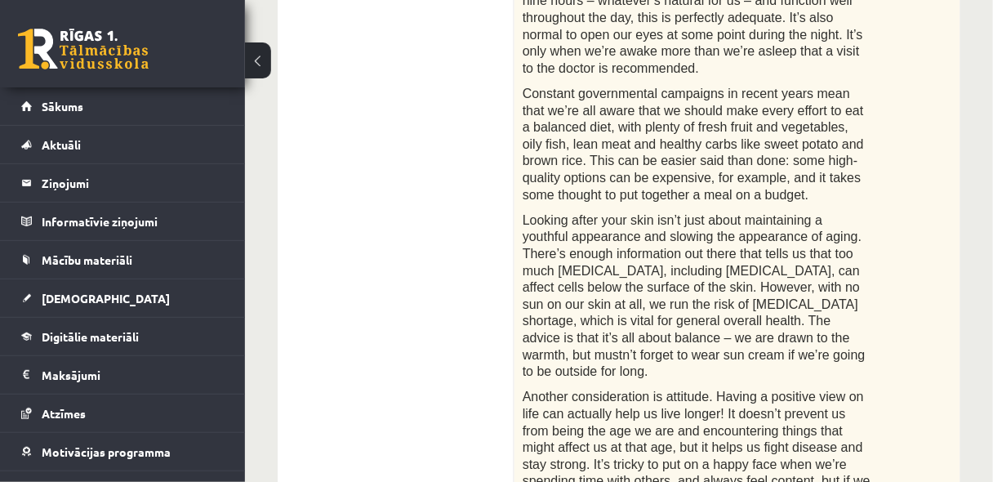
scroll to position [861, 0]
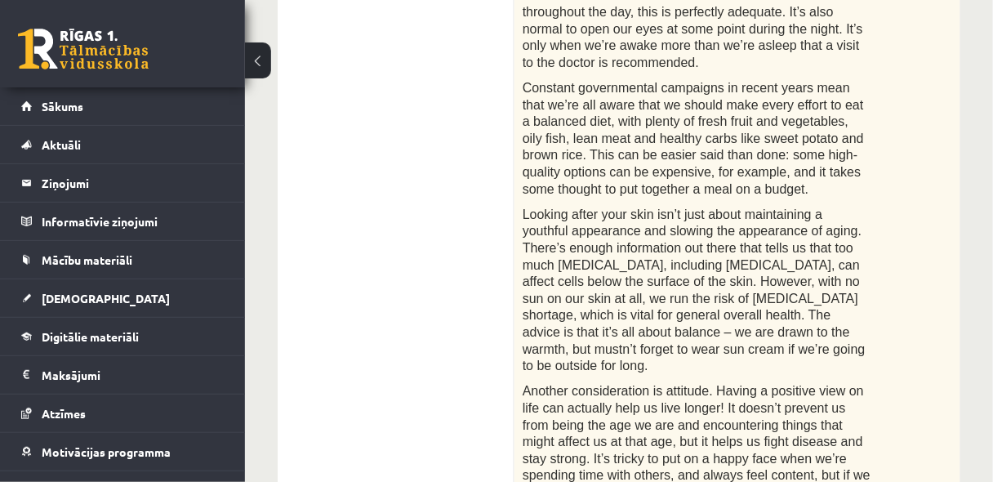
click at [786, 161] on div "Read the article about staying young and choose the correct answer. Staying you…" at bounding box center [738, 401] width 446 height 1905
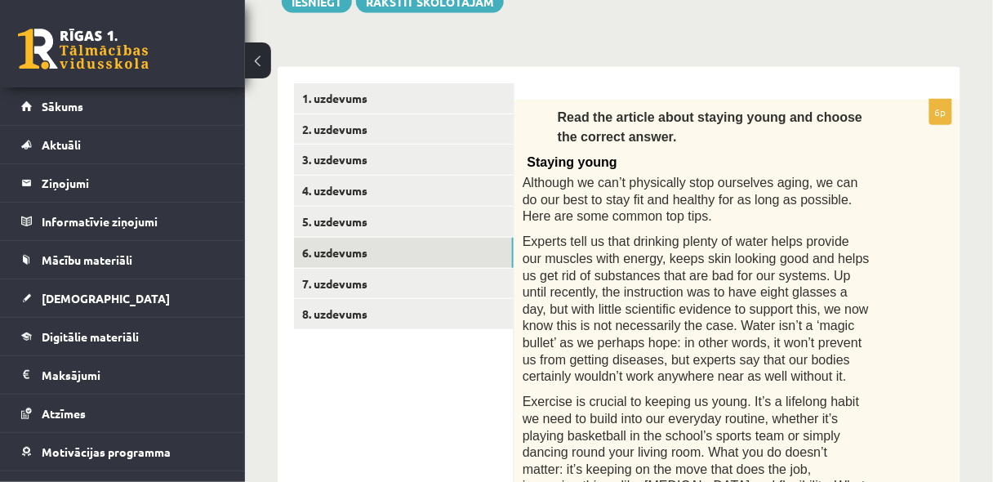
scroll to position [136, 0]
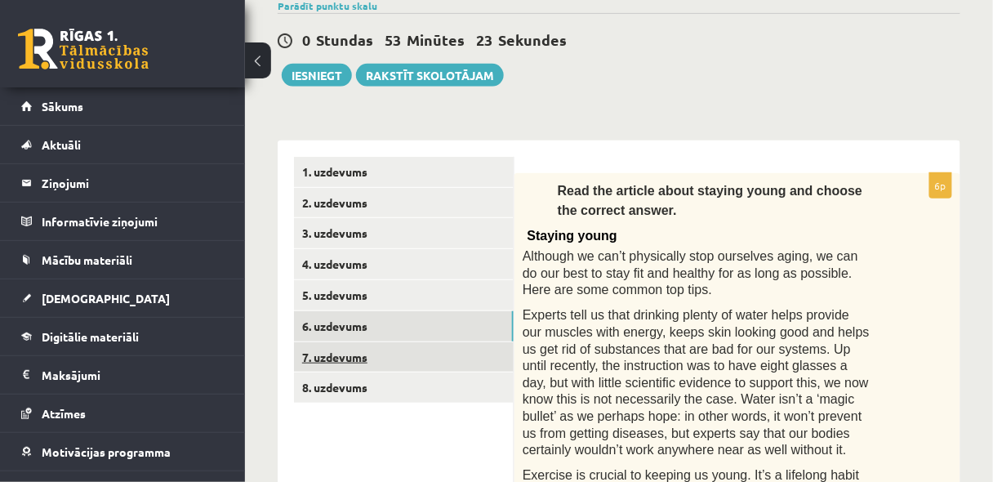
click at [327, 357] on link "7. uzdevums" at bounding box center [404, 357] width 220 height 30
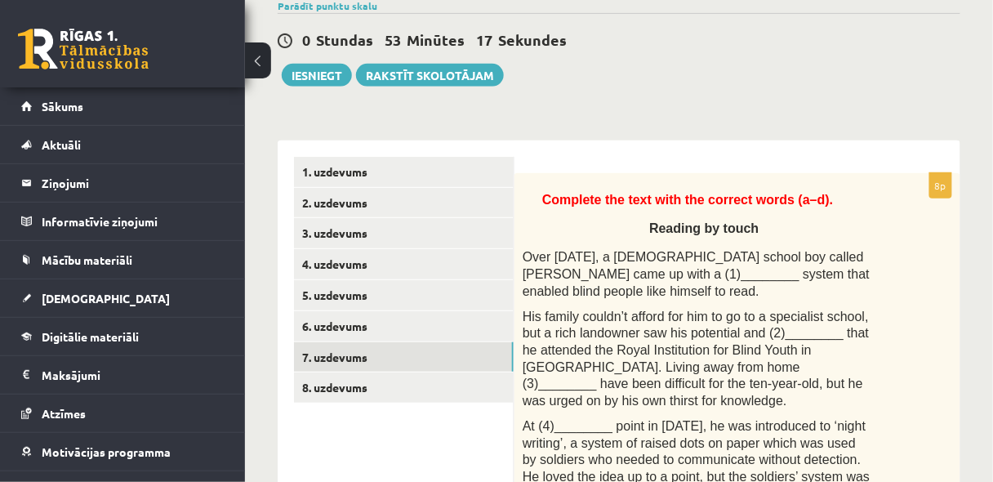
click at [625, 278] on span "Over 200 years ago, a French school boy called Louis Braille came up with a (1)…" at bounding box center [696, 273] width 347 height 47
click at [626, 276] on span "Over 200 years ago, a French school boy called Louis Braille came up with a (1)…" at bounding box center [696, 273] width 347 height 47
click at [640, 265] on span "Over 200 years ago, a French school boy called Louis Braille came up with a (1)…" at bounding box center [696, 273] width 347 height 47
click at [623, 266] on span "Over 200 years ago, a French school boy called Louis Braille came up with a (1)…" at bounding box center [696, 273] width 347 height 47
click at [615, 270] on span "Over 200 years ago, a French school boy called Louis Braille came up with a (1)…" at bounding box center [696, 273] width 347 height 47
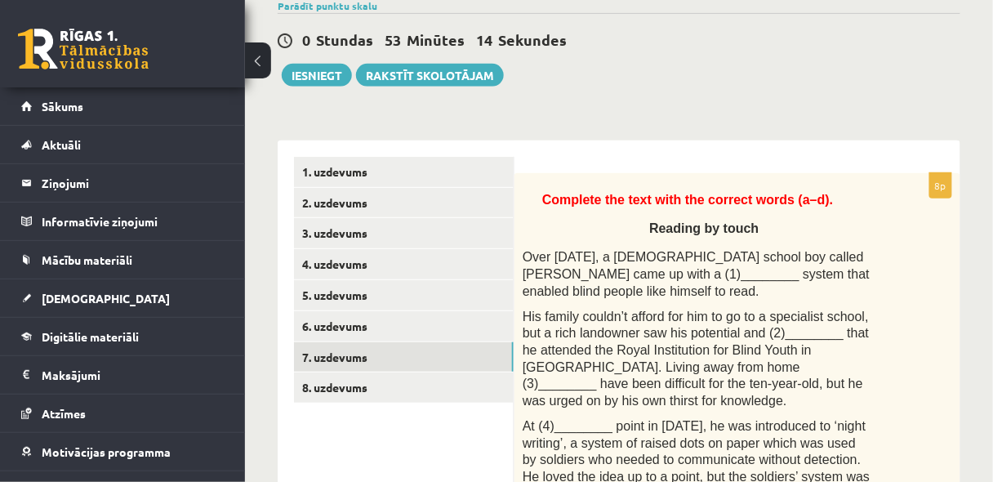
click at [614, 274] on span "Over 200 years ago, a French school boy called Louis Braille came up with a (1)…" at bounding box center [696, 273] width 347 height 47
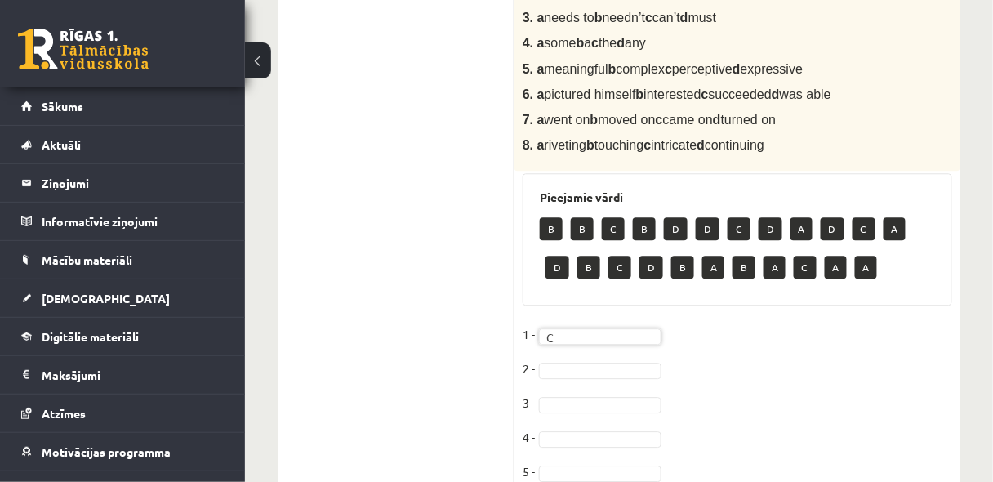
scroll to position [1040, 0]
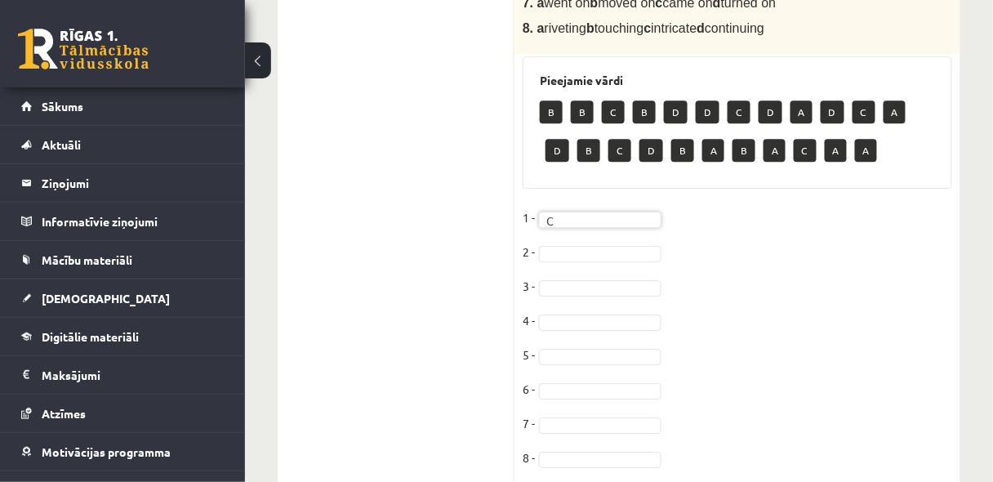
click at [602, 209] on fieldset "1 - C * 2 - 3 - 4 - 5 - 6 - 7 - 8 -" at bounding box center [738, 342] width 430 height 274
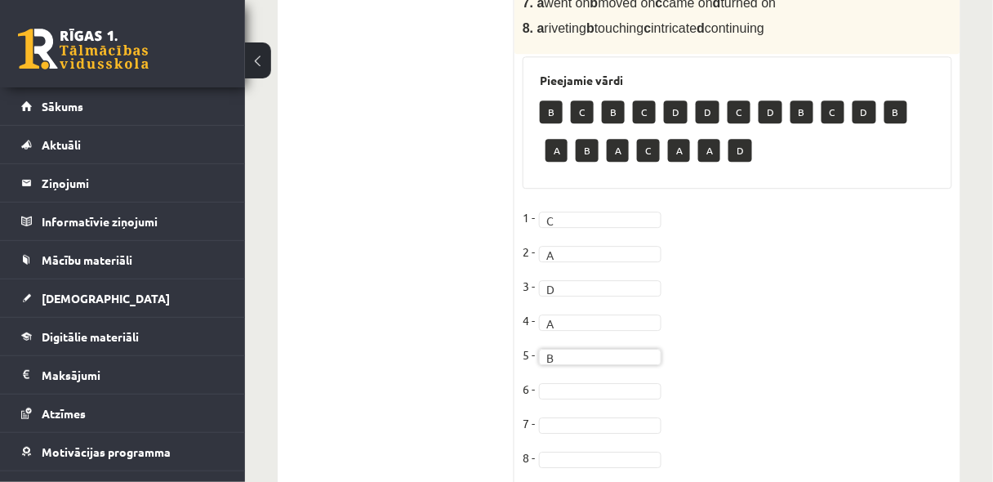
drag, startPoint x: 589, startPoint y: 353, endPoint x: 586, endPoint y: 344, distance: 9.3
click at [588, 353] on fieldset "1 - C * 2 - A * 3 - D * 4 - A * 5 - B * 6 - 7 - 8 -" at bounding box center [738, 342] width 430 height 274
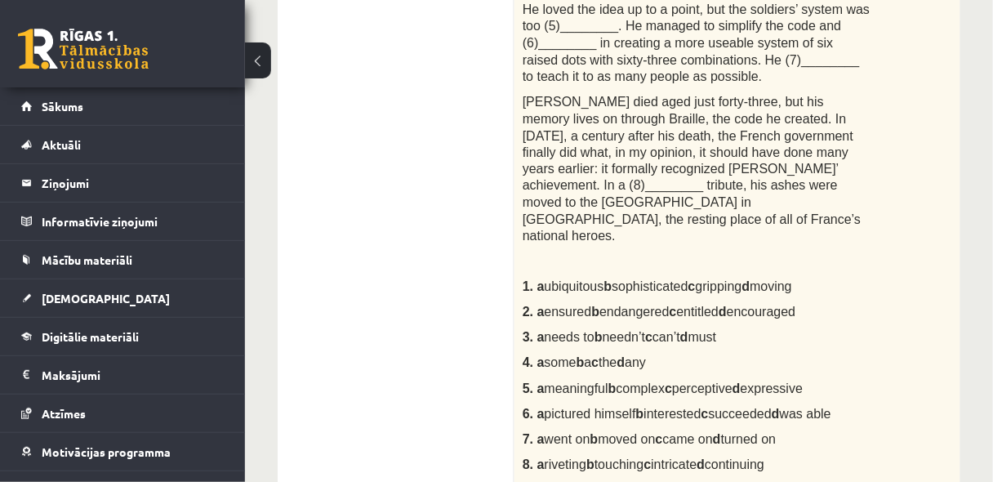
scroll to position [605, 0]
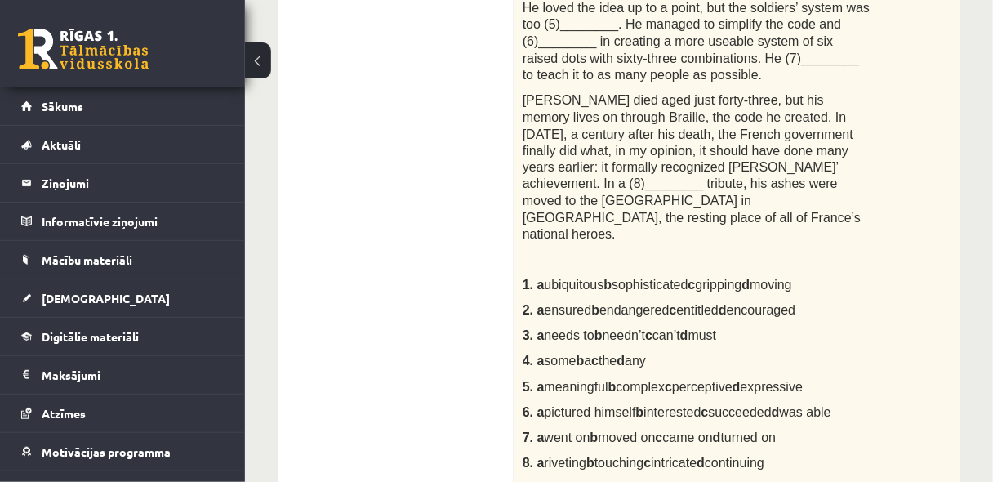
drag, startPoint x: 812, startPoint y: 74, endPoint x: 812, endPoint y: 60, distance: 13.9
click at [812, 68] on div "Complete the text with the correct words (a–d). Reading by touch Over 200 years…" at bounding box center [738, 96] width 446 height 785
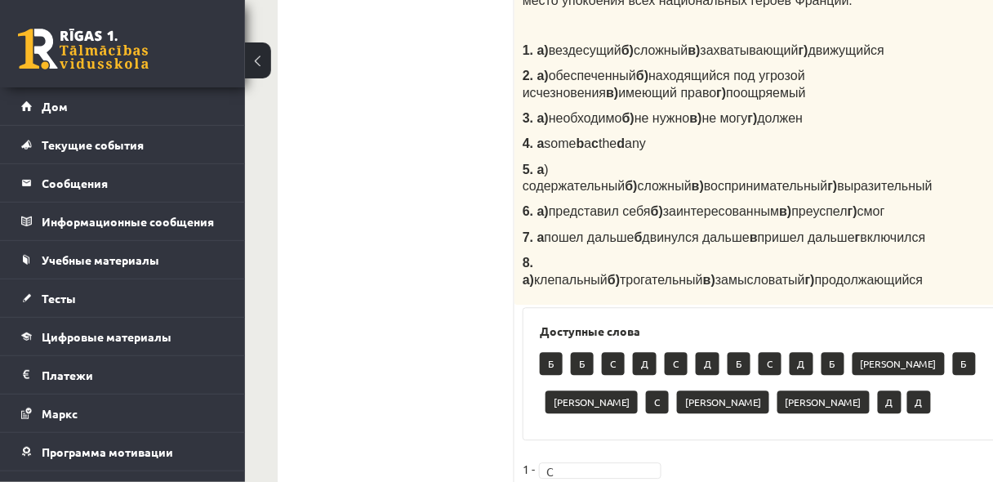
scroll to position [779, 0]
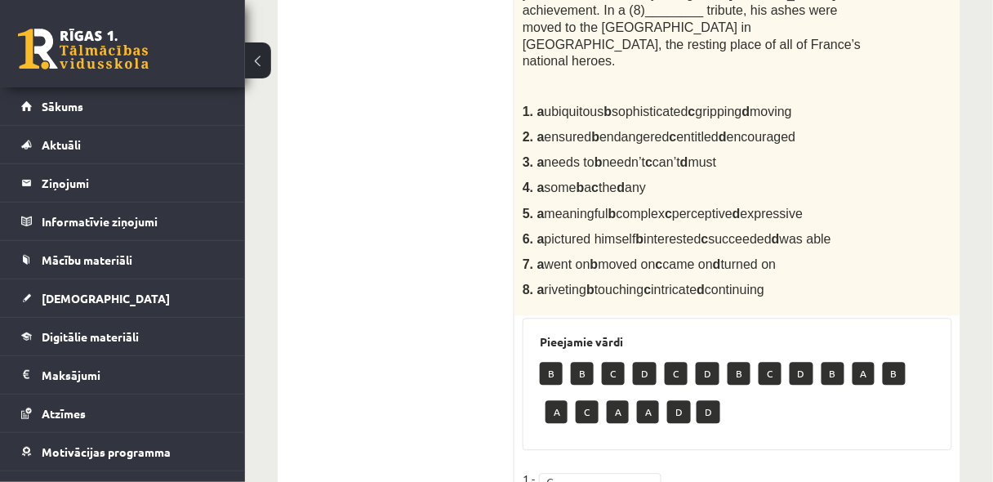
click at [707, 207] on span "meaningful b complex c perceptive d expressive" at bounding box center [674, 214] width 259 height 14
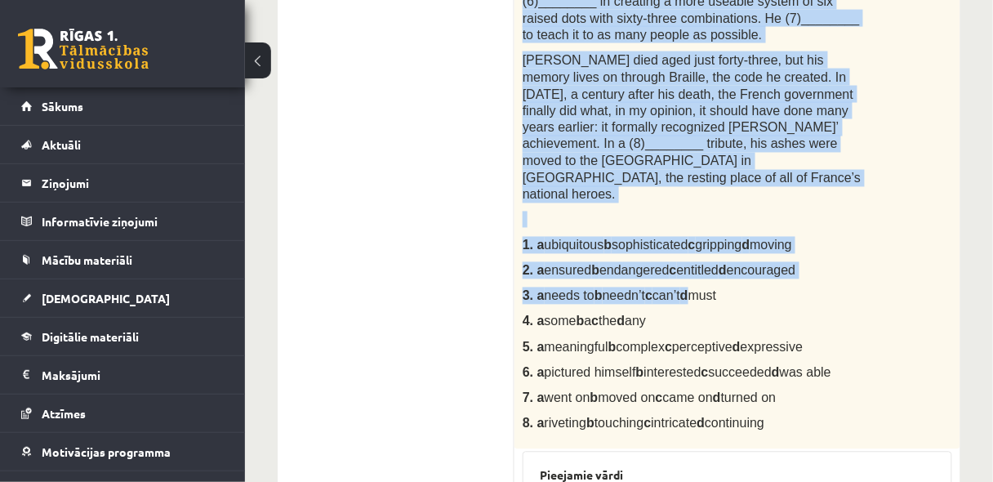
scroll to position [648, 0]
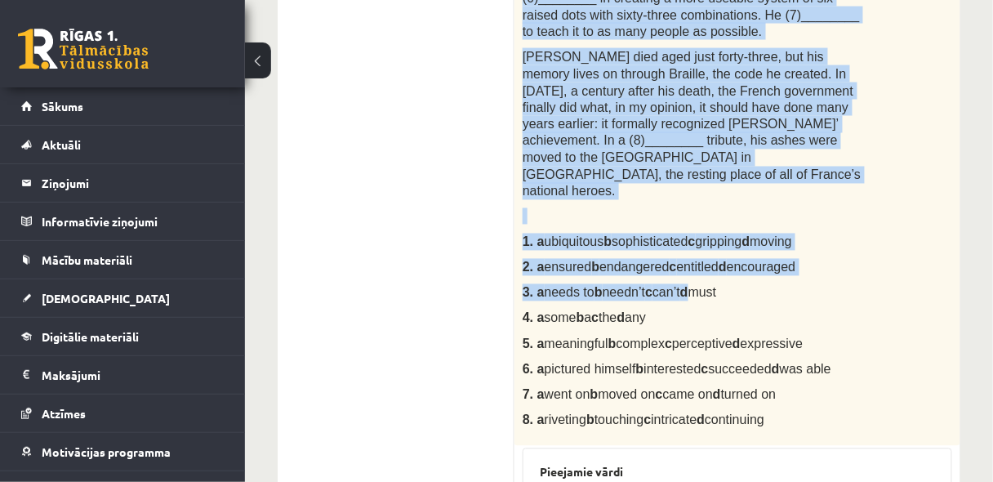
drag, startPoint x: 539, startPoint y: 119, endPoint x: 813, endPoint y: 361, distance: 365.7
click at [813, 361] on div "Complete the text with the correct words (a–d). Reading by touch Over 200 years…" at bounding box center [738, 53] width 446 height 785
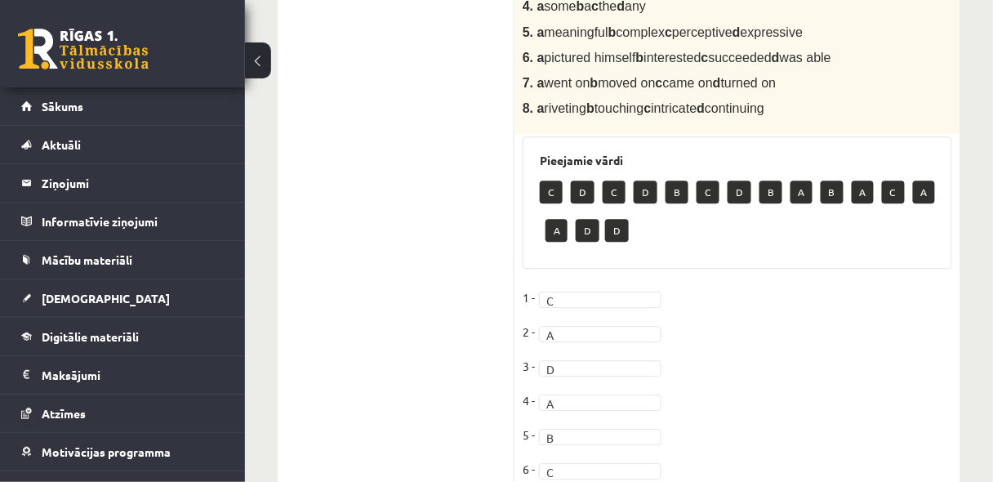
scroll to position [1040, 0]
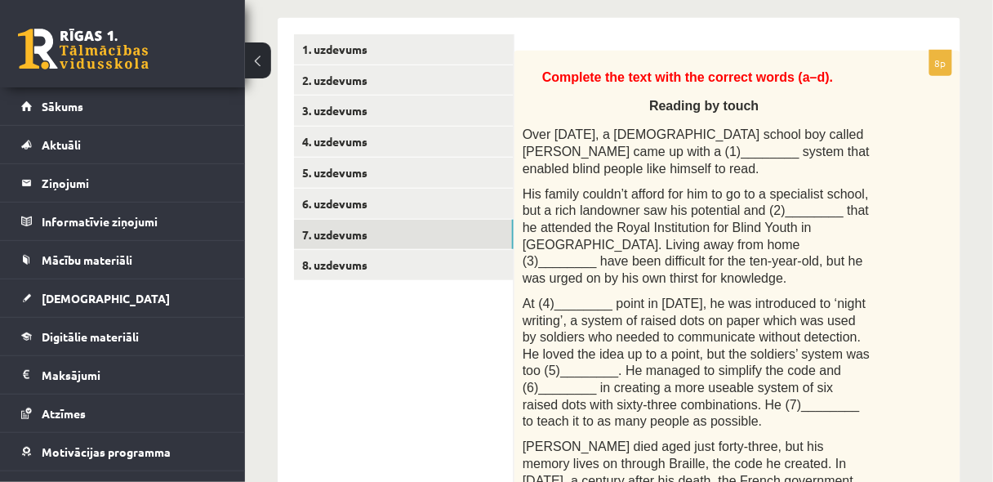
scroll to position [256, 0]
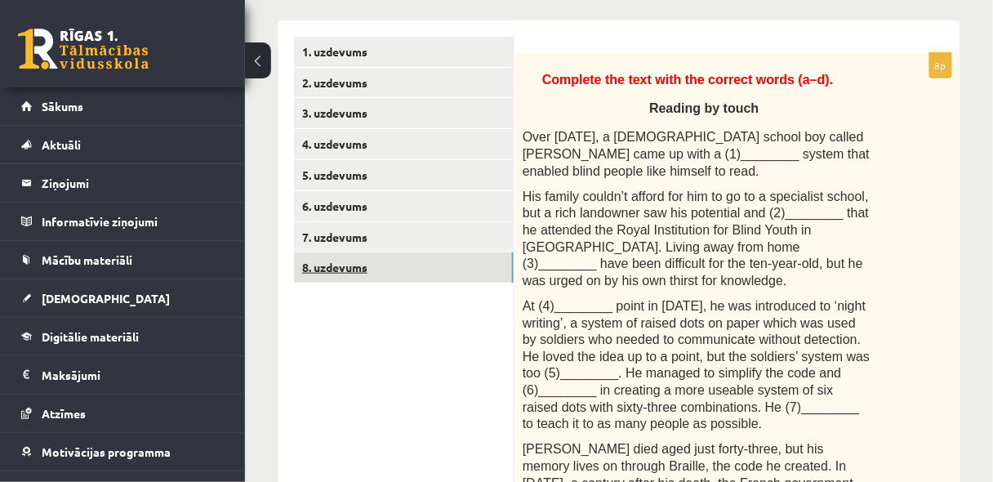
click at [350, 265] on link "8. uzdevums" at bounding box center [404, 267] width 220 height 30
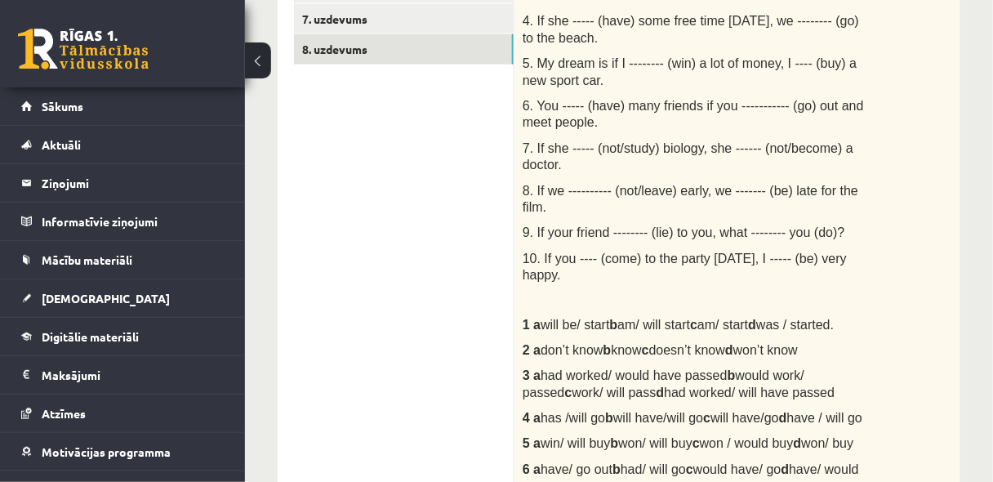
scroll to position [518, 0]
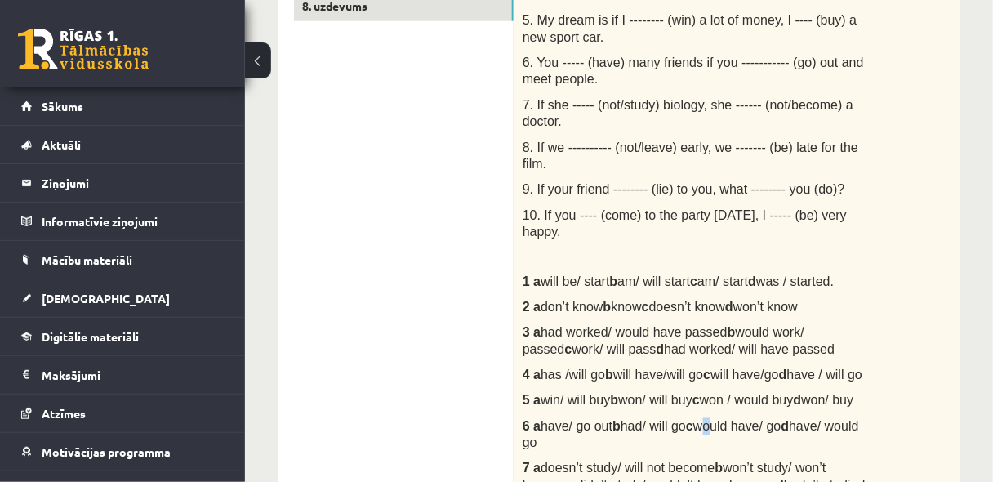
click at [711, 420] on span "have/ go out b had/ will go c would have/ go d have/ would go" at bounding box center [691, 435] width 336 height 31
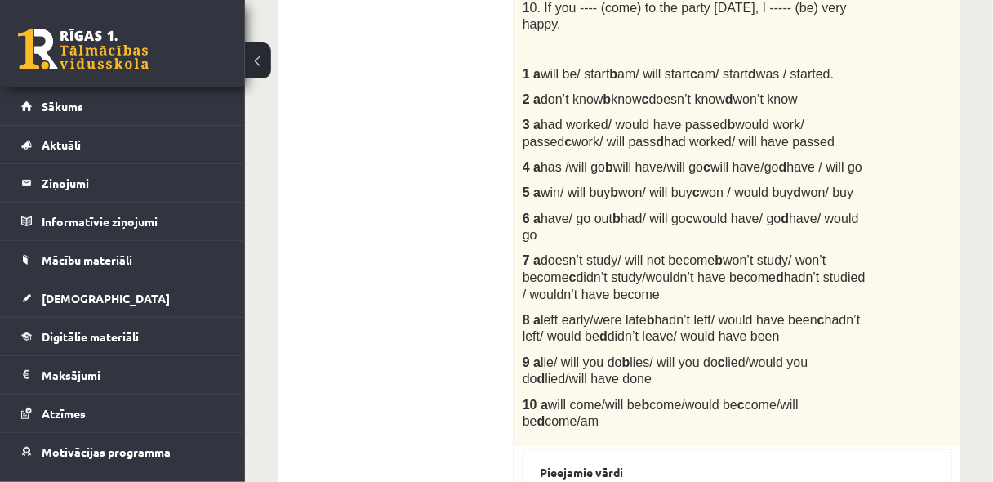
scroll to position [727, 0]
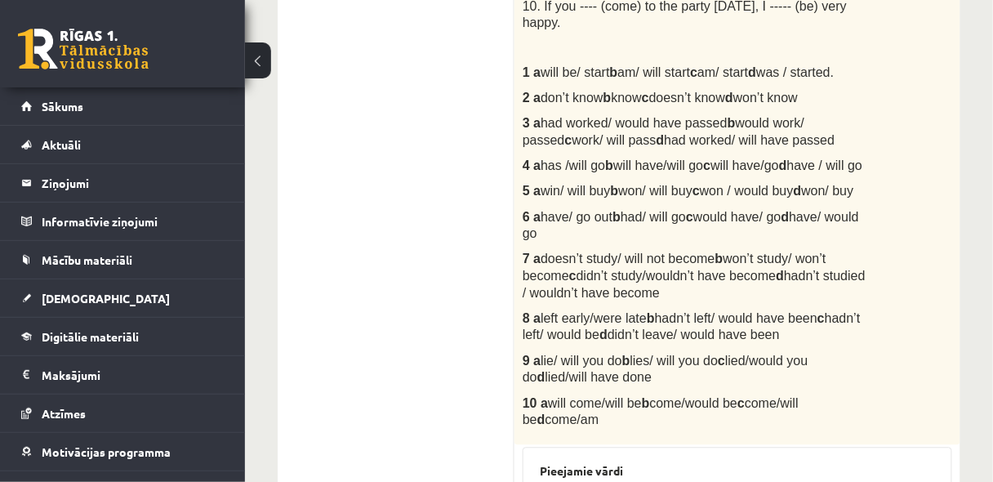
drag, startPoint x: 524, startPoint y: 161, endPoint x: 732, endPoint y: 383, distance: 303.9
click at [732, 383] on div "Choose the correct word or phrase in Conditional sentences. 1. When I ------- (…" at bounding box center [738, 14] width 446 height 863
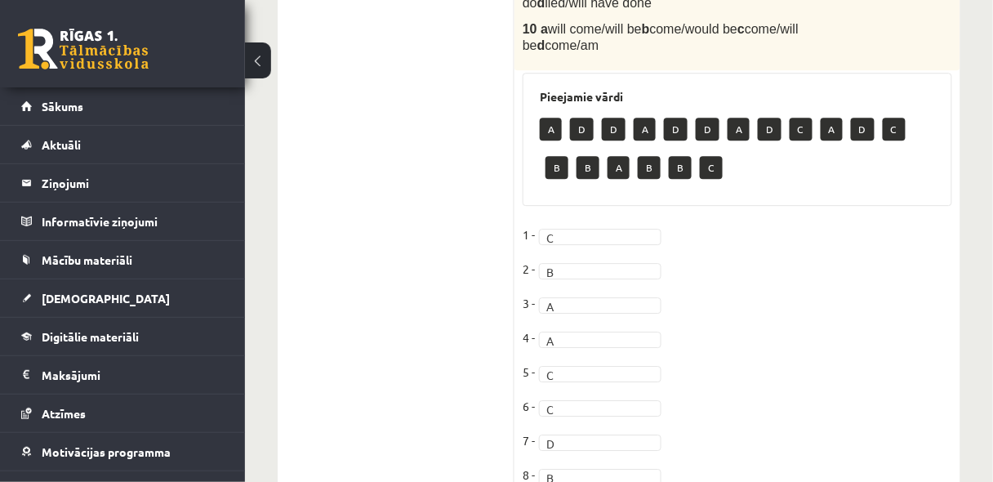
scroll to position [1206, 0]
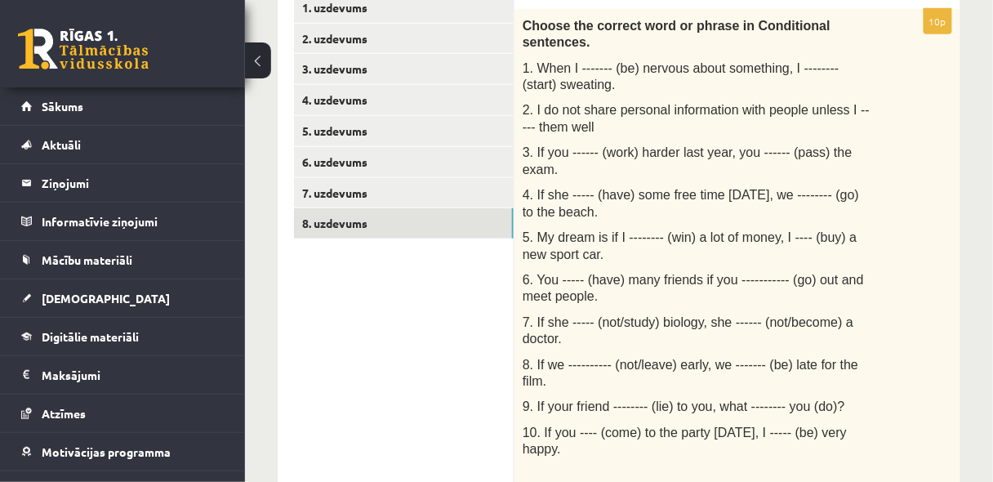
scroll to position [161, 0]
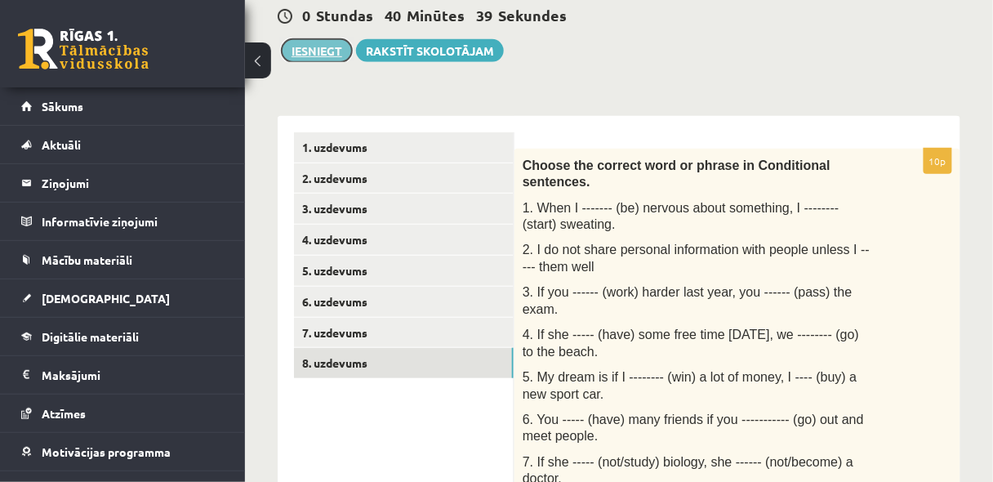
click at [318, 50] on button "Iesniegt" at bounding box center [317, 50] width 70 height 23
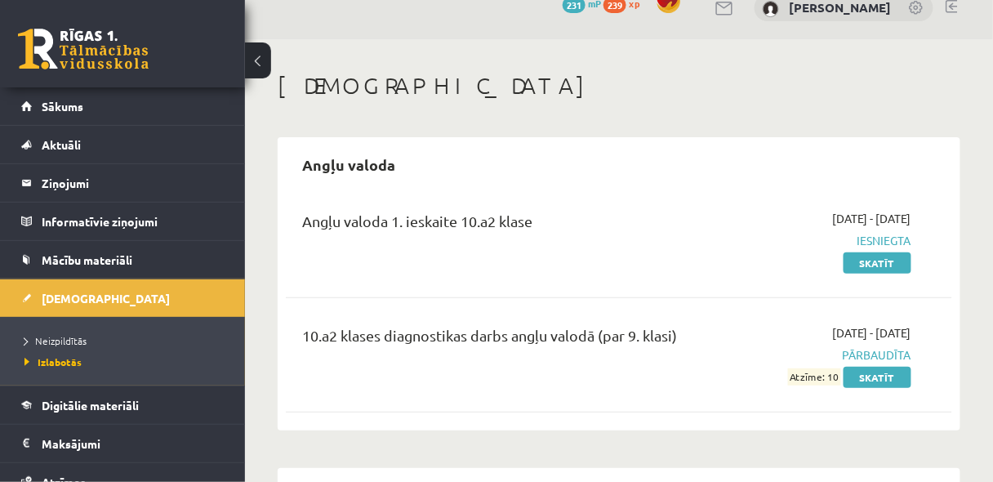
scroll to position [43, 0]
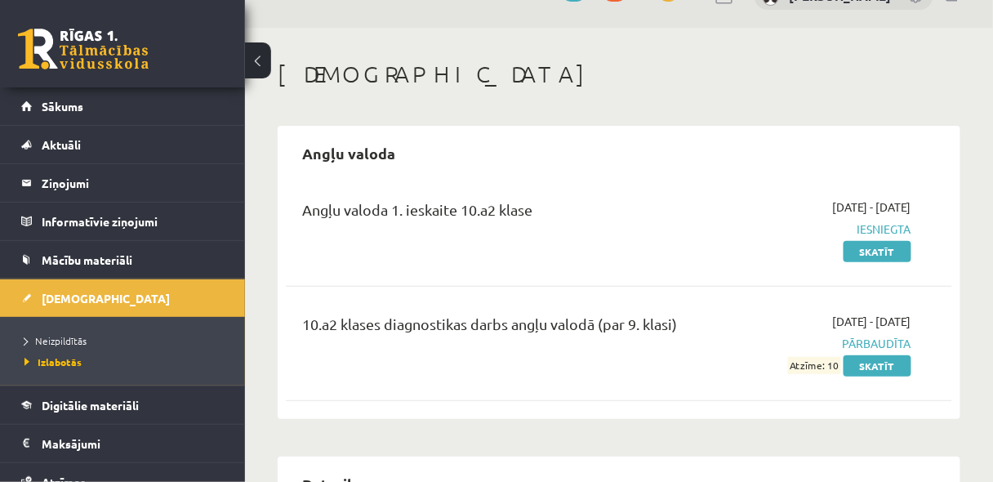
scroll to position [0, 0]
